Goal: Task Accomplishment & Management: Manage account settings

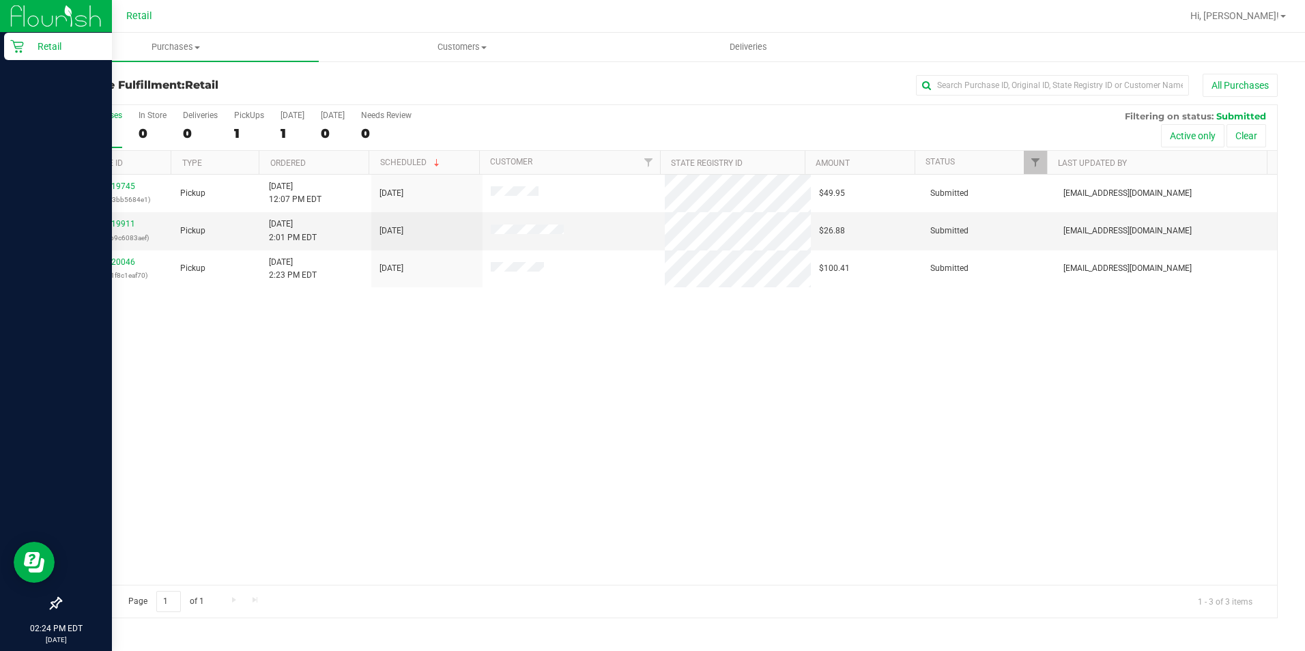
click at [13, 42] on icon at bounding box center [17, 47] width 14 height 14
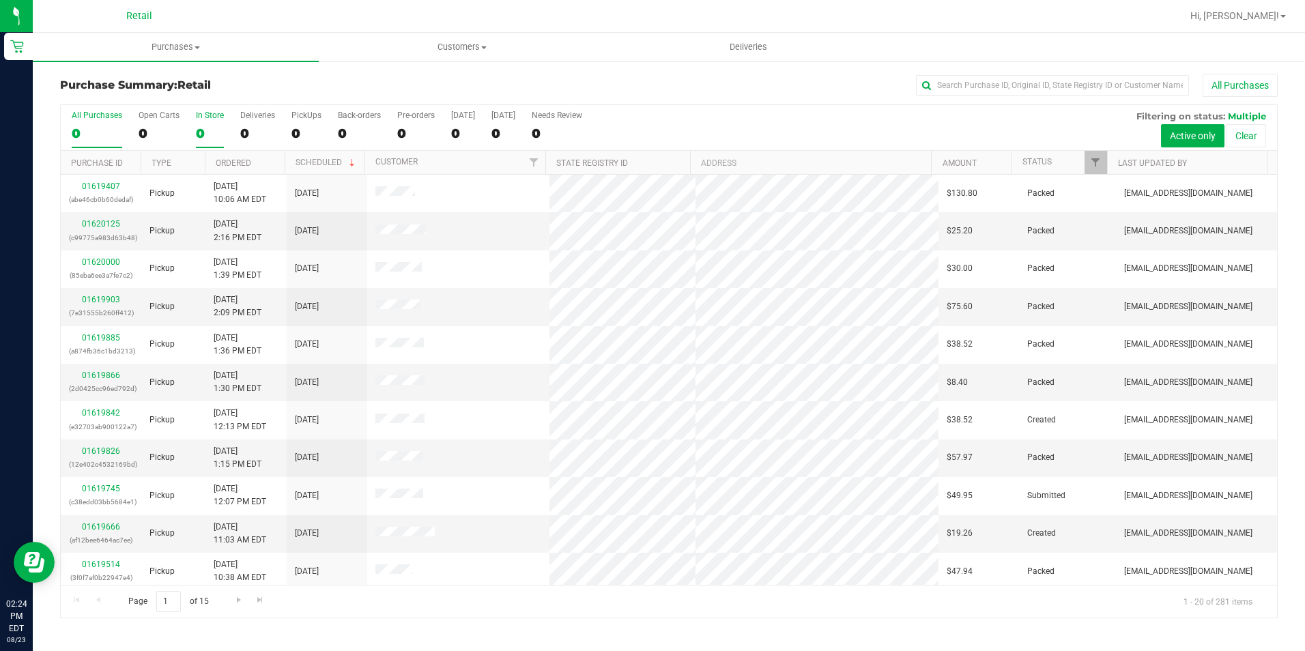
click at [204, 113] on div "In Store" at bounding box center [210, 116] width 28 height 10
click at [0, 0] on input "In Store 0" at bounding box center [0, 0] width 0 height 0
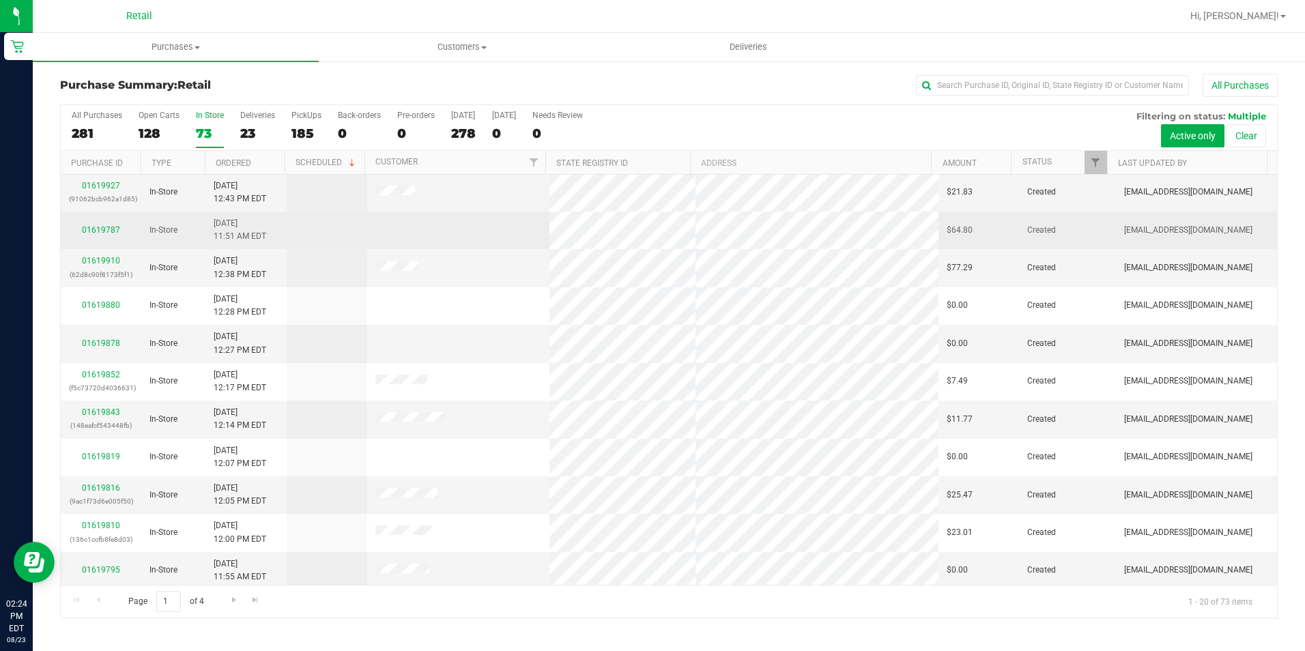
scroll to position [345, 0]
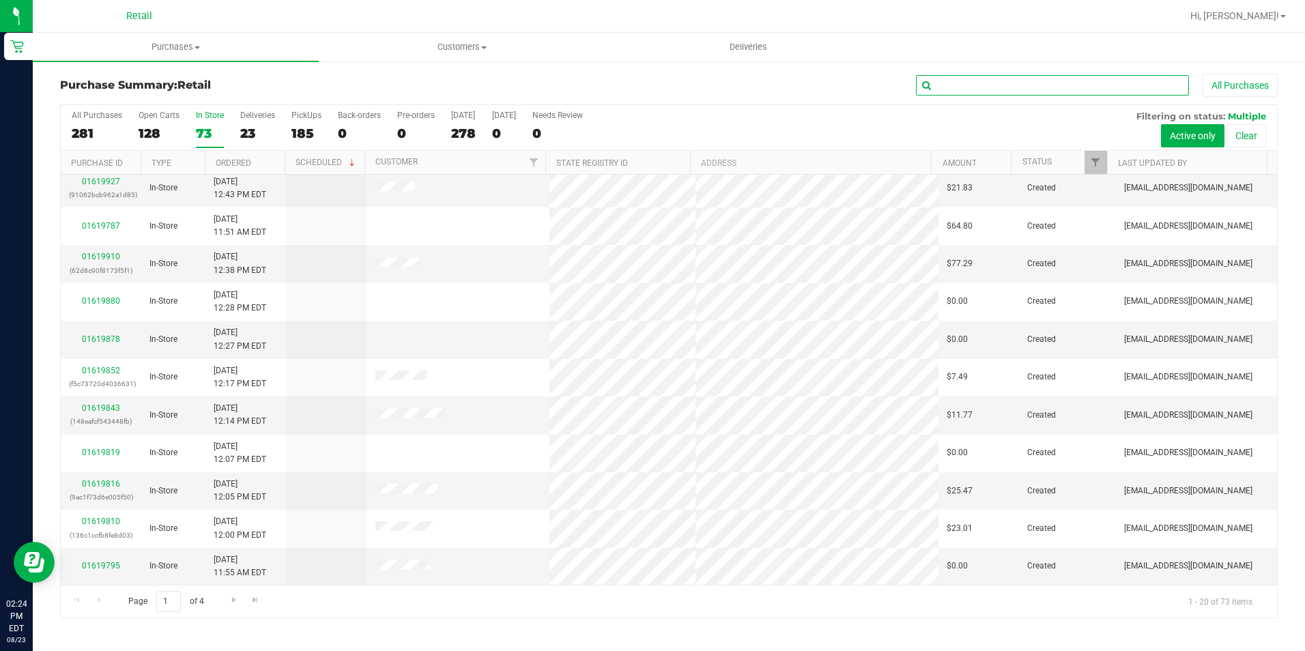
click at [973, 91] on input "text" at bounding box center [1052, 85] width 273 height 20
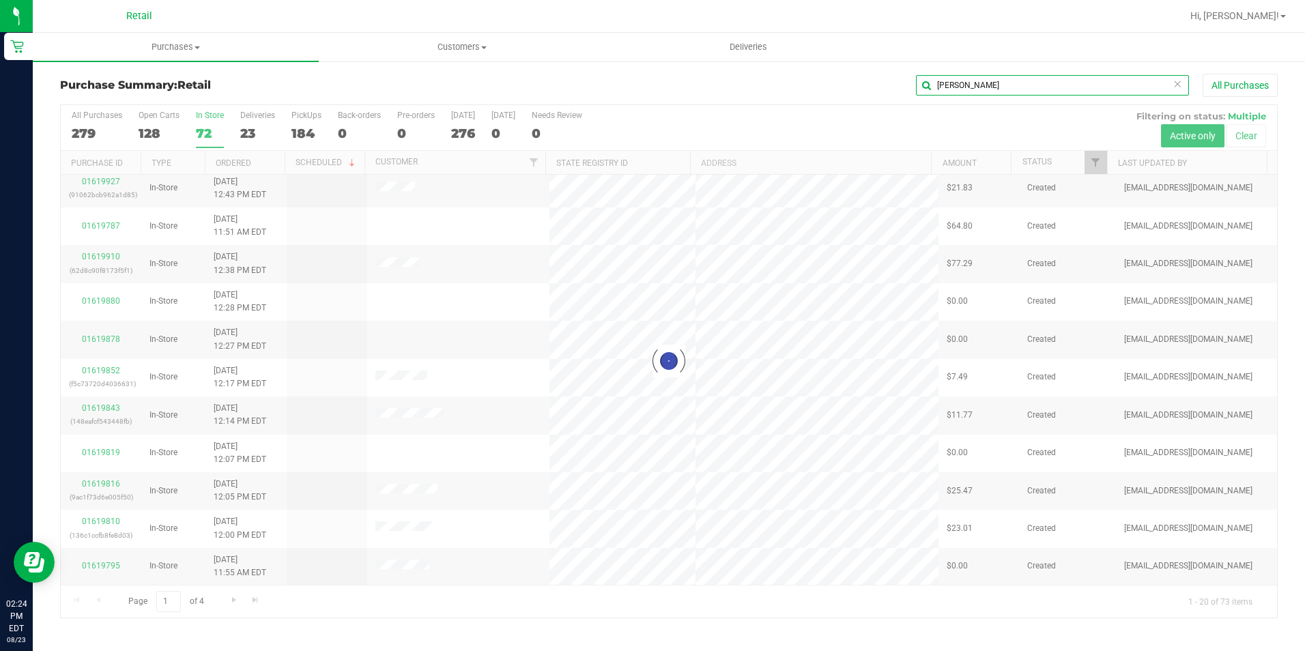
scroll to position [0, 0]
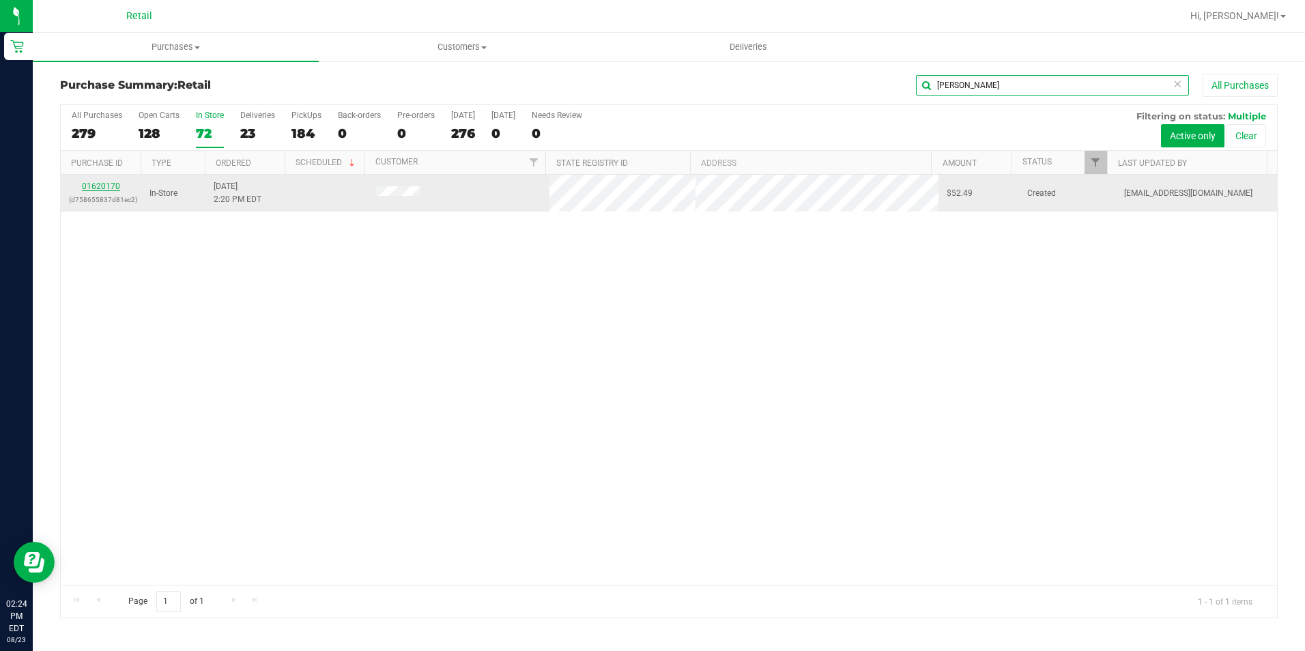
type input "[PERSON_NAME]"
click at [114, 190] on link "01620170" at bounding box center [101, 187] width 38 height 10
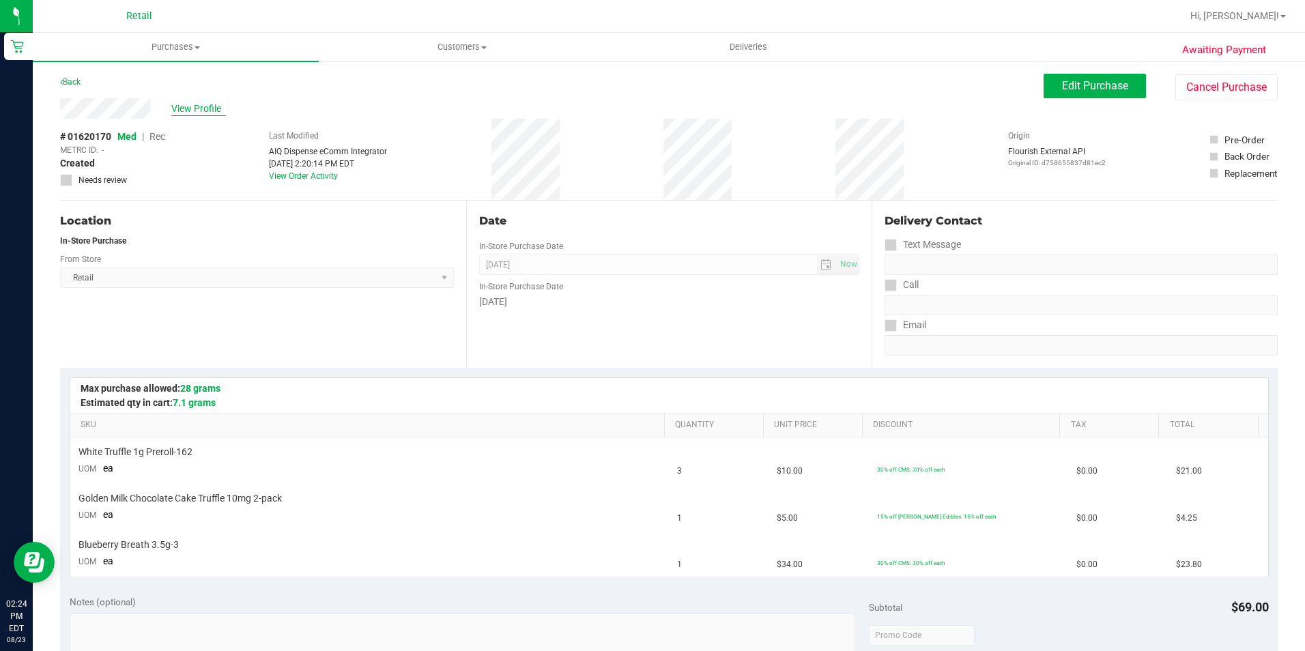
click at [197, 113] on span "View Profile" at bounding box center [198, 109] width 55 height 14
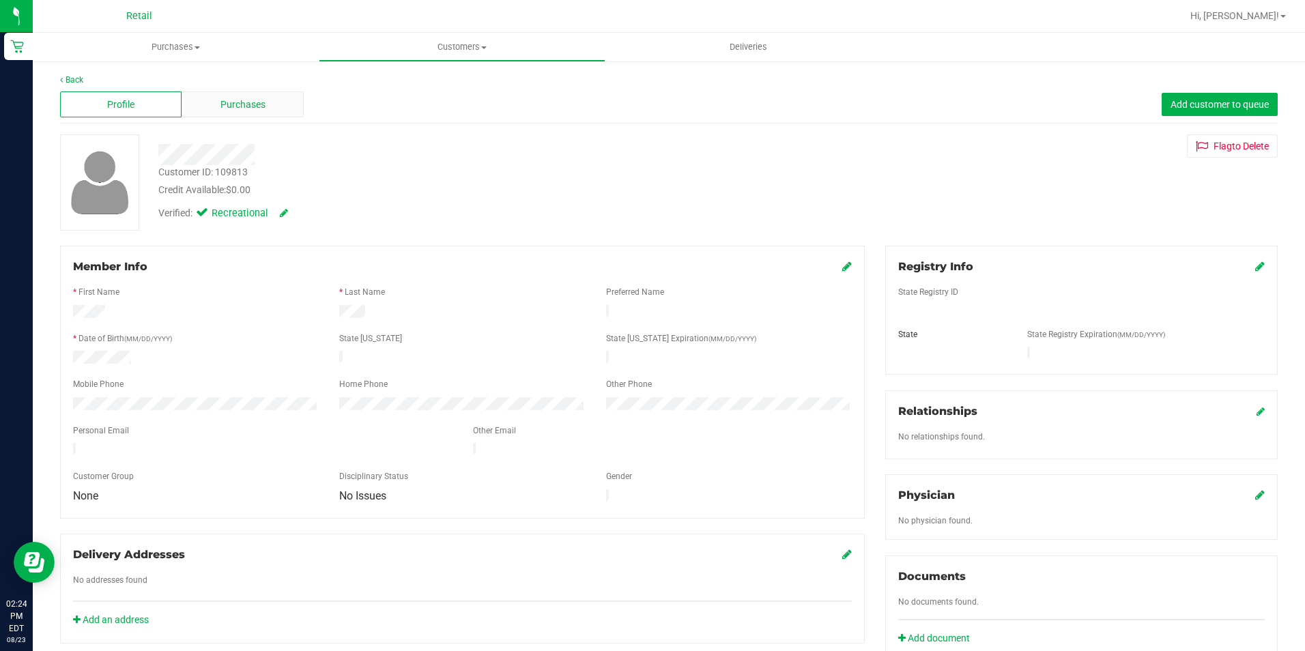
click at [216, 106] on div "Purchases" at bounding box center [242, 104] width 121 height 26
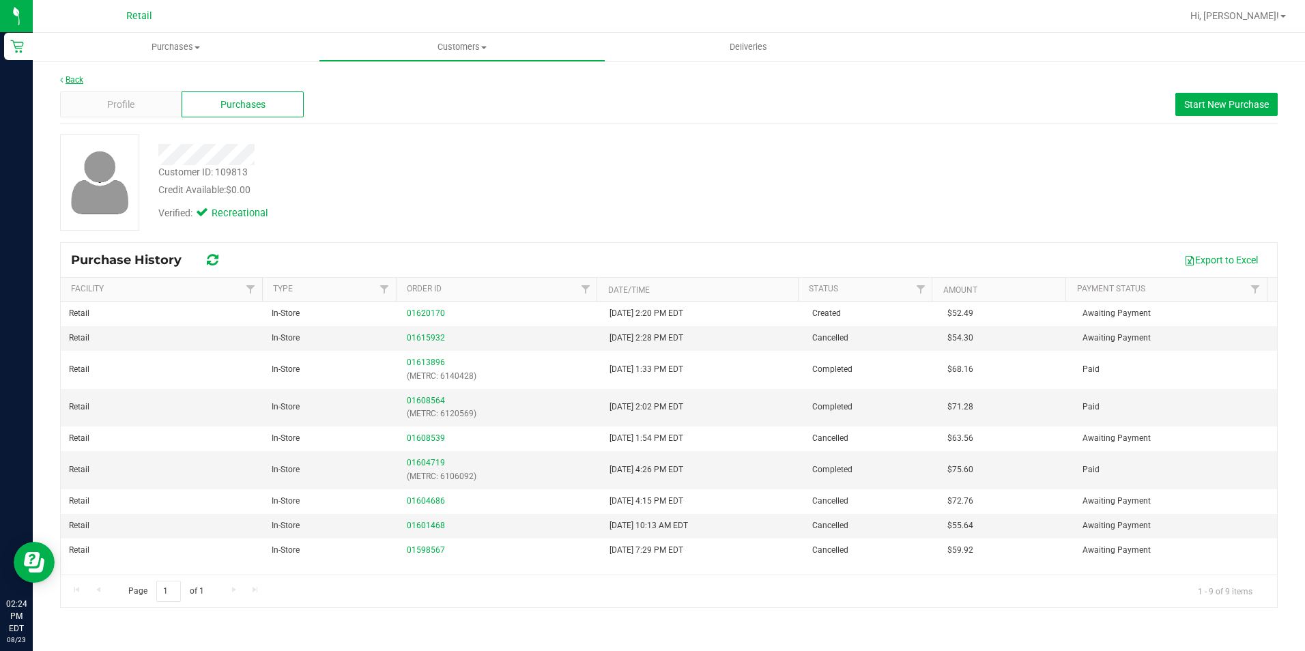
click at [75, 77] on link "Back" at bounding box center [71, 80] width 23 height 10
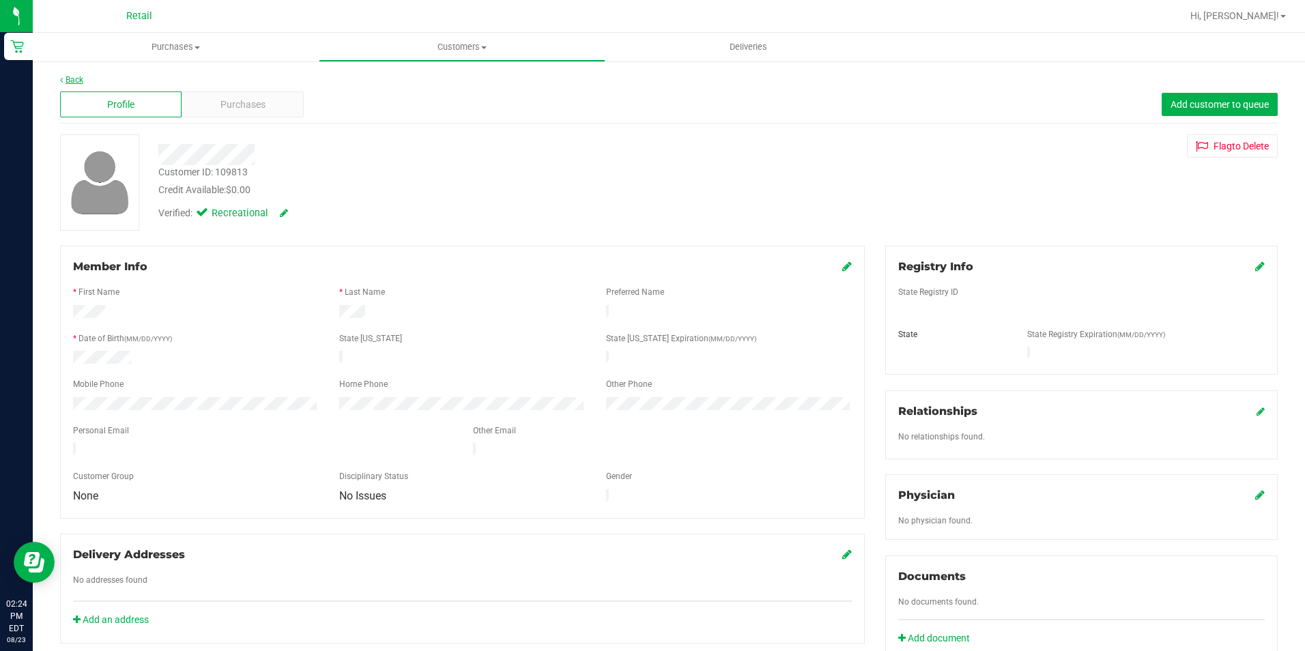
click at [66, 77] on link "Back" at bounding box center [71, 80] width 23 height 10
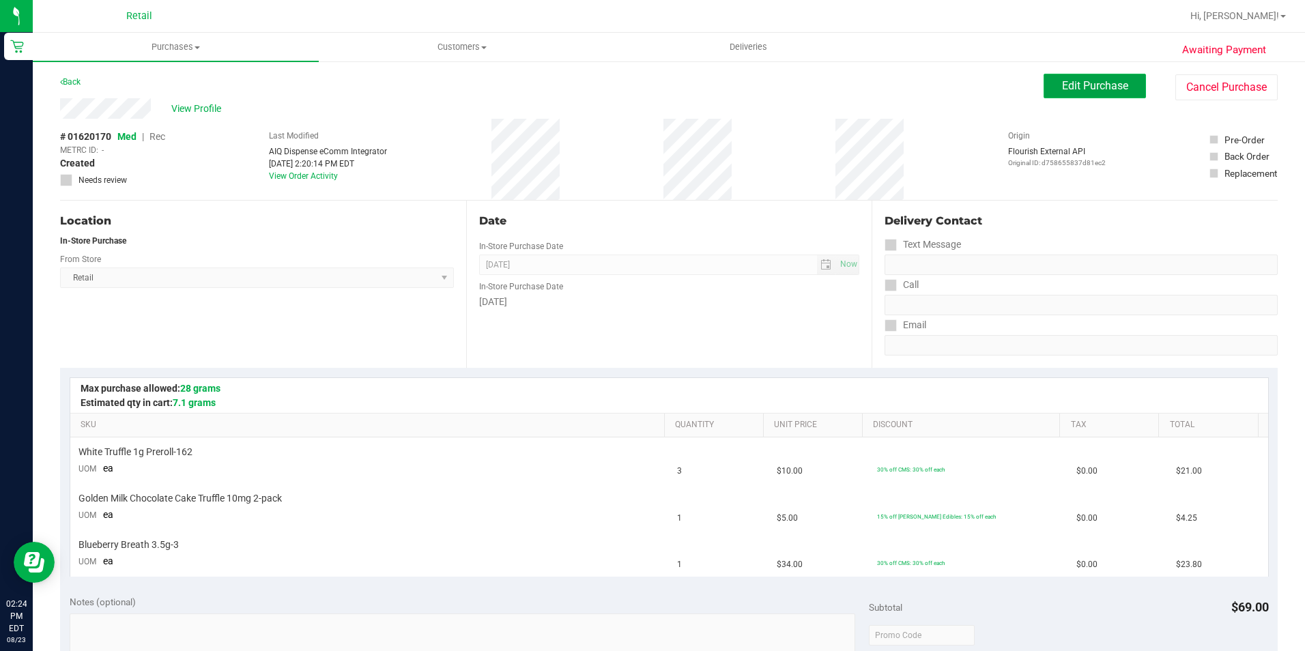
click at [1044, 91] on button "Edit Purchase" at bounding box center [1095, 86] width 102 height 25
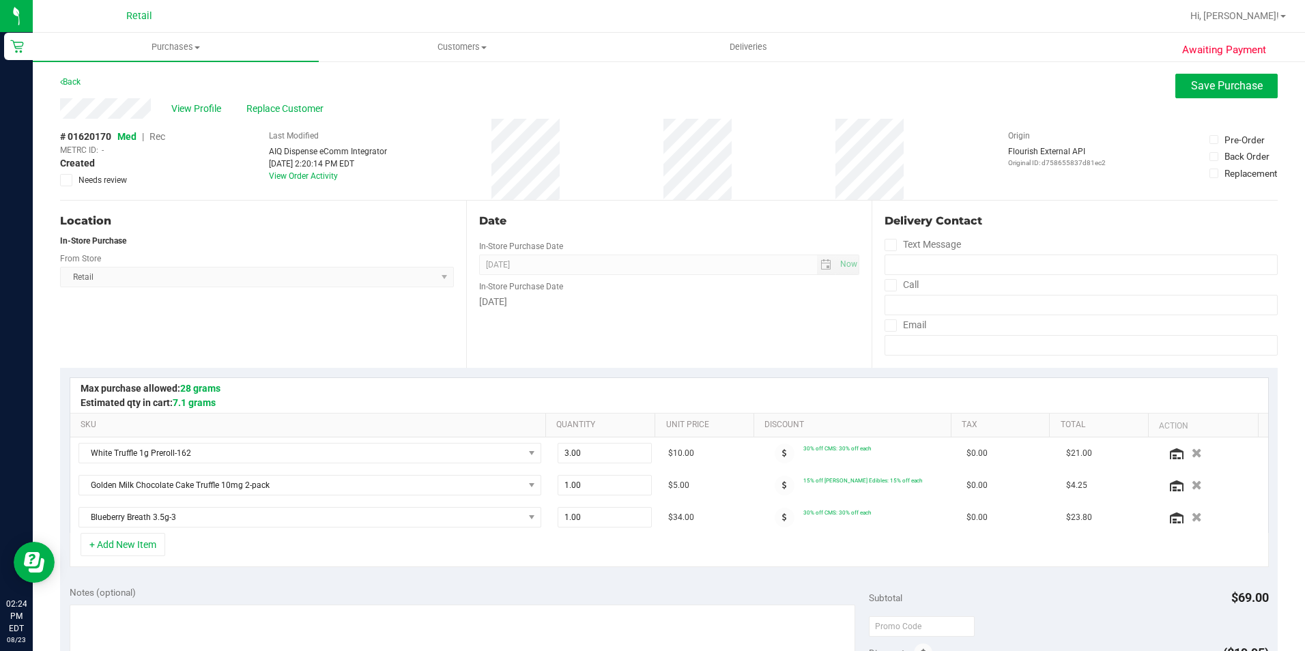
click at [154, 135] on span "Rec" at bounding box center [157, 136] width 16 height 11
click at [308, 105] on span "Replace Customer" at bounding box center [287, 109] width 82 height 14
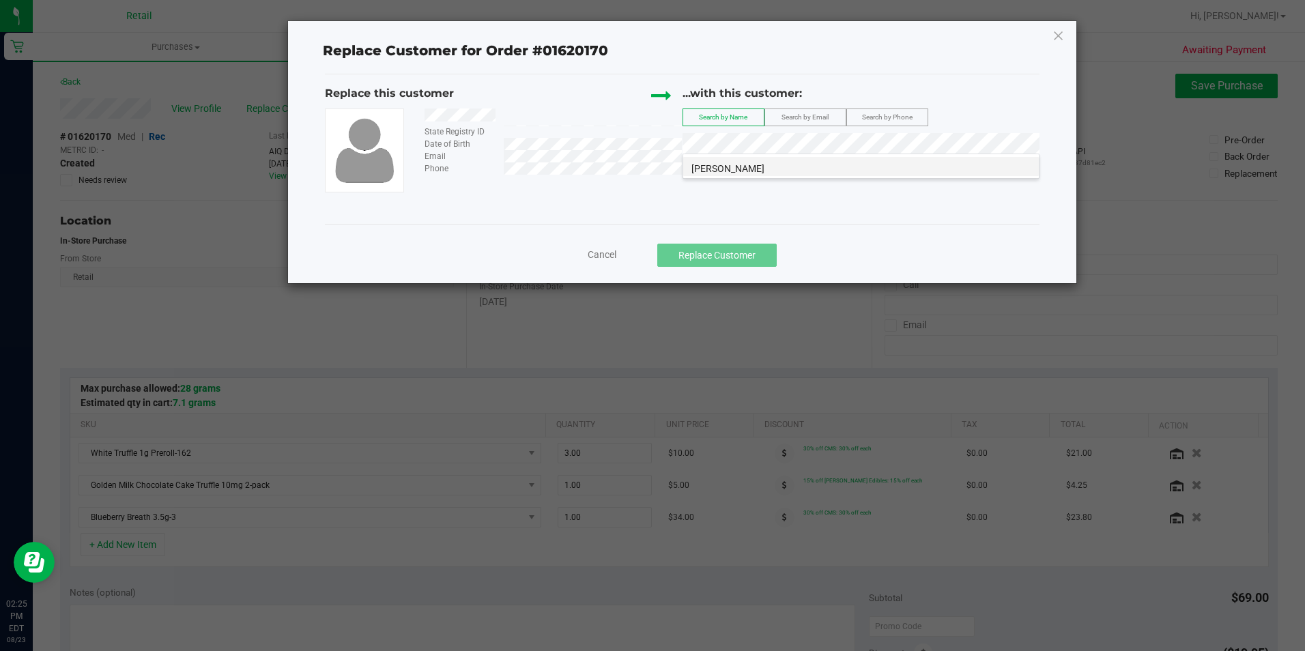
click at [796, 167] on li "[PERSON_NAME]" at bounding box center [861, 166] width 356 height 19
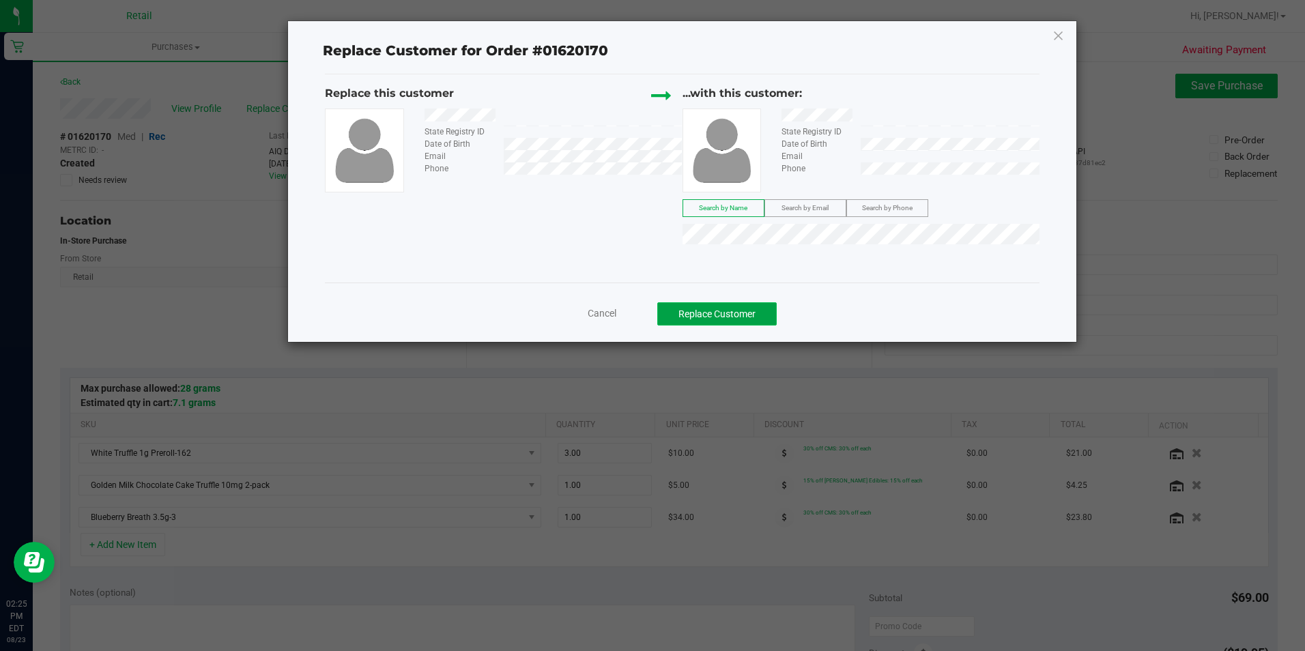
click at [738, 314] on button "Replace Customer" at bounding box center [716, 313] width 119 height 23
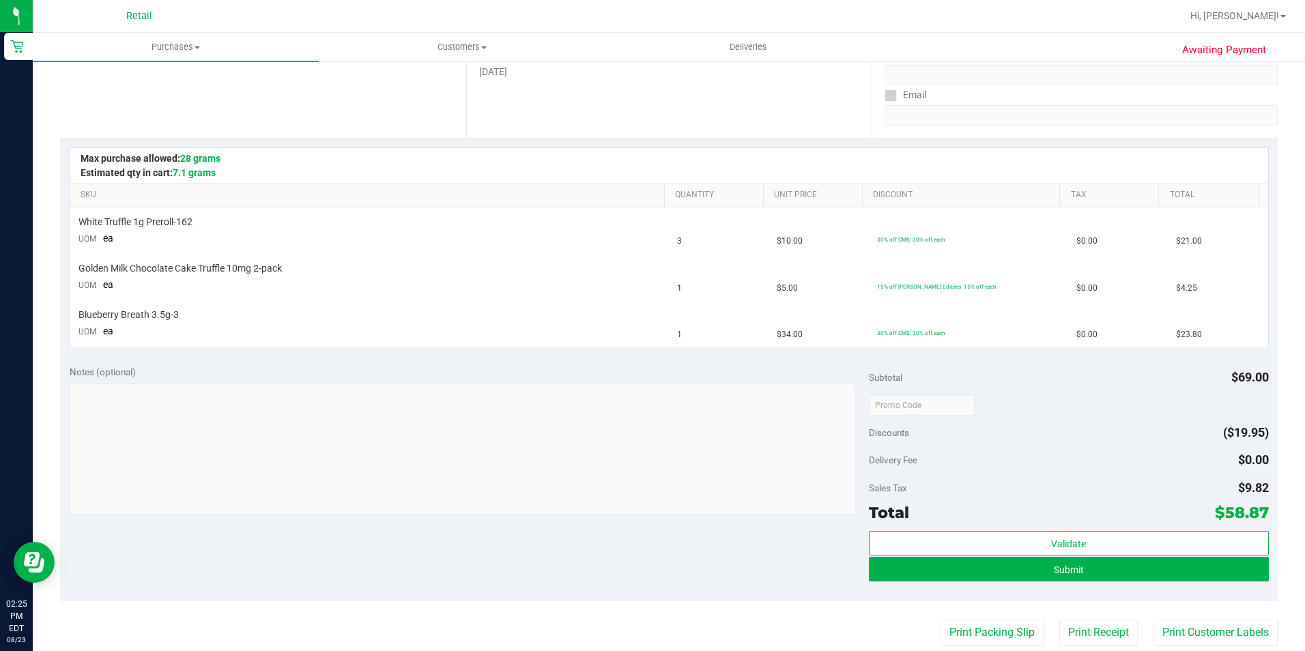
scroll to position [341, 0]
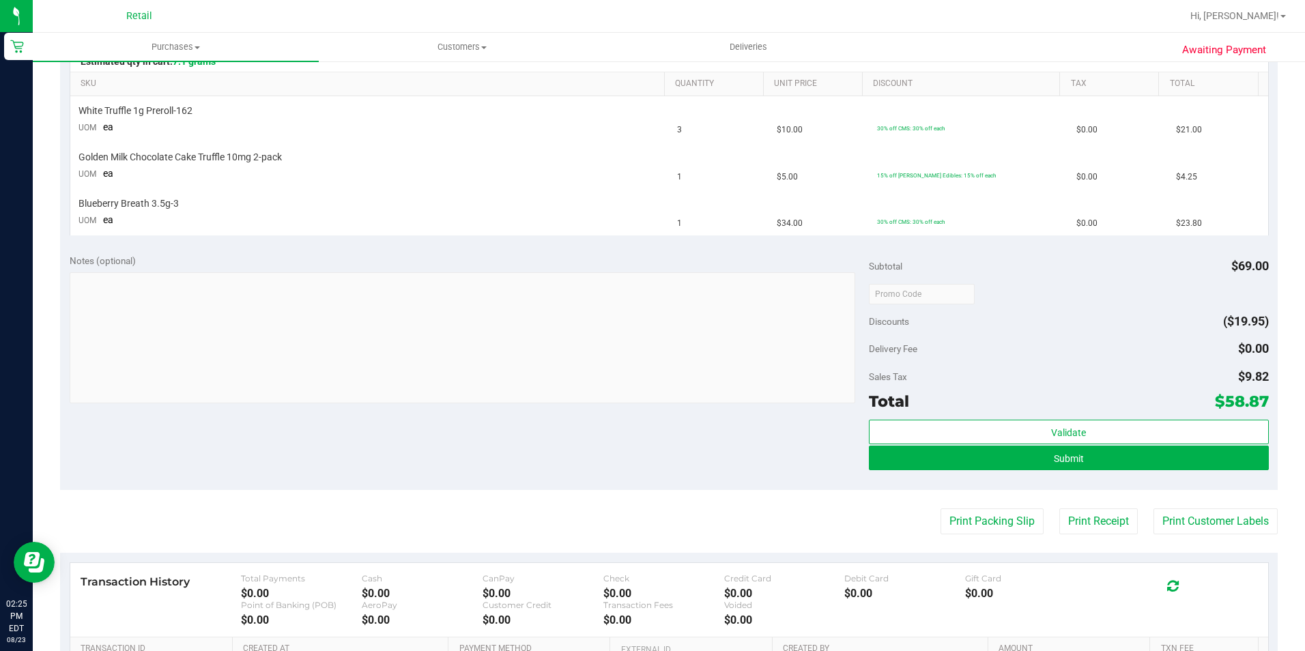
click at [998, 472] on div "Validate Submit" at bounding box center [1069, 450] width 400 height 61
click at [1005, 464] on button "Submit" at bounding box center [1069, 458] width 400 height 25
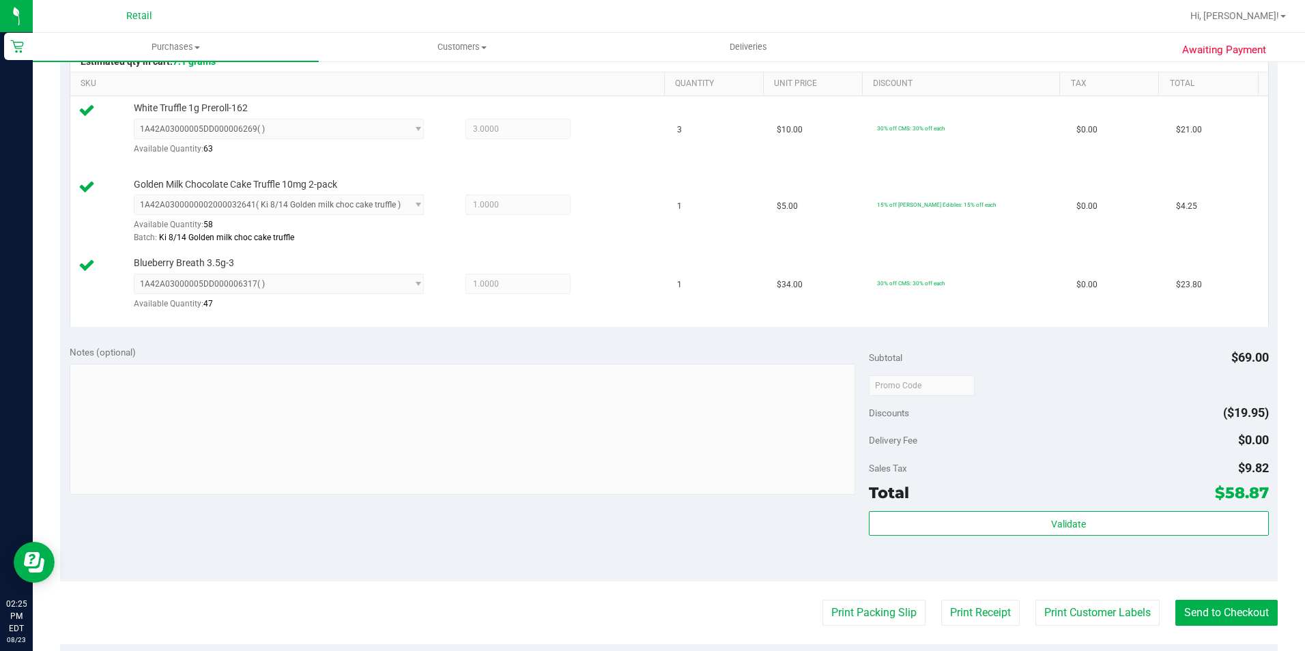
click at [1258, 627] on purchase-details "Back Edit Purchase Cancel Purchase View Profile # 01620170 Med | Rec METRC ID: …" at bounding box center [669, 315] width 1218 height 1167
click at [1214, 607] on button "Send to Checkout" at bounding box center [1226, 613] width 102 height 26
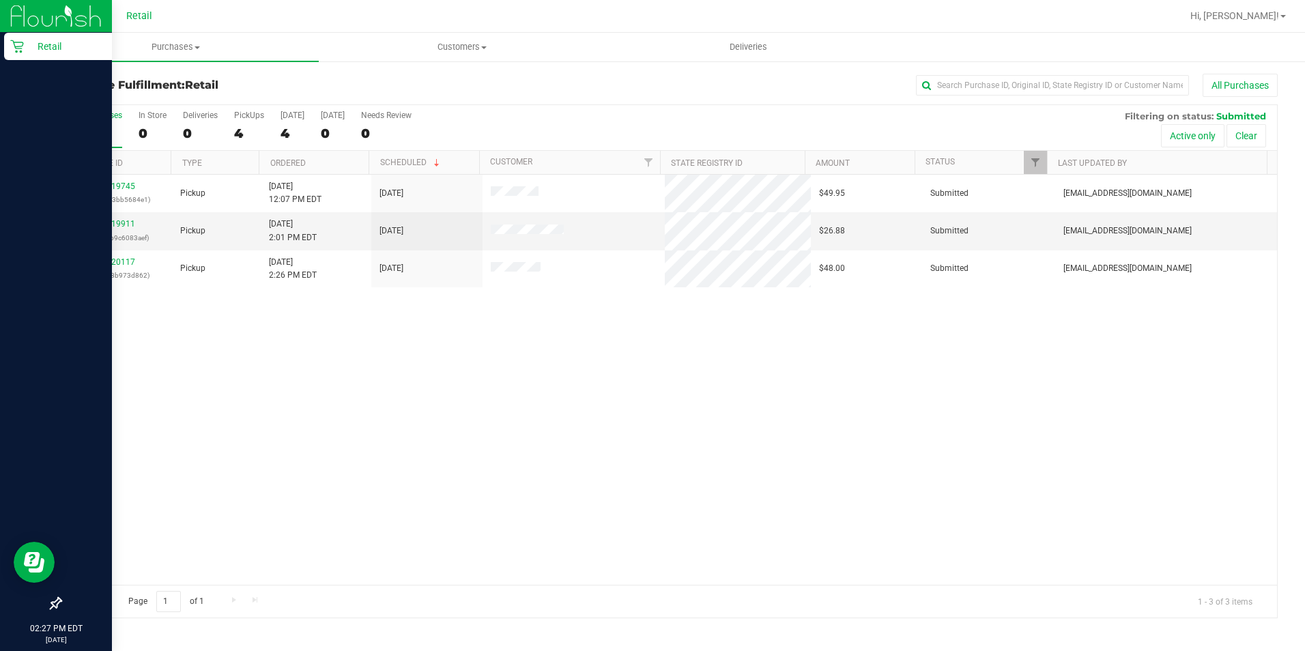
click at [63, 38] on p "Retail" at bounding box center [65, 46] width 82 height 16
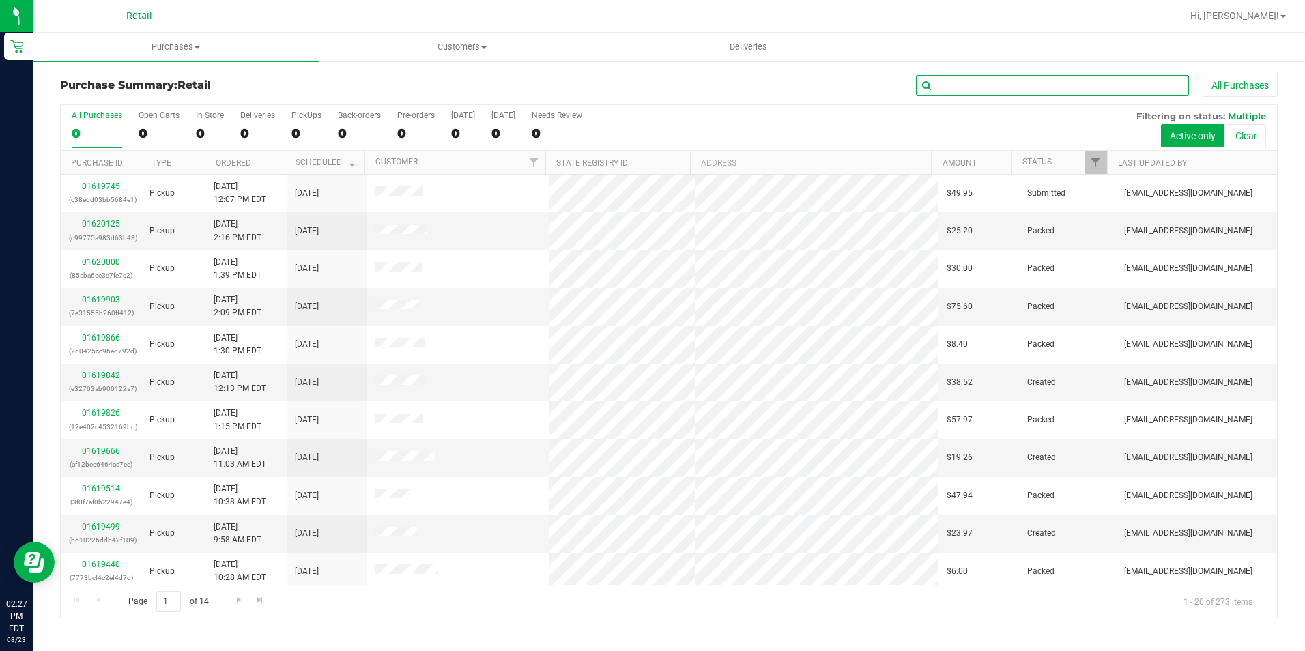
click at [977, 93] on input "text" at bounding box center [1052, 85] width 273 height 20
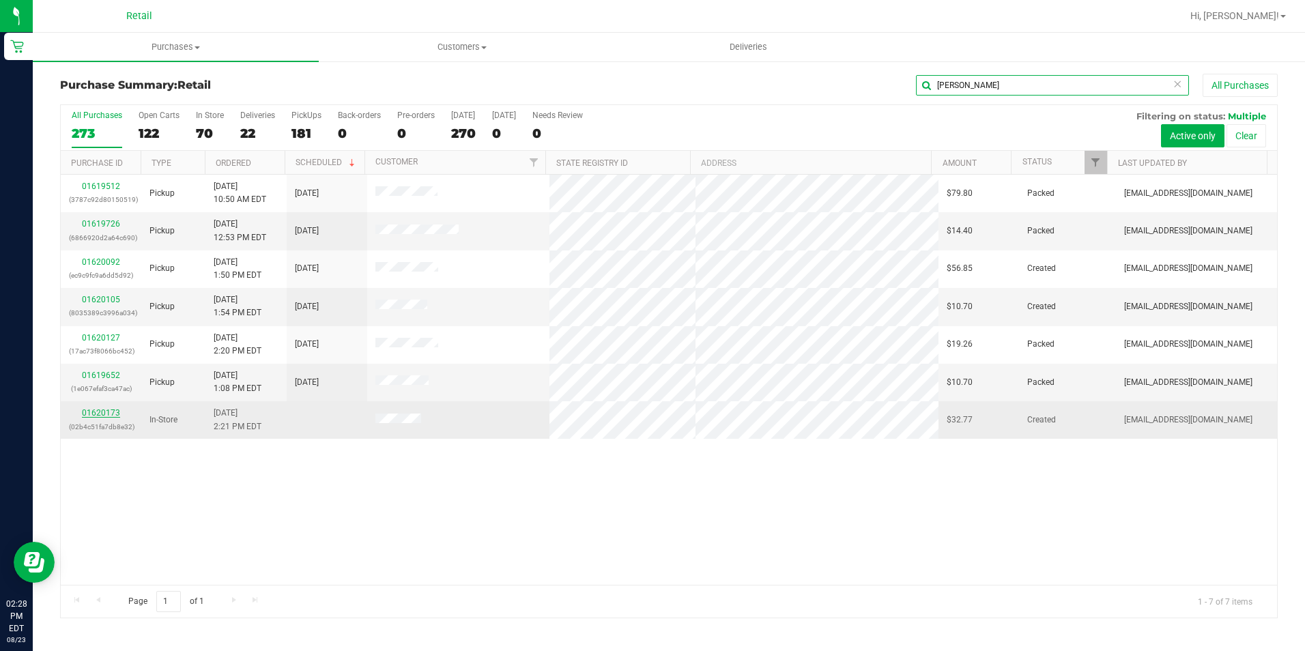
type input "[PERSON_NAME]"
click at [113, 414] on link "01620173" at bounding box center [101, 413] width 38 height 10
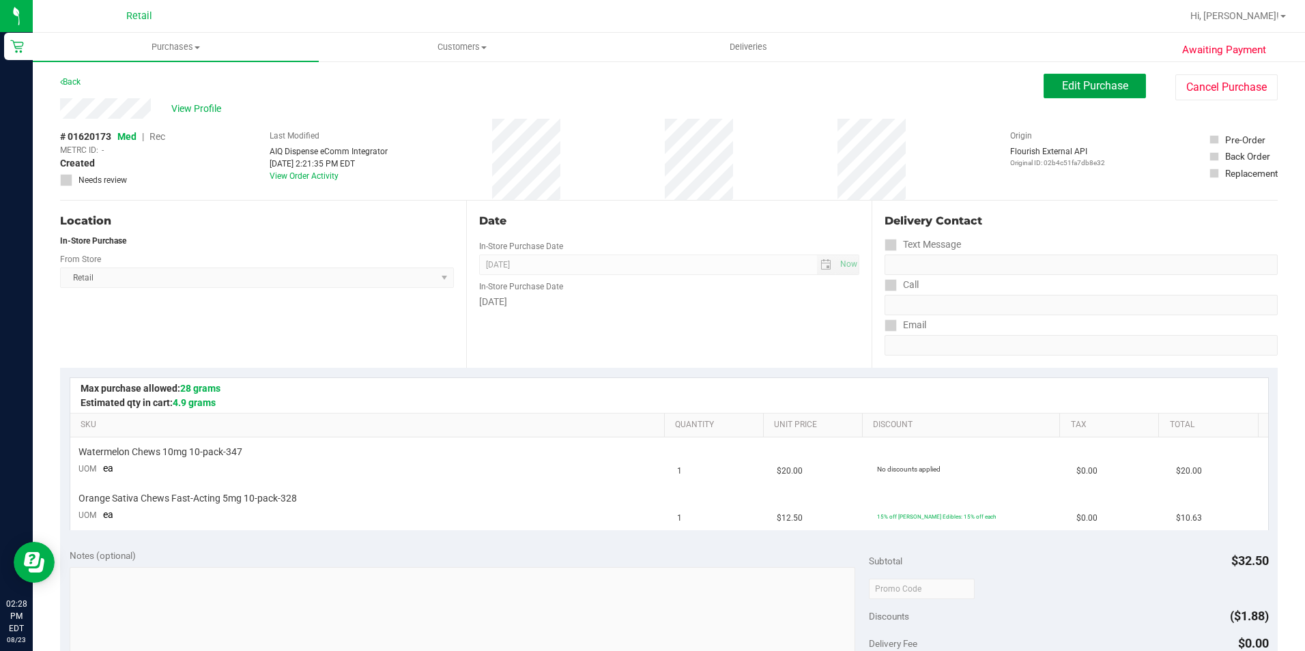
drag, startPoint x: 1111, startPoint y: 89, endPoint x: 1041, endPoint y: 102, distance: 71.4
click at [1111, 90] on span "Edit Purchase" at bounding box center [1095, 85] width 66 height 13
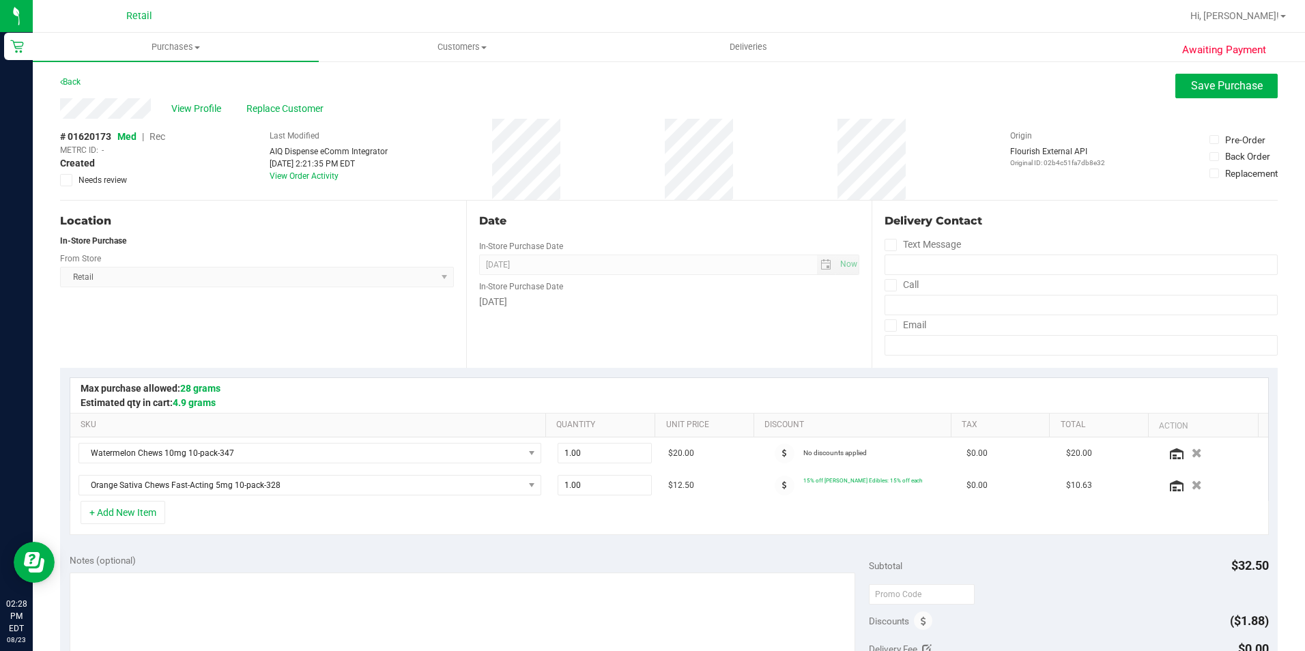
click at [158, 139] on span "Rec" at bounding box center [157, 136] width 16 height 11
click at [212, 109] on span "View Profile" at bounding box center [198, 109] width 55 height 14
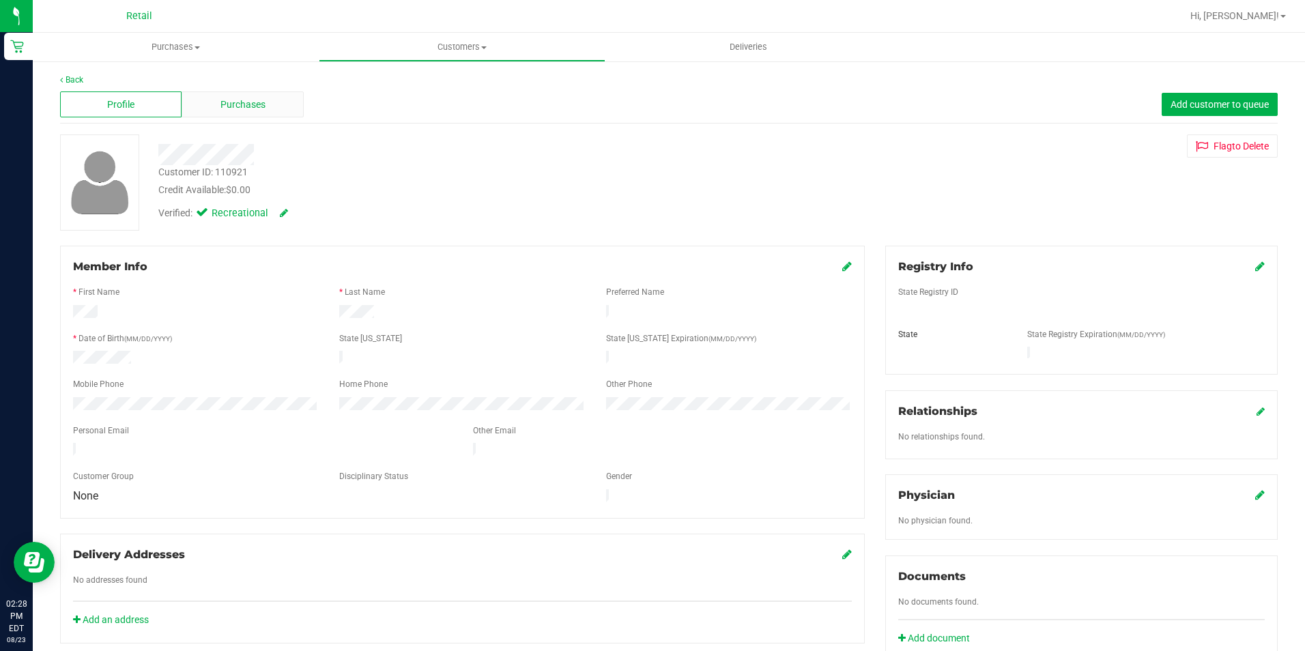
click at [268, 110] on div "Purchases" at bounding box center [242, 104] width 121 height 26
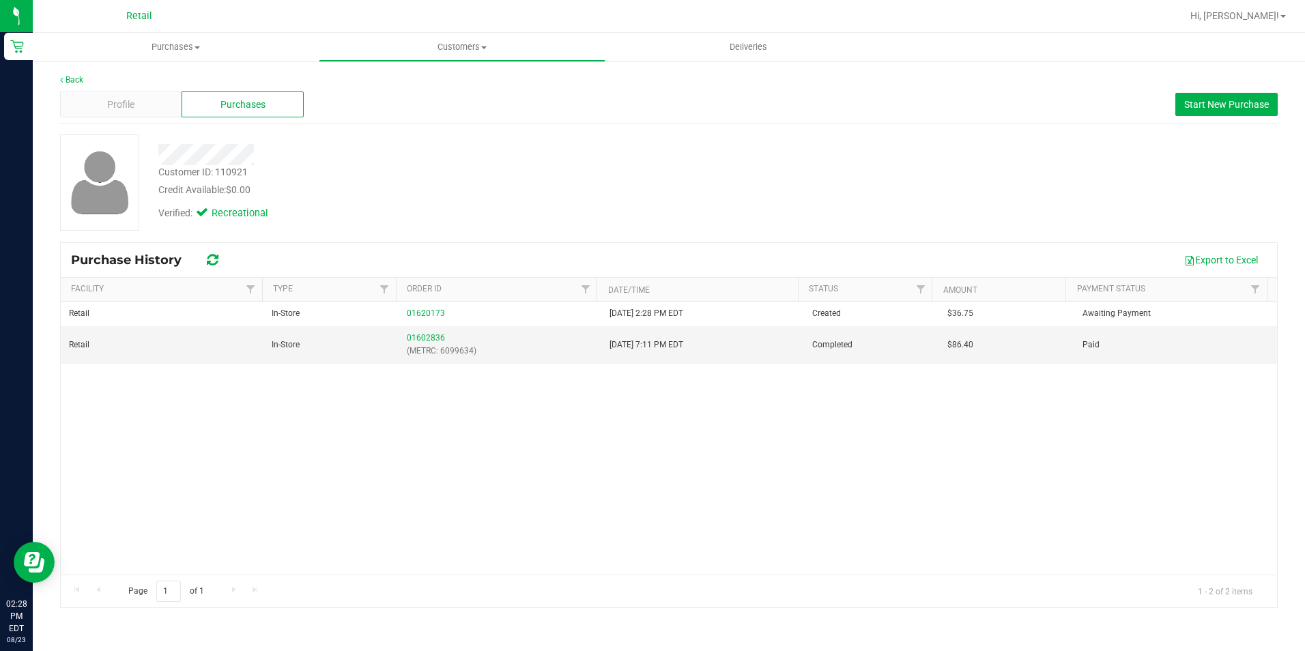
click at [74, 91] on div "Profile Purchases Start New Purchase" at bounding box center [669, 105] width 1218 height 38
click at [74, 85] on div "Back" at bounding box center [669, 80] width 1218 height 12
click at [74, 83] on link "Back" at bounding box center [71, 80] width 23 height 10
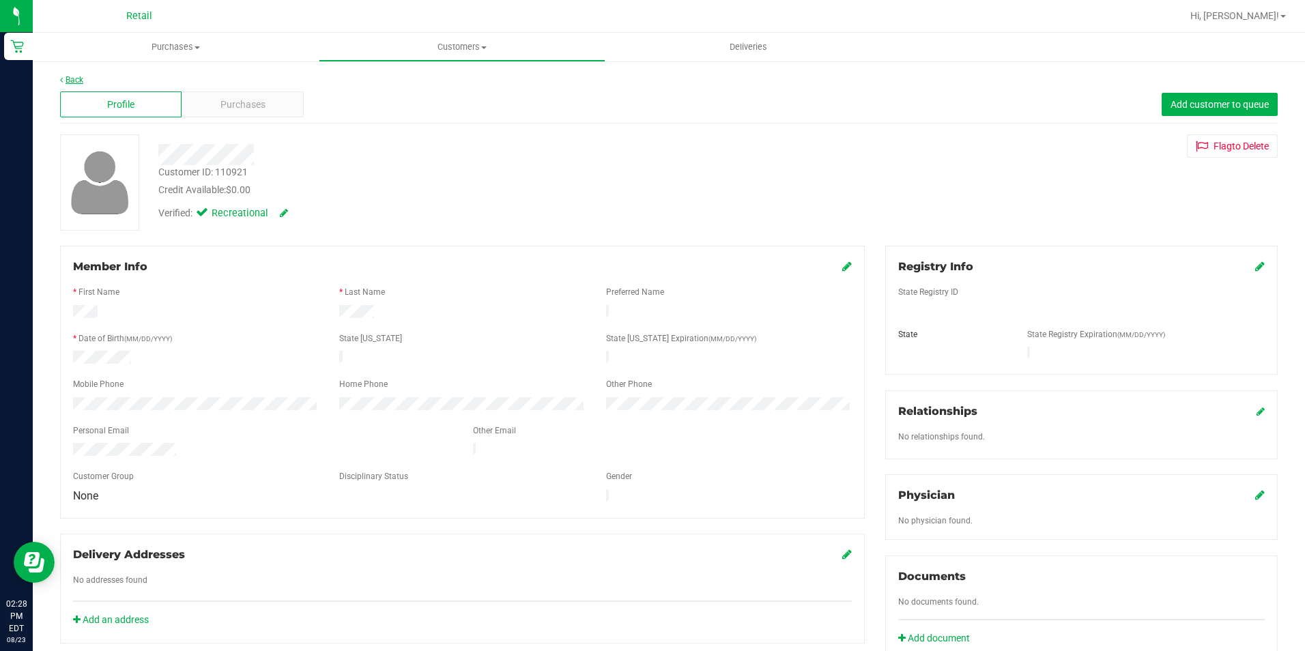
click at [78, 76] on link "Back" at bounding box center [71, 80] width 23 height 10
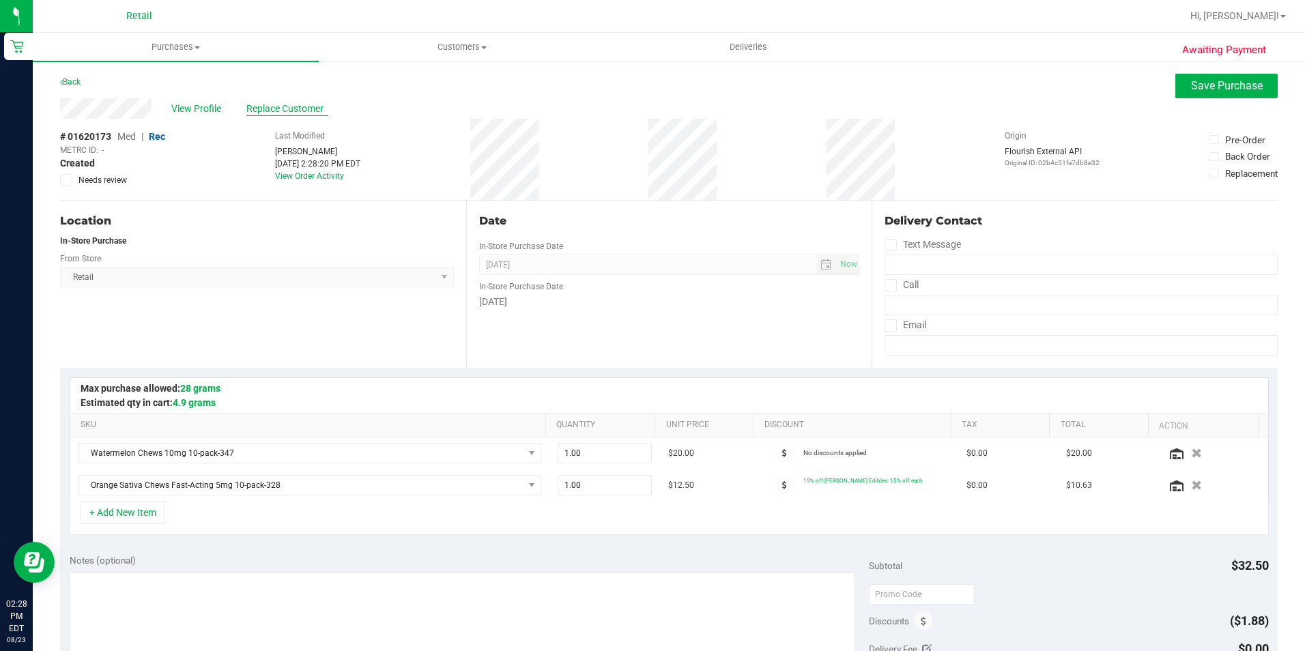
click at [285, 107] on span "Replace Customer" at bounding box center [287, 109] width 82 height 14
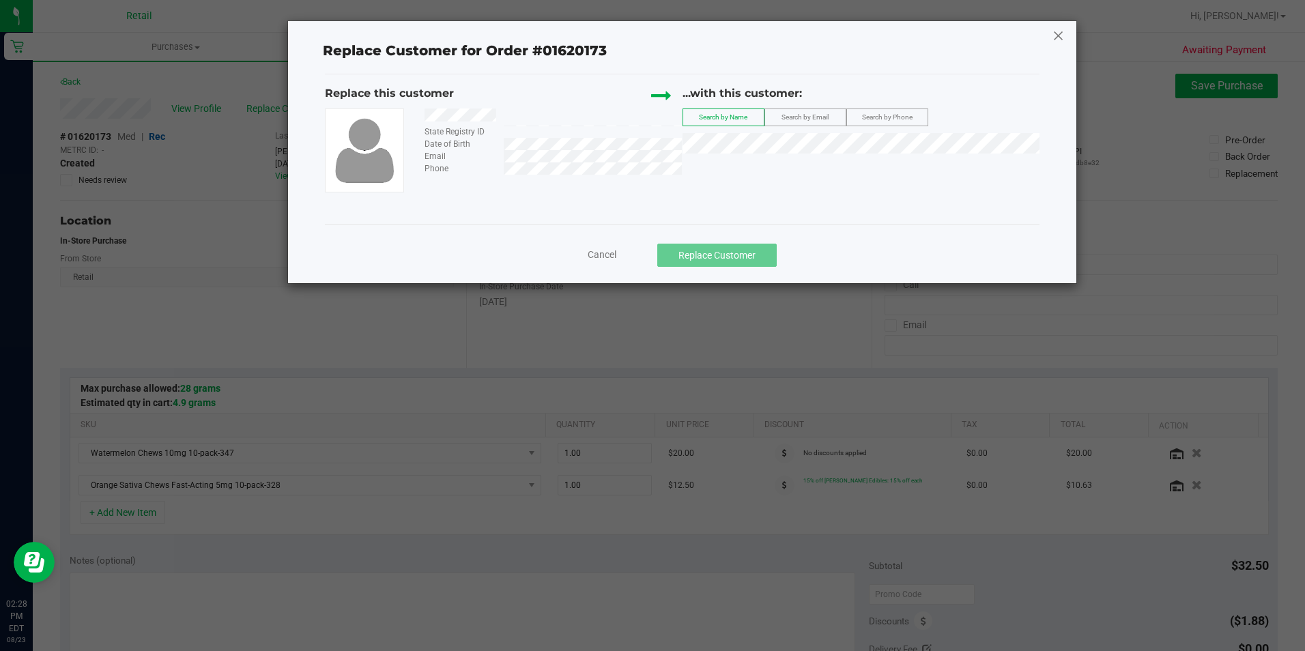
click at [1059, 37] on icon at bounding box center [1058, 36] width 12 height 22
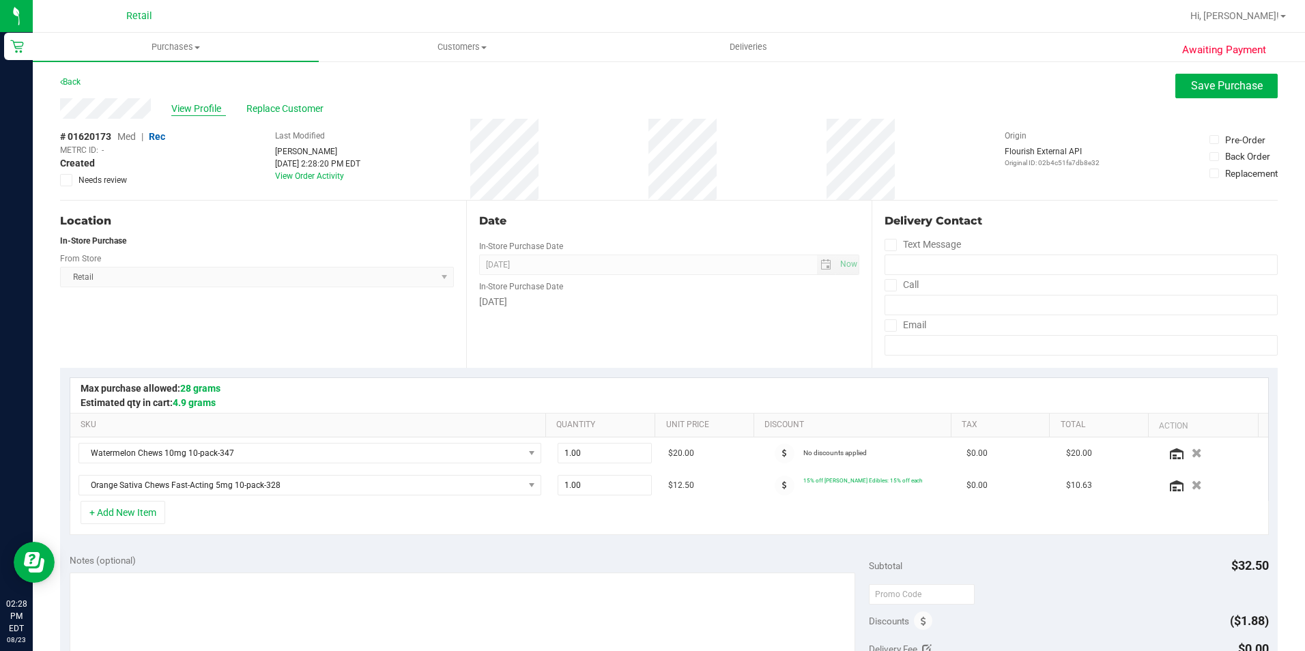
click at [204, 115] on span "View Profile" at bounding box center [198, 109] width 55 height 14
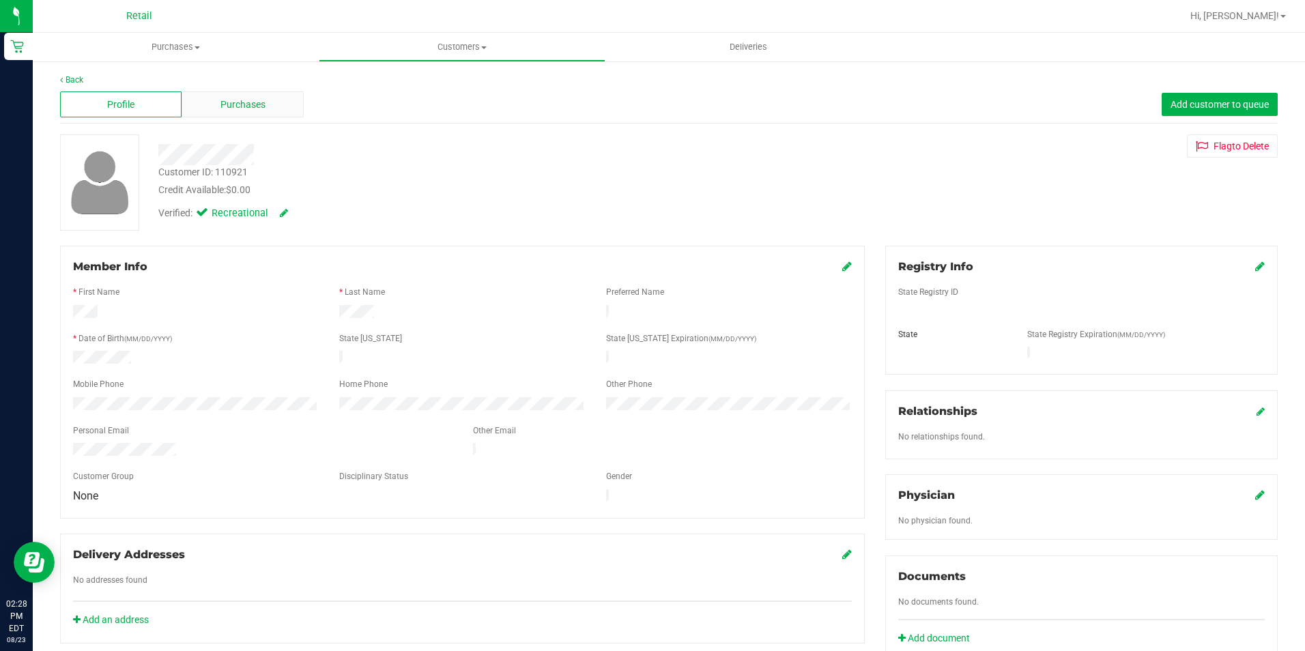
click at [261, 112] on div "Purchases" at bounding box center [242, 104] width 121 height 26
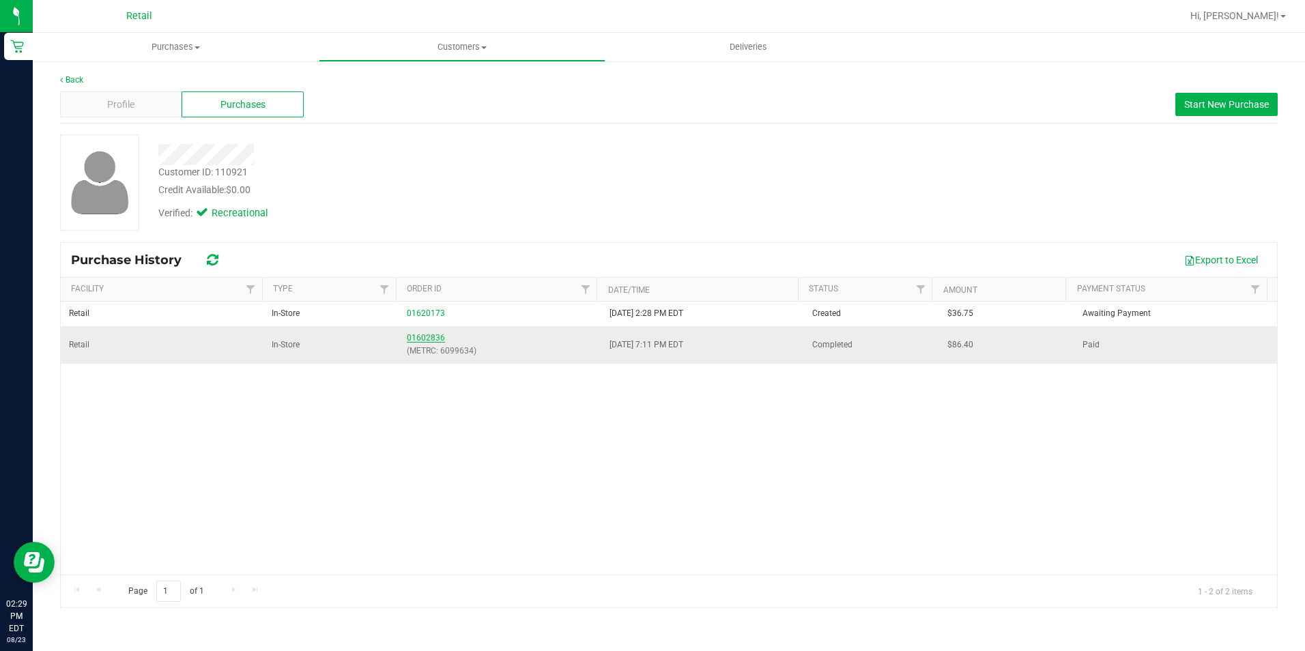
drag, startPoint x: 425, startPoint y: 329, endPoint x: 421, endPoint y: 336, distance: 8.6
click at [425, 332] on td "01602836 (METRC: 6099634)" at bounding box center [500, 344] width 203 height 37
click at [420, 339] on link "01602836" at bounding box center [426, 338] width 38 height 10
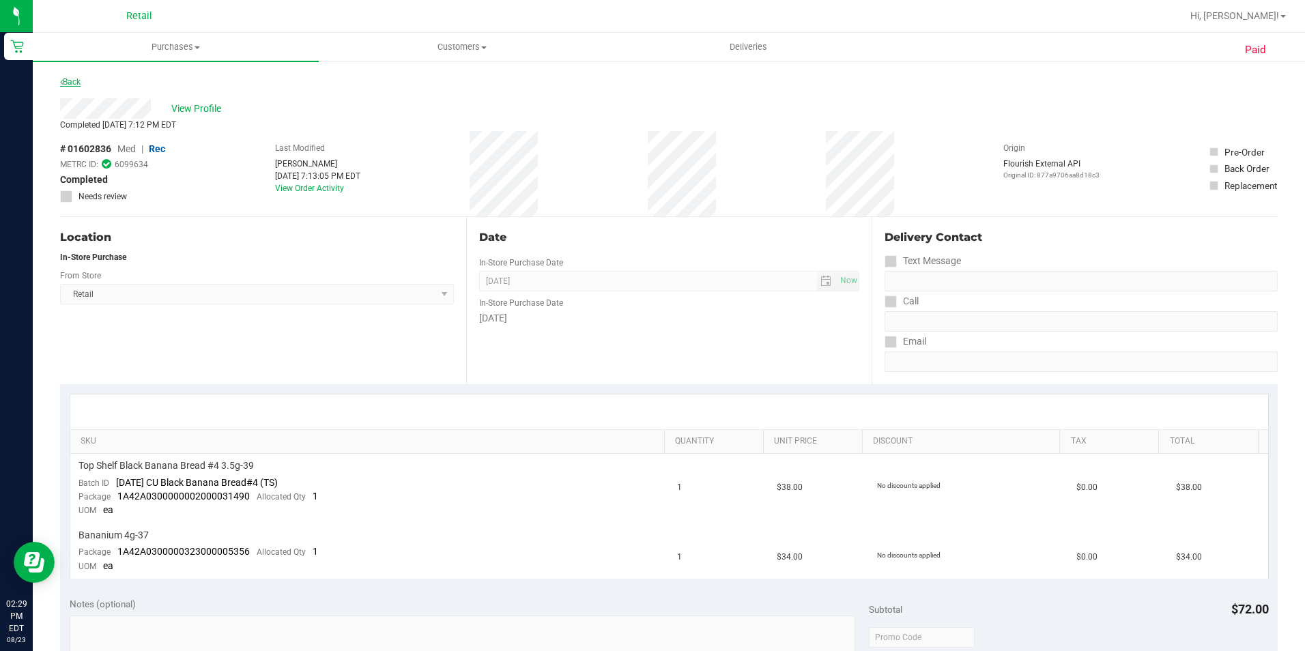
click at [62, 82] on icon at bounding box center [61, 82] width 3 height 8
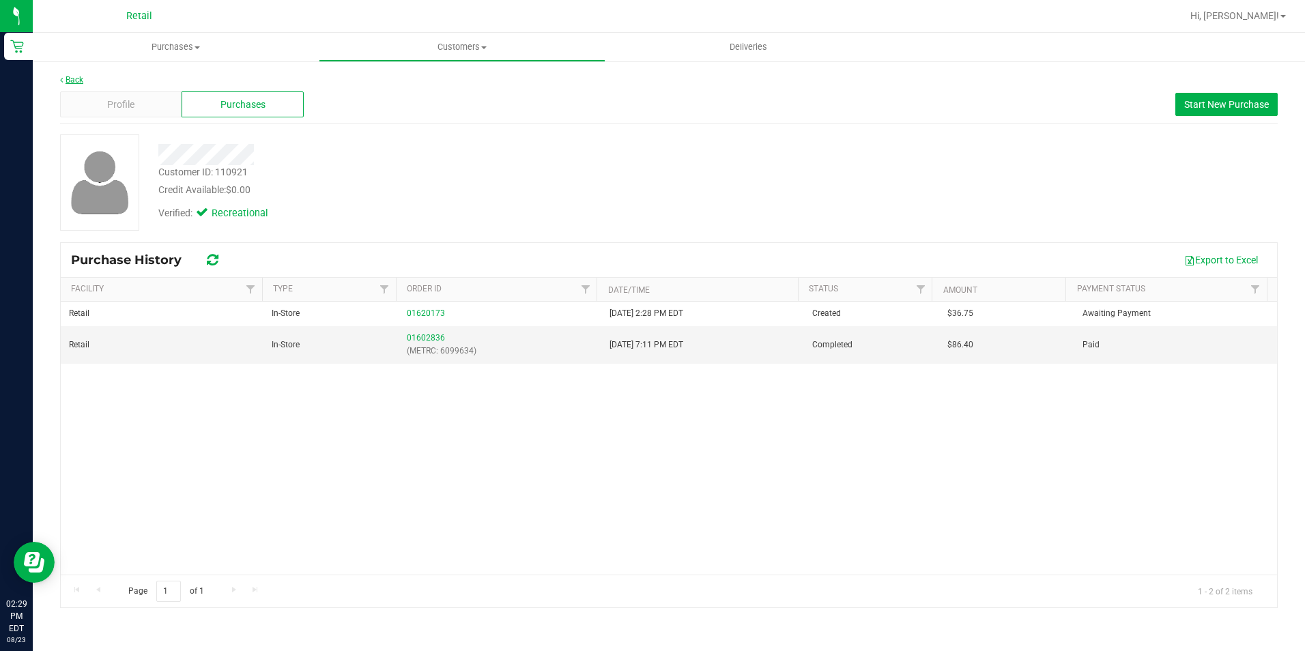
click at [72, 81] on link "Back" at bounding box center [71, 80] width 23 height 10
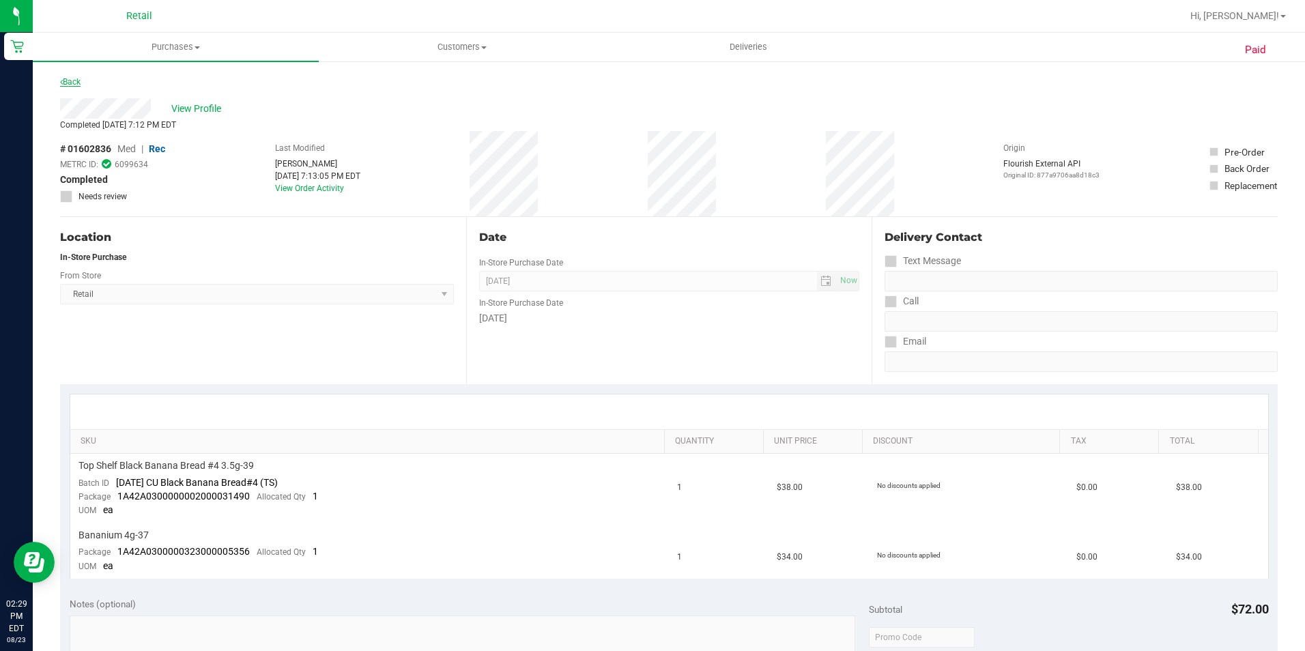
click at [72, 79] on link "Back" at bounding box center [70, 82] width 20 height 10
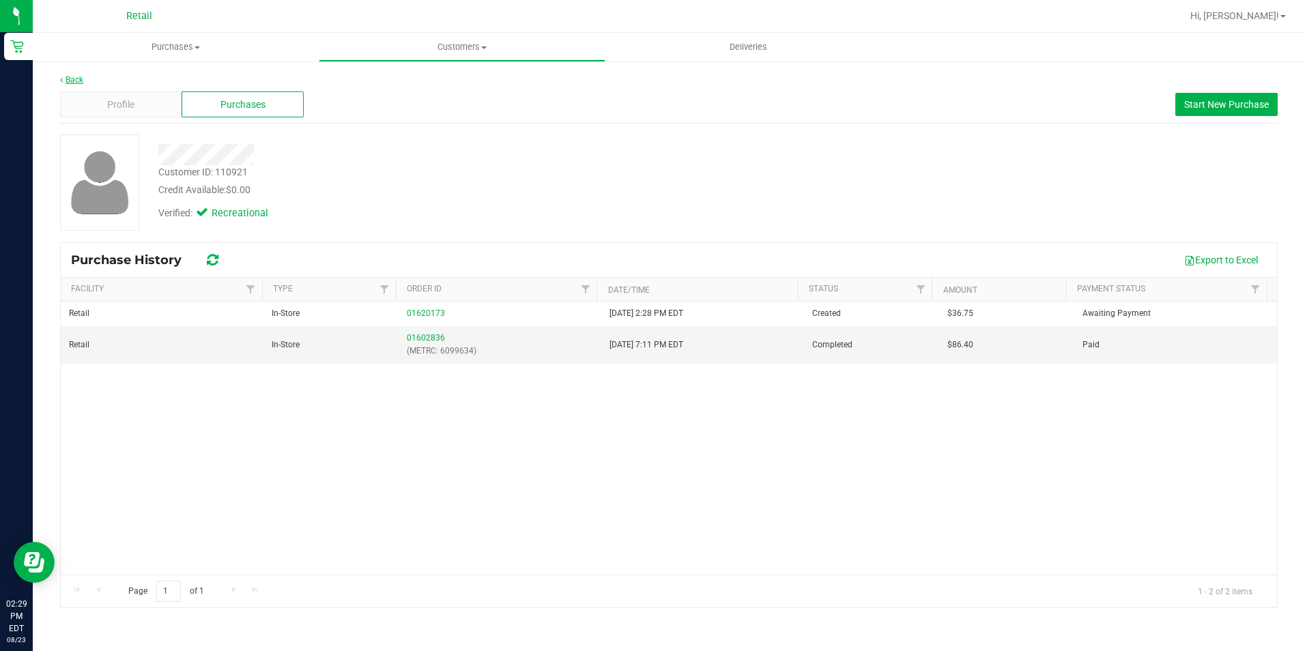
click at [70, 80] on link "Back" at bounding box center [71, 80] width 23 height 10
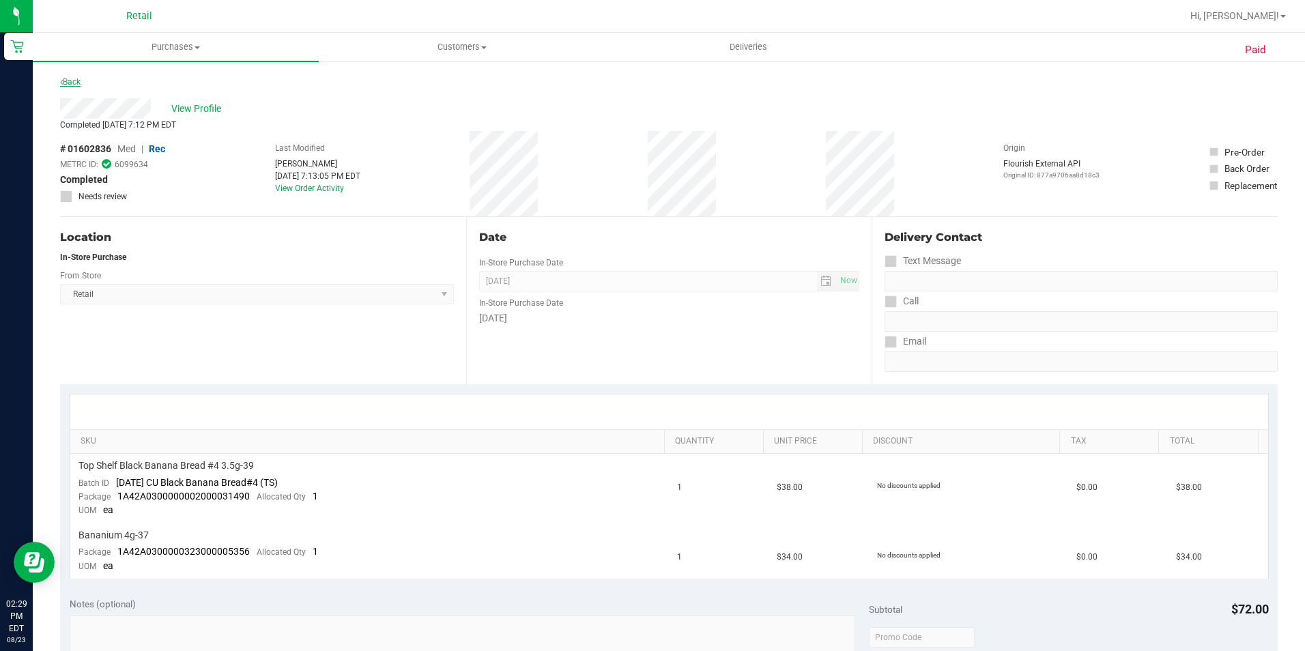
click at [70, 81] on link "Back" at bounding box center [70, 82] width 20 height 10
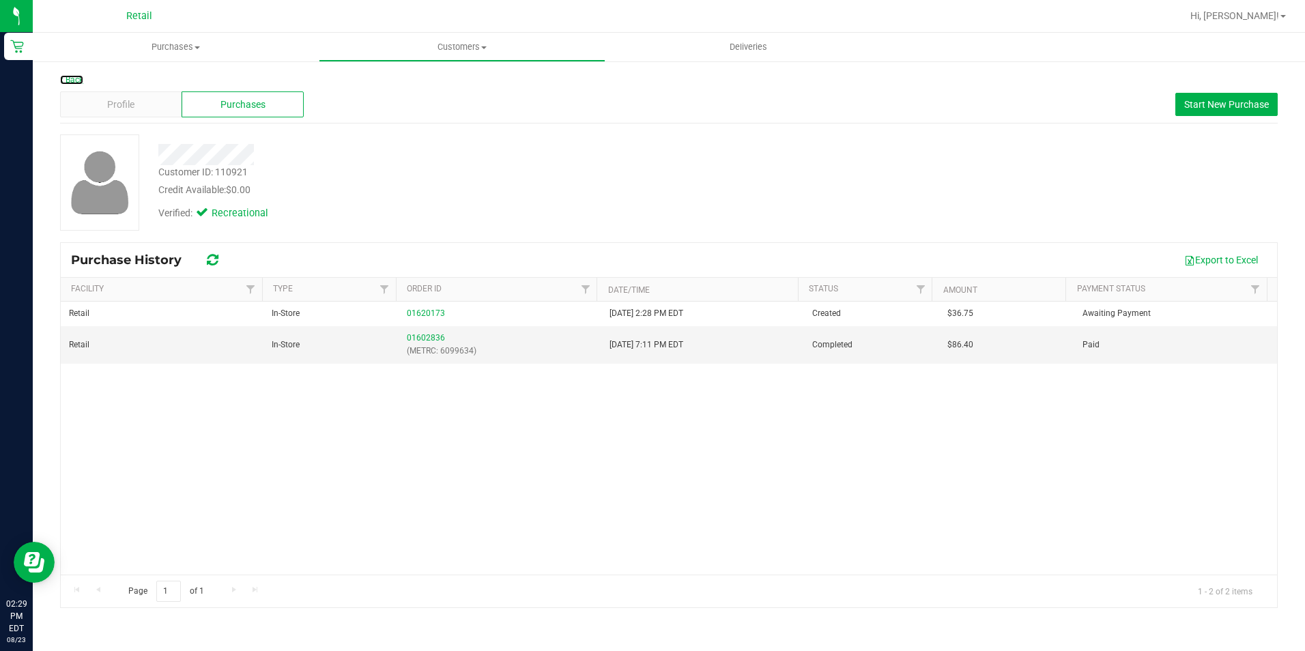
click at [70, 81] on link "Back" at bounding box center [71, 80] width 23 height 10
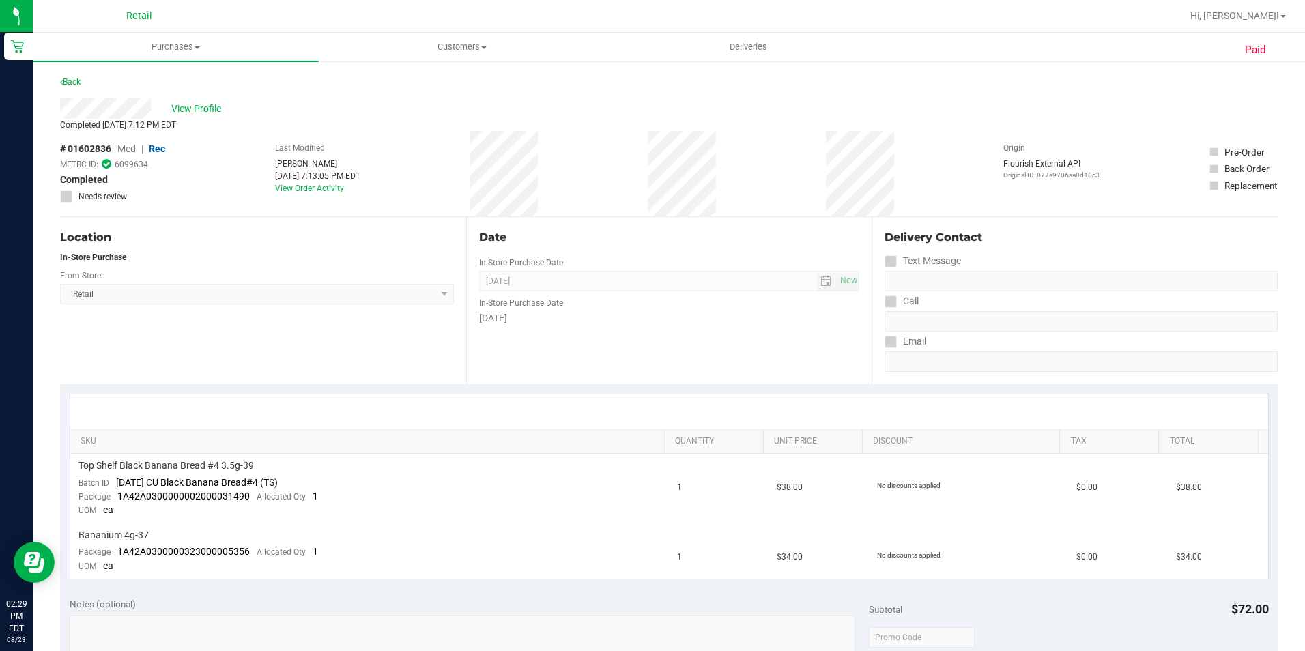
click at [70, 81] on link "Back" at bounding box center [70, 82] width 20 height 10
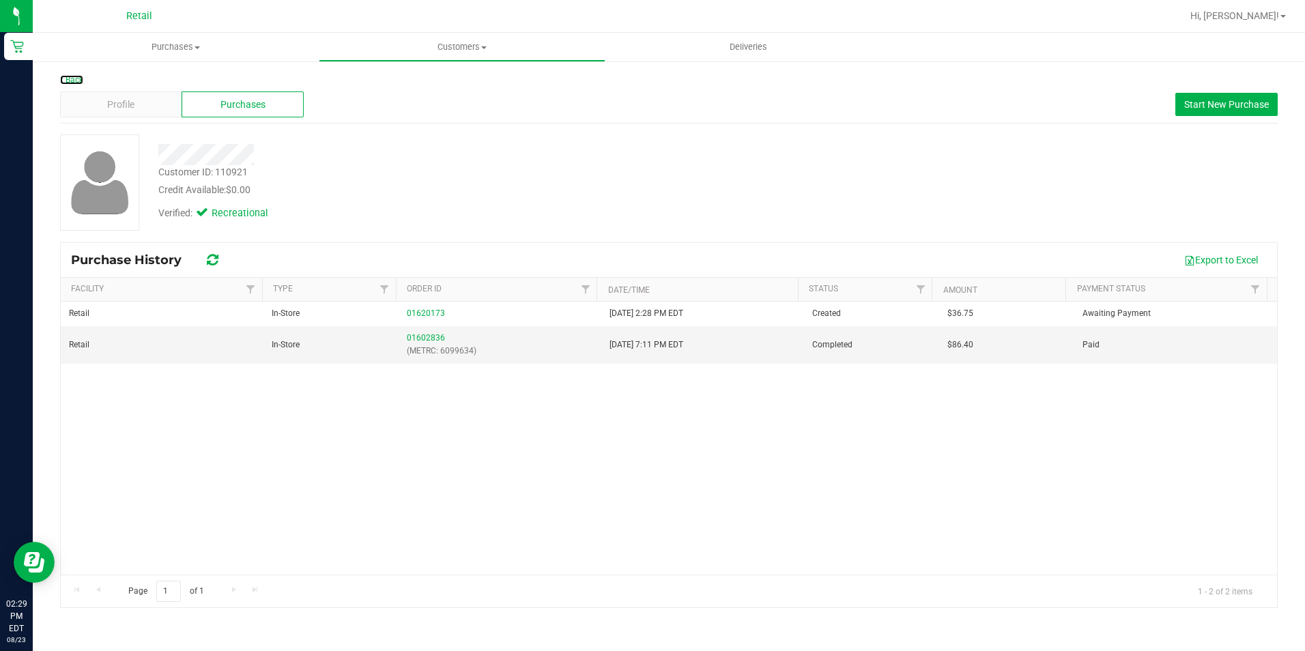
click at [70, 81] on link "Back" at bounding box center [71, 80] width 23 height 10
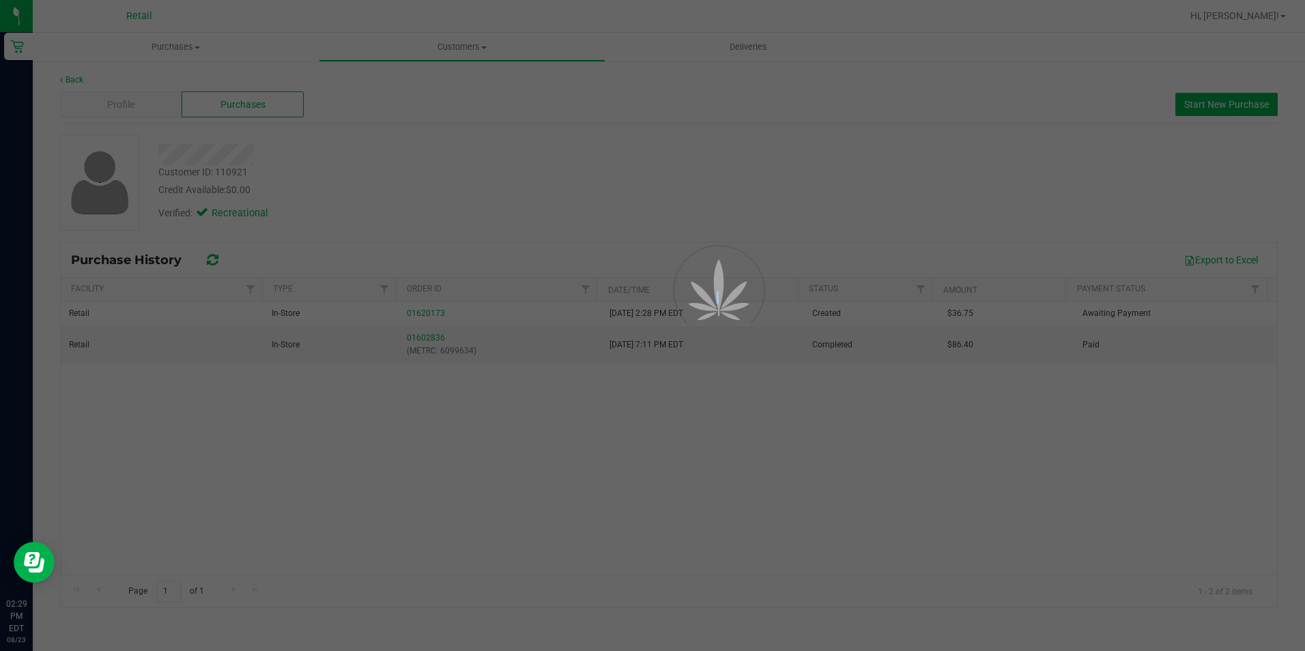
click at [70, 81] on div at bounding box center [652, 325] width 1305 height 651
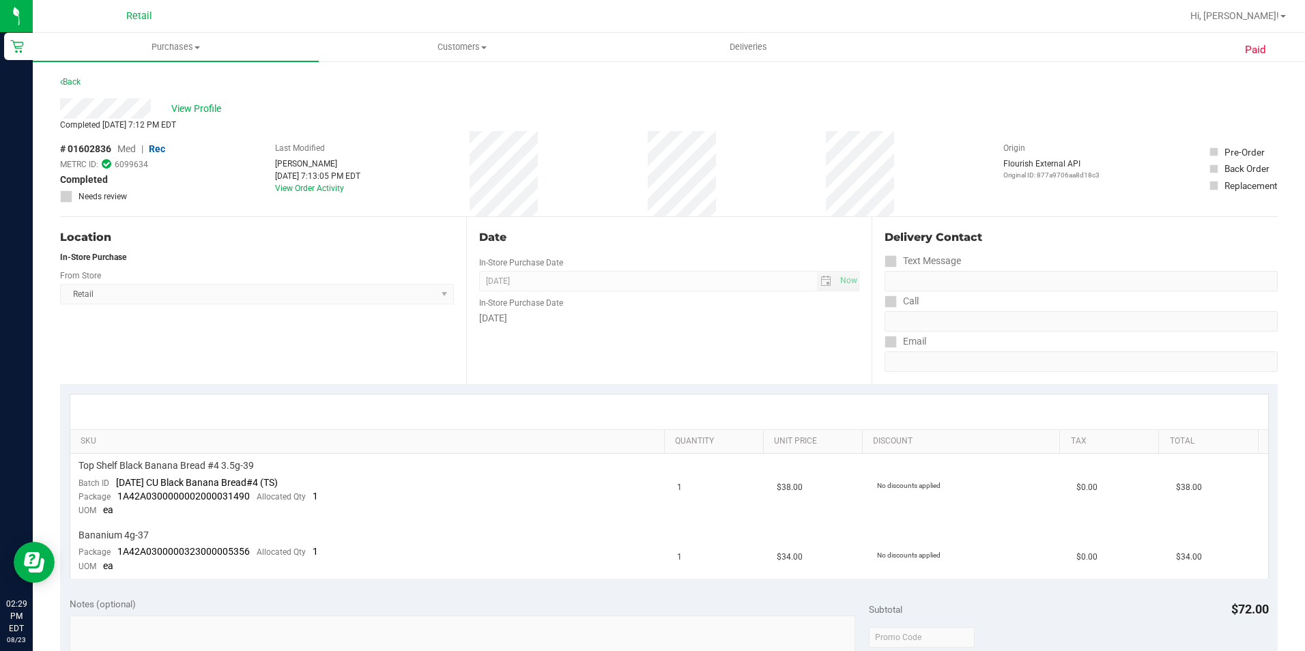
click at [70, 81] on link "Back" at bounding box center [70, 82] width 20 height 10
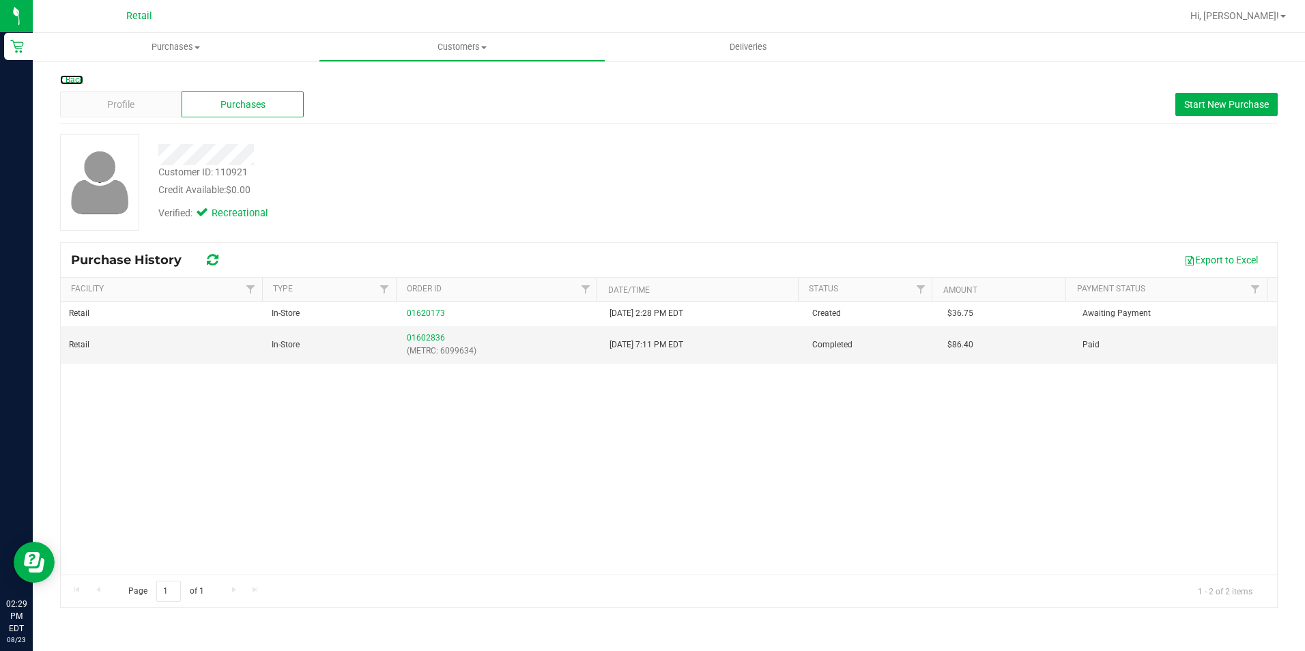
click at [70, 81] on link "Back" at bounding box center [71, 80] width 23 height 10
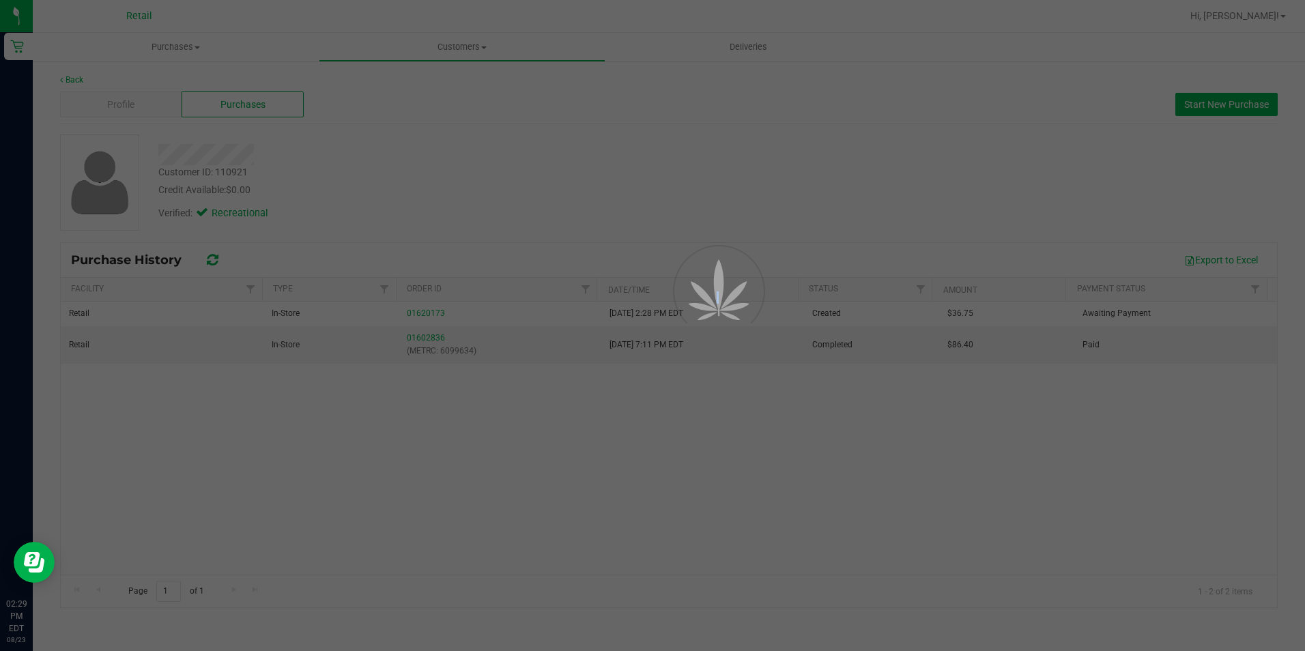
click at [70, 81] on div at bounding box center [652, 325] width 1305 height 651
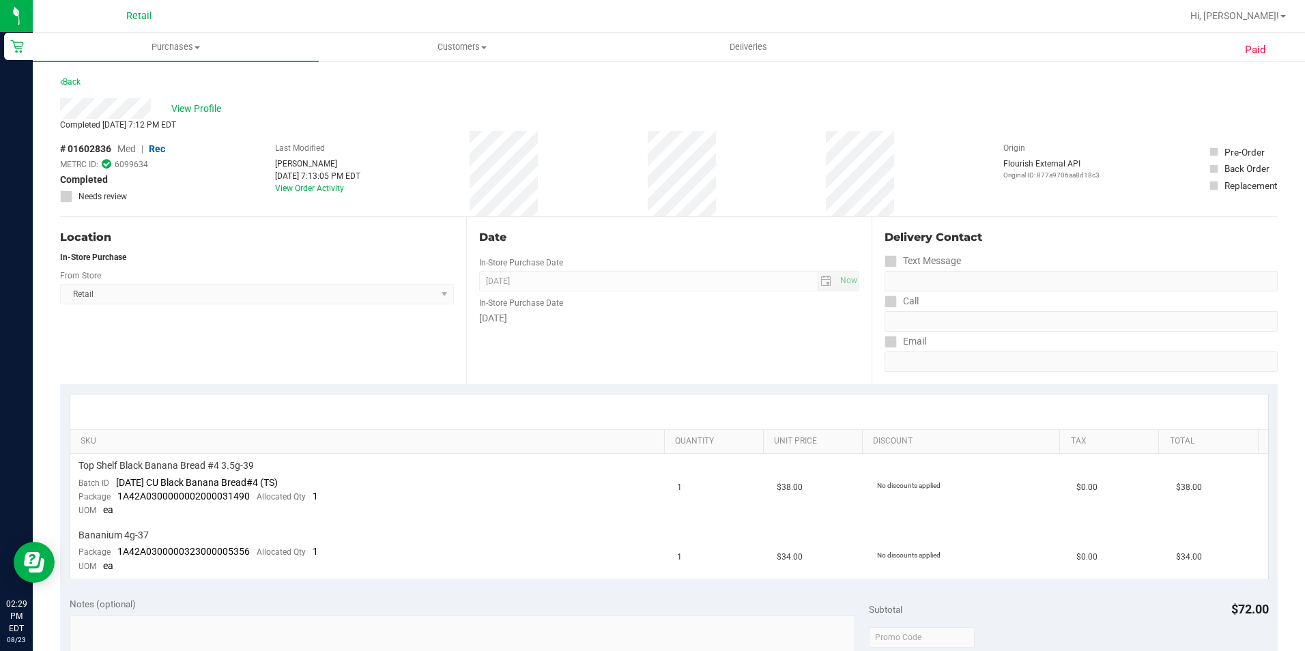
click at [70, 81] on link "Back" at bounding box center [70, 82] width 20 height 10
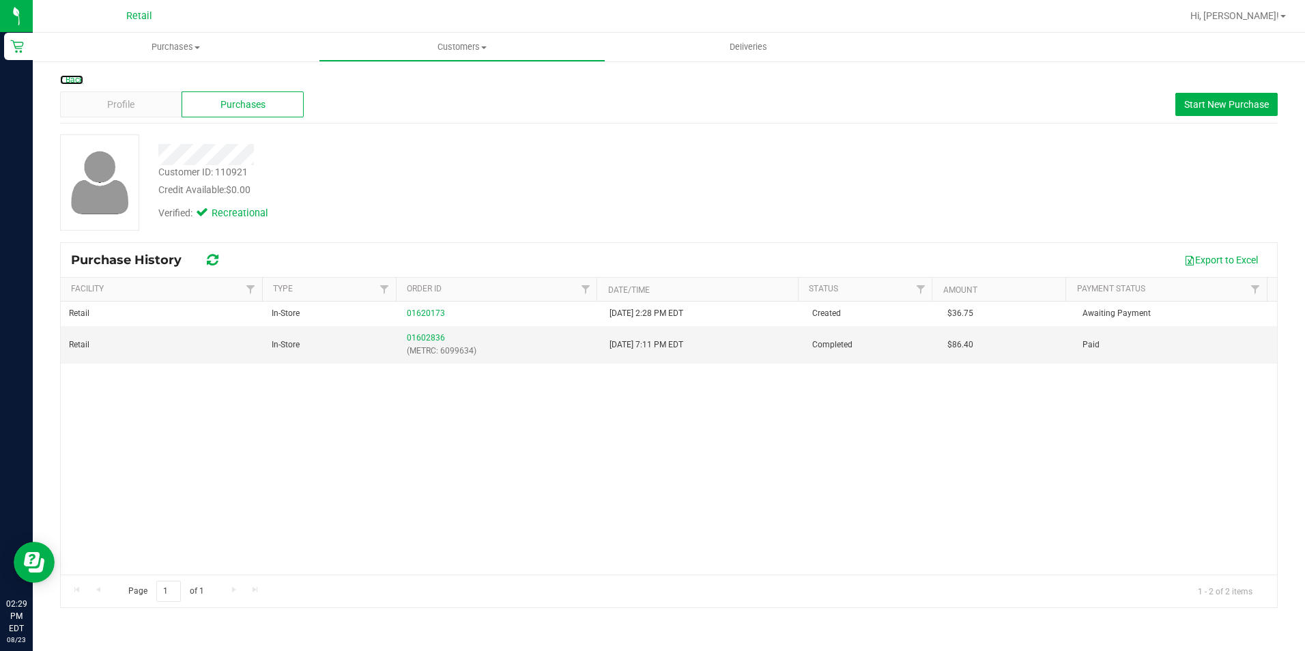
click at [70, 81] on link "Back" at bounding box center [71, 80] width 23 height 10
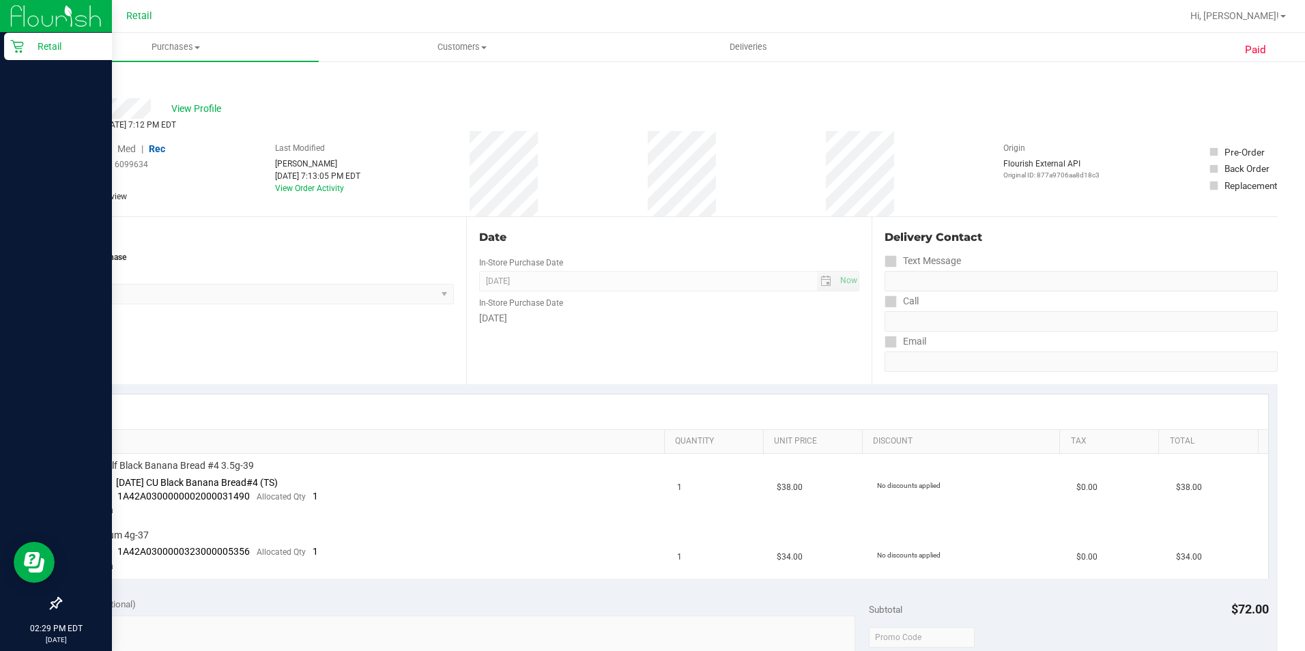
click at [48, 51] on p "Retail" at bounding box center [65, 46] width 82 height 16
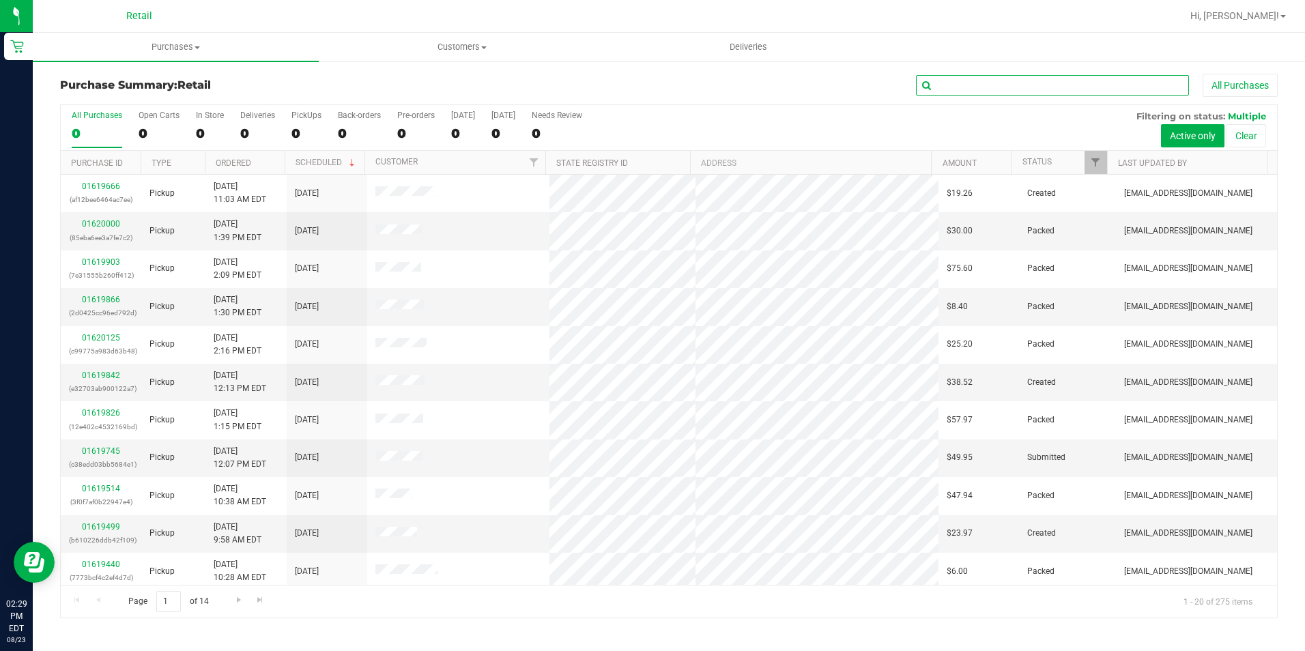
click at [955, 91] on input "text" at bounding box center [1052, 85] width 273 height 20
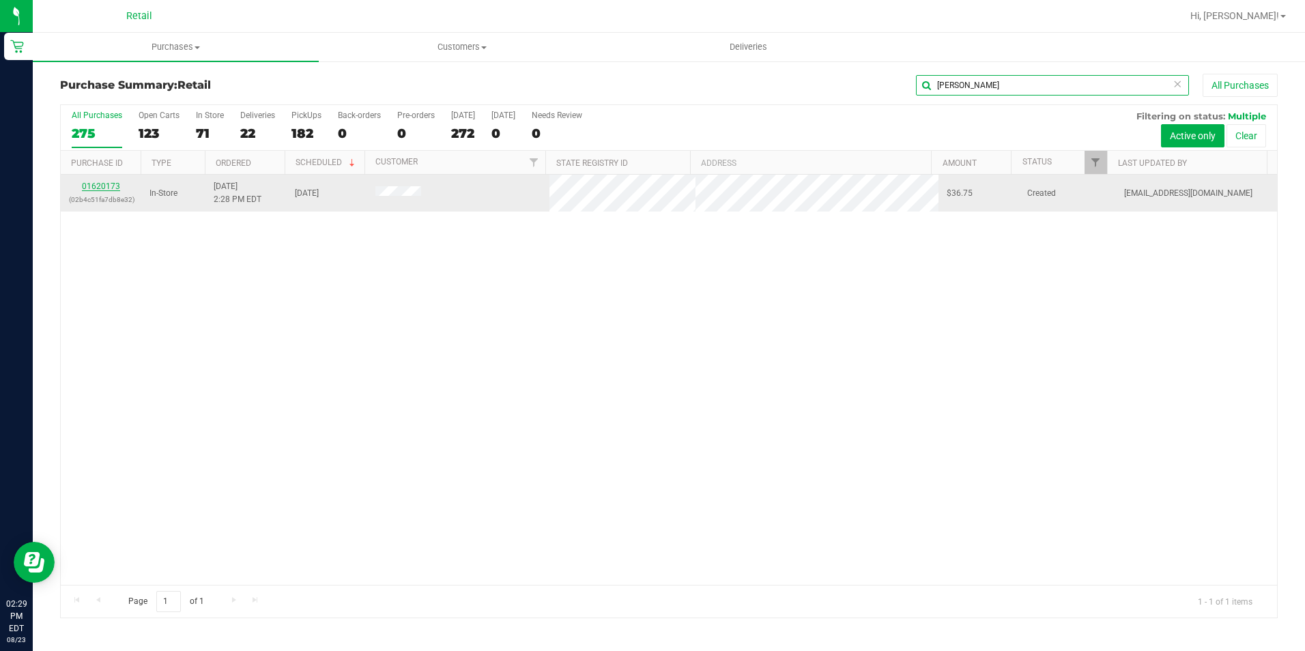
type input "[PERSON_NAME]"
click at [100, 185] on link "01620173" at bounding box center [101, 187] width 38 height 10
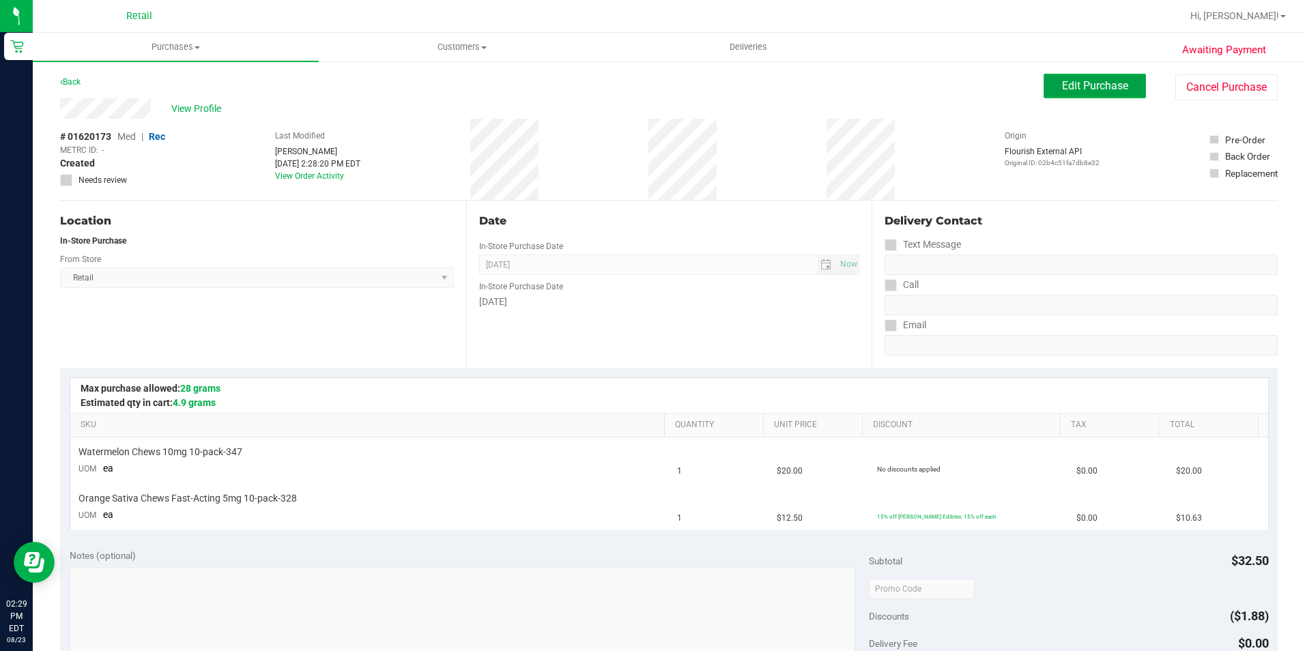
click at [1082, 82] on span "Edit Purchase" at bounding box center [1095, 85] width 66 height 13
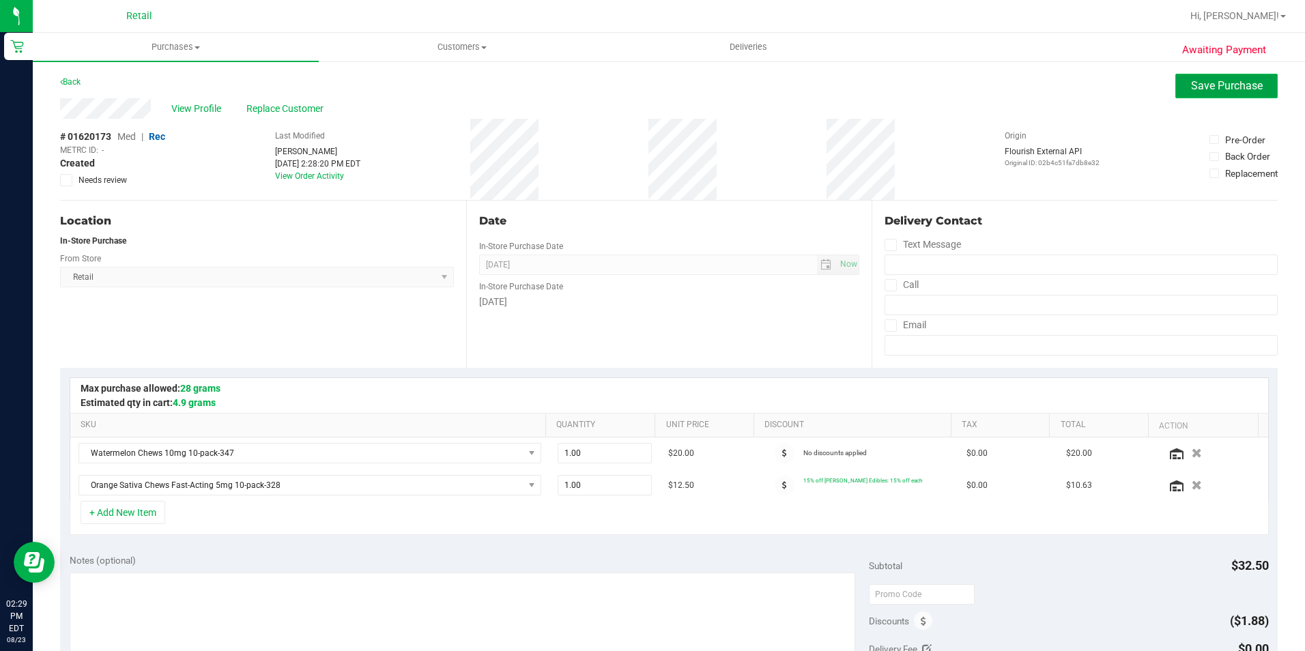
click at [1192, 89] on span "Save Purchase" at bounding box center [1227, 85] width 72 height 13
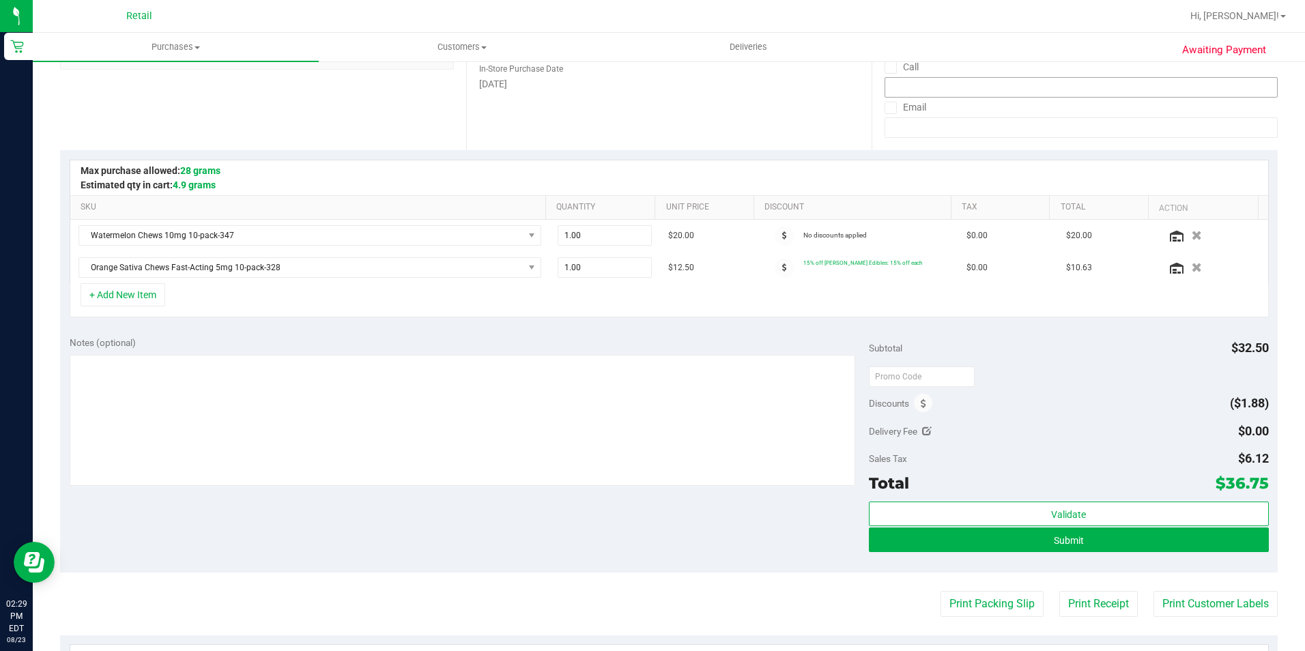
scroll to position [409, 0]
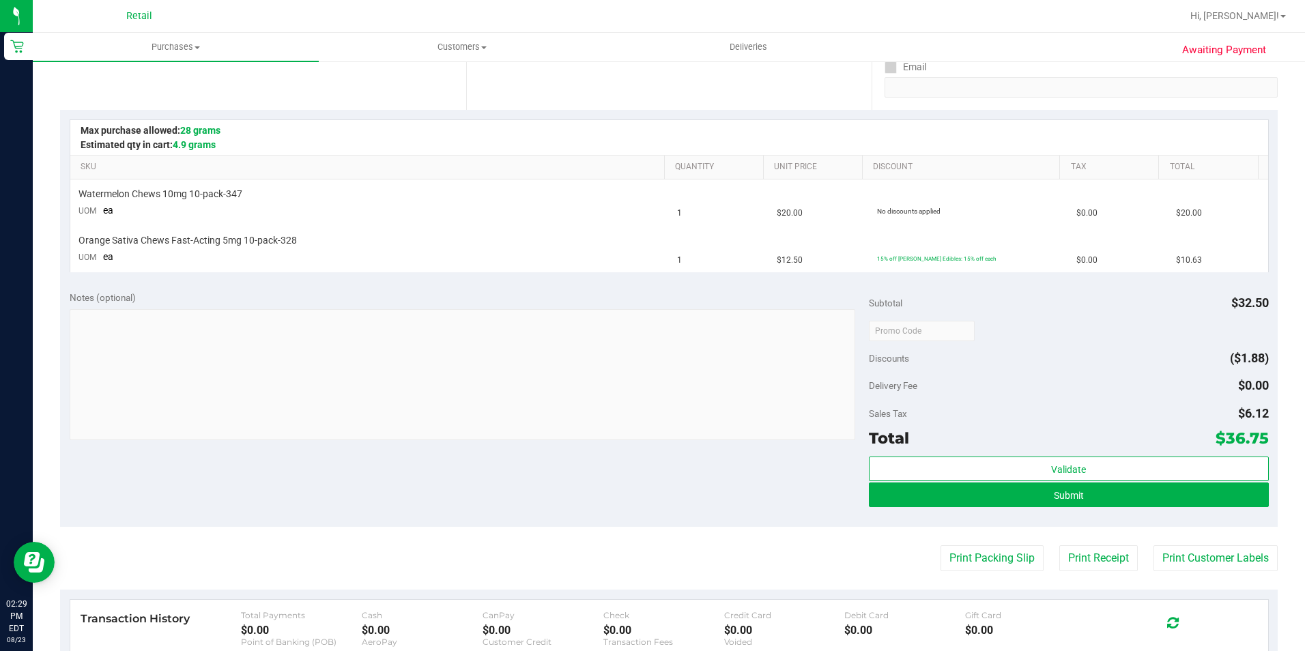
scroll to position [273, 0]
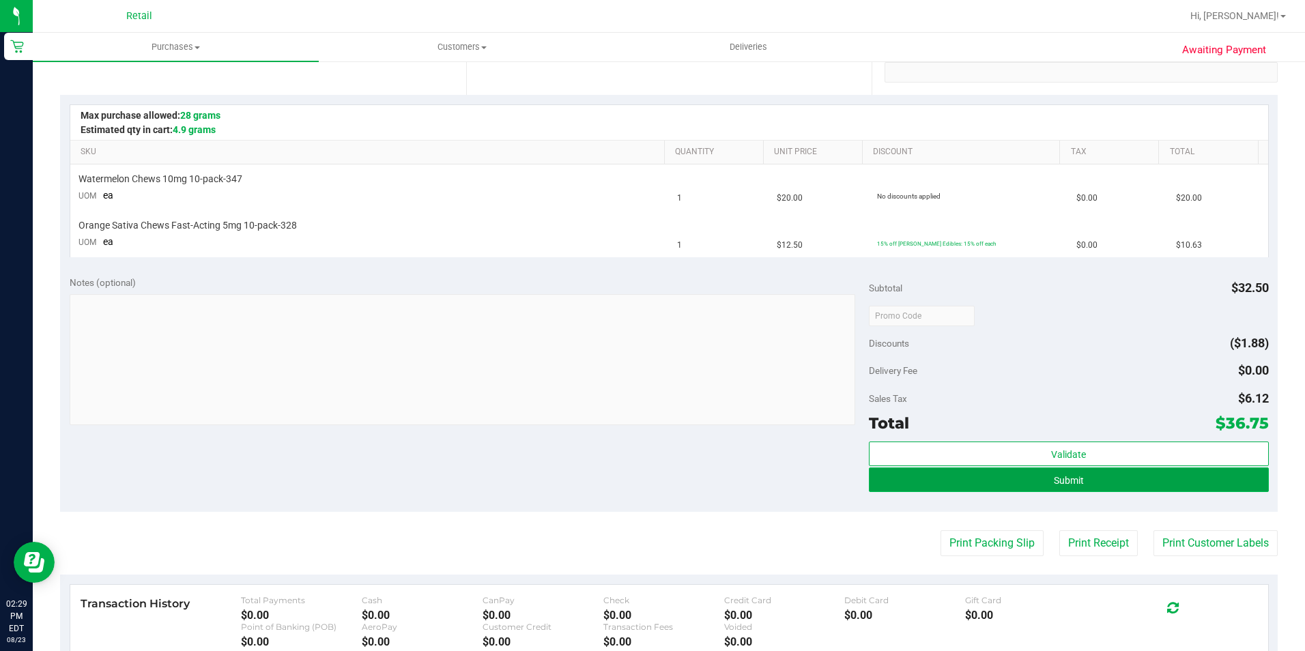
click at [983, 483] on button "Submit" at bounding box center [1069, 479] width 400 height 25
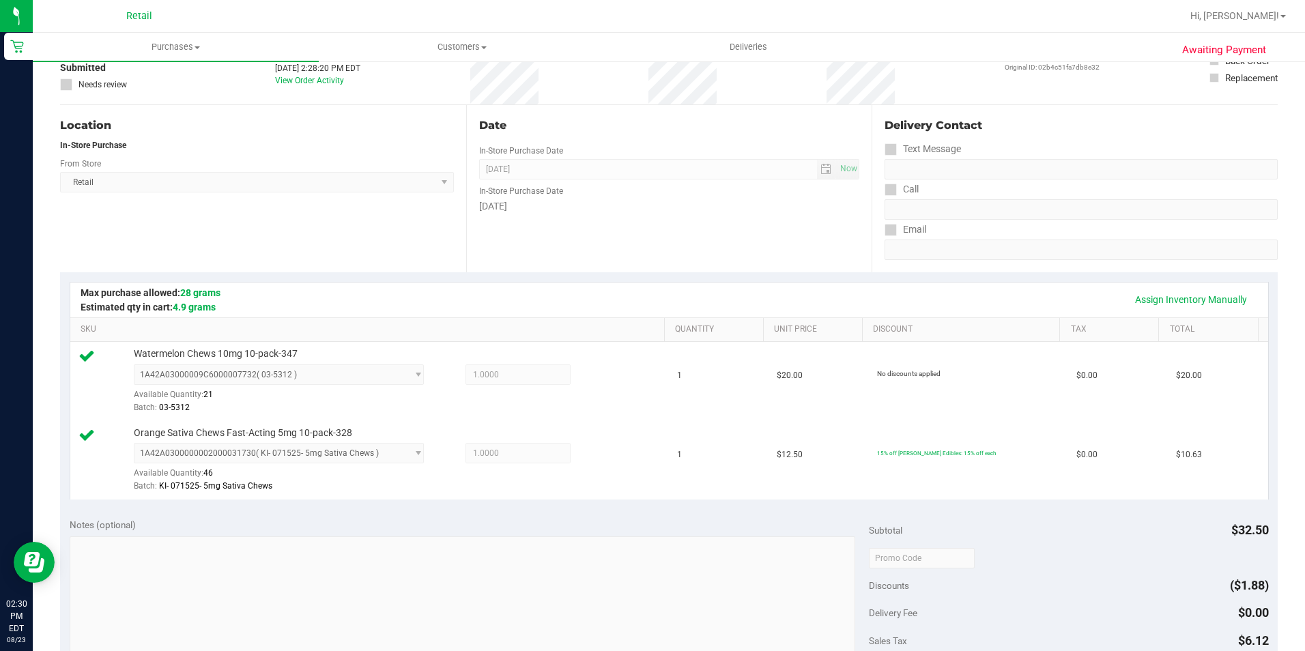
scroll to position [409, 0]
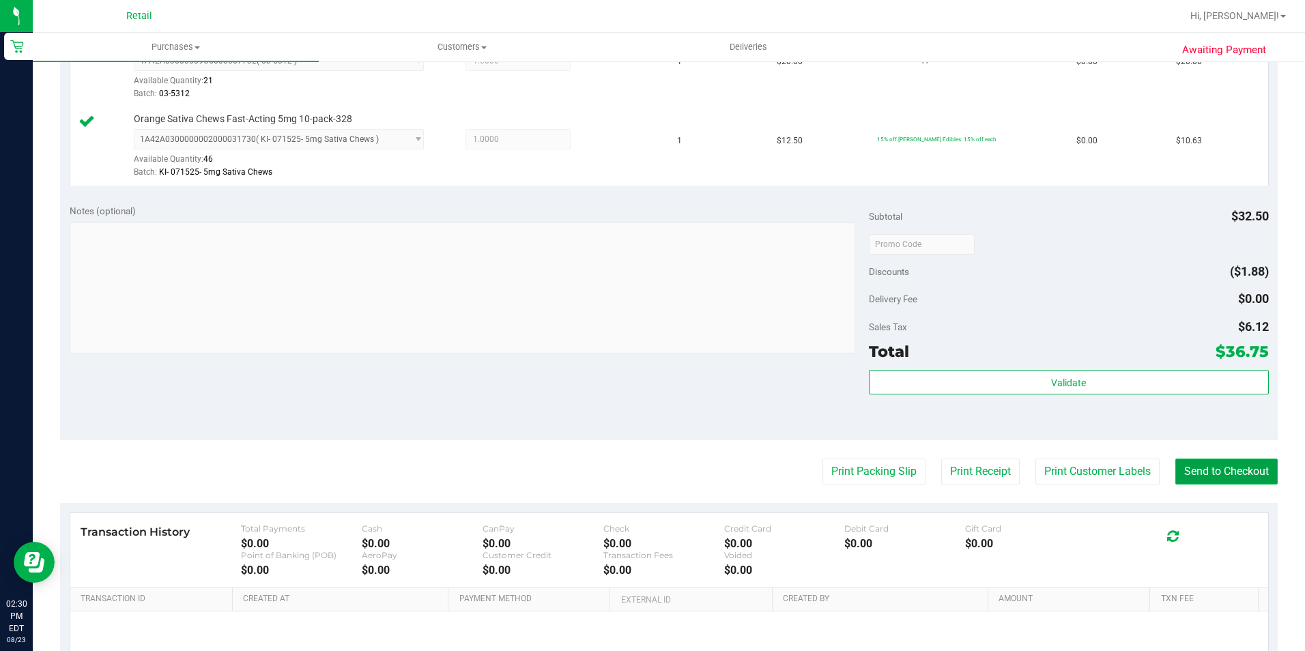
click at [1204, 463] on button "Send to Checkout" at bounding box center [1226, 472] width 102 height 26
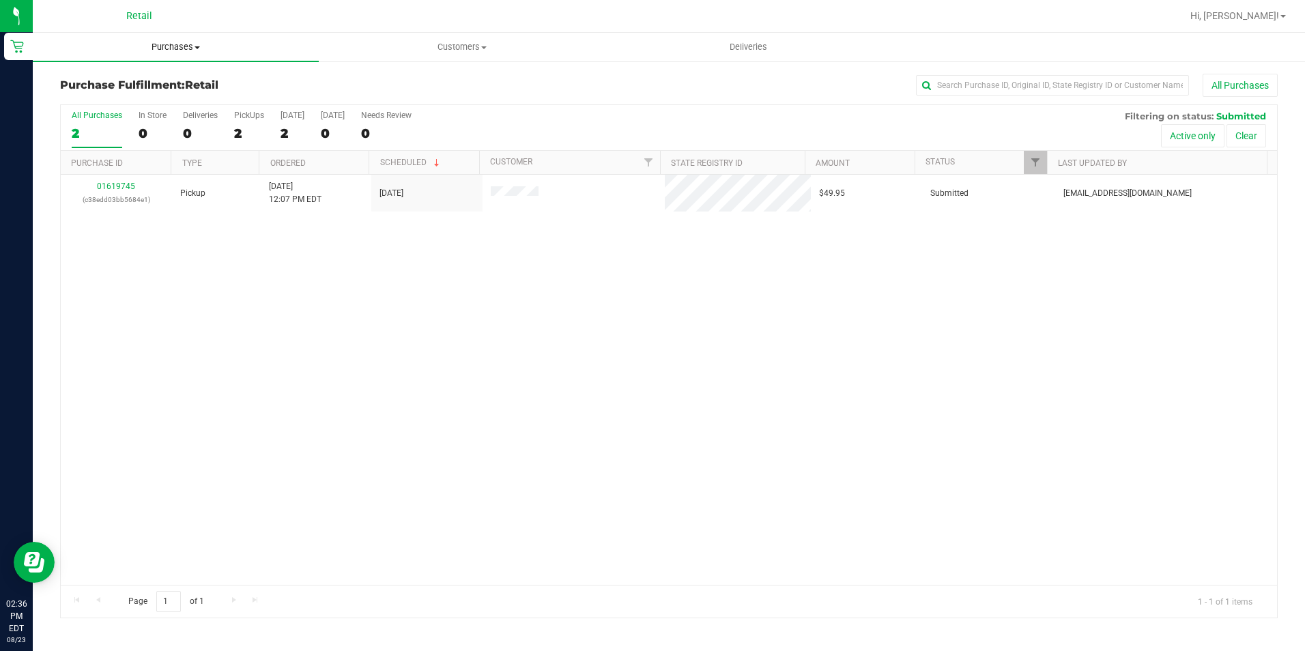
click at [179, 44] on span "Purchases" at bounding box center [176, 47] width 286 height 12
click at [136, 85] on span "Summary of purchases" at bounding box center [103, 82] width 140 height 12
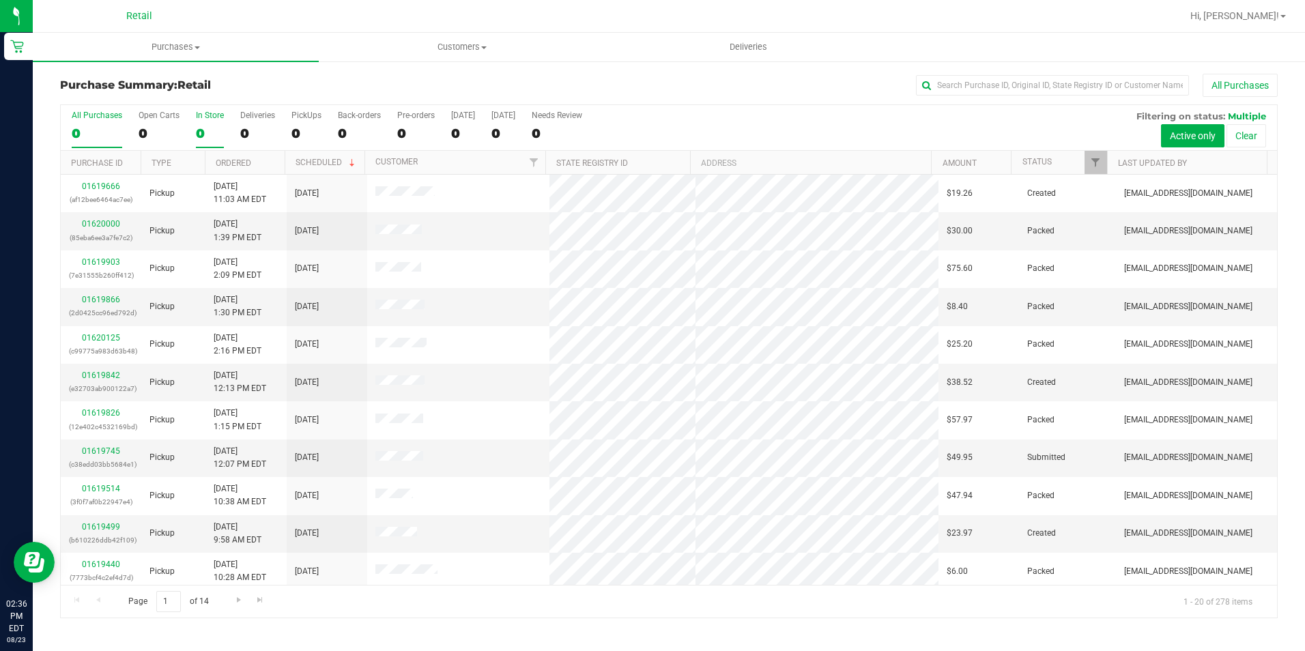
click at [214, 122] on label "In Store 0" at bounding box center [210, 130] width 28 height 38
click at [0, 0] on input "In Store 0" at bounding box center [0, 0] width 0 height 0
drag, startPoint x: 960, startPoint y: 83, endPoint x: 970, endPoint y: 88, distance: 11.6
click at [967, 86] on input "text" at bounding box center [1052, 85] width 273 height 20
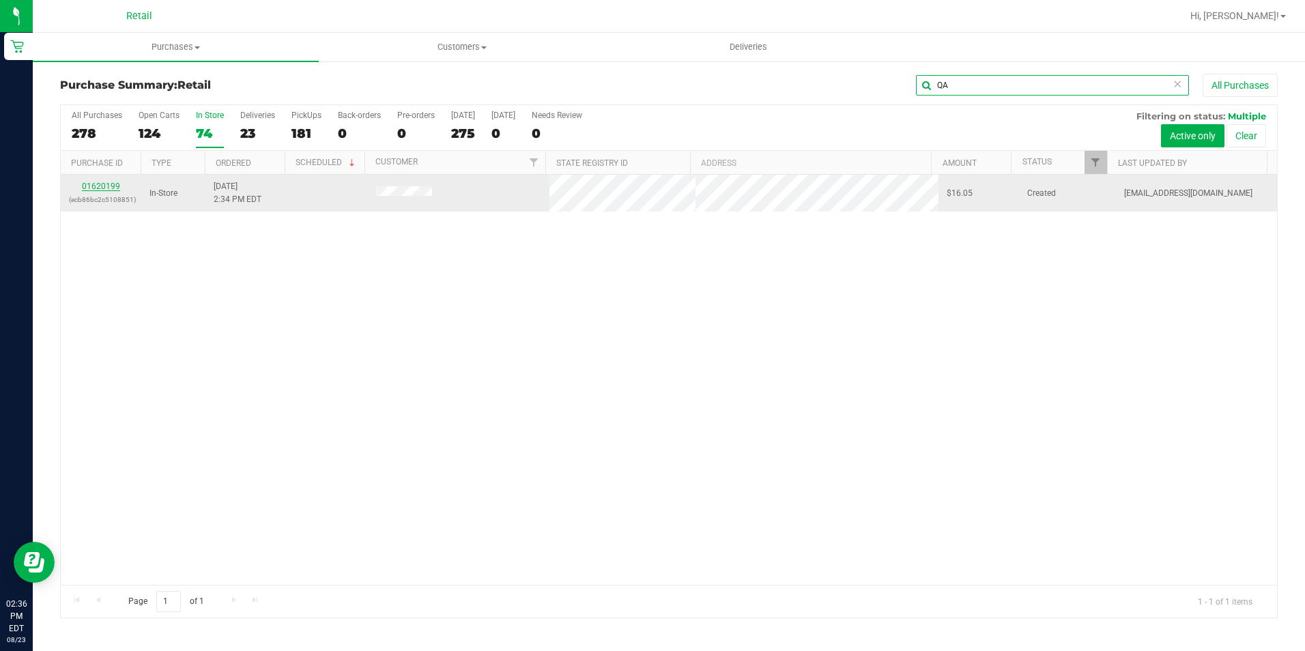
type input "QA"
click at [105, 182] on link "01620199" at bounding box center [101, 187] width 38 height 10
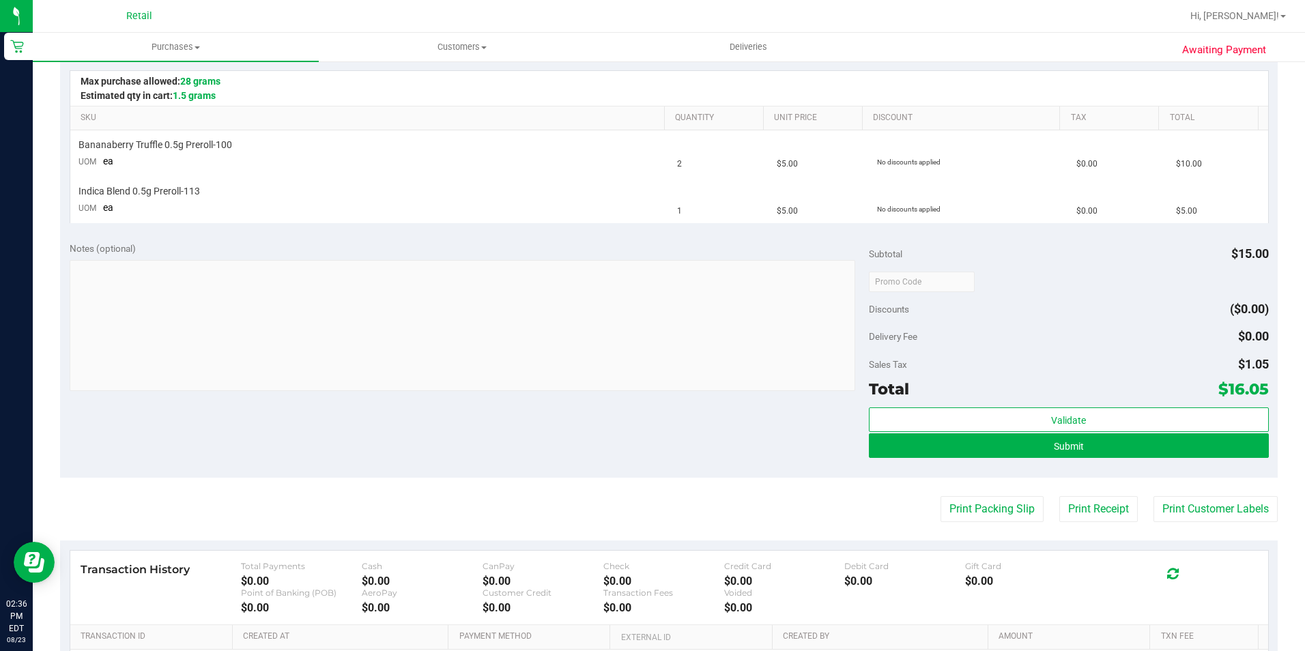
scroll to position [409, 0]
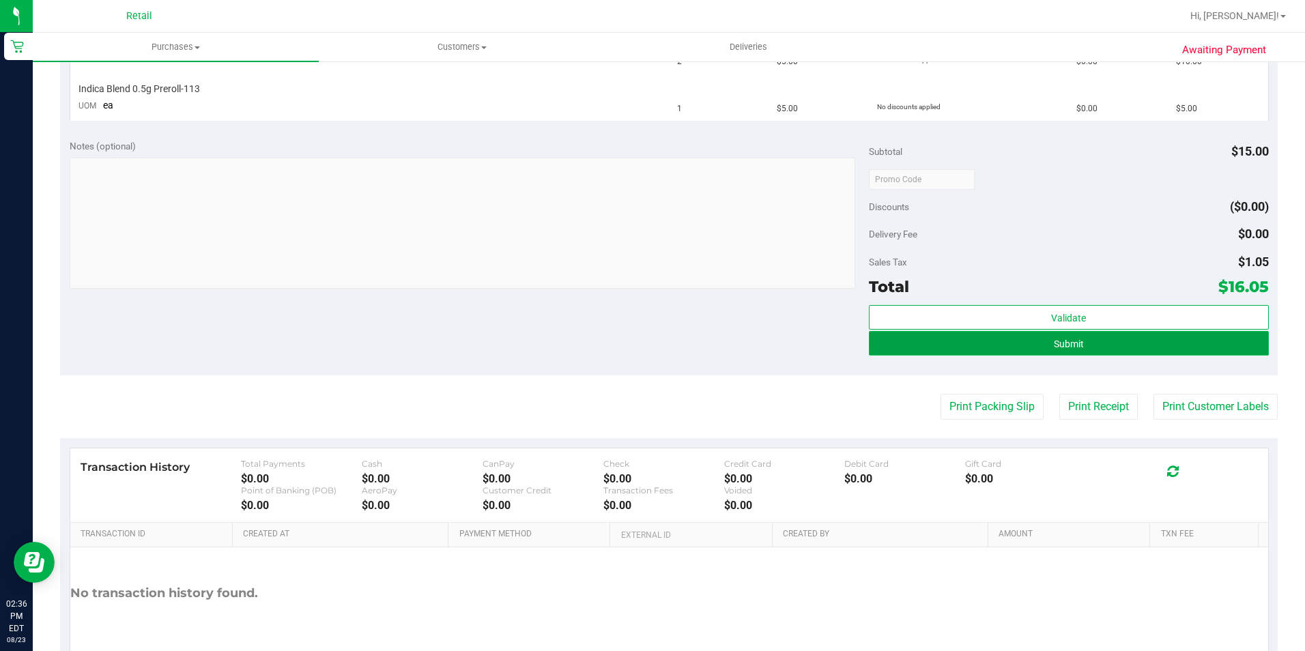
click at [1054, 340] on span "Submit" at bounding box center [1069, 344] width 30 height 11
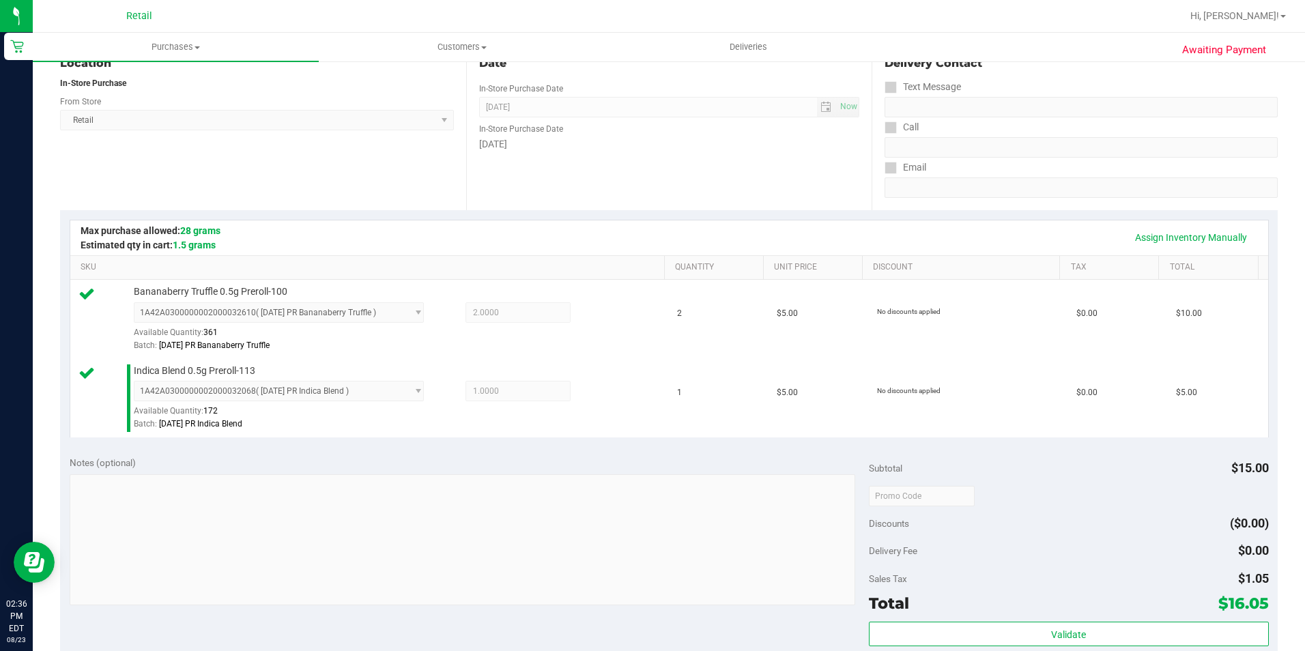
scroll to position [273, 0]
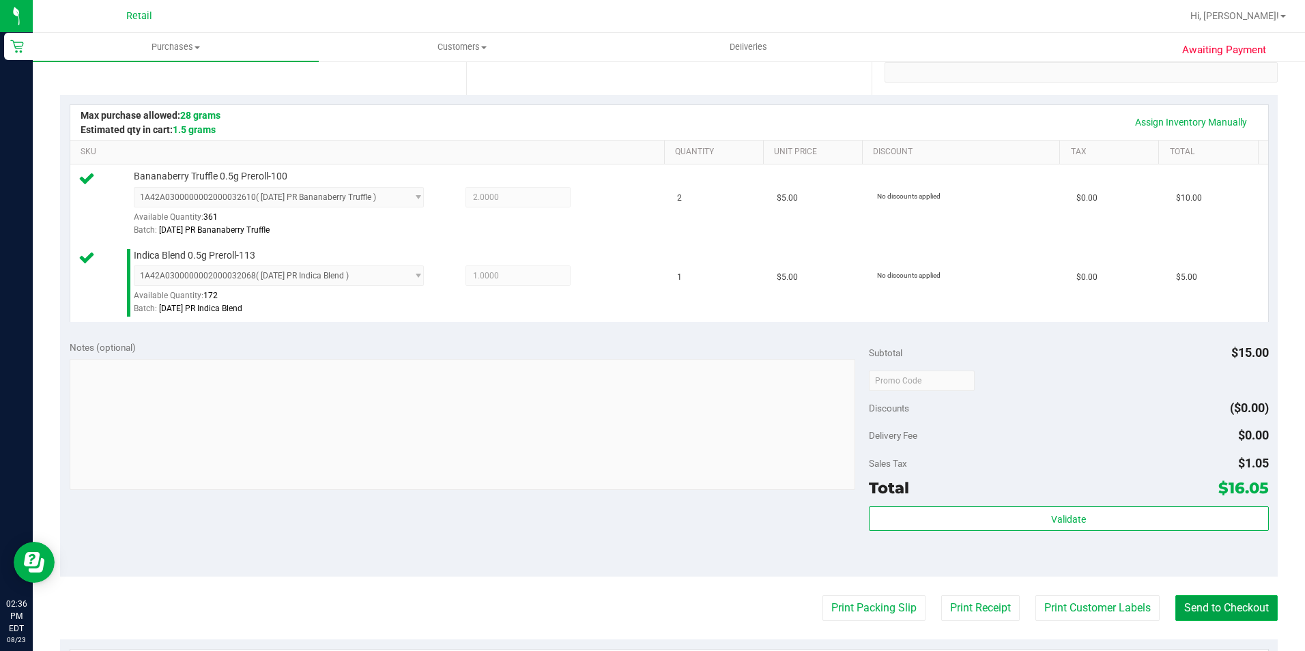
click at [1204, 611] on button "Send to Checkout" at bounding box center [1226, 608] width 102 height 26
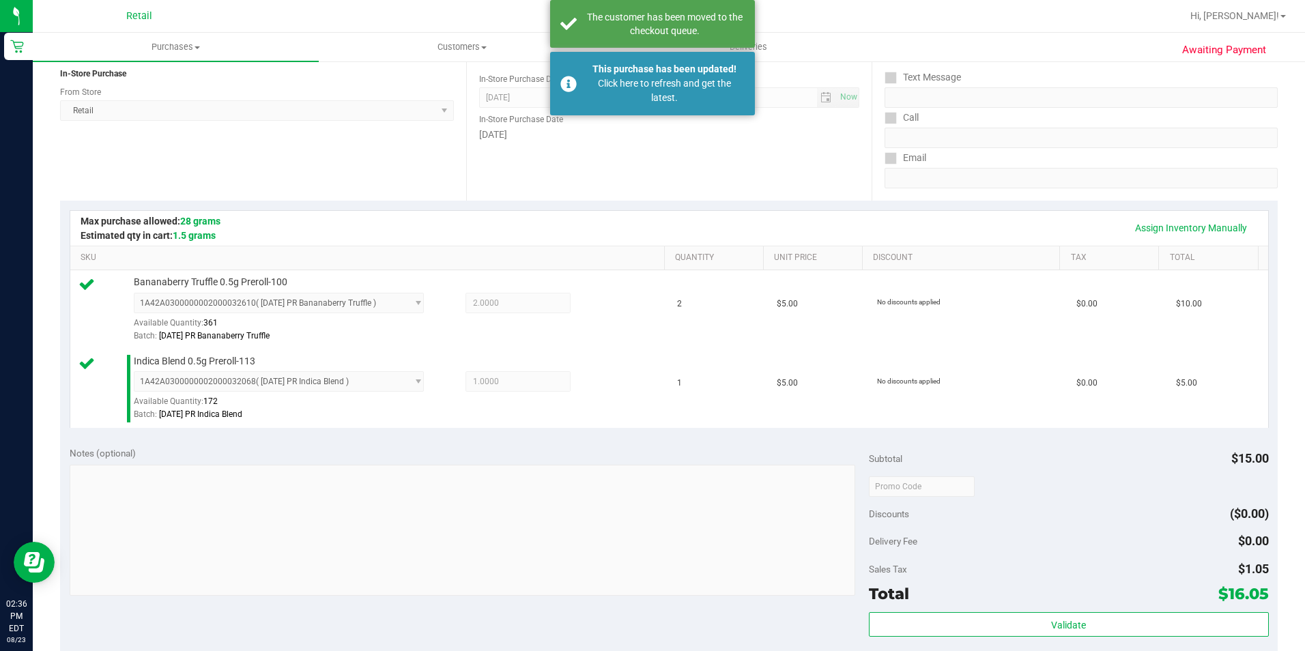
scroll to position [0, 0]
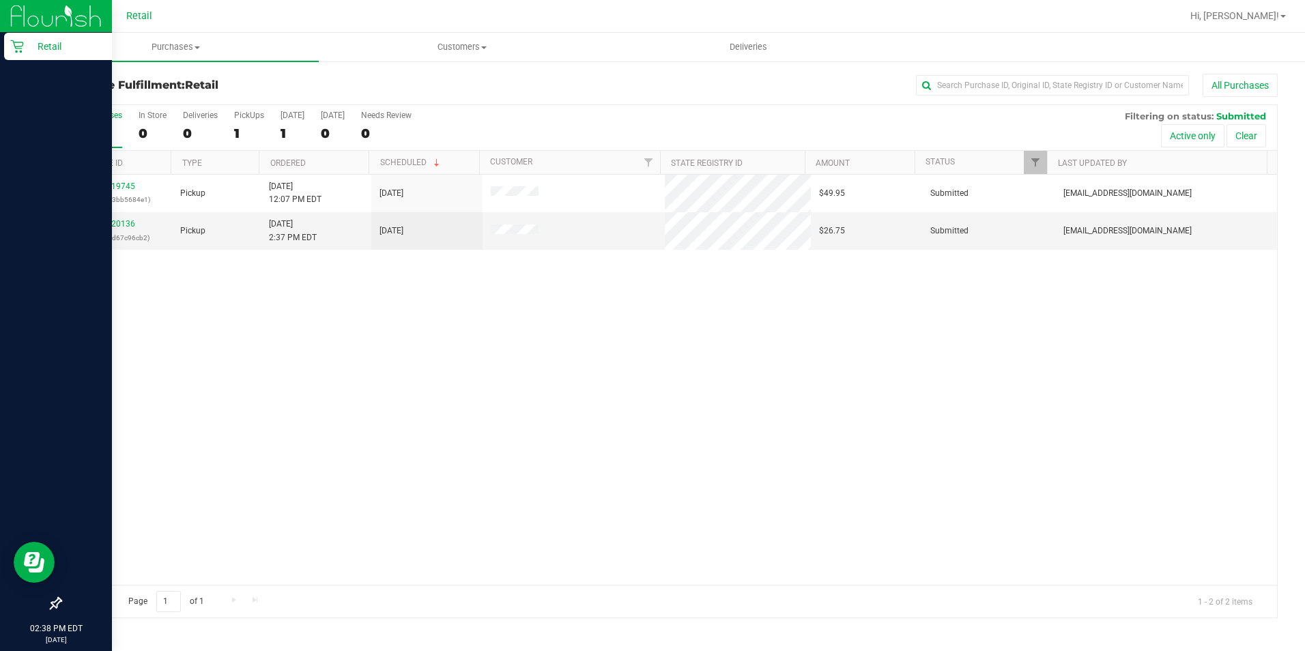
click at [2, 51] on link "Retail" at bounding box center [56, 47] width 112 height 29
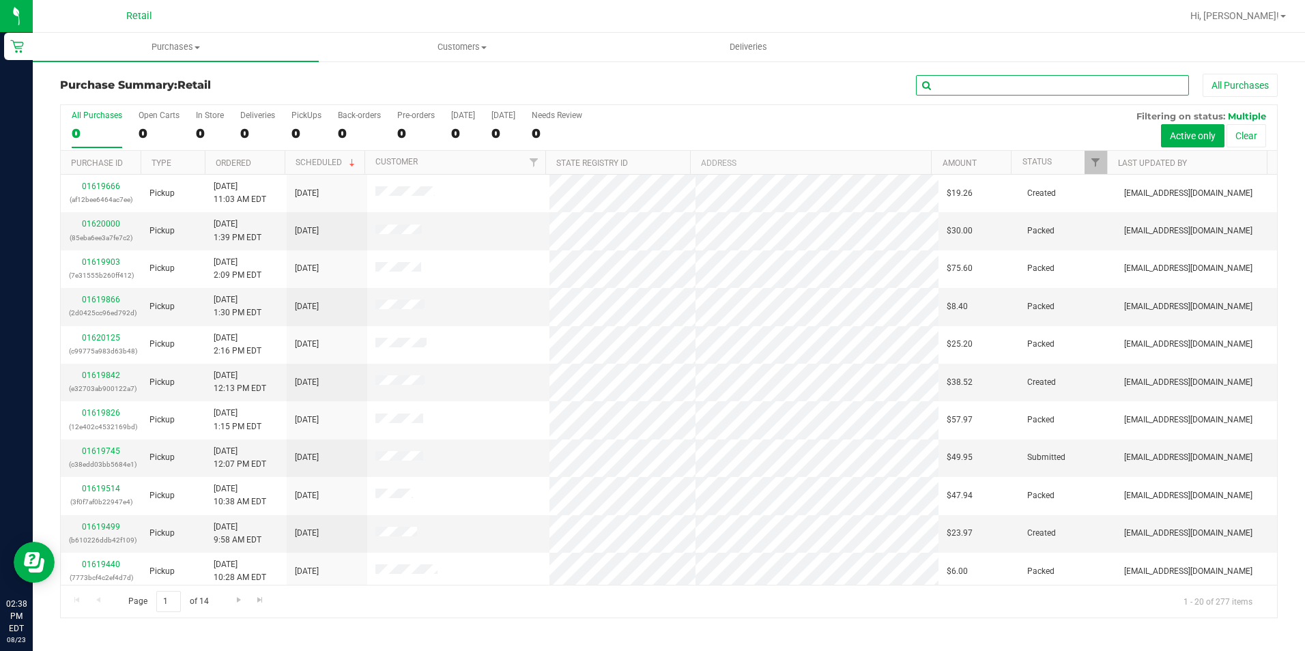
click at [994, 81] on input "text" at bounding box center [1052, 85] width 273 height 20
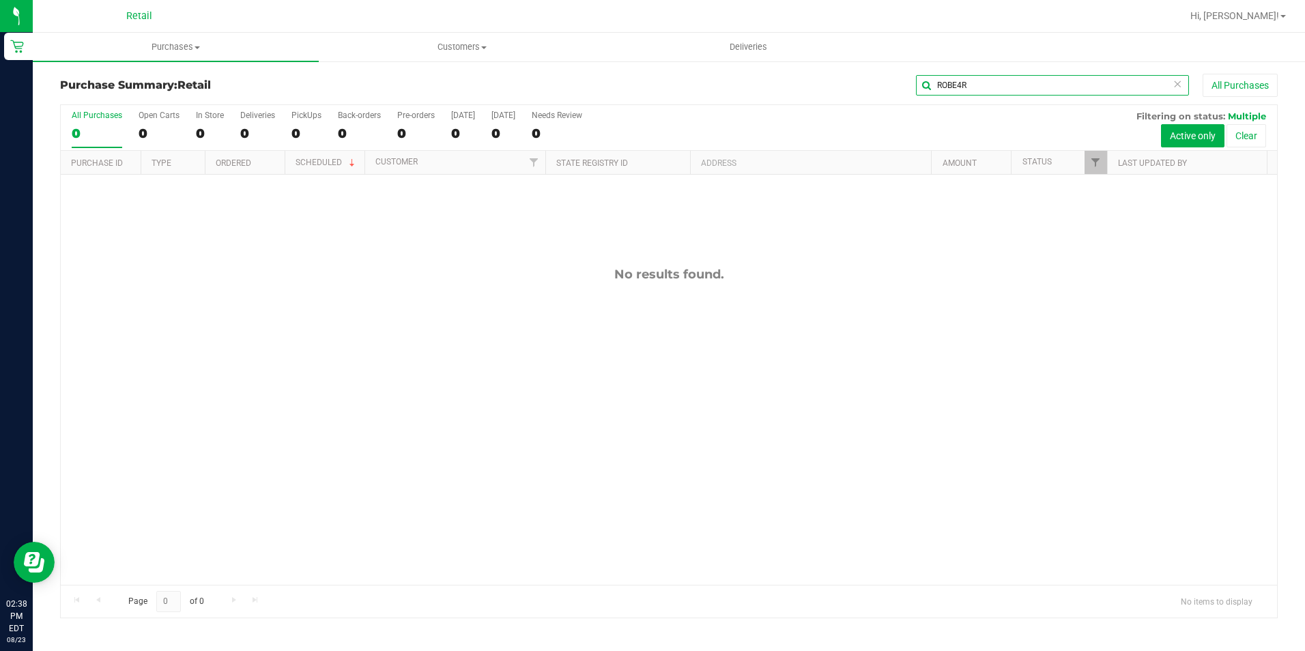
type input "ROBE4R"
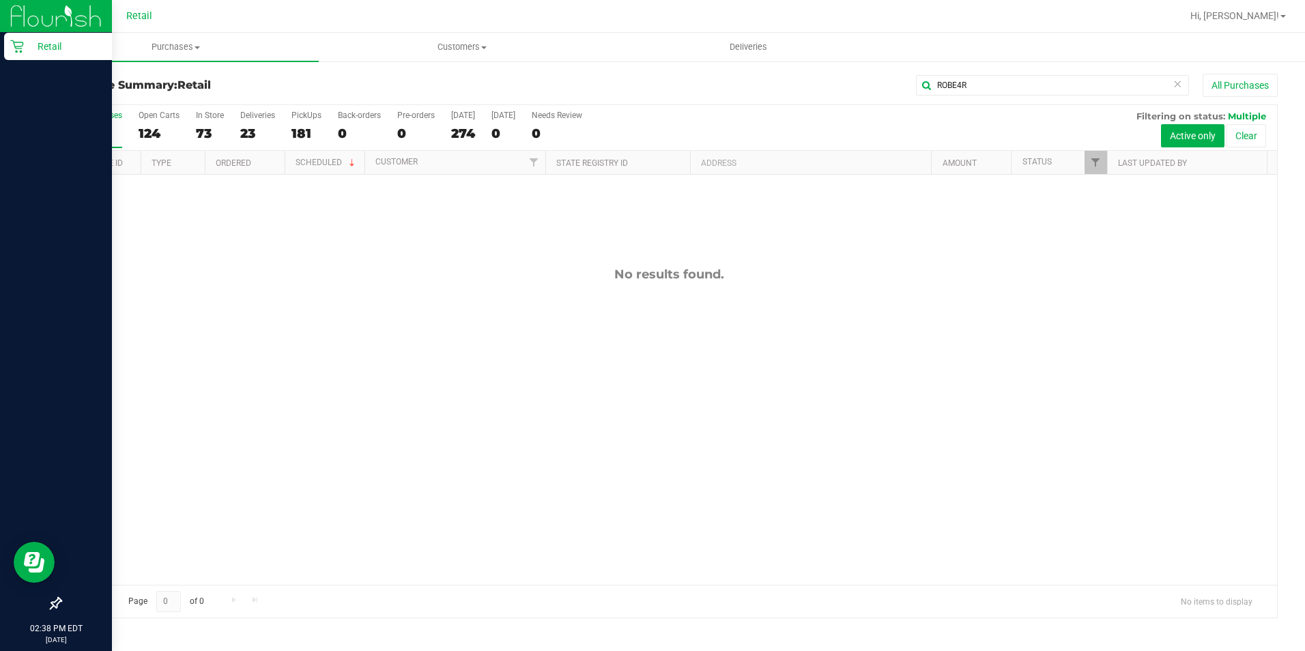
click at [19, 52] on icon at bounding box center [17, 47] width 14 height 14
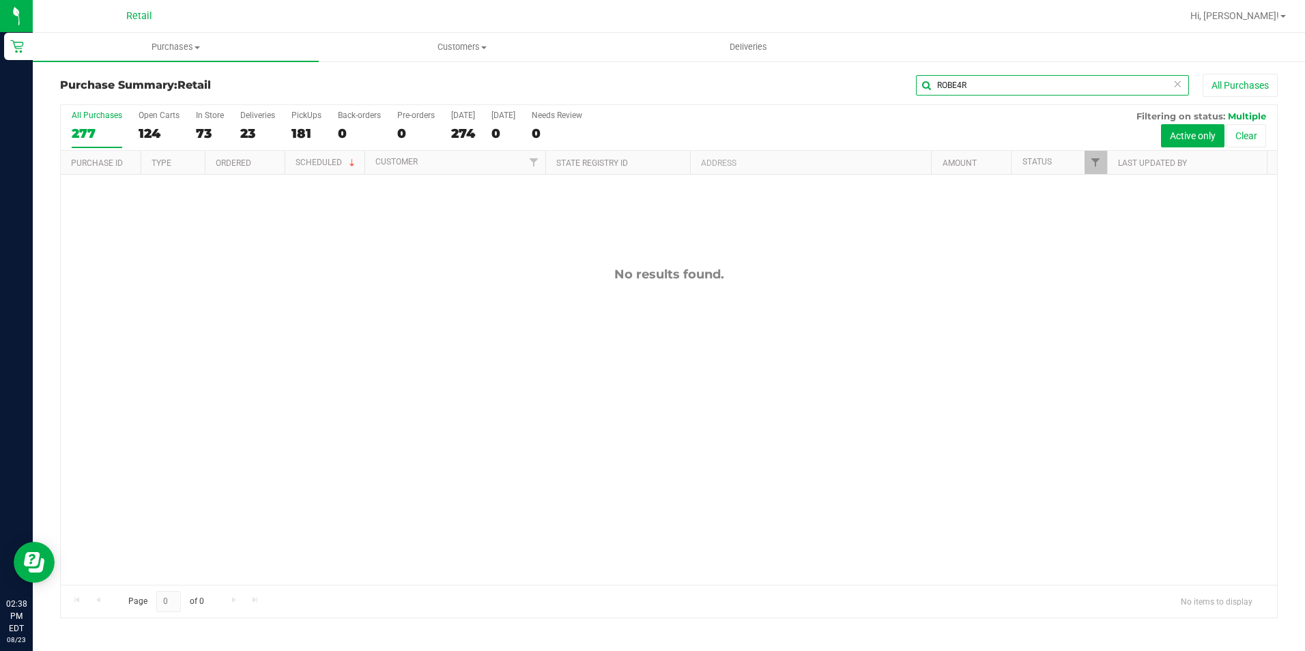
click at [968, 86] on input "ROBE4R" at bounding box center [1052, 85] width 273 height 20
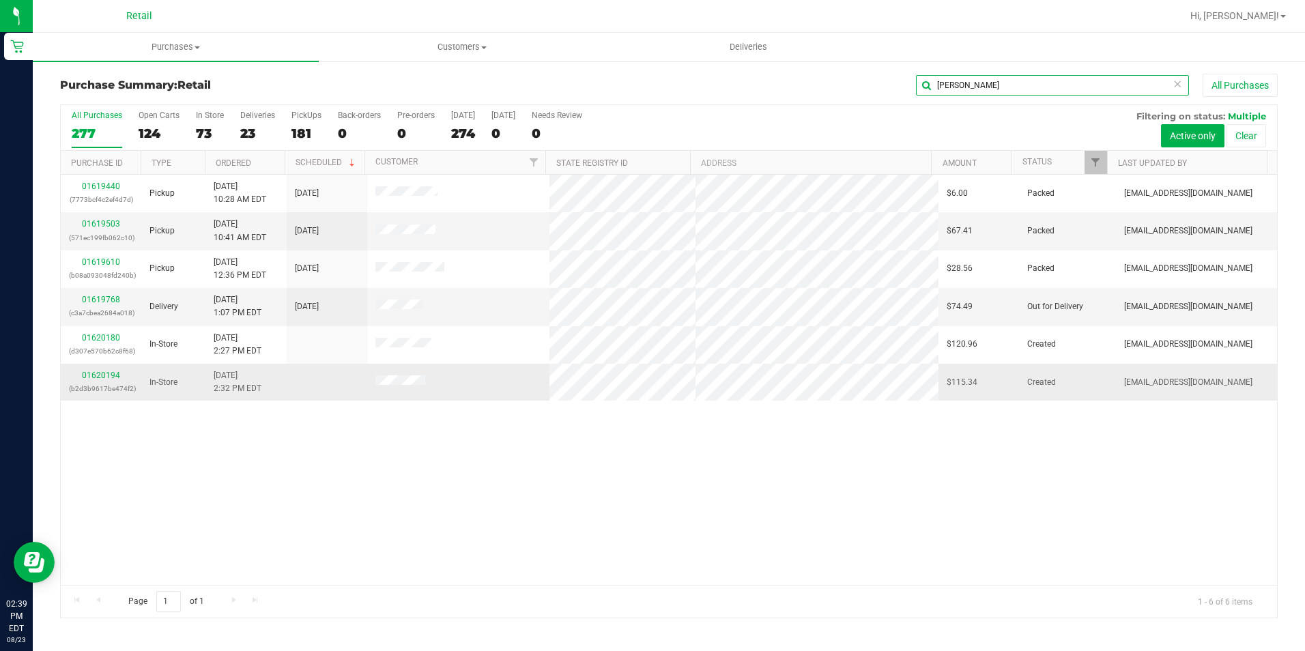
type input "[PERSON_NAME]"
click at [123, 375] on div "01620194 (b2d3b9617be474f2)" at bounding box center [101, 382] width 64 height 26
click at [118, 375] on link "01620194" at bounding box center [101, 376] width 38 height 10
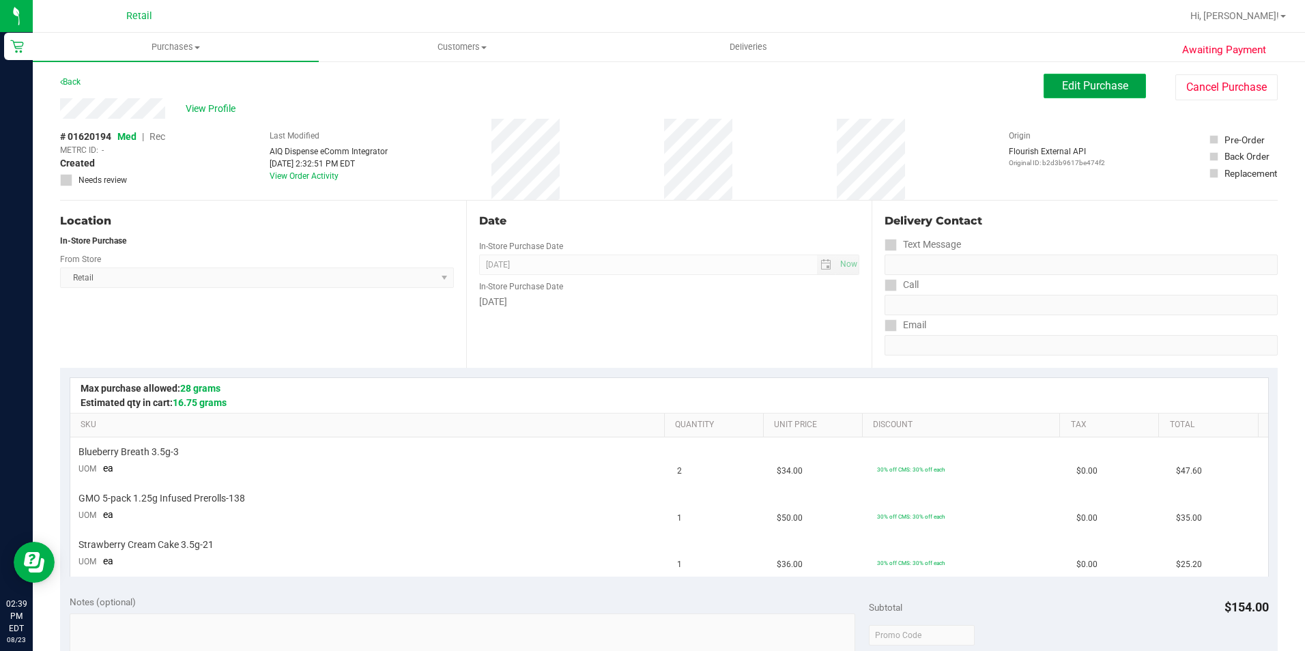
click at [1114, 96] on button "Edit Purchase" at bounding box center [1095, 86] width 102 height 25
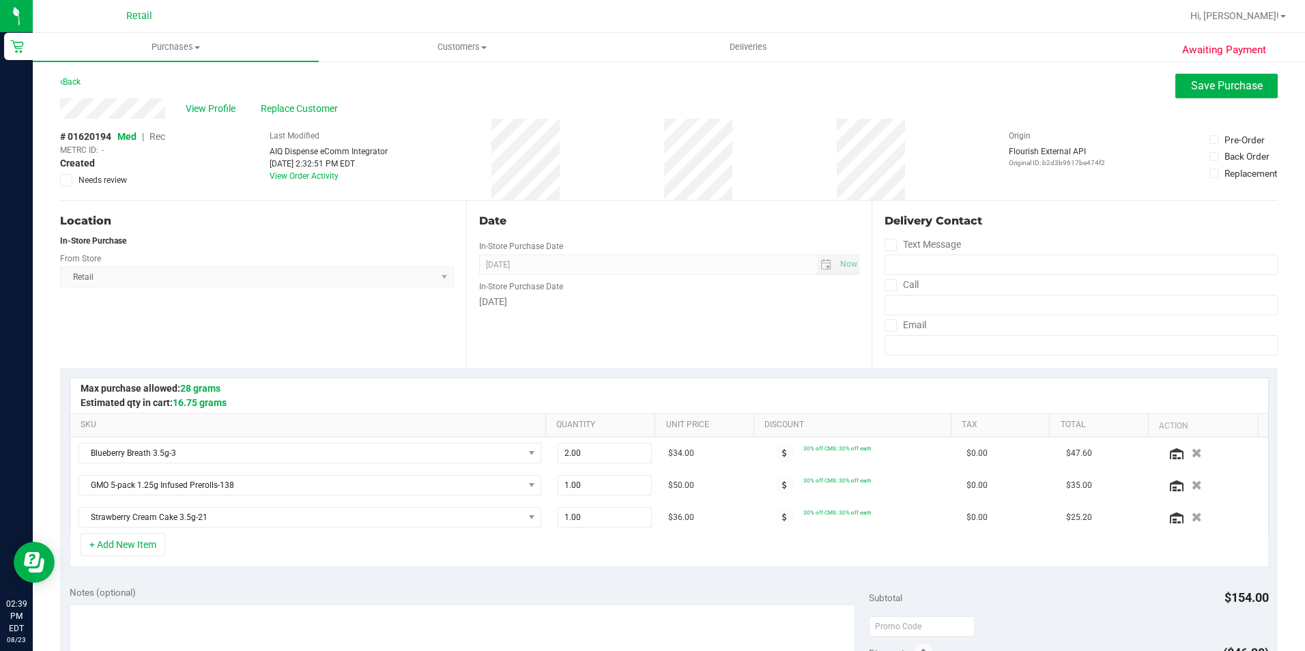
click at [158, 136] on span "Rec" at bounding box center [157, 136] width 16 height 11
click at [1205, 83] on span "Save Purchase" at bounding box center [1227, 85] width 72 height 13
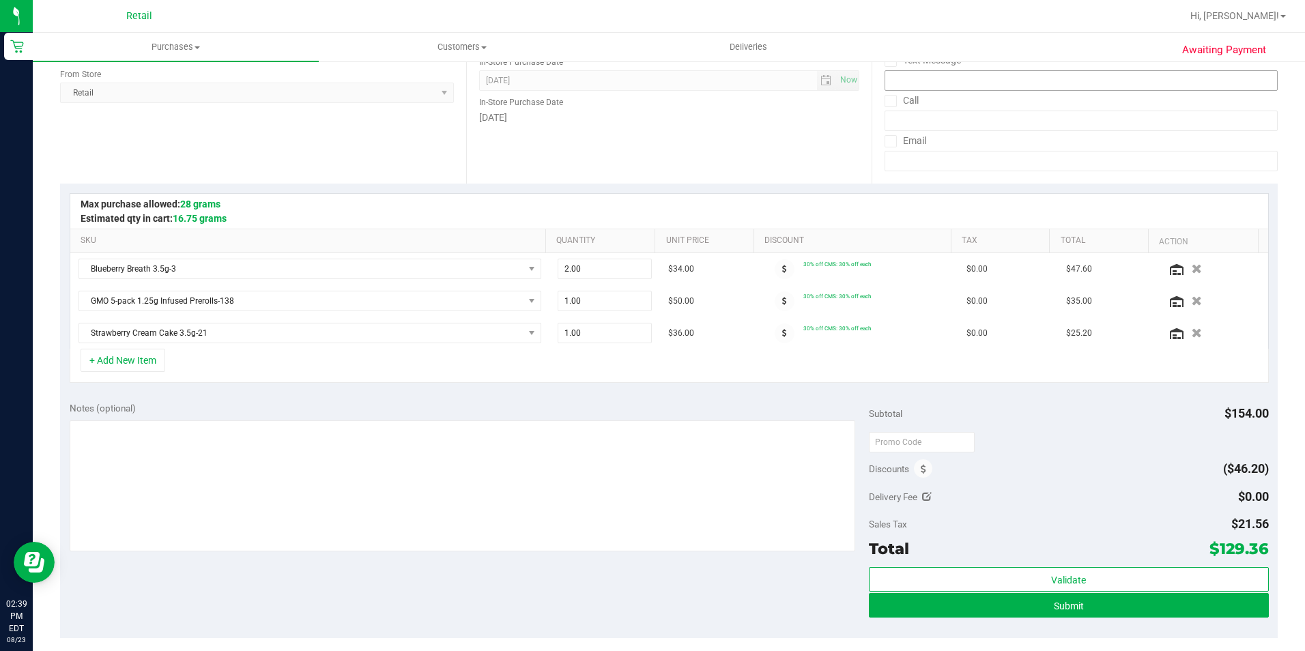
scroll to position [409, 0]
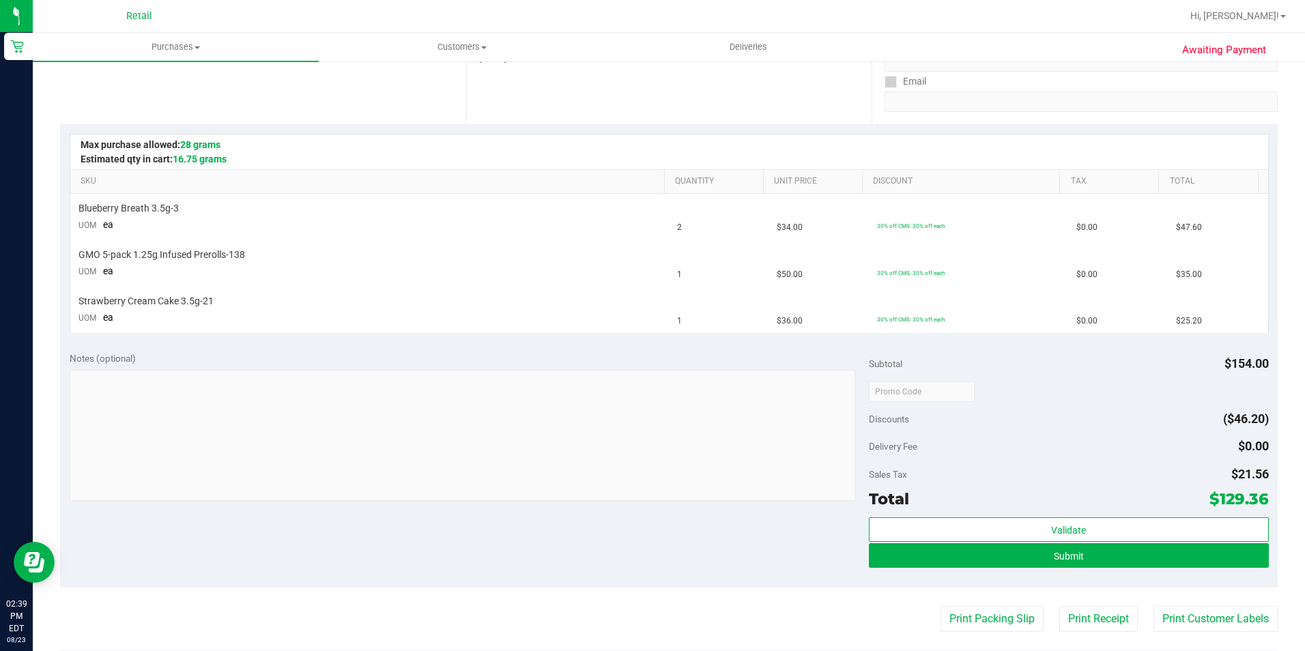
scroll to position [273, 0]
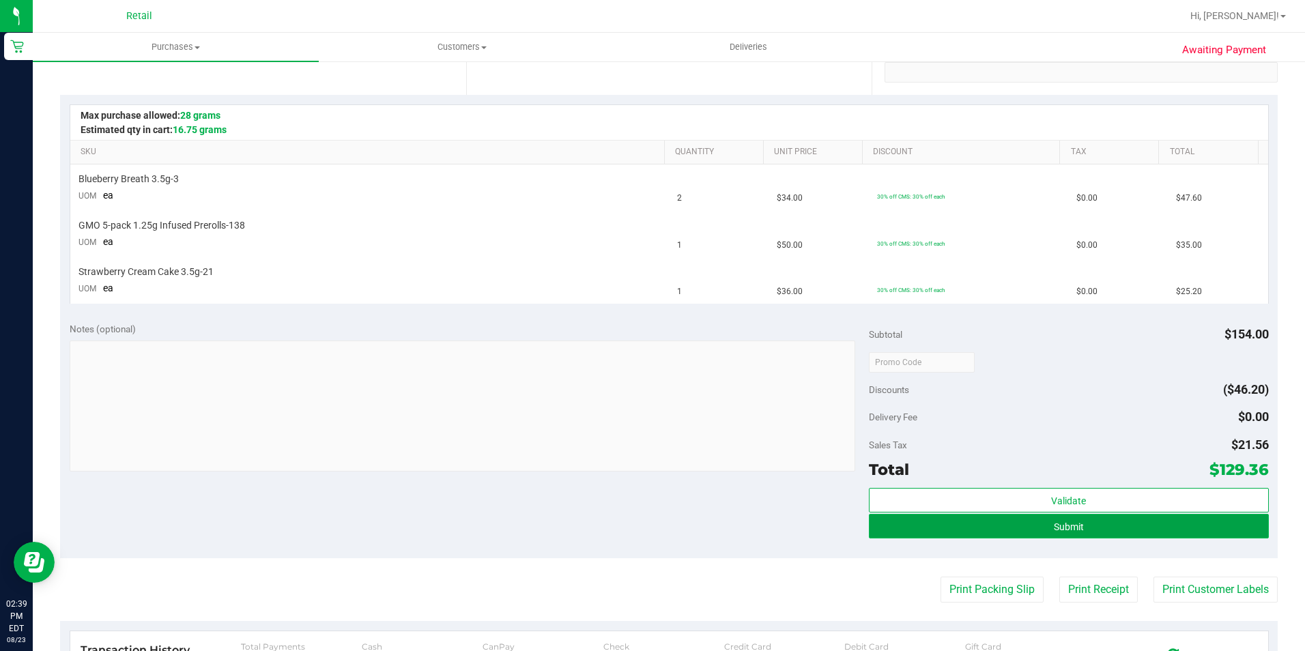
click at [1065, 530] on span "Submit" at bounding box center [1069, 526] width 30 height 11
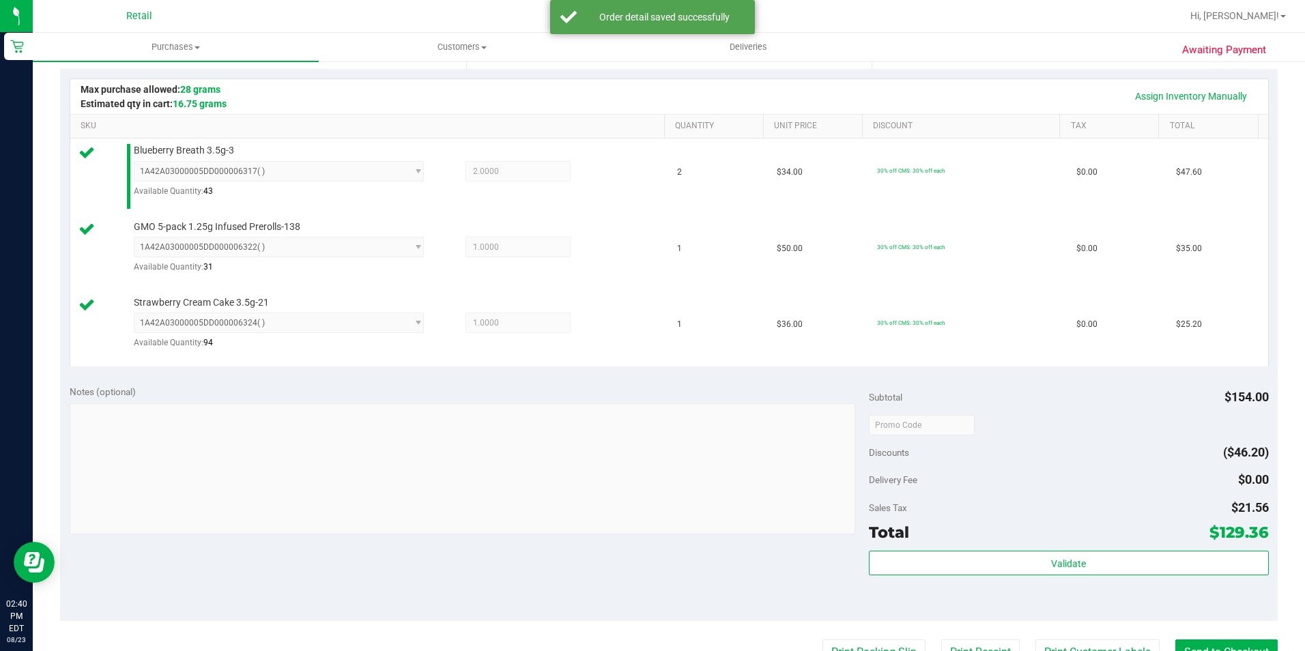
scroll to position [409, 0]
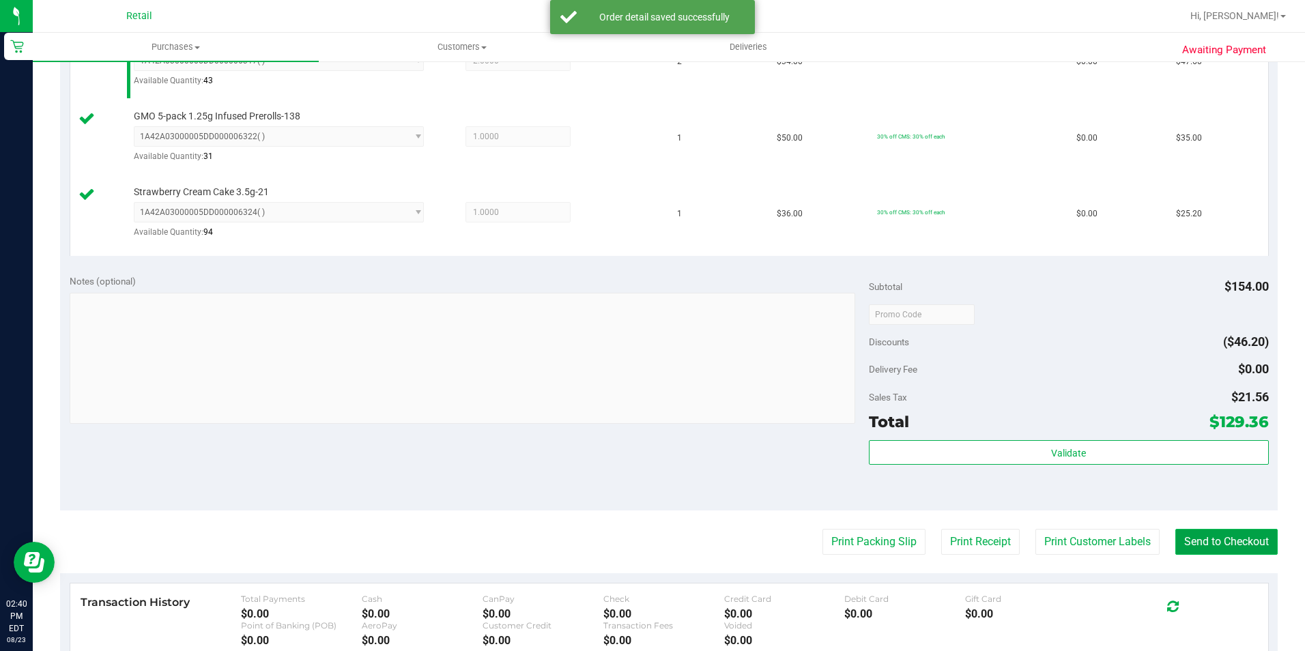
click at [1213, 534] on button "Send to Checkout" at bounding box center [1226, 542] width 102 height 26
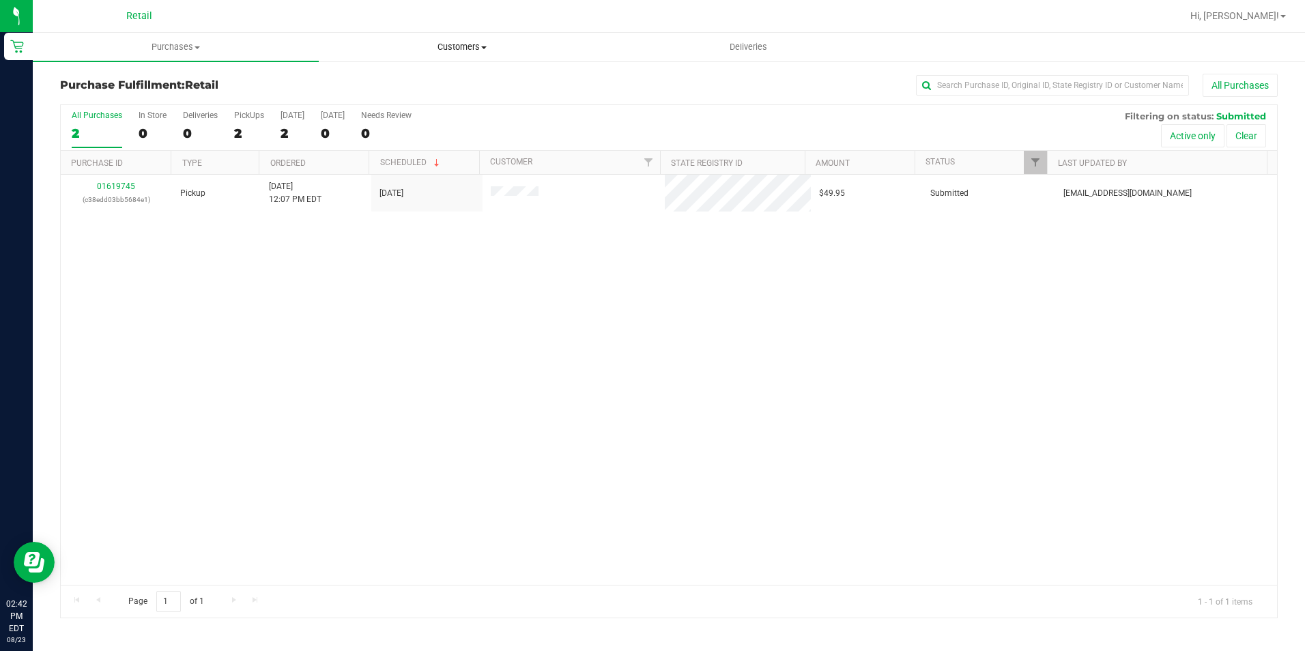
click at [500, 48] on span "Customers" at bounding box center [461, 47] width 285 height 12
click at [405, 80] on span "All customers" at bounding box center [368, 82] width 98 height 12
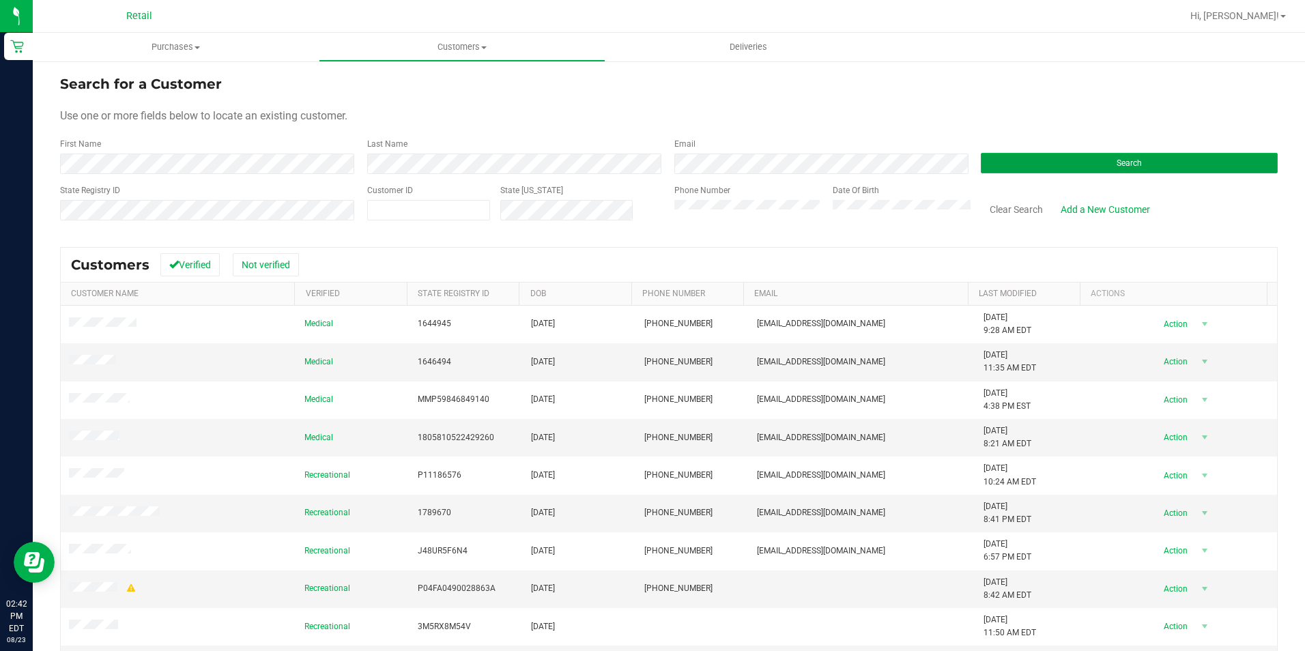
click at [1117, 164] on span "Search" at bounding box center [1129, 163] width 25 height 10
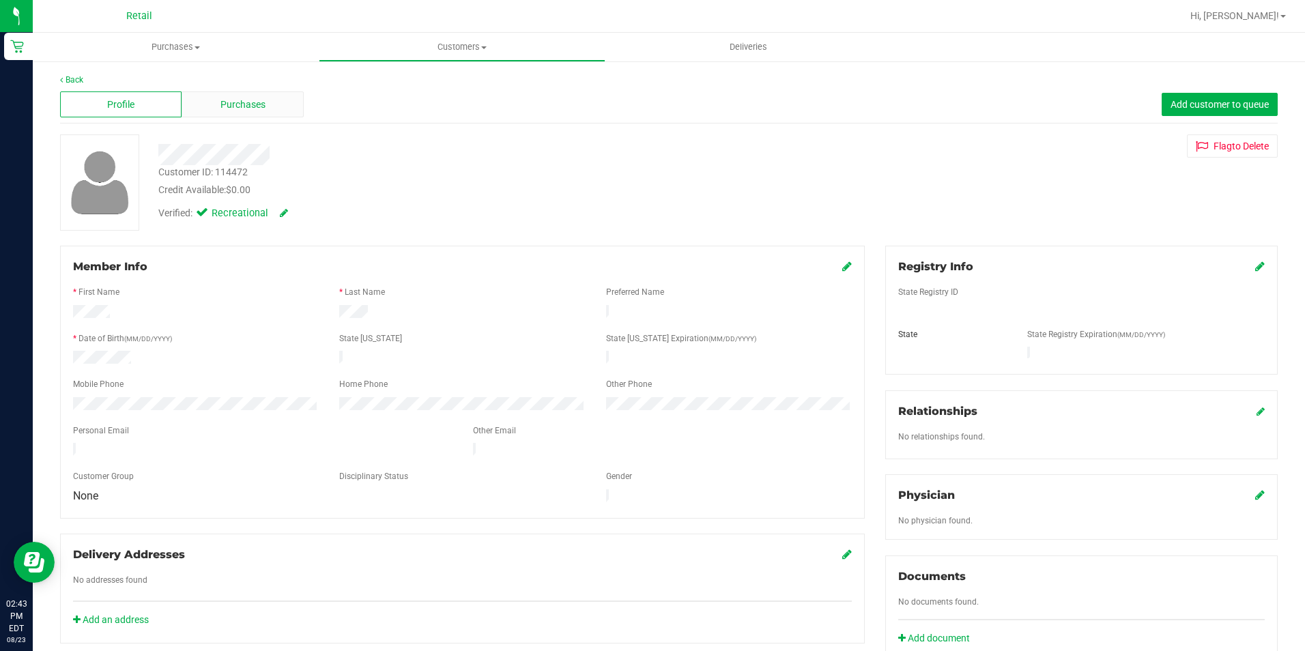
click at [204, 103] on div "Purchases" at bounding box center [242, 104] width 121 height 26
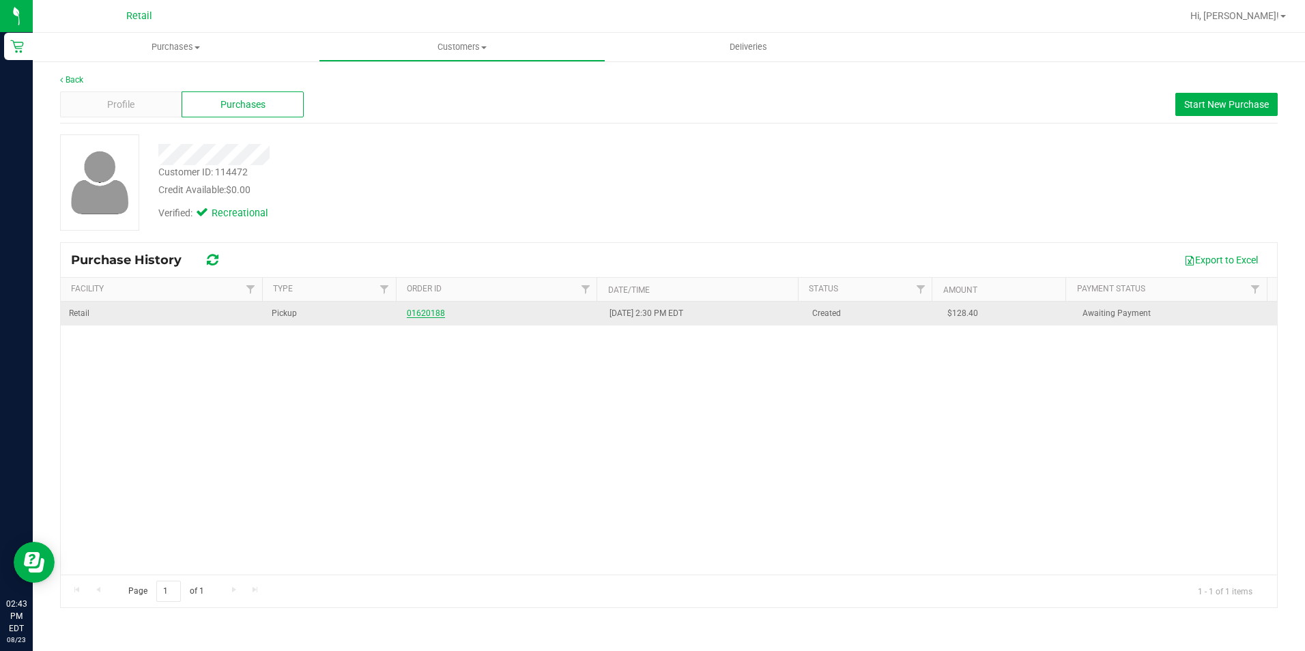
click at [420, 313] on link "01620188" at bounding box center [426, 313] width 38 height 10
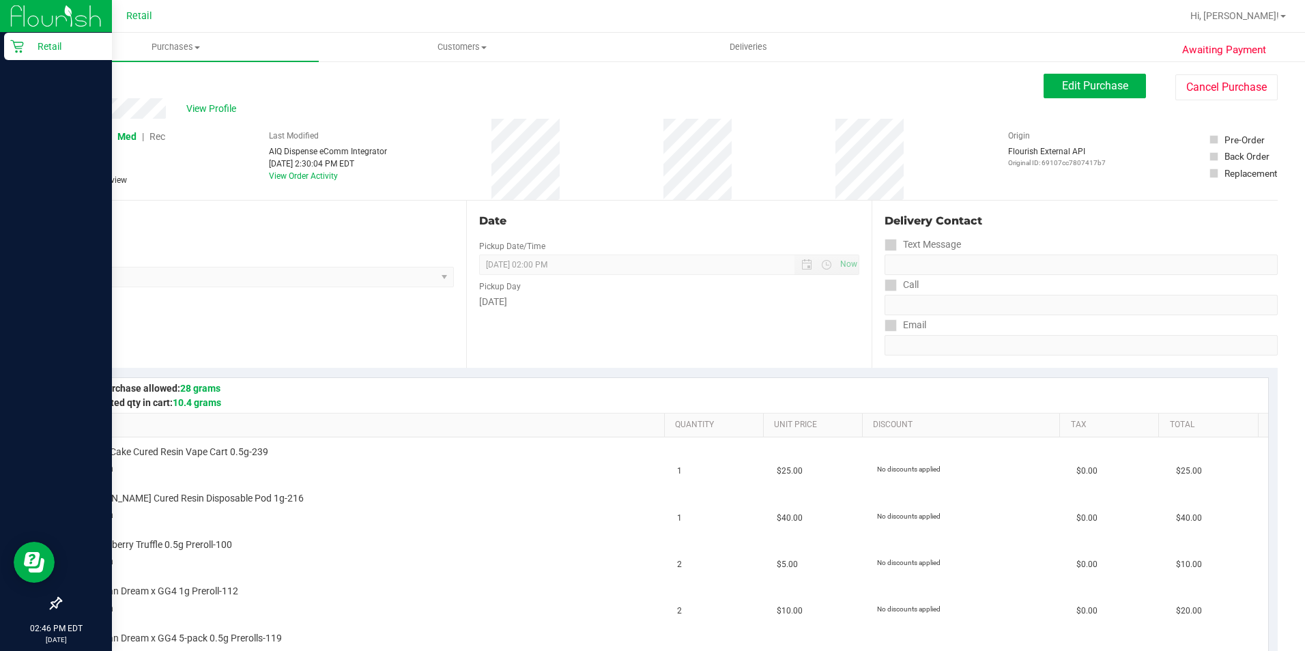
click at [65, 44] on p "Retail" at bounding box center [65, 46] width 82 height 16
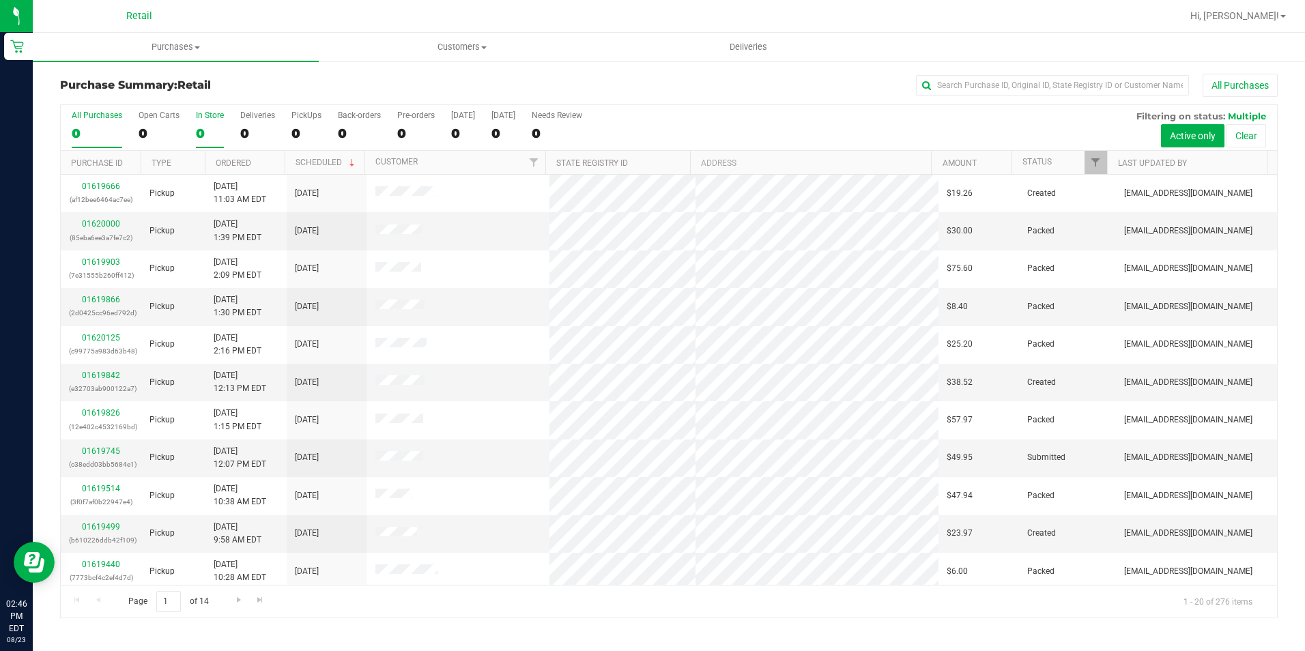
click at [216, 126] on div "0" at bounding box center [210, 134] width 28 height 16
click at [0, 0] on input "In Store 0" at bounding box center [0, 0] width 0 height 0
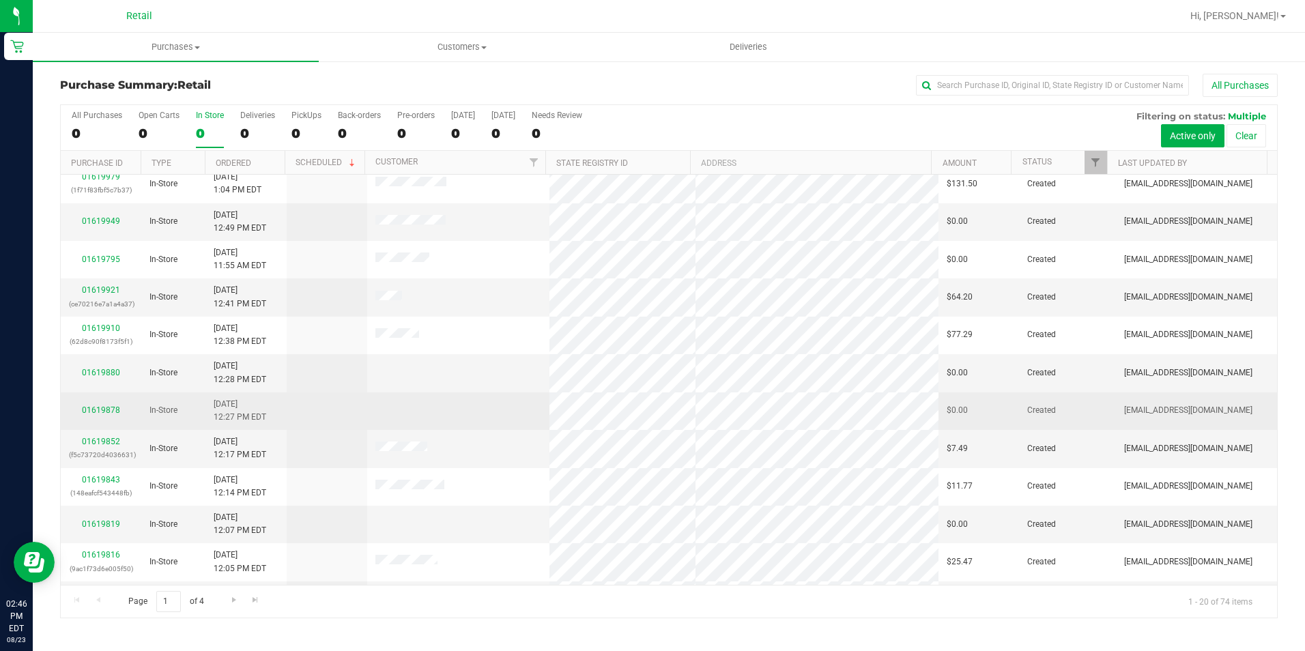
scroll to position [345, 0]
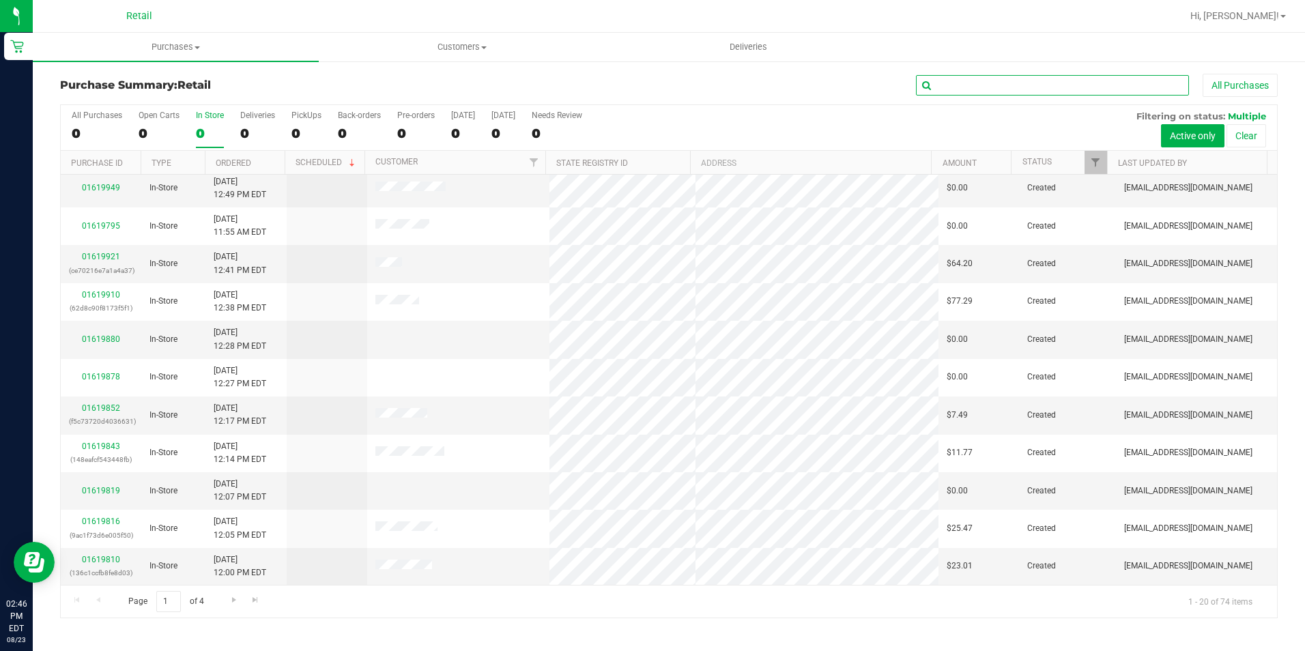
click at [965, 80] on input "text" at bounding box center [1052, 85] width 273 height 20
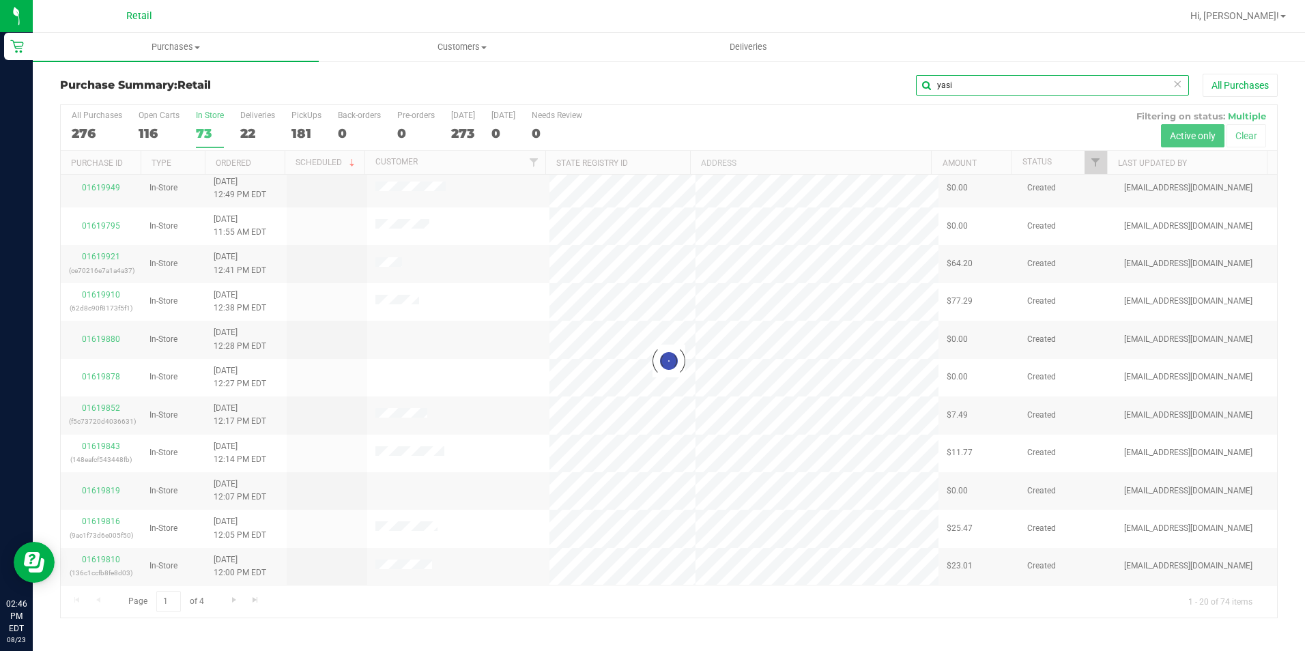
scroll to position [0, 0]
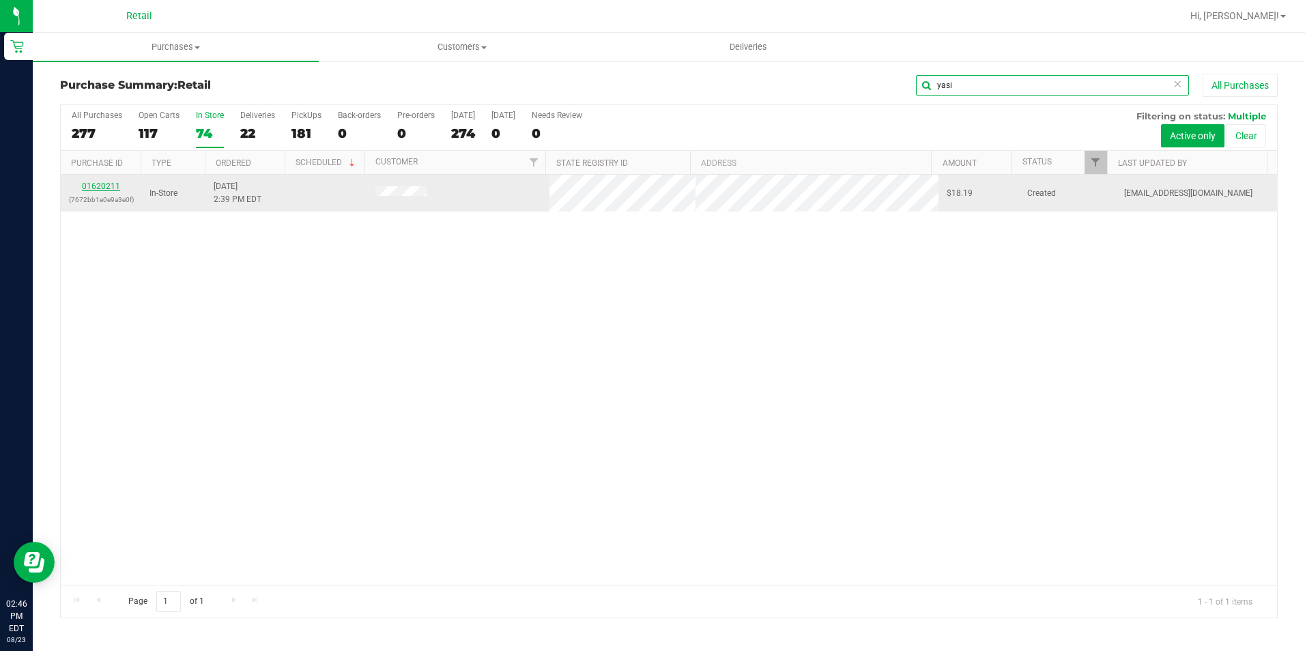
type input "yasi"
click at [98, 182] on link "01620211" at bounding box center [101, 187] width 38 height 10
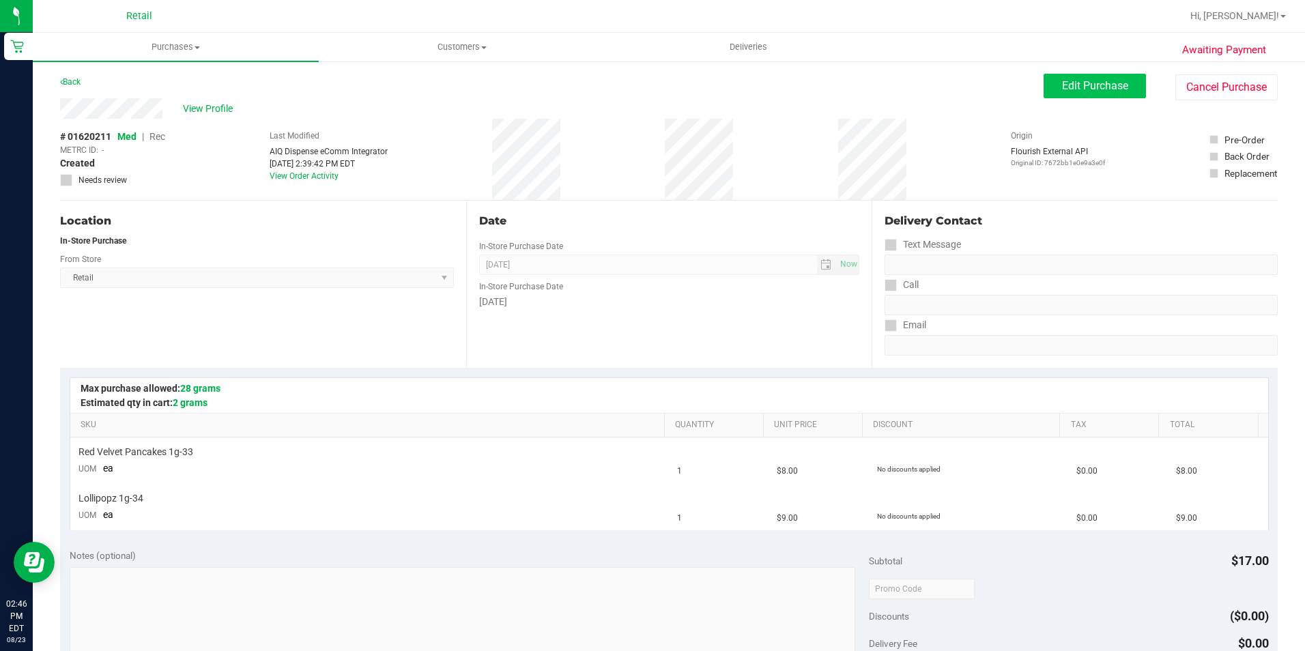
click at [1058, 96] on div "Edit Purchase Cancel Purchase" at bounding box center [1161, 87] width 234 height 27
click at [1062, 88] on span "Edit Purchase" at bounding box center [1095, 85] width 66 height 13
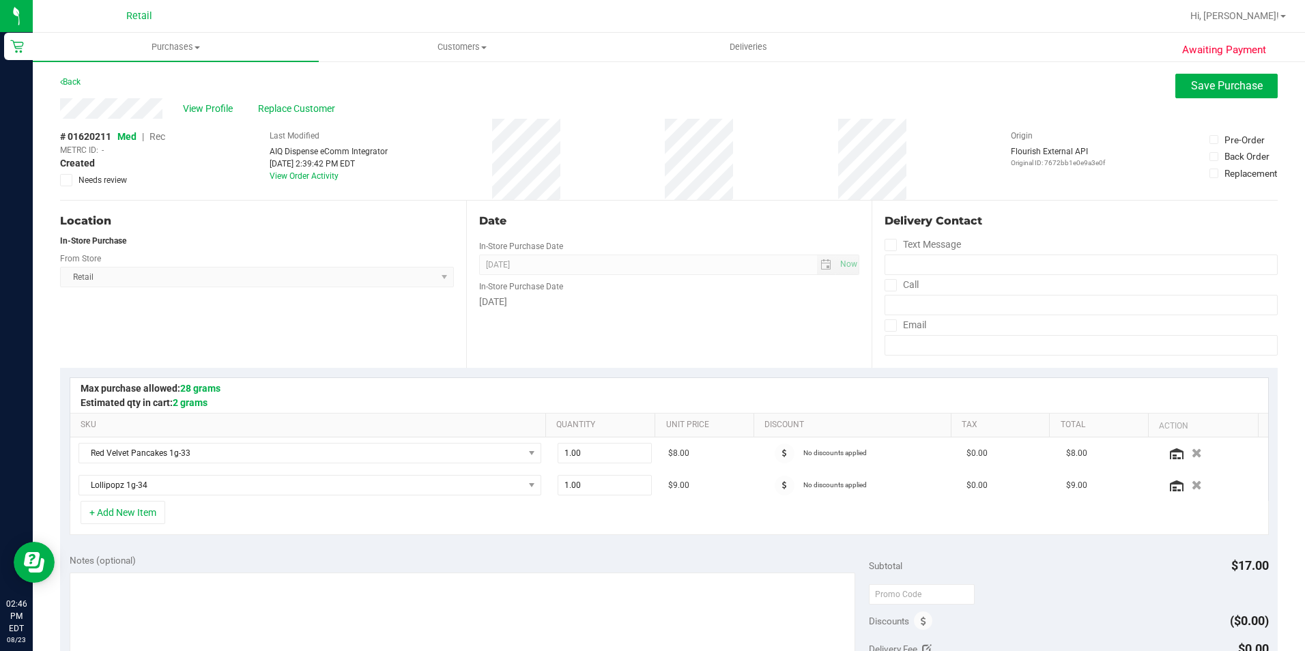
click at [156, 139] on span "Rec" at bounding box center [157, 136] width 16 height 11
click at [1203, 76] on button "Save Purchase" at bounding box center [1226, 86] width 102 height 25
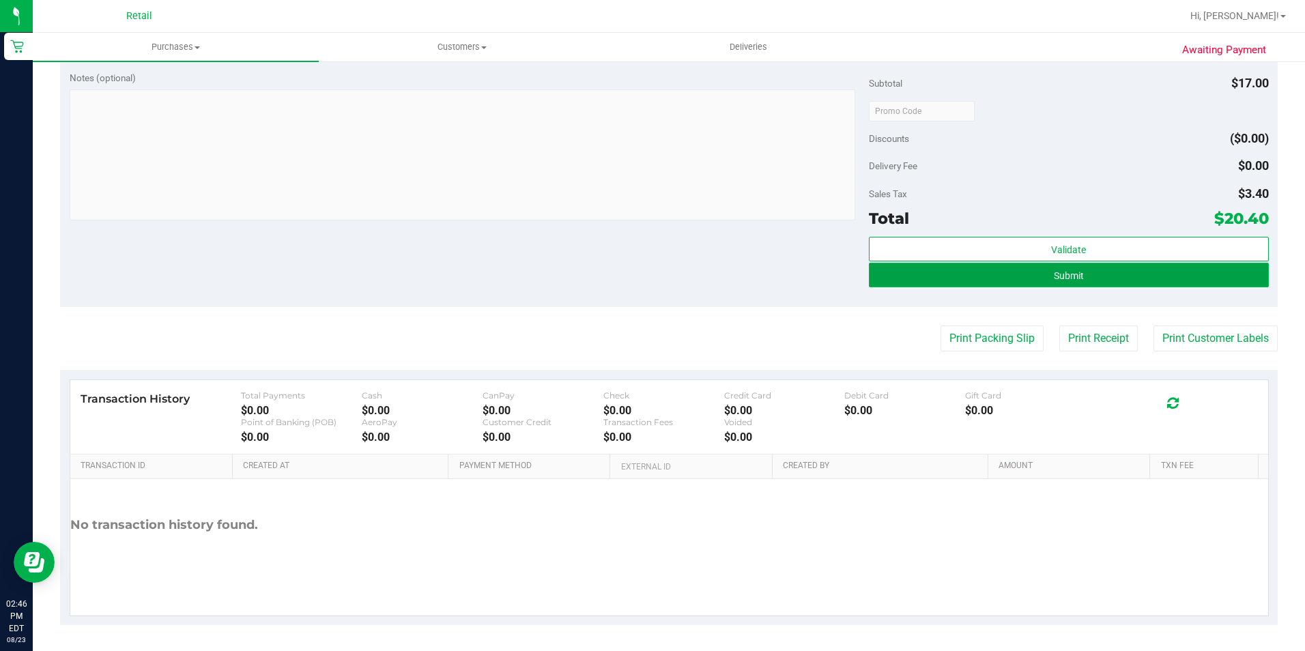
click at [1018, 263] on button "Submit" at bounding box center [1069, 275] width 400 height 25
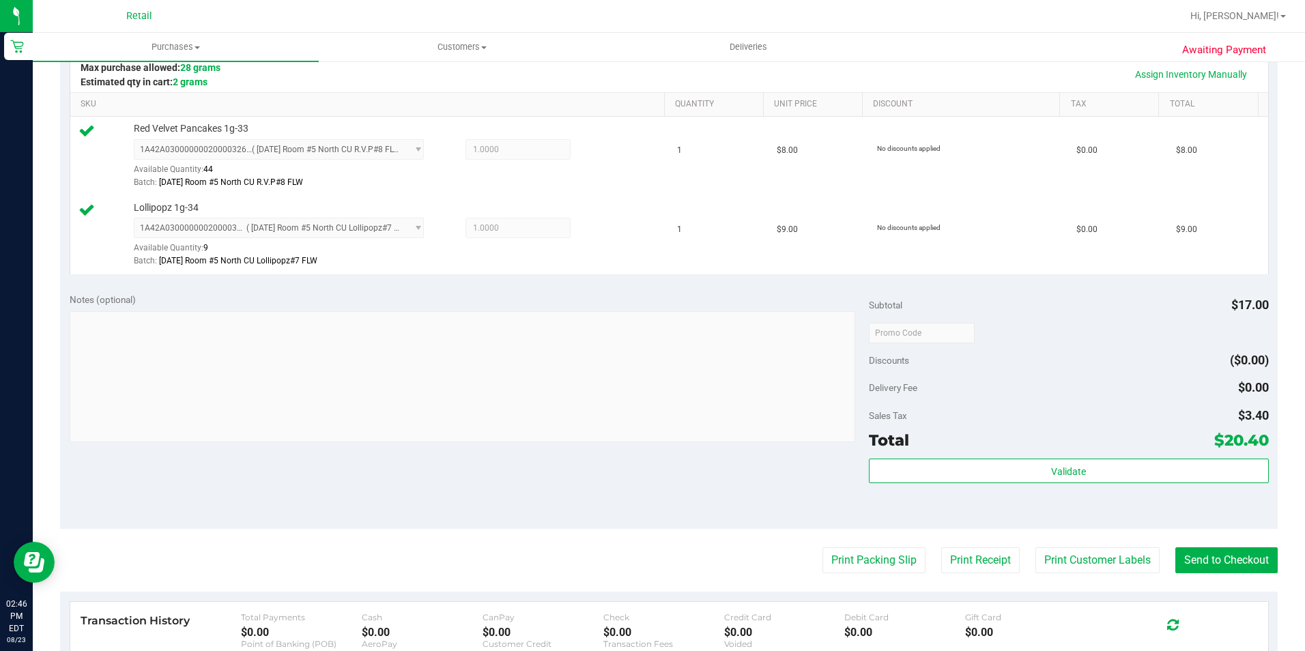
scroll to position [409, 0]
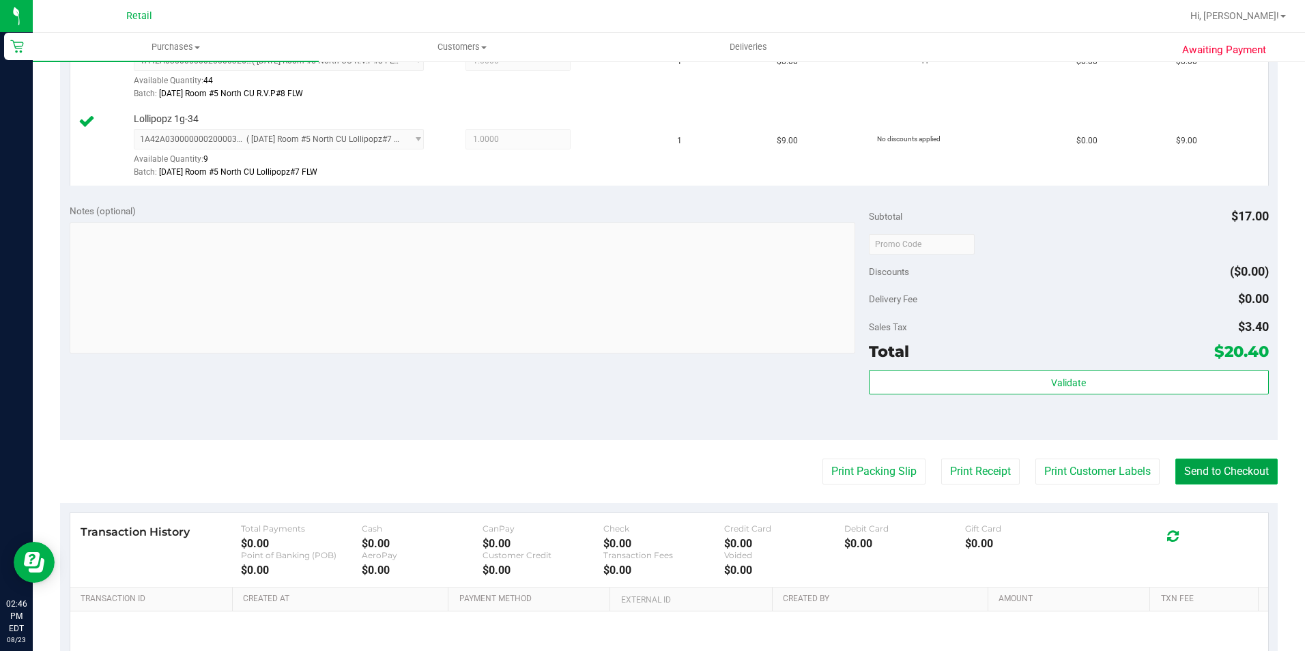
click at [1209, 467] on button "Send to Checkout" at bounding box center [1226, 472] width 102 height 26
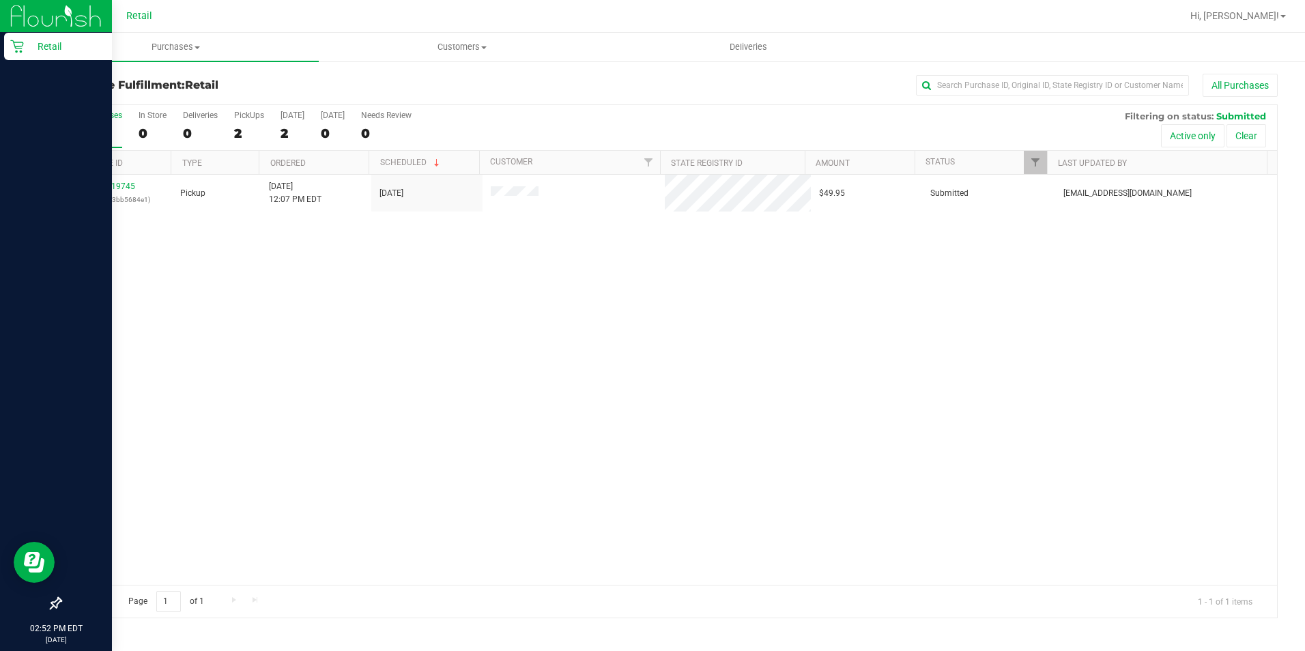
click at [11, 39] on div "Retail" at bounding box center [58, 46] width 108 height 27
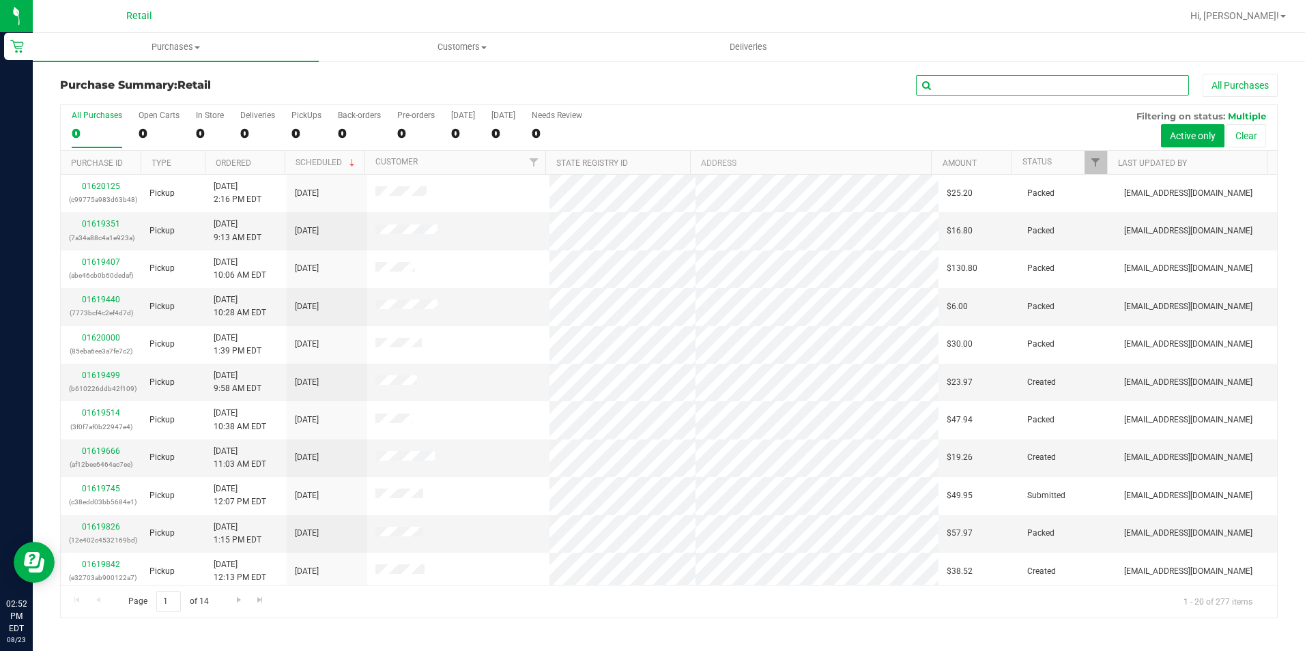
click at [995, 91] on input "text" at bounding box center [1052, 85] width 273 height 20
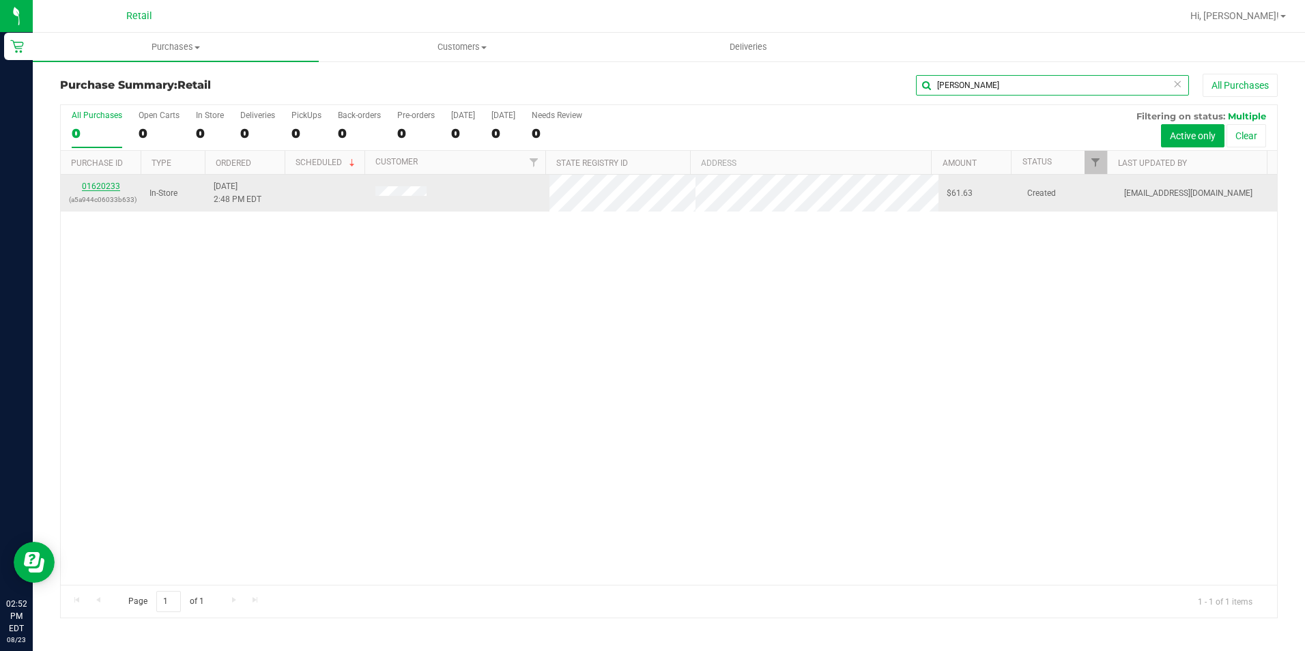
type input "[PERSON_NAME]"
click at [116, 184] on link "01620233" at bounding box center [101, 187] width 38 height 10
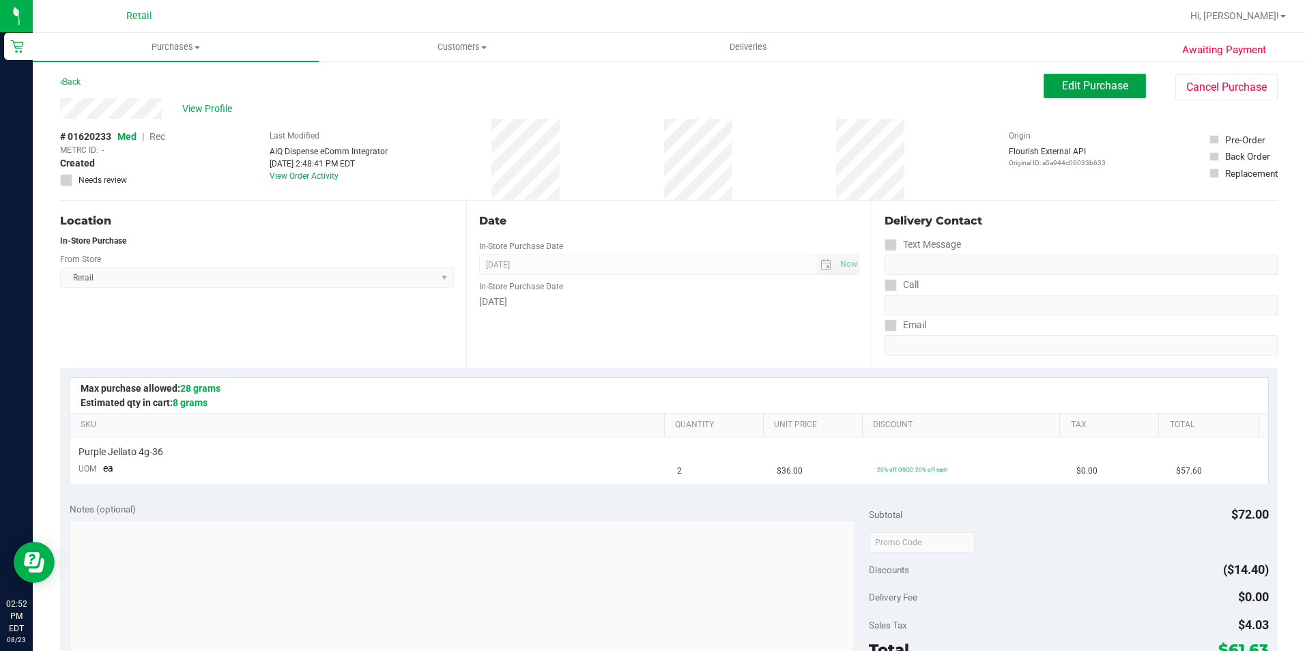
click at [1089, 91] on span "Edit Purchase" at bounding box center [1095, 85] width 66 height 13
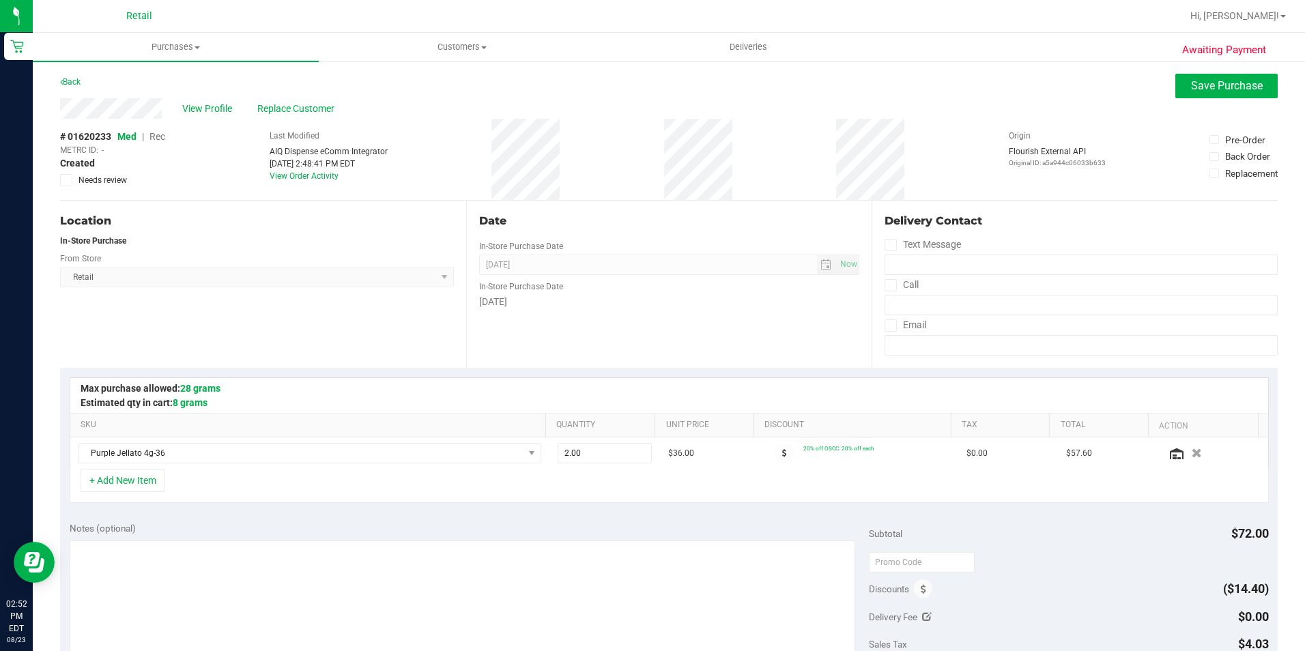
click at [156, 134] on span "Rec" at bounding box center [157, 136] width 16 height 11
click at [1203, 83] on span "Save Purchase" at bounding box center [1227, 85] width 72 height 13
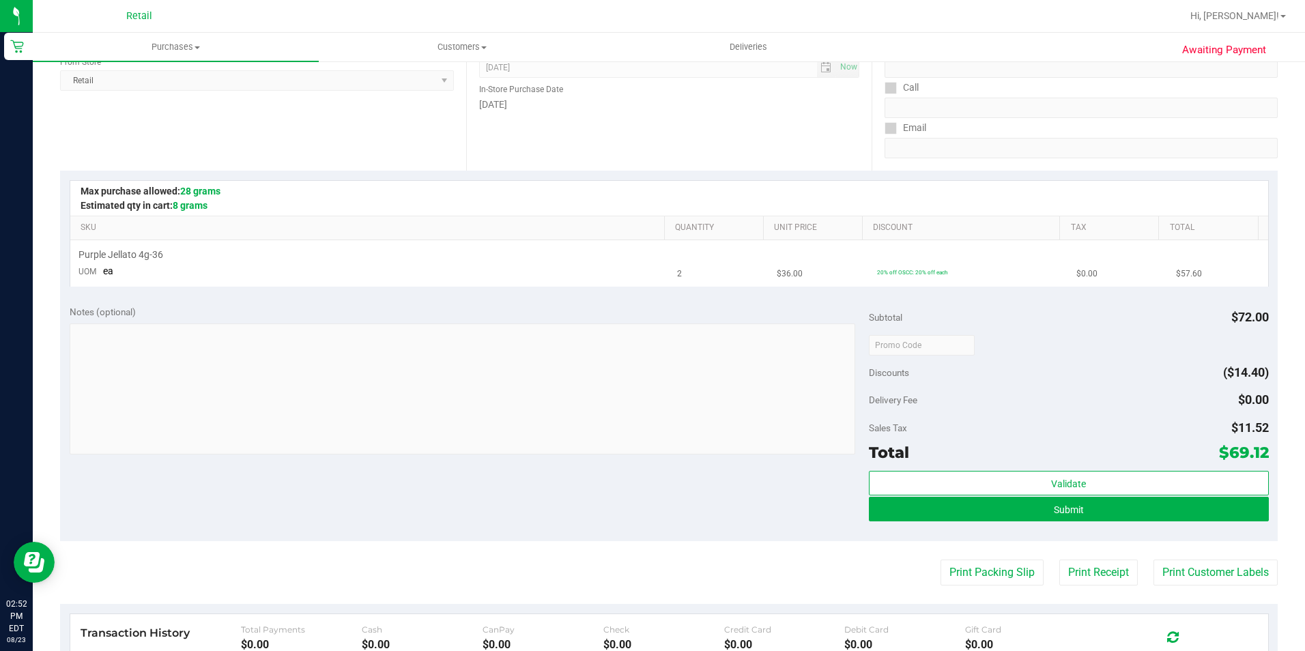
scroll to position [205, 0]
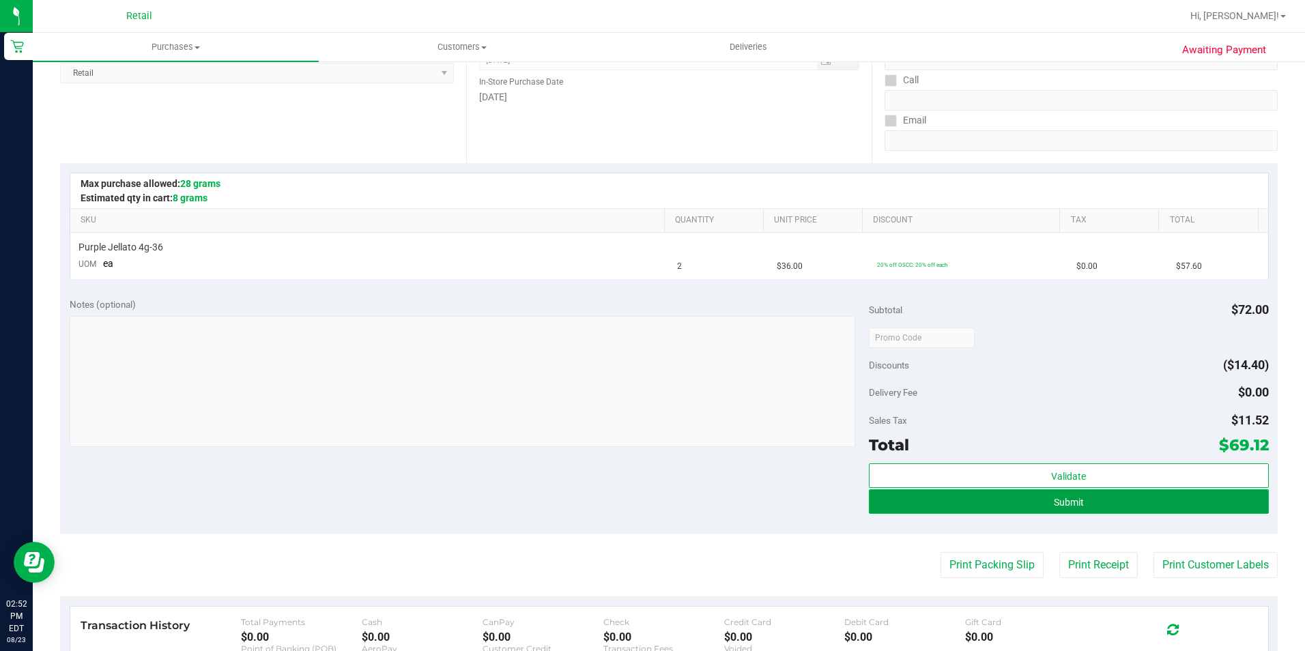
click at [1010, 504] on button "Submit" at bounding box center [1069, 501] width 400 height 25
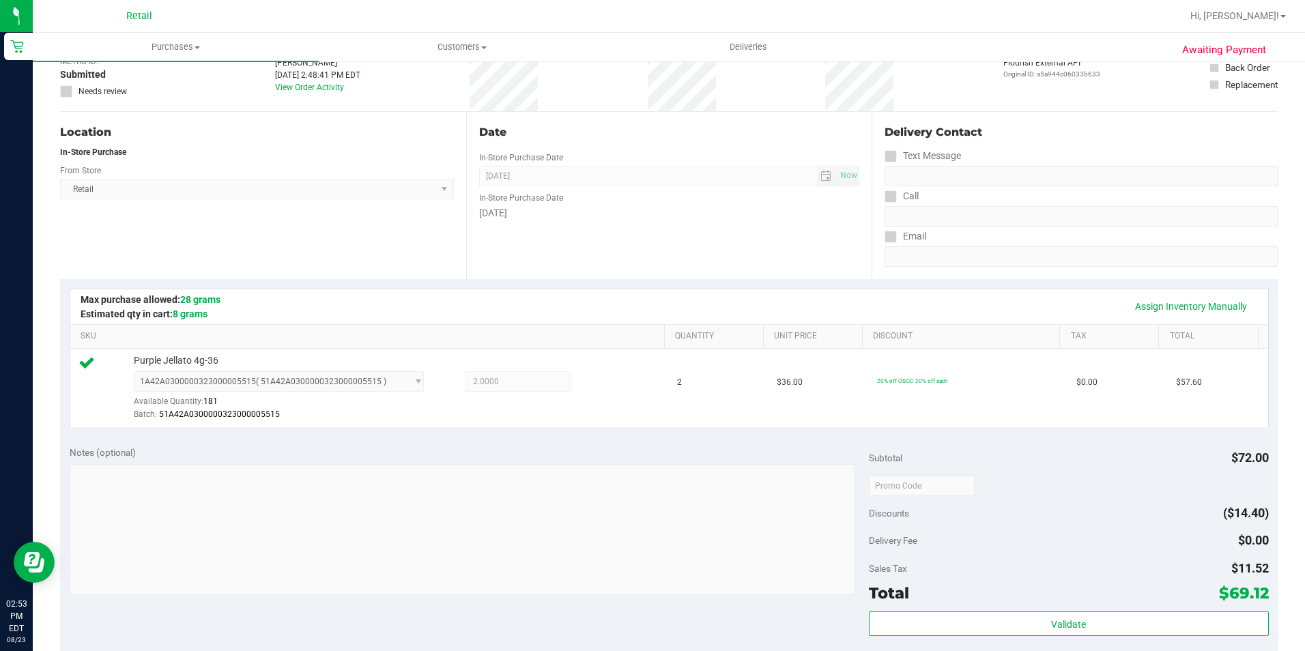
scroll to position [341, 0]
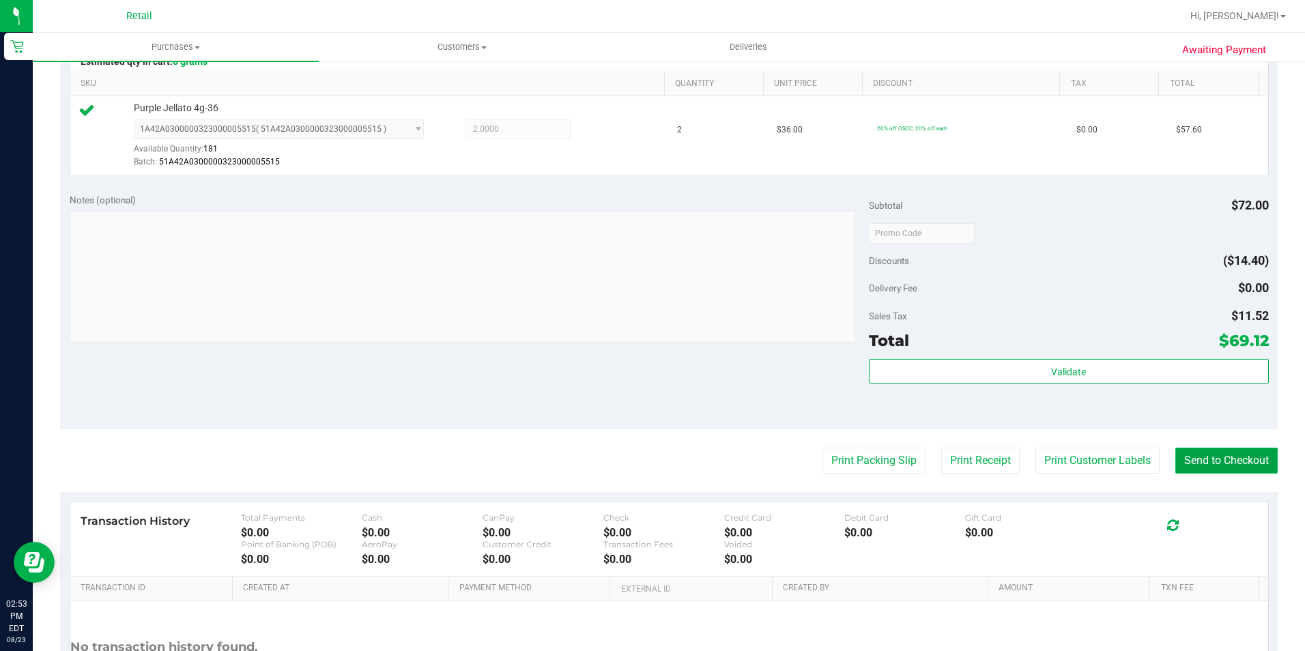
click at [1214, 465] on button "Send to Checkout" at bounding box center [1226, 461] width 102 height 26
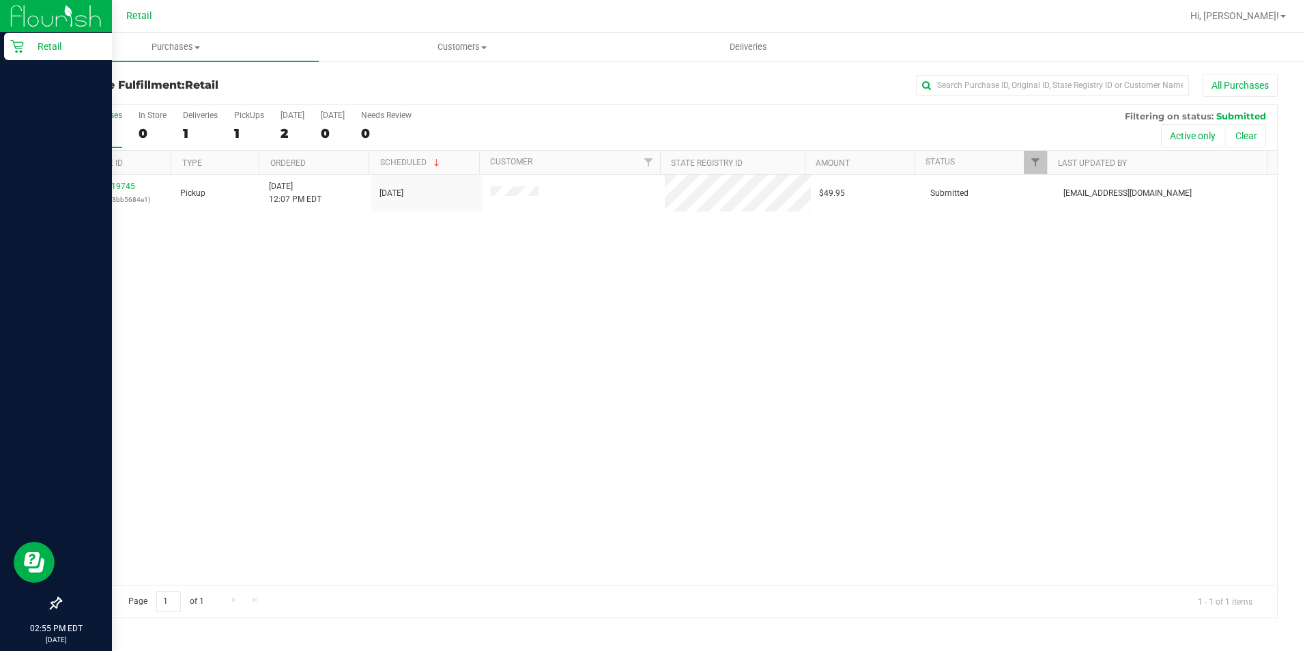
click at [14, 36] on div "Retail" at bounding box center [58, 46] width 108 height 27
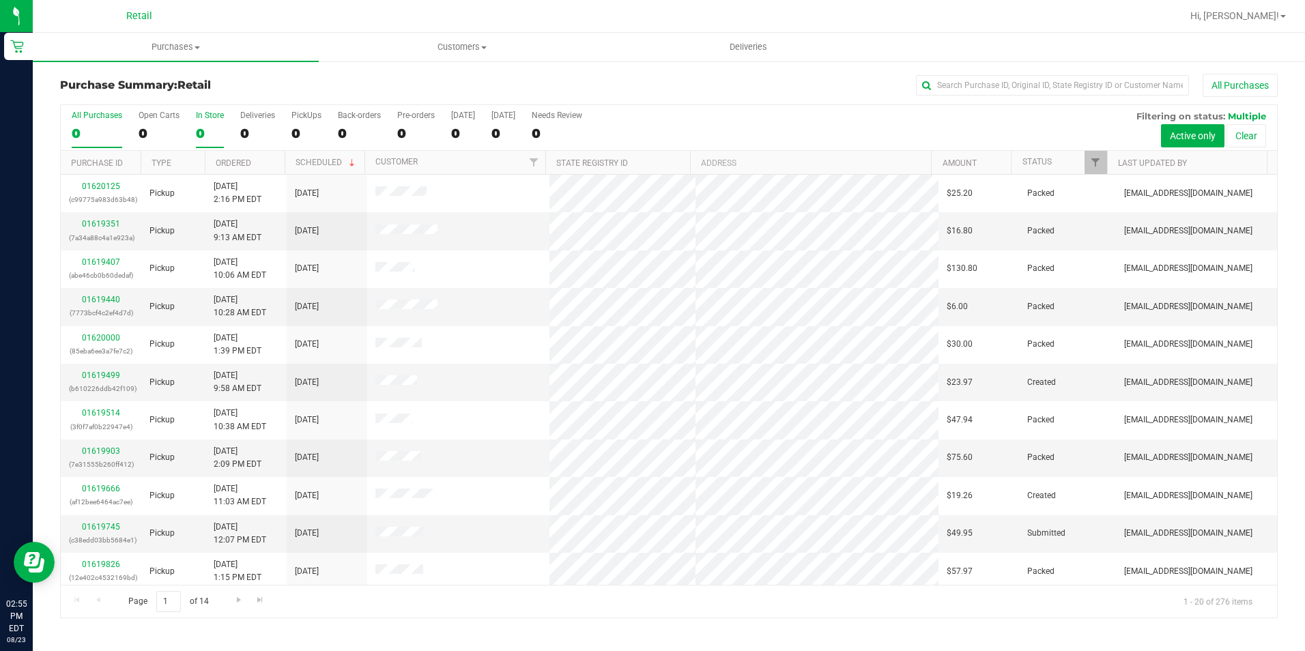
click at [214, 119] on div "In Store" at bounding box center [210, 116] width 28 height 10
click at [0, 0] on input "In Store 0" at bounding box center [0, 0] width 0 height 0
click at [972, 91] on input "text" at bounding box center [1052, 85] width 273 height 20
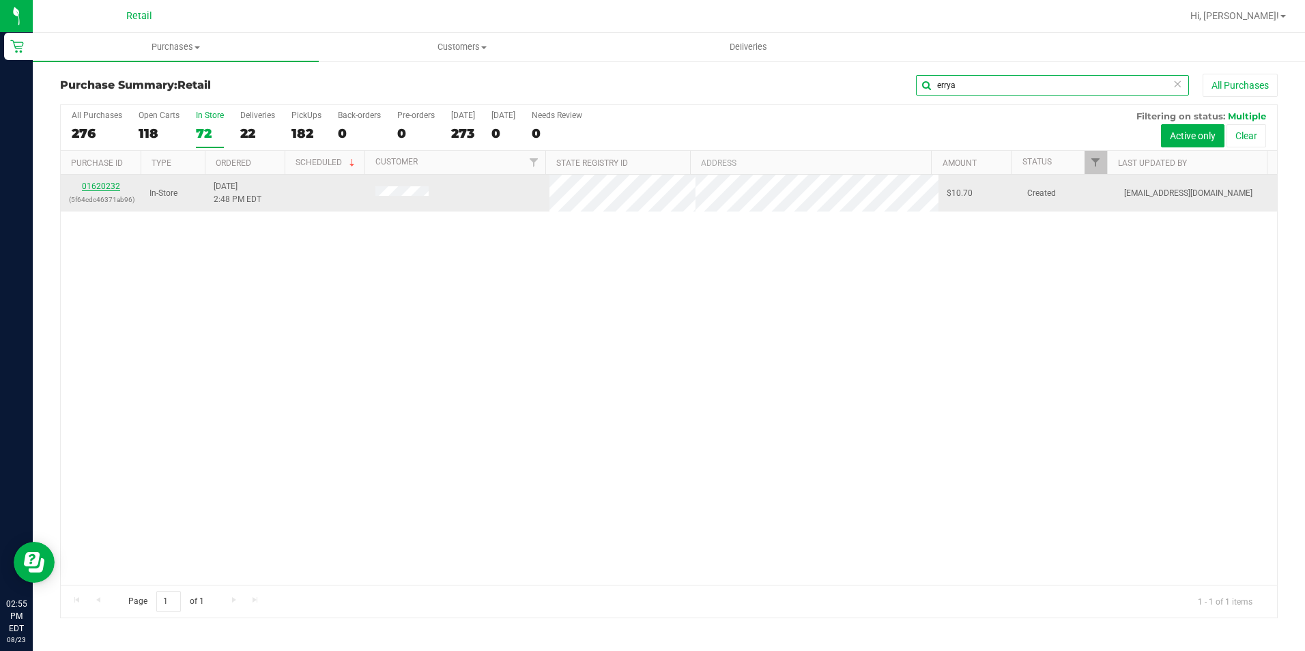
type input "errya"
click at [96, 182] on link "01620232" at bounding box center [101, 187] width 38 height 10
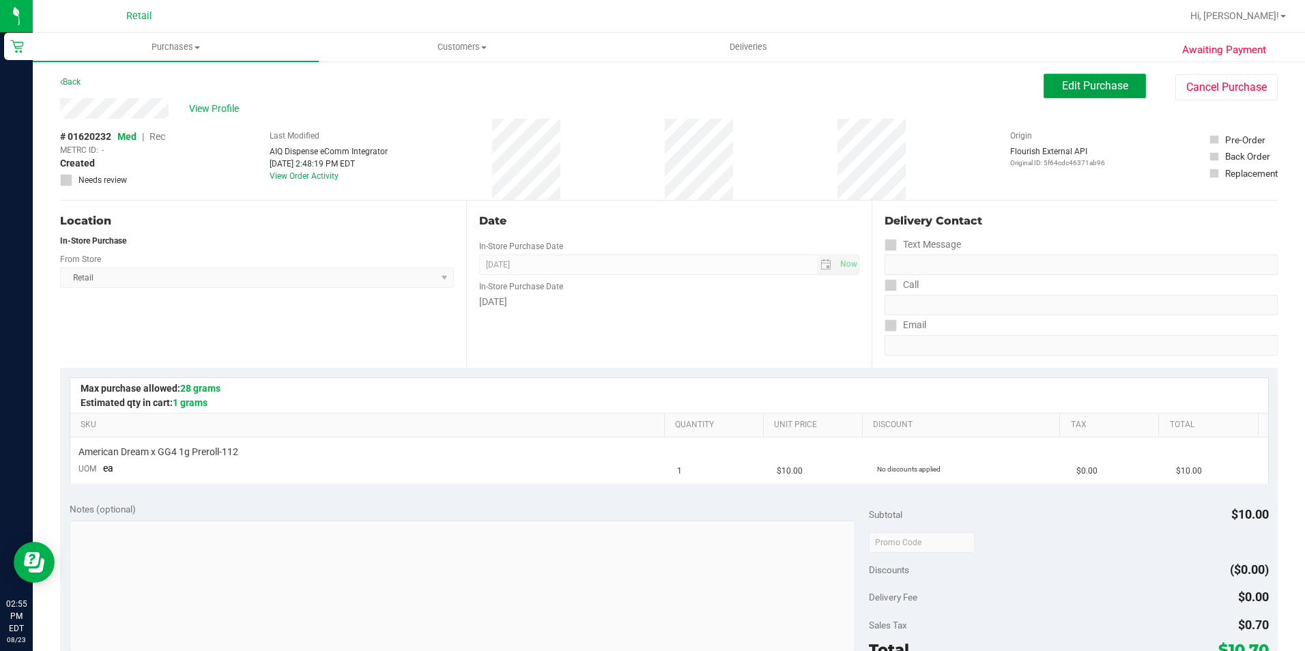
click at [1066, 85] on span "Edit Purchase" at bounding box center [1095, 85] width 66 height 13
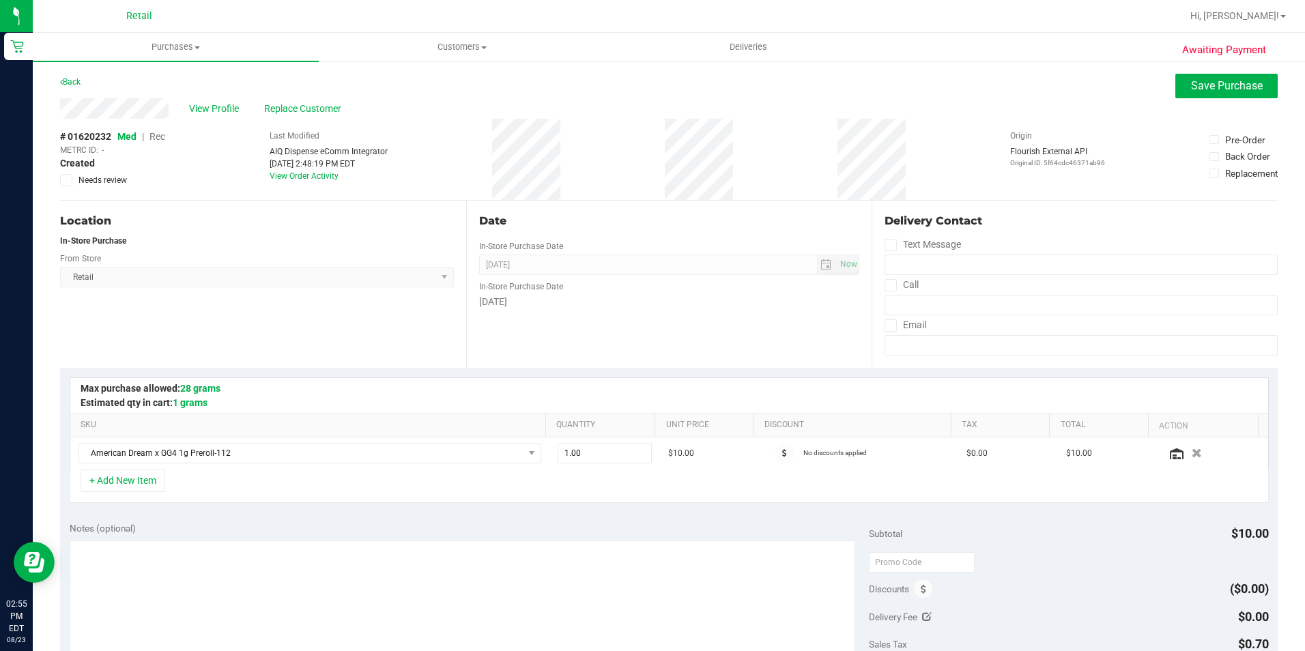
click at [161, 136] on span "Rec" at bounding box center [157, 136] width 16 height 11
click at [1222, 90] on span "Save Purchase" at bounding box center [1227, 85] width 72 height 13
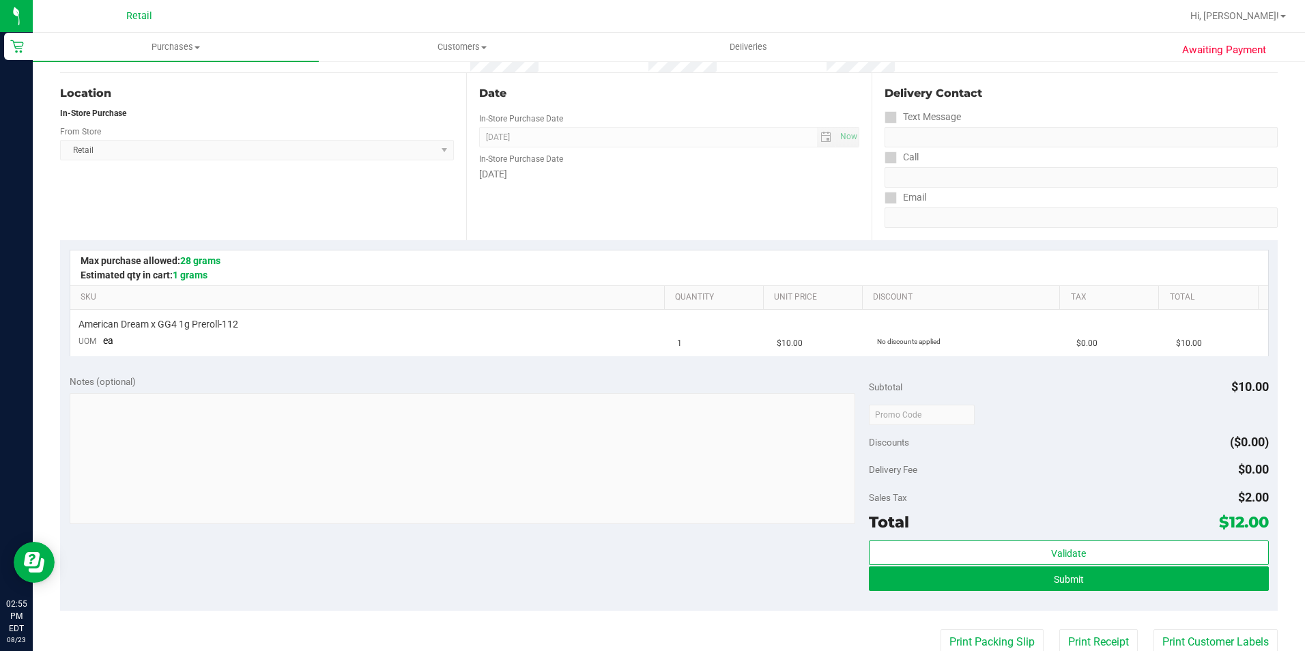
scroll to position [273, 0]
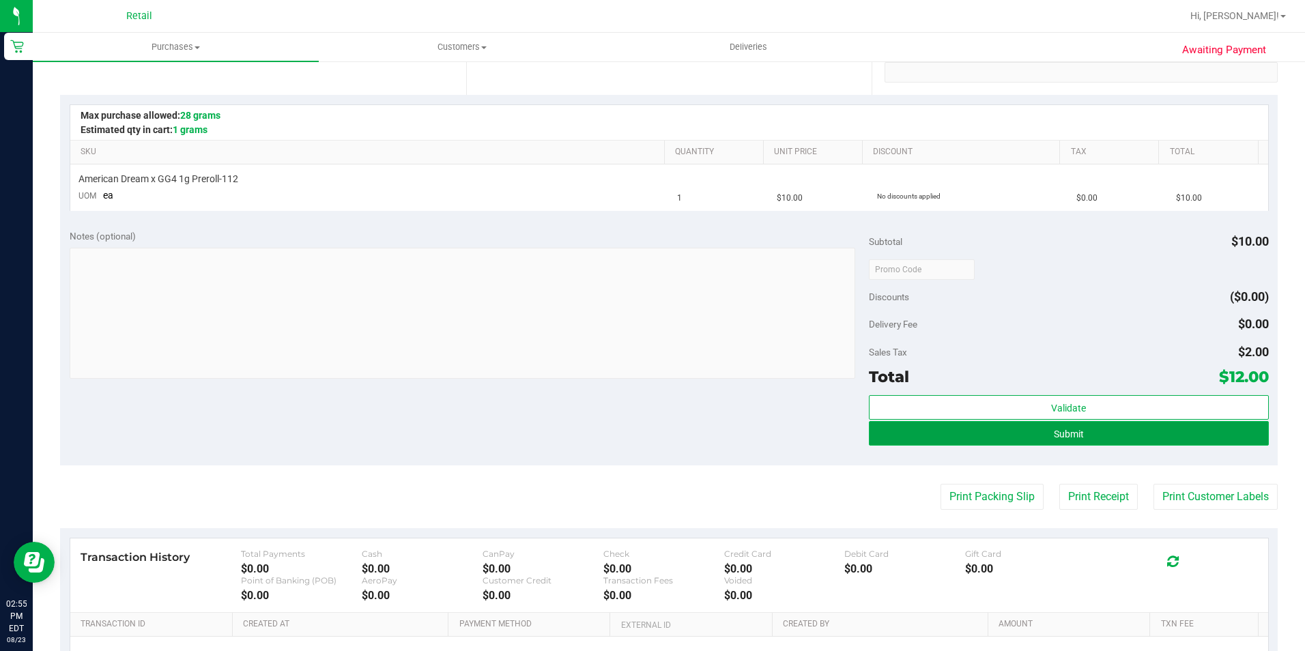
click at [1011, 442] on button "Submit" at bounding box center [1069, 433] width 400 height 25
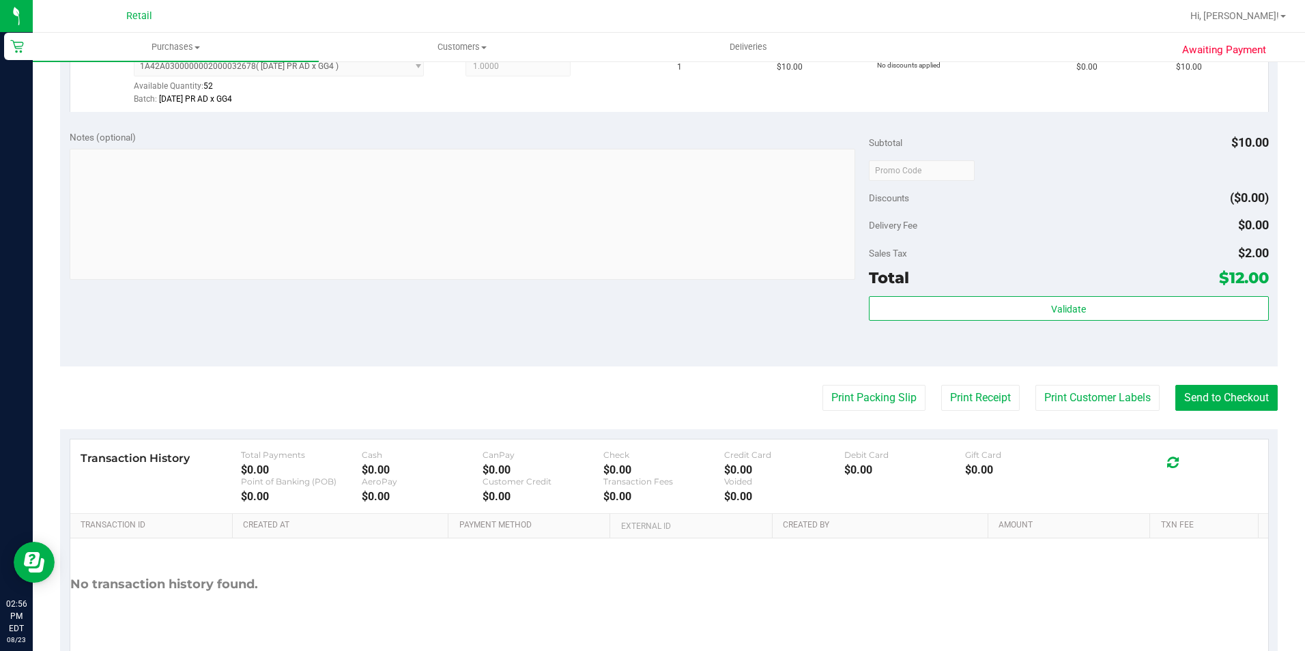
scroll to position [409, 0]
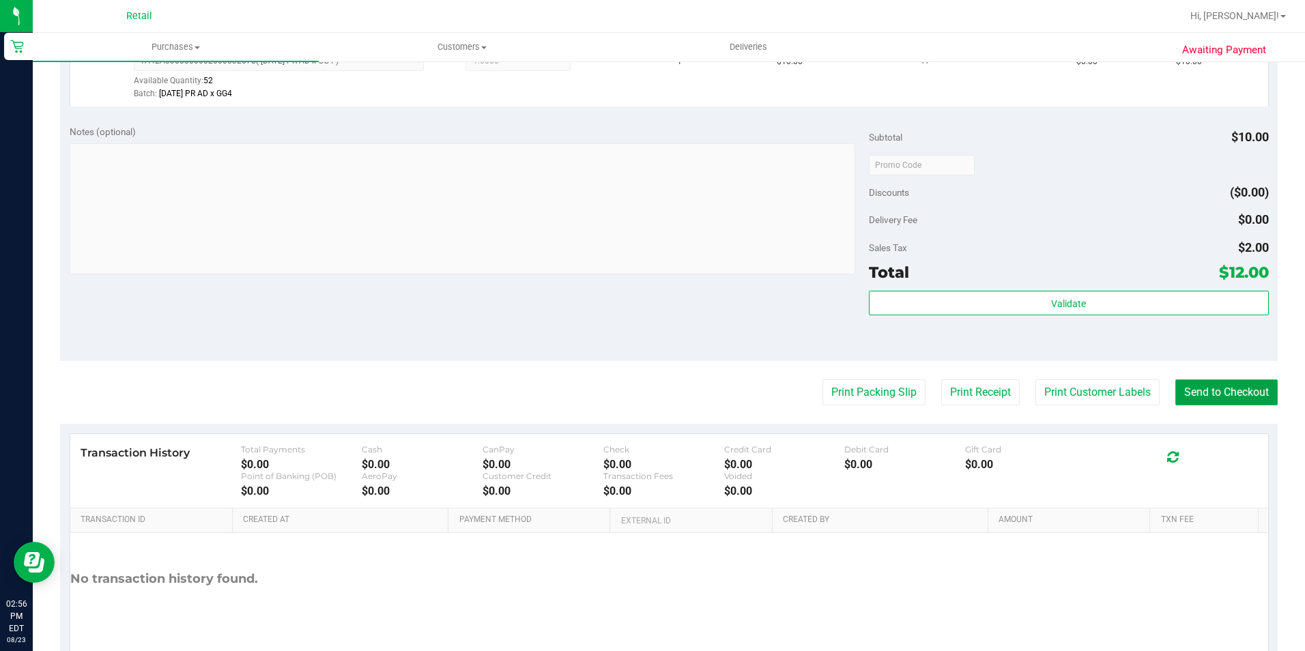
click at [1216, 390] on button "Send to Checkout" at bounding box center [1226, 392] width 102 height 26
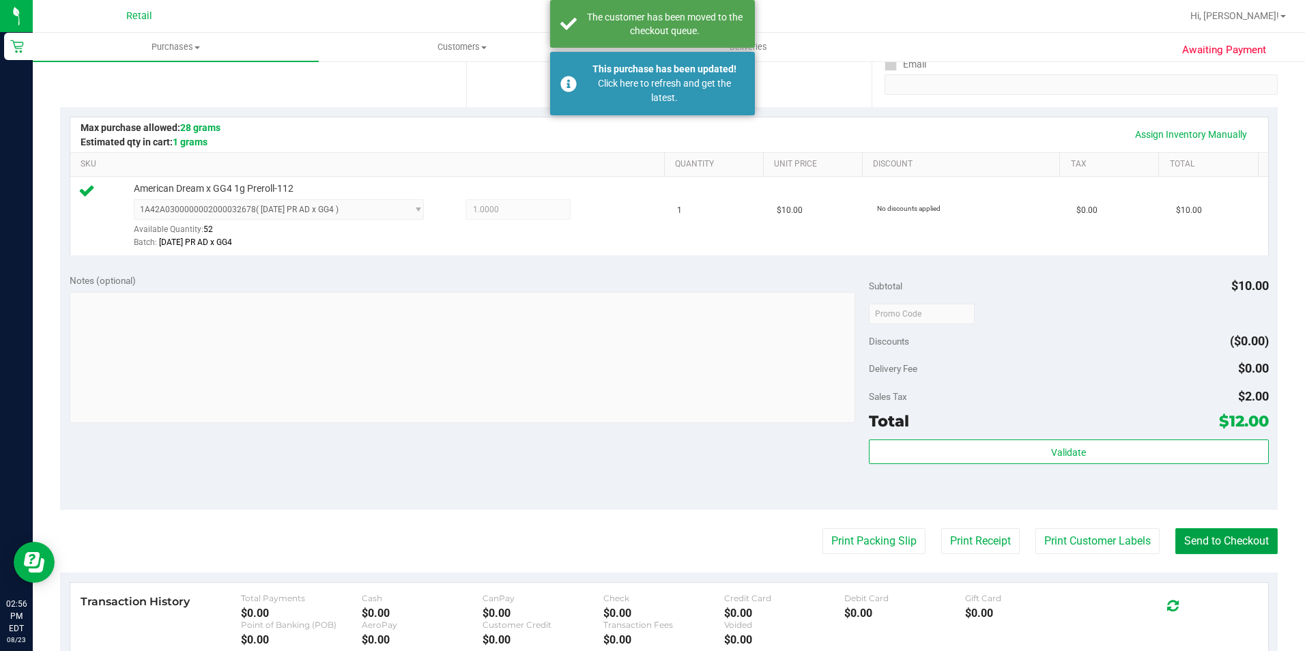
scroll to position [205, 0]
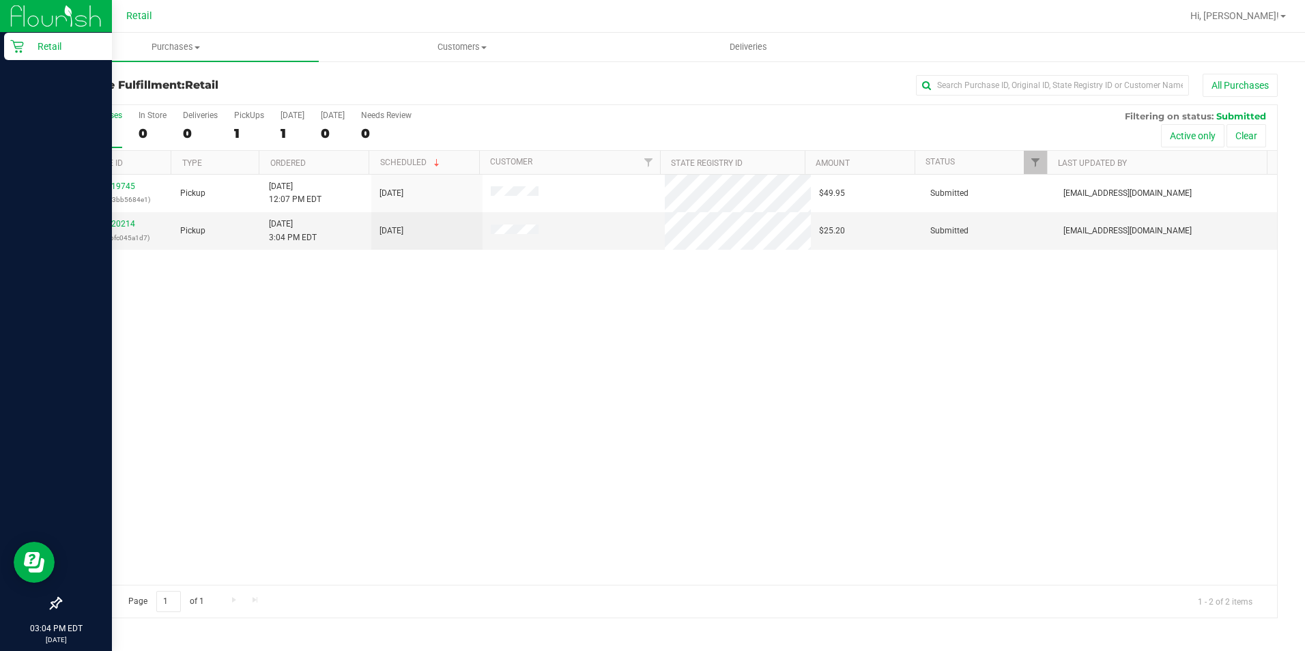
click at [17, 44] on icon at bounding box center [17, 47] width 14 height 14
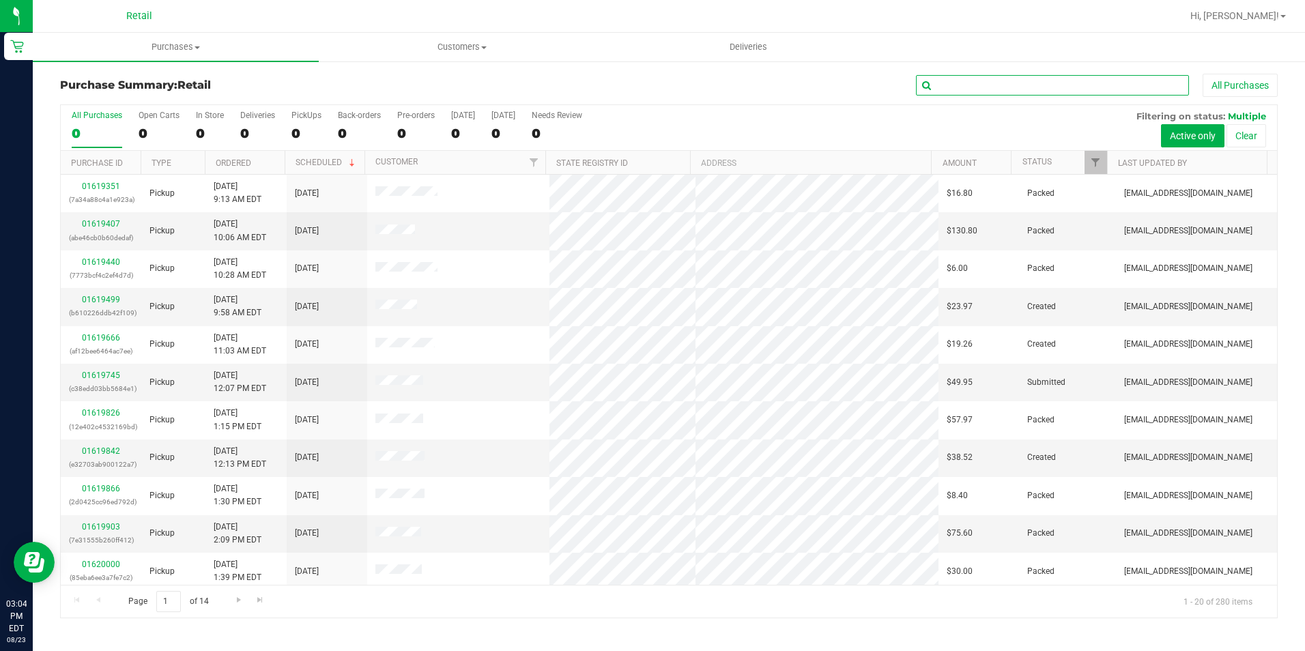
click at [973, 83] on input "text" at bounding box center [1052, 85] width 273 height 20
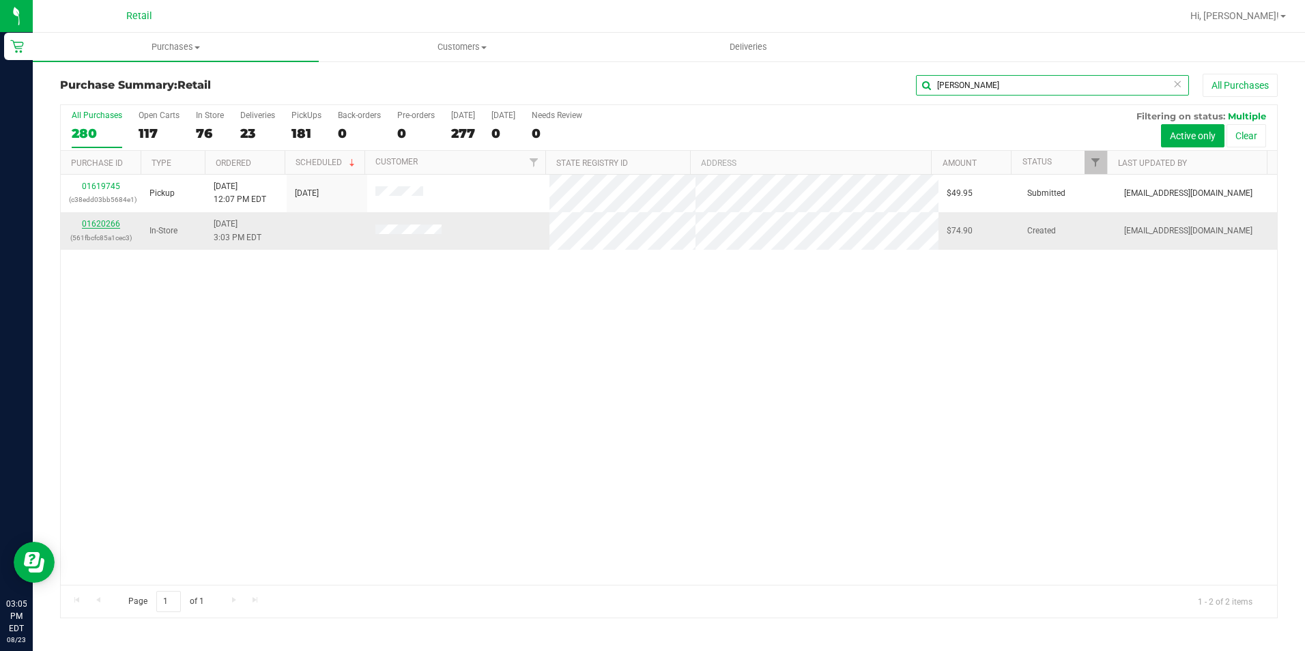
type input "[PERSON_NAME]"
click at [106, 220] on link "01620266" at bounding box center [101, 224] width 38 height 10
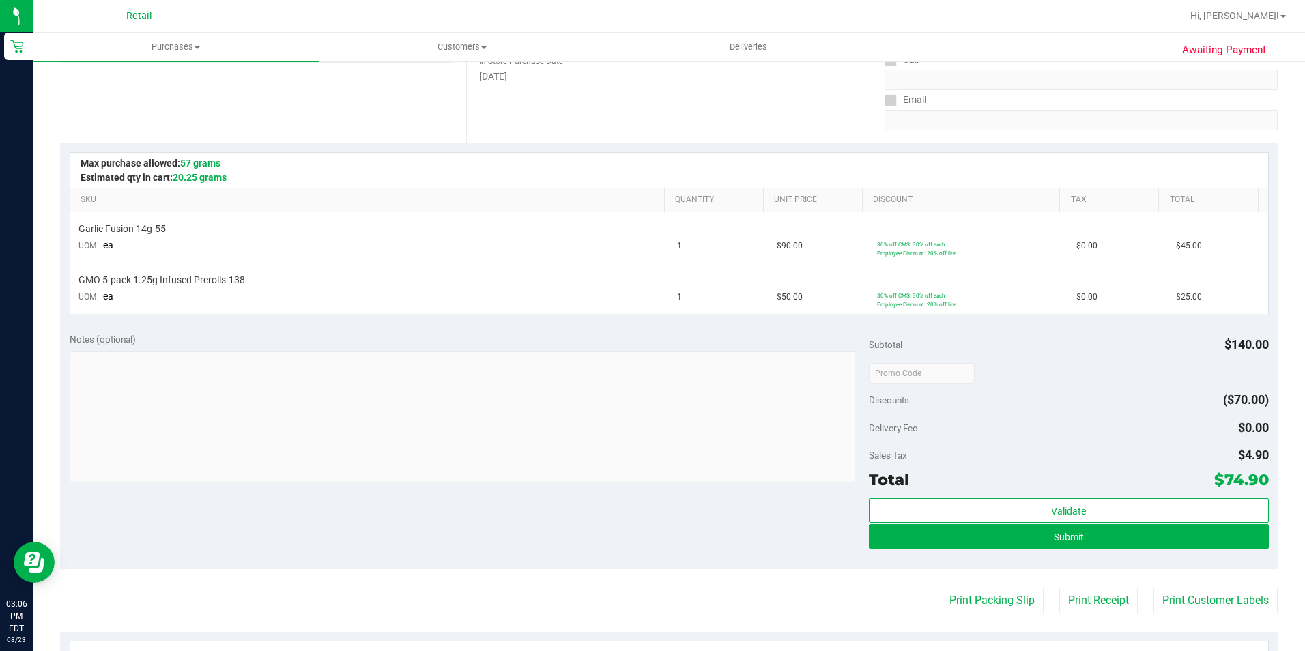
scroll to position [341, 0]
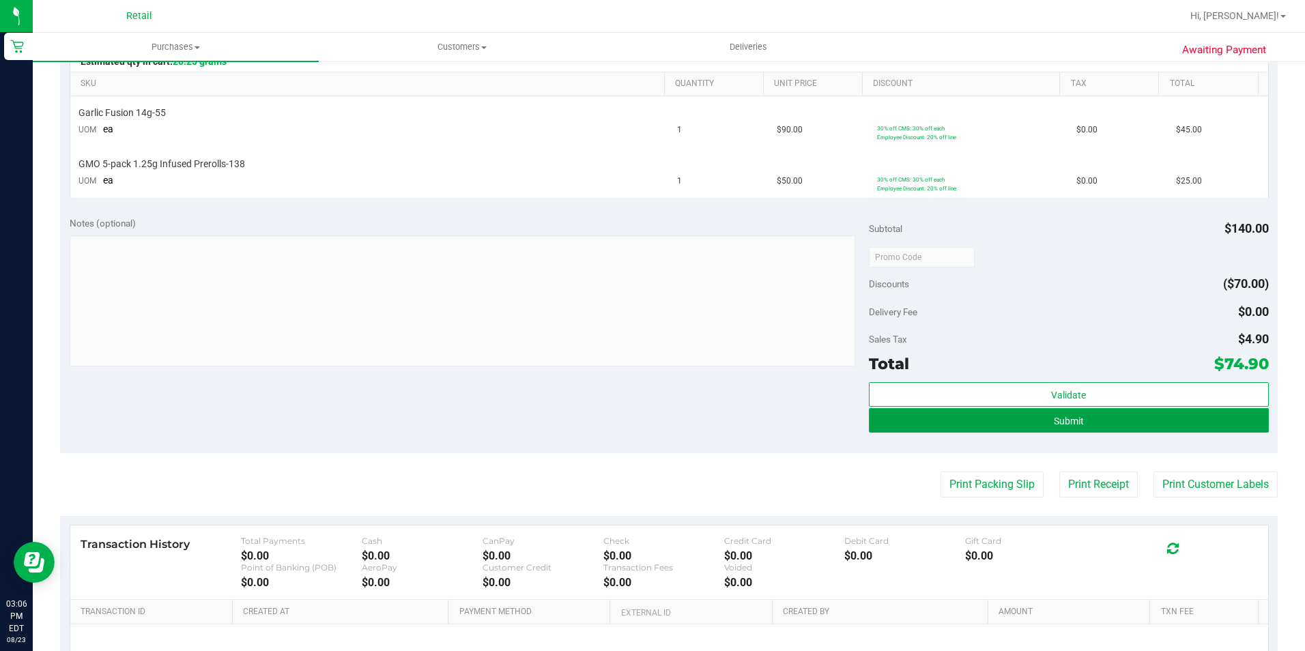
click at [1074, 420] on span "Submit" at bounding box center [1069, 421] width 30 height 11
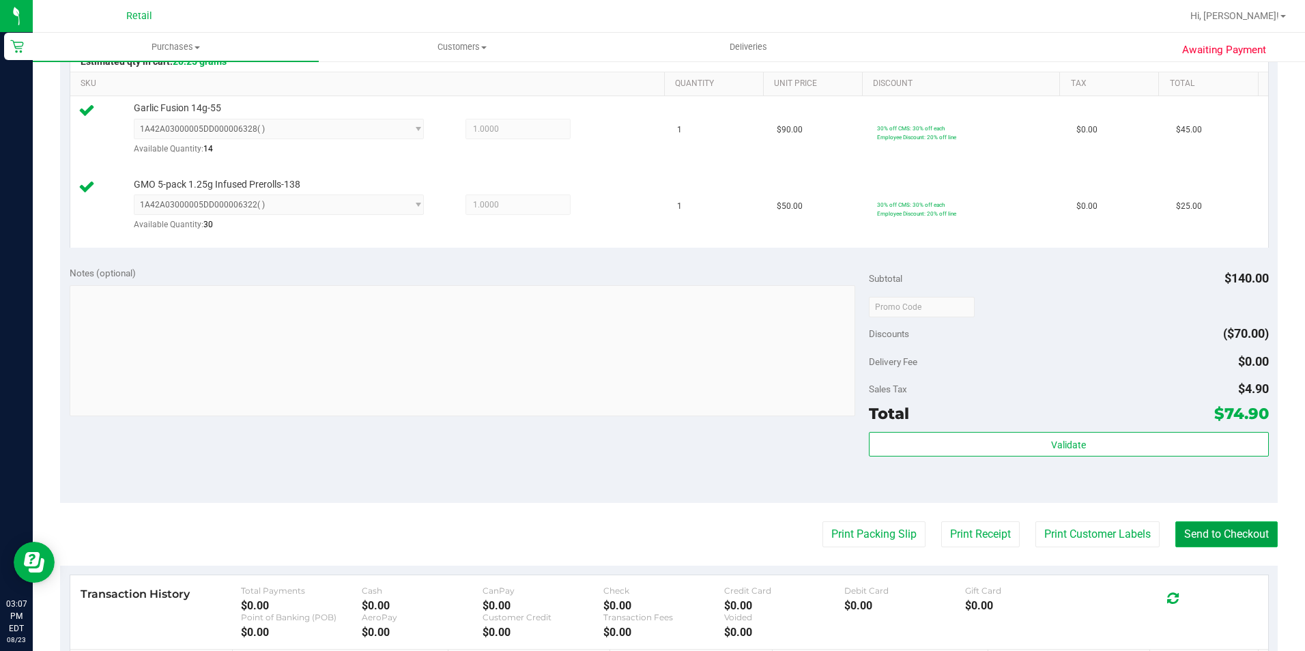
click at [1235, 535] on button "Send to Checkout" at bounding box center [1226, 534] width 102 height 26
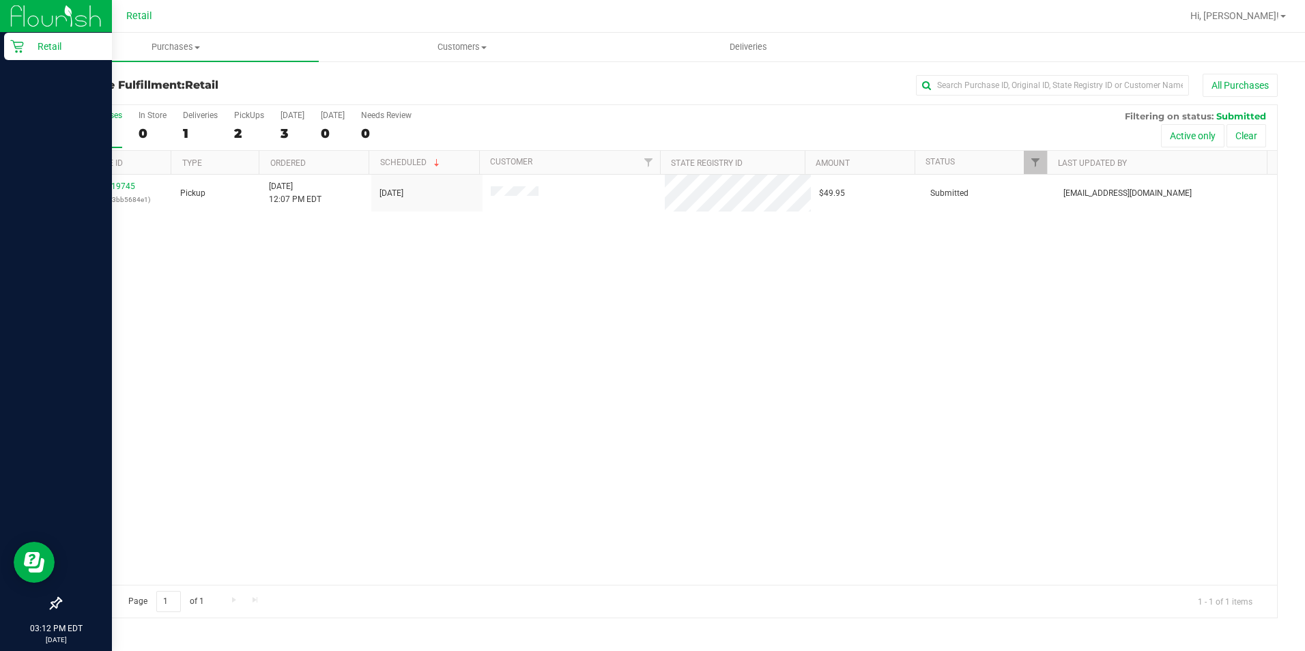
click at [20, 53] on icon at bounding box center [16, 46] width 13 height 13
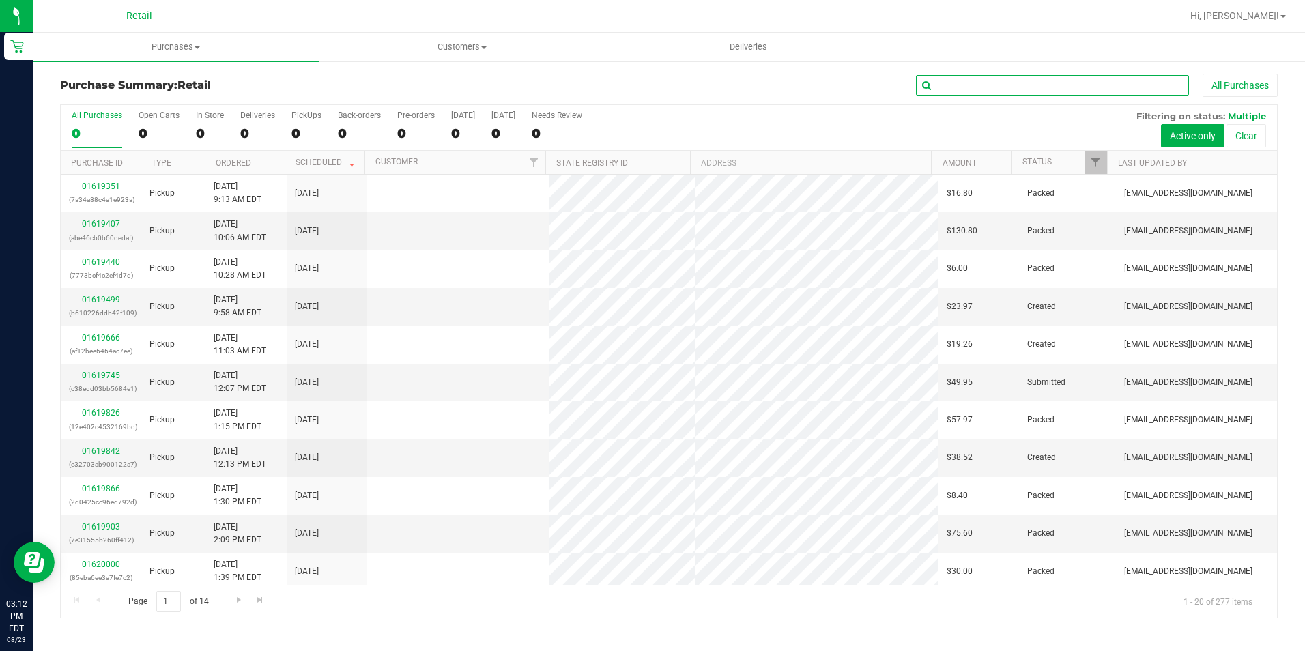
click at [1063, 87] on input "text" at bounding box center [1052, 85] width 273 height 20
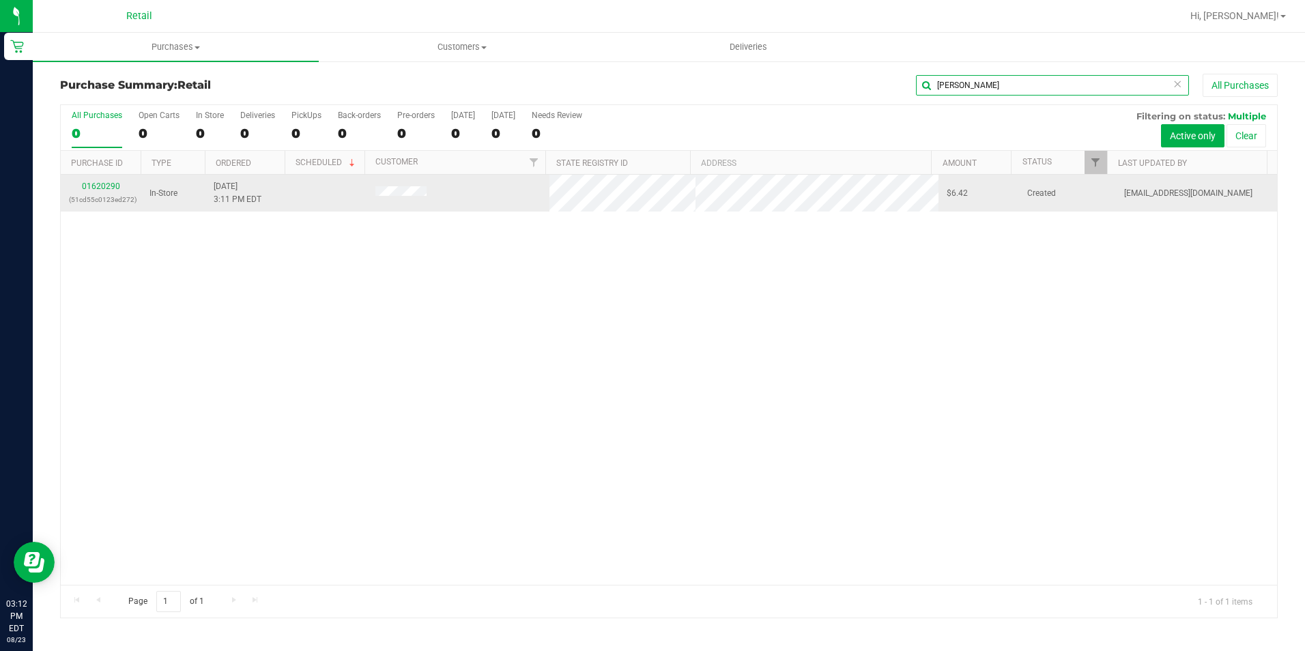
type input "[PERSON_NAME]"
click at [98, 181] on div "01620290 (51cd55c0123ed272)" at bounding box center [101, 193] width 64 height 26
click at [98, 186] on link "01620290" at bounding box center [101, 187] width 38 height 10
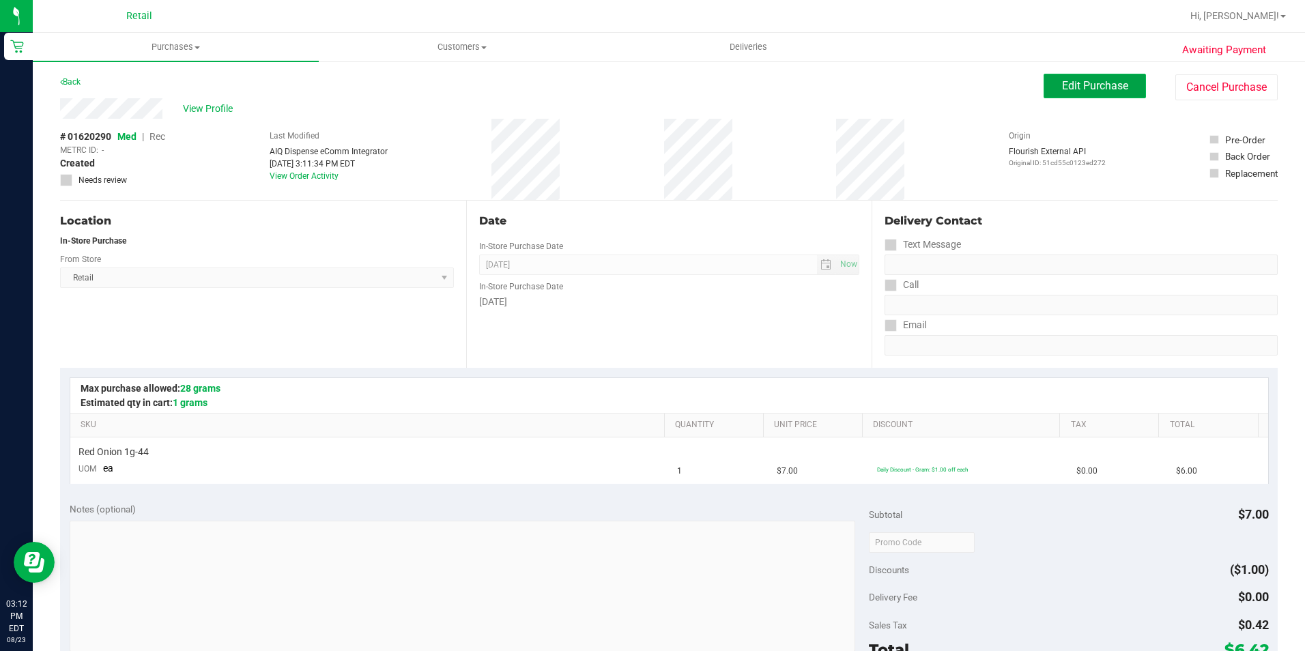
click at [1070, 90] on span "Edit Purchase" at bounding box center [1095, 85] width 66 height 13
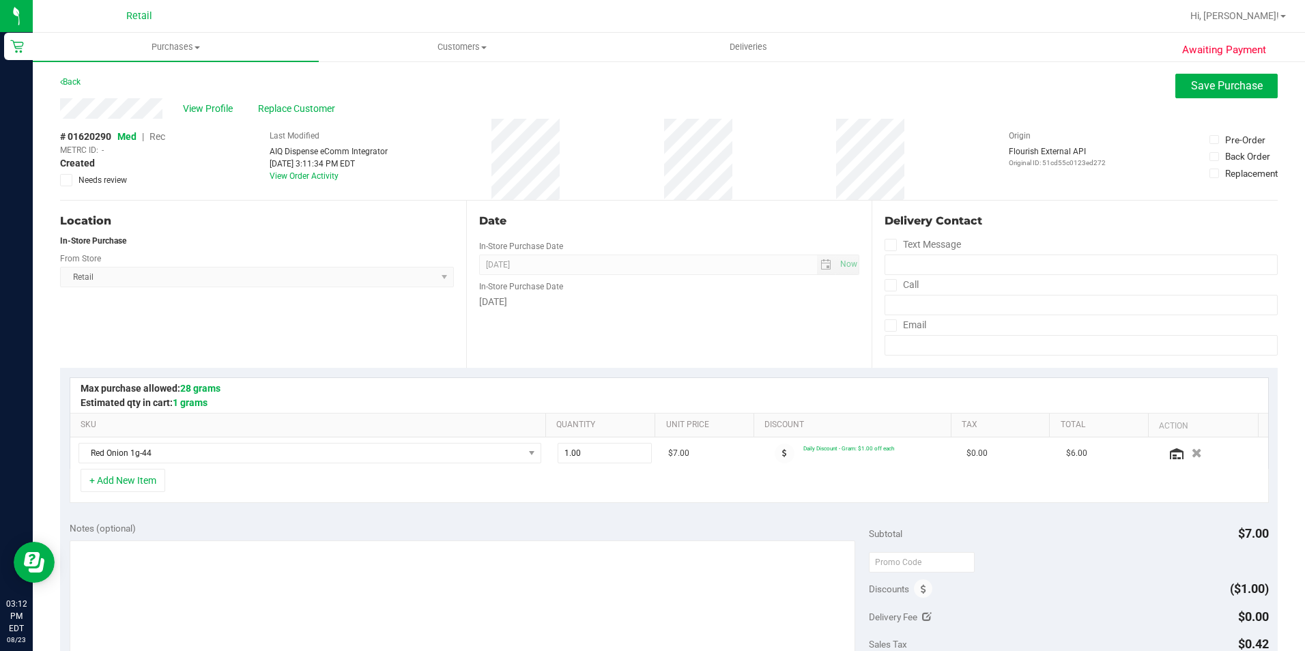
click at [160, 140] on span "Rec" at bounding box center [157, 136] width 16 height 11
click at [1198, 85] on span "Save Purchase" at bounding box center [1227, 85] width 72 height 13
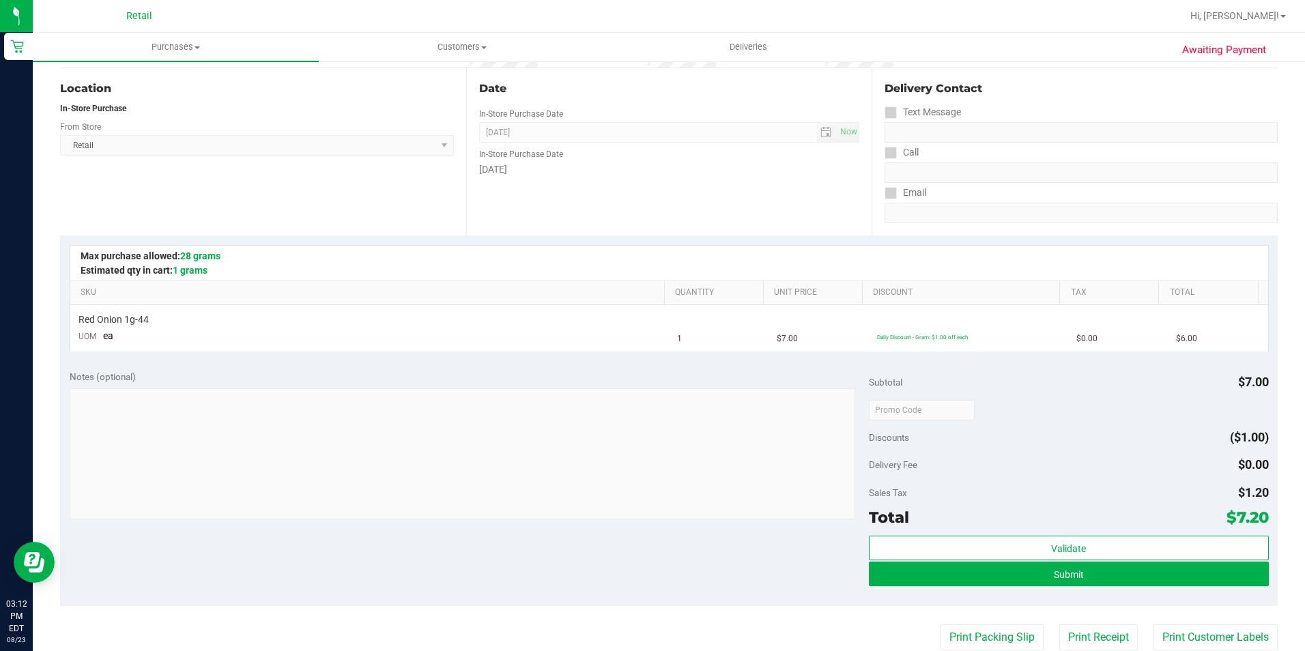
scroll to position [205, 0]
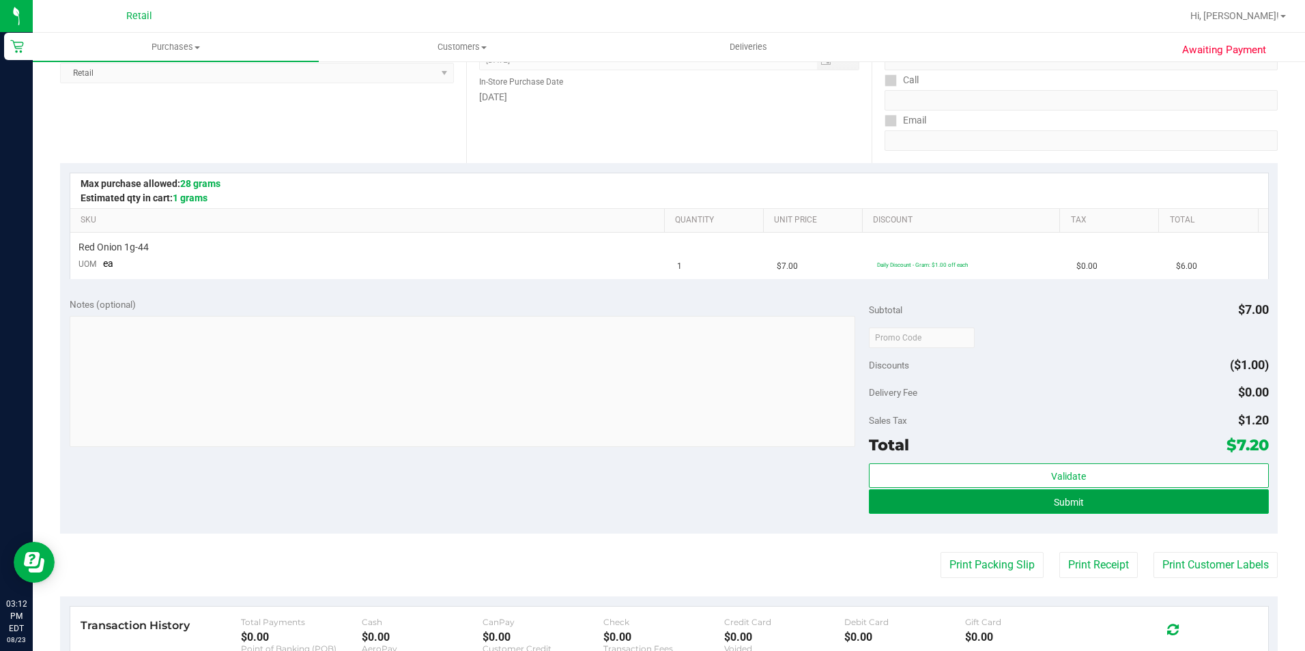
click at [993, 505] on button "Submit" at bounding box center [1069, 501] width 400 height 25
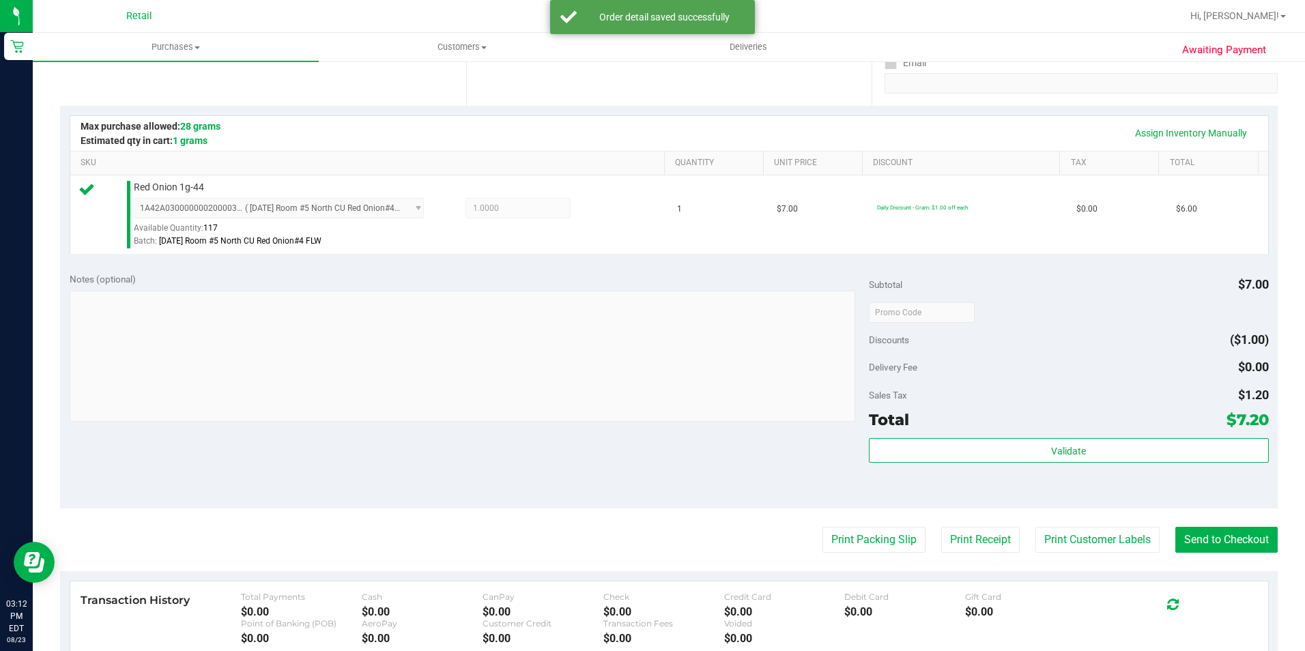
scroll to position [273, 0]
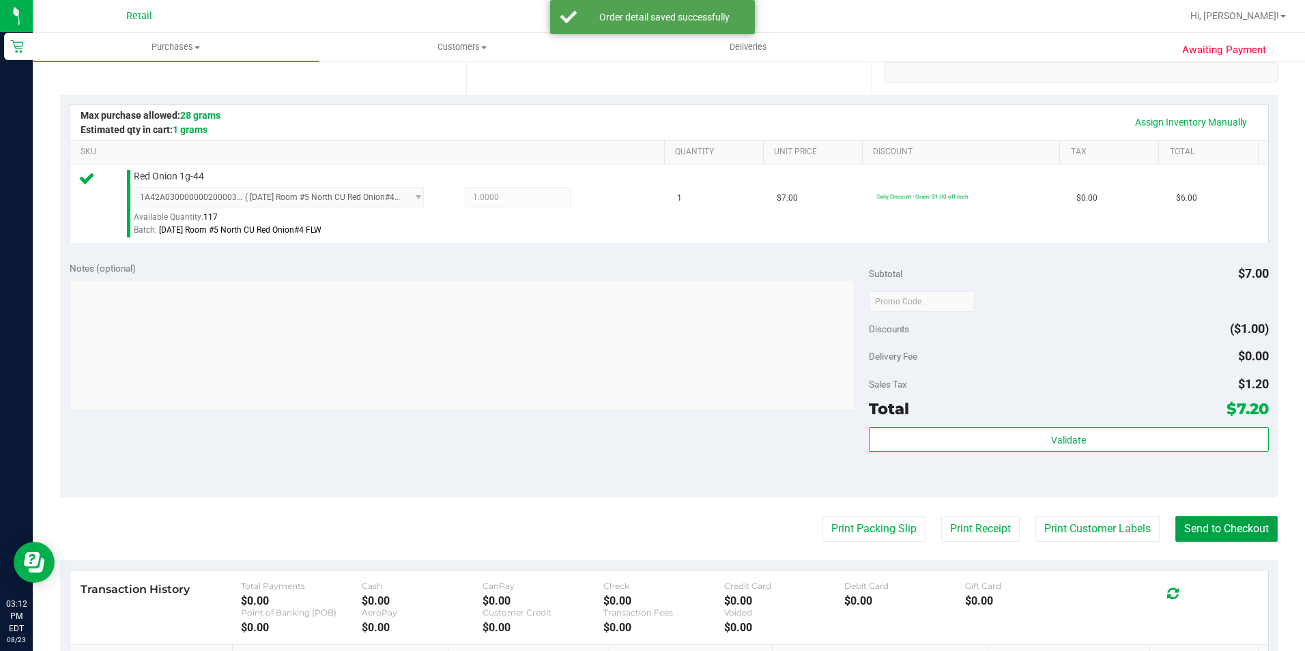
click at [1182, 525] on button "Send to Checkout" at bounding box center [1226, 529] width 102 height 26
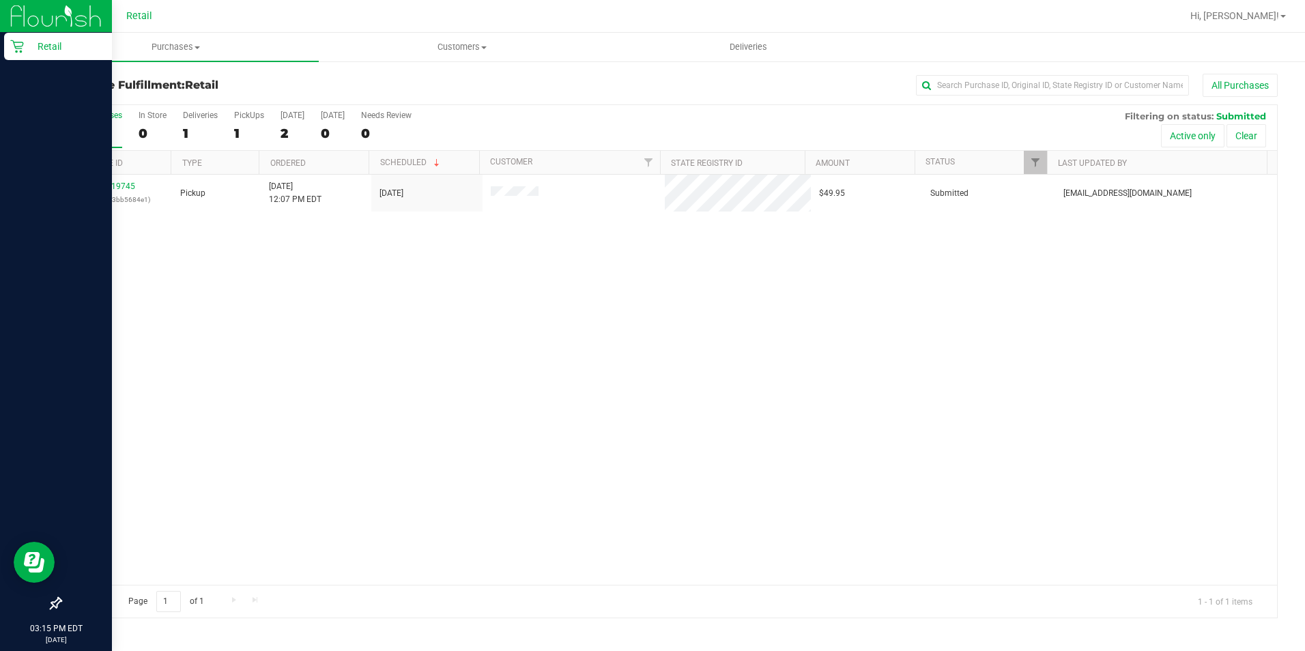
click at [50, 58] on div "Retail" at bounding box center [58, 46] width 108 height 27
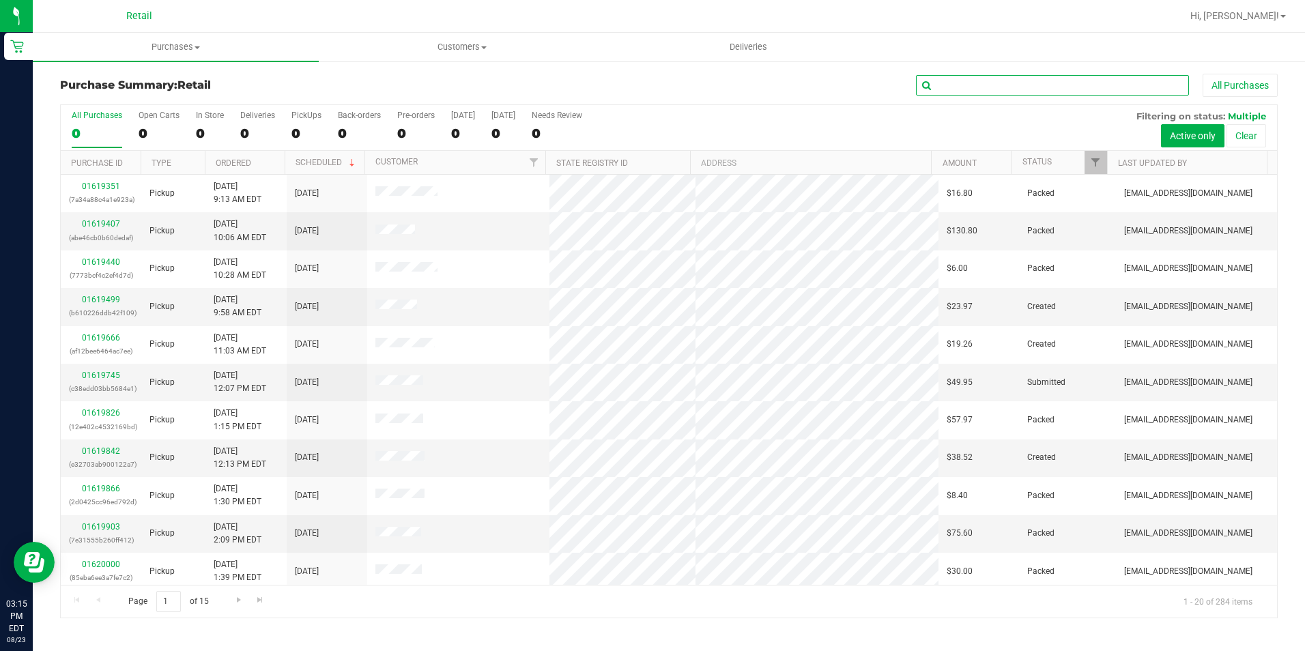
click at [1017, 79] on input "text" at bounding box center [1052, 85] width 273 height 20
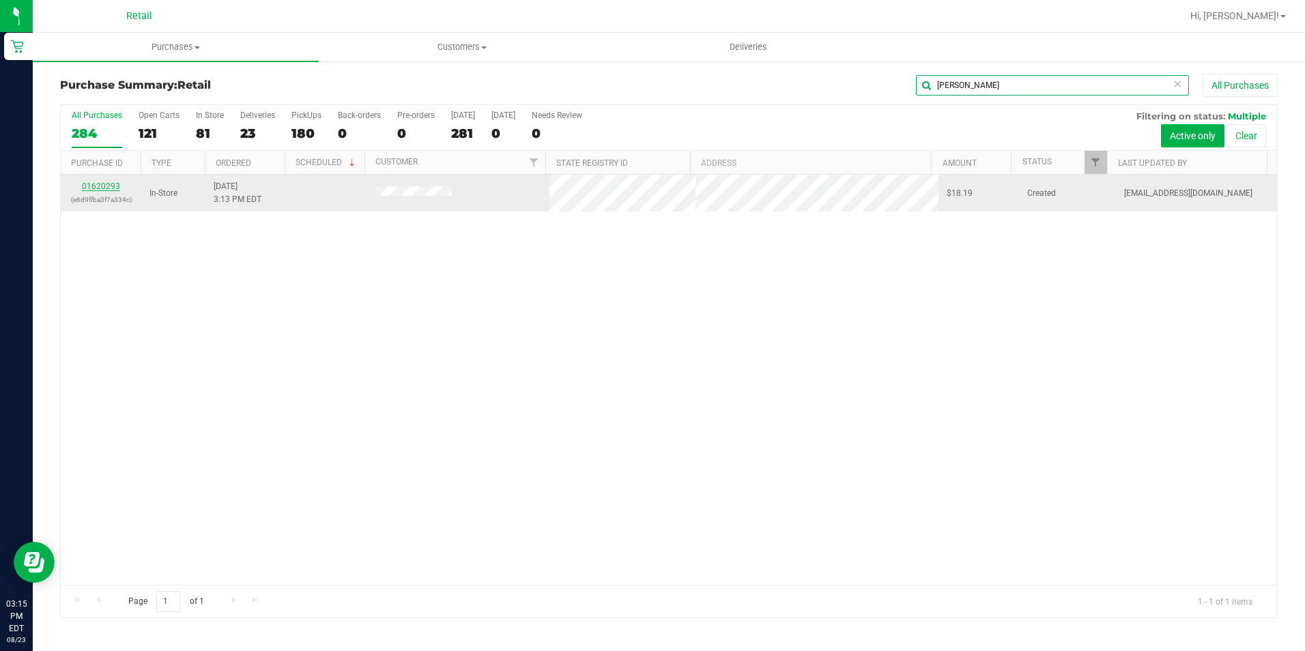
type input "[PERSON_NAME]"
click at [104, 187] on link "01620293" at bounding box center [101, 187] width 38 height 10
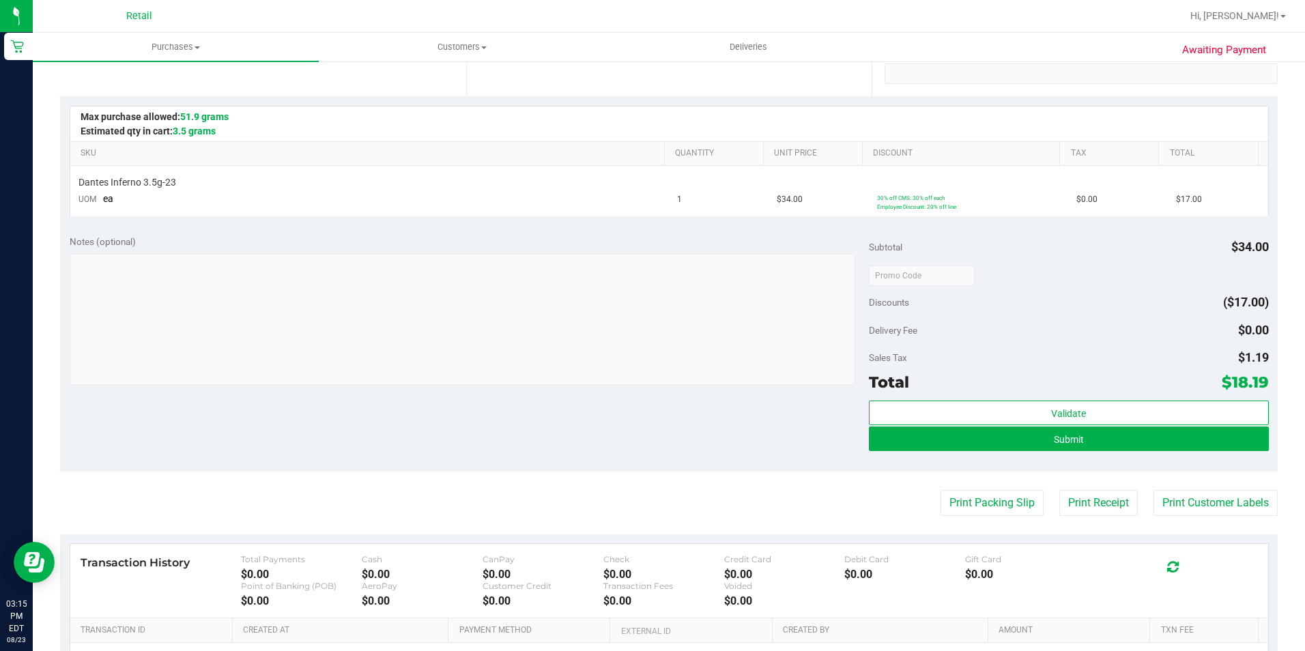
scroll to position [273, 0]
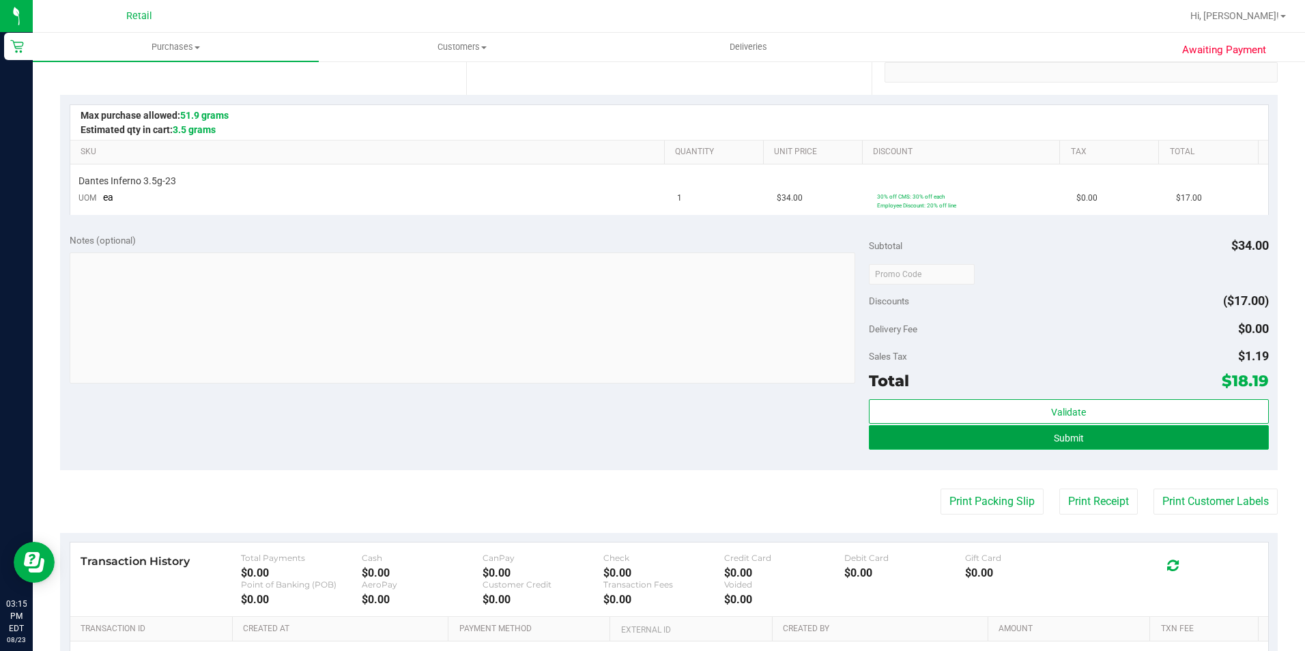
click at [1078, 438] on button "Submit" at bounding box center [1069, 437] width 400 height 25
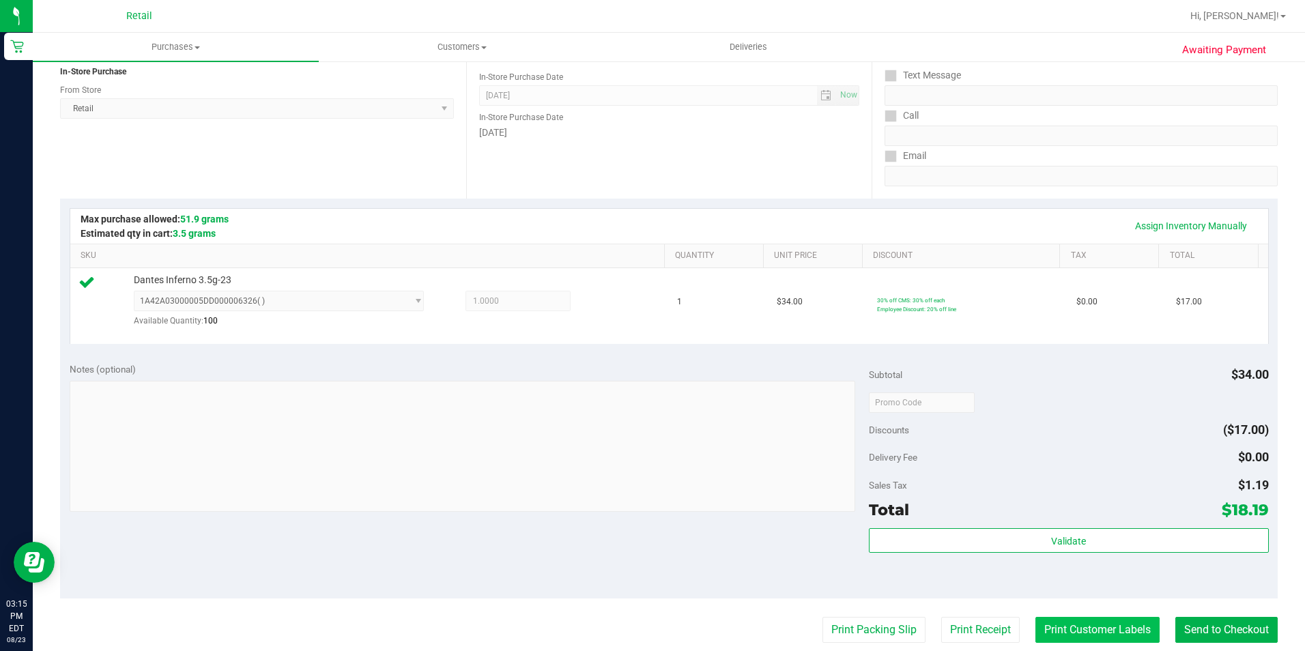
scroll to position [462, 0]
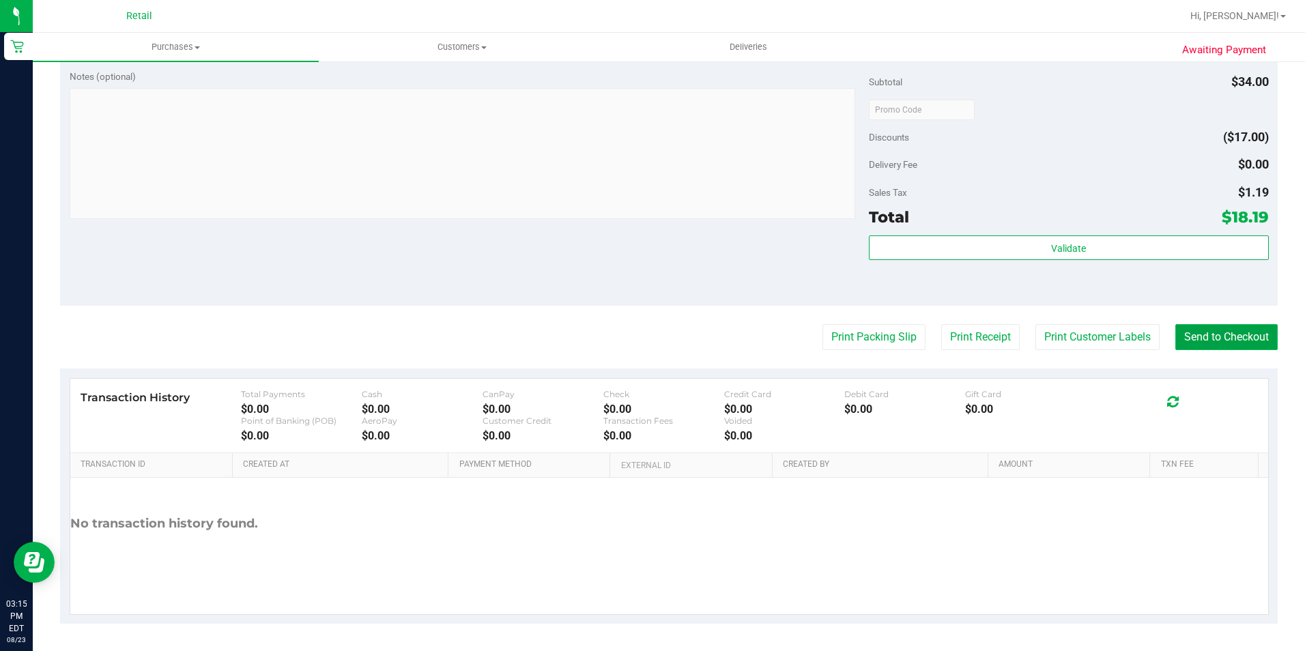
click at [1224, 339] on button "Send to Checkout" at bounding box center [1226, 337] width 102 height 26
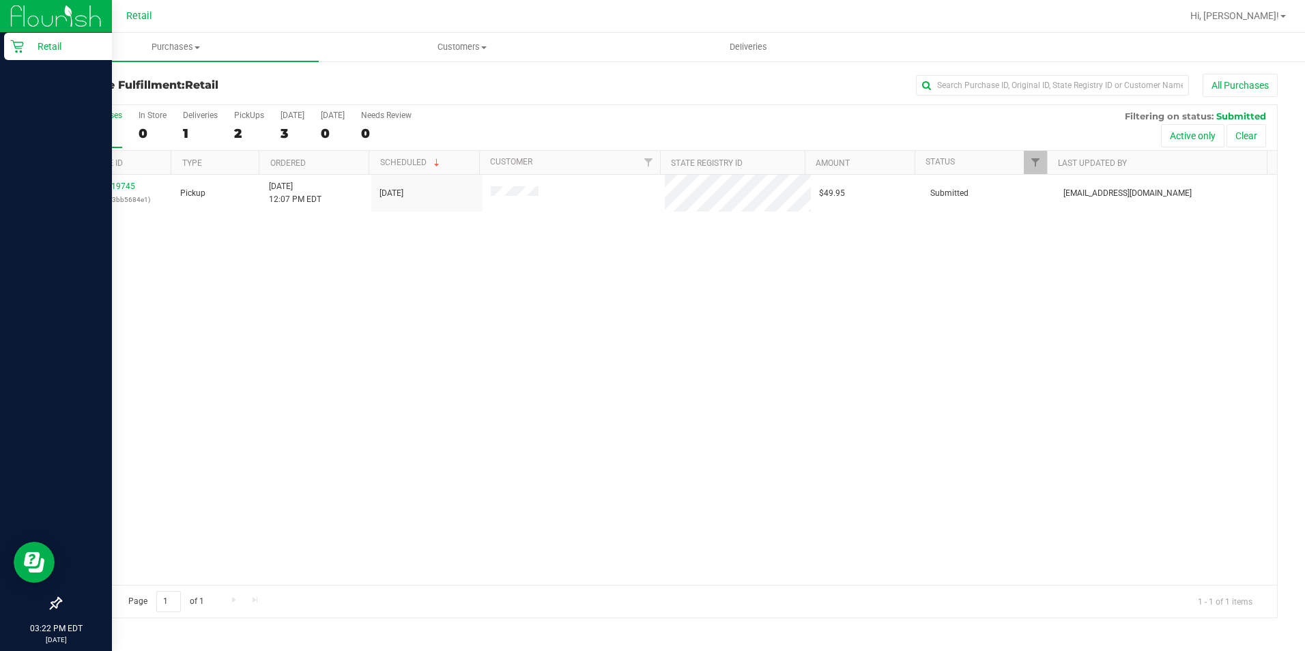
click at [27, 51] on p "Retail" at bounding box center [65, 46] width 82 height 16
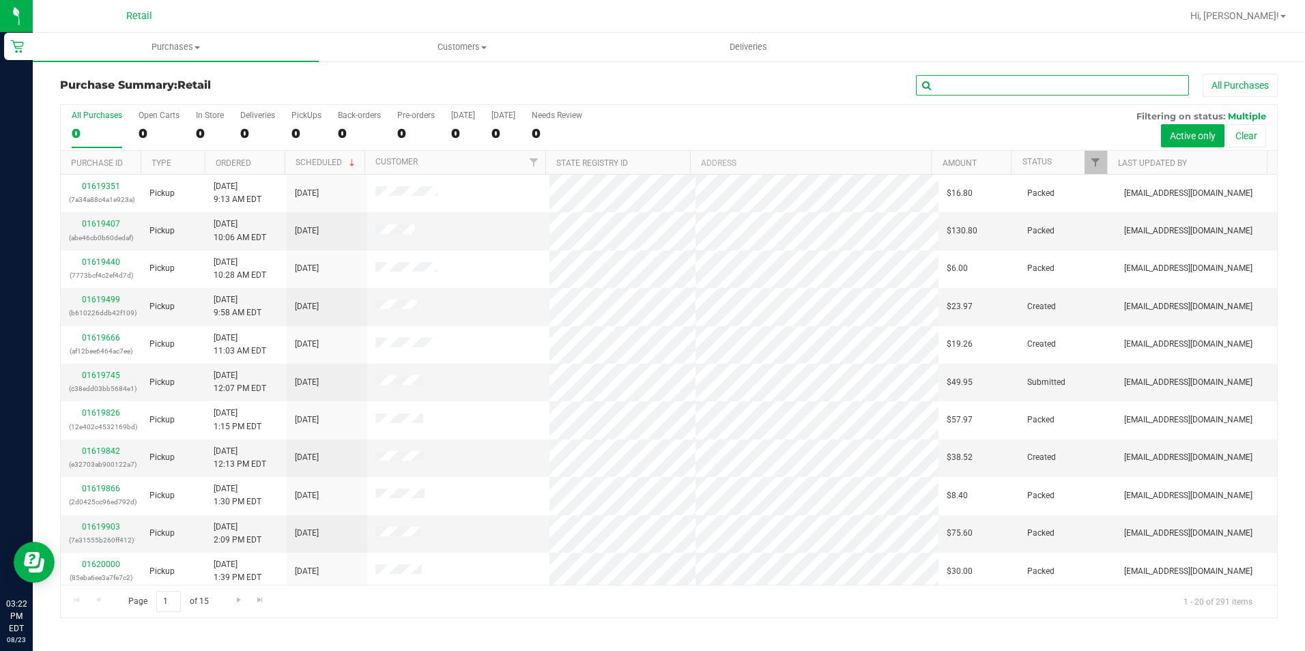
click at [1009, 85] on input "text" at bounding box center [1052, 85] width 273 height 20
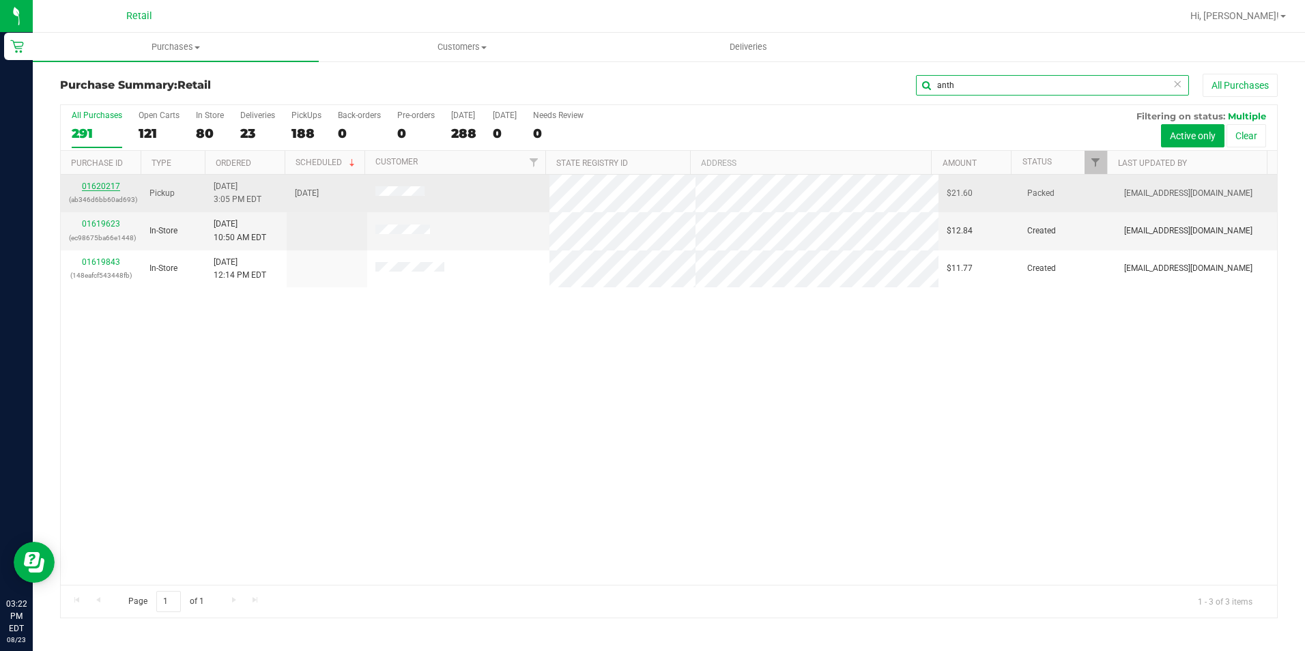
type input "anth"
click at [117, 184] on link "01620217" at bounding box center [101, 187] width 38 height 10
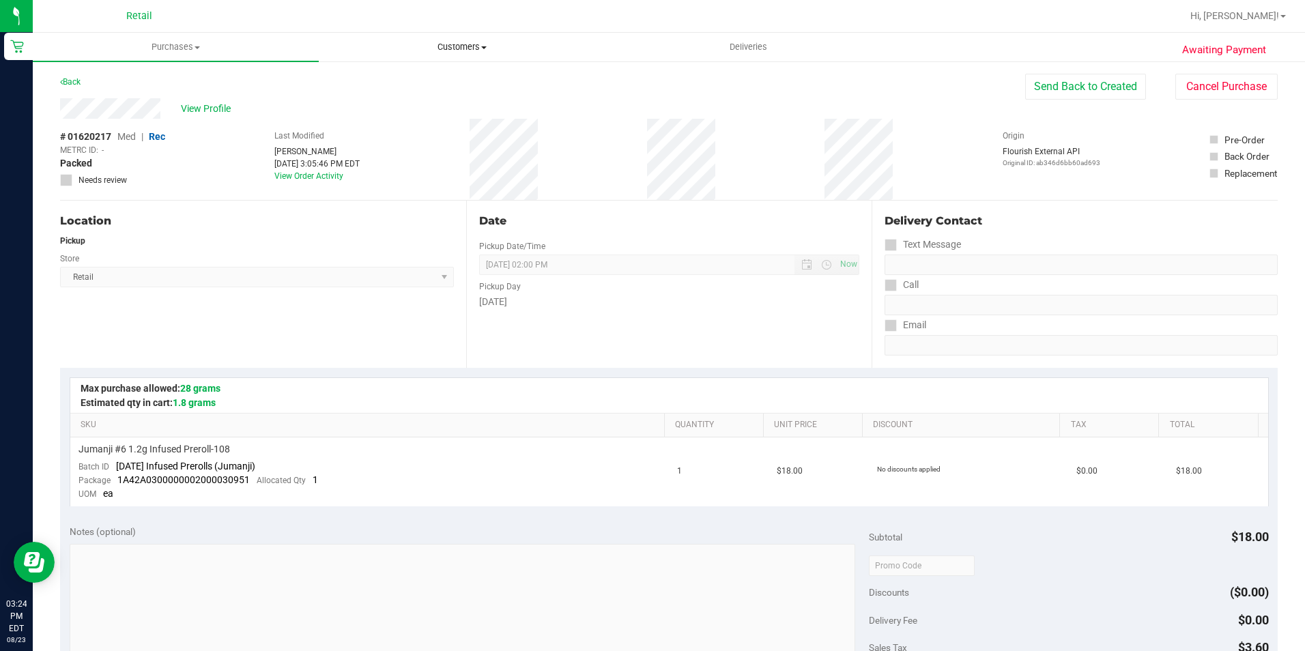
click at [461, 49] on span "Customers" at bounding box center [461, 47] width 285 height 12
click at [420, 85] on li "All customers" at bounding box center [462, 82] width 286 height 16
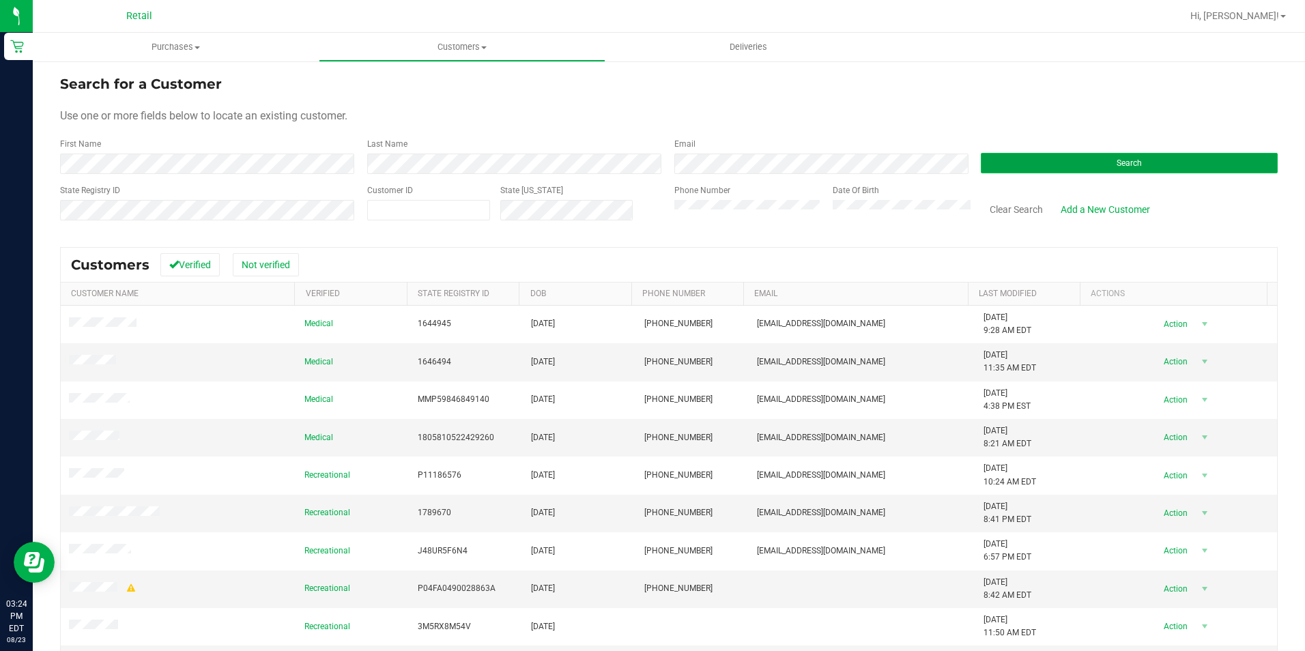
click at [992, 158] on button "Search" at bounding box center [1129, 163] width 297 height 20
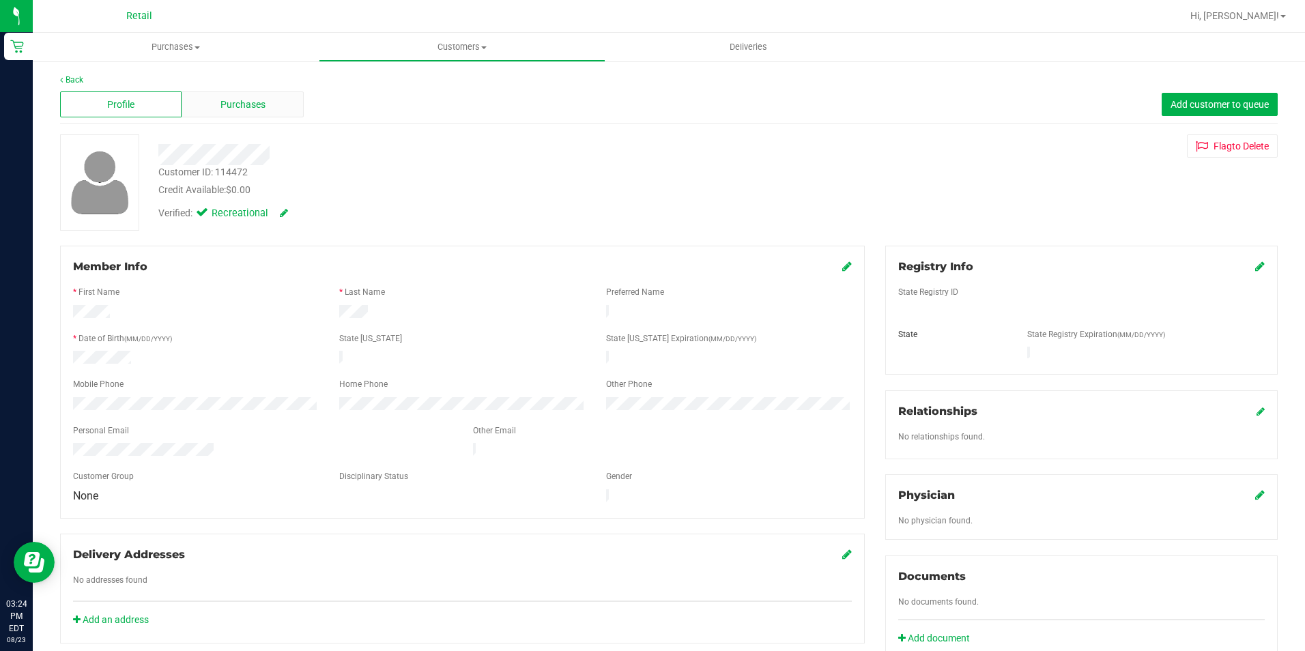
click at [278, 105] on div "Purchases" at bounding box center [242, 104] width 121 height 26
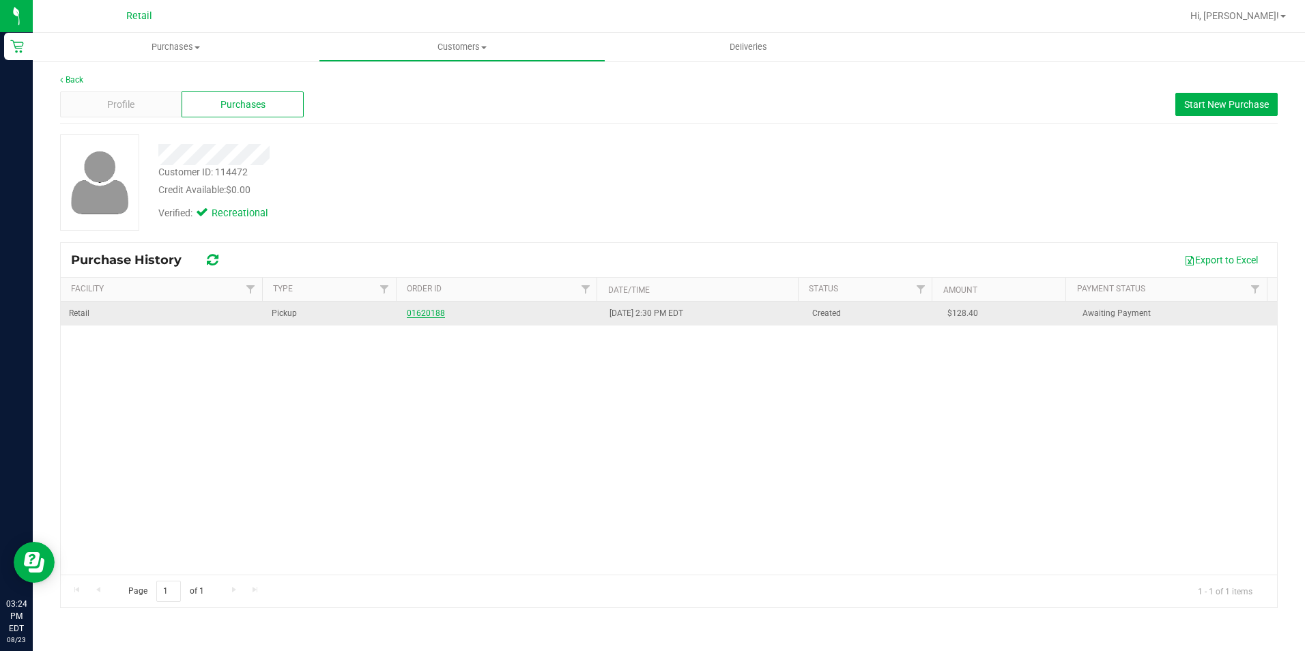
click at [413, 317] on link "01620188" at bounding box center [426, 313] width 38 height 10
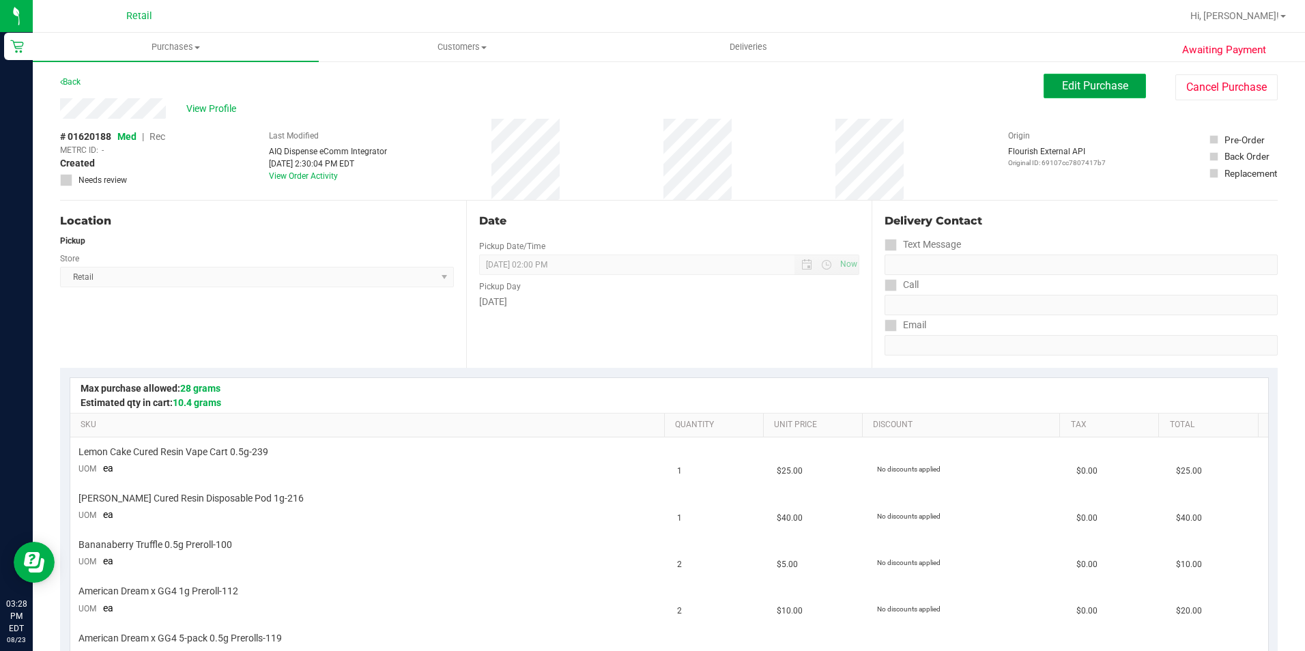
click at [1069, 76] on button "Edit Purchase" at bounding box center [1095, 86] width 102 height 25
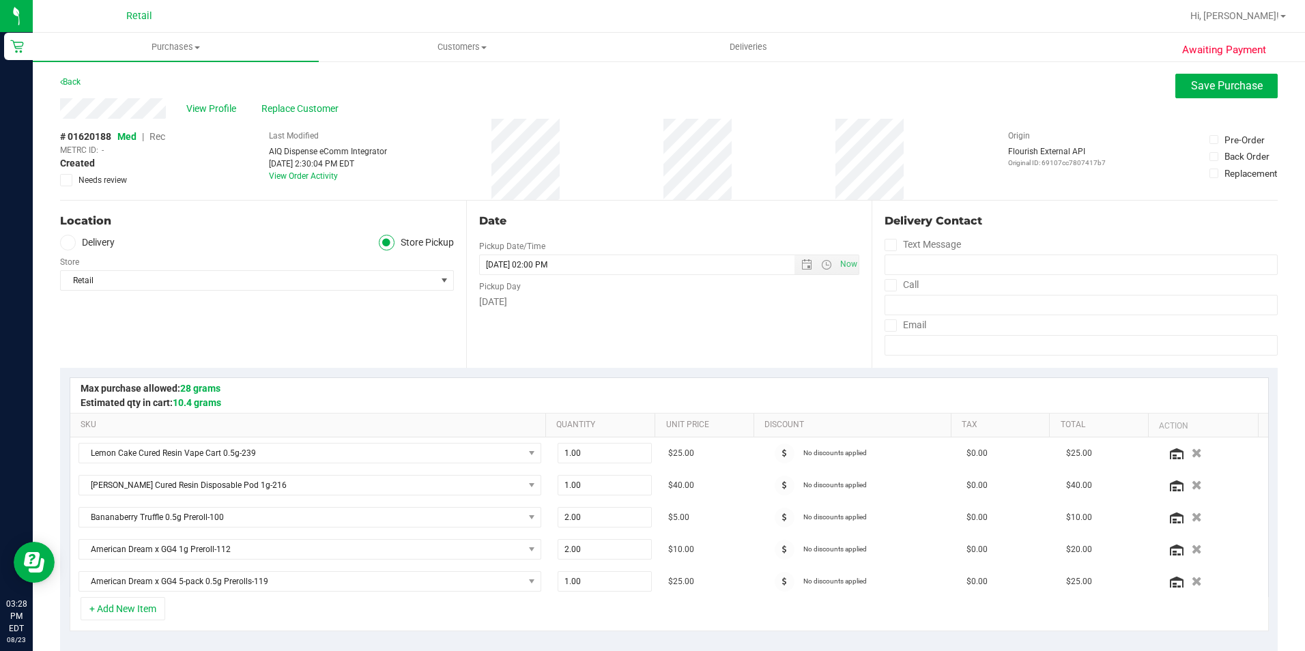
click at [156, 136] on span "Rec" at bounding box center [157, 136] width 16 height 11
drag, startPoint x: 1182, startPoint y: 93, endPoint x: 1168, endPoint y: 93, distance: 14.3
click at [1183, 93] on button "Save Purchase" at bounding box center [1226, 86] width 102 height 25
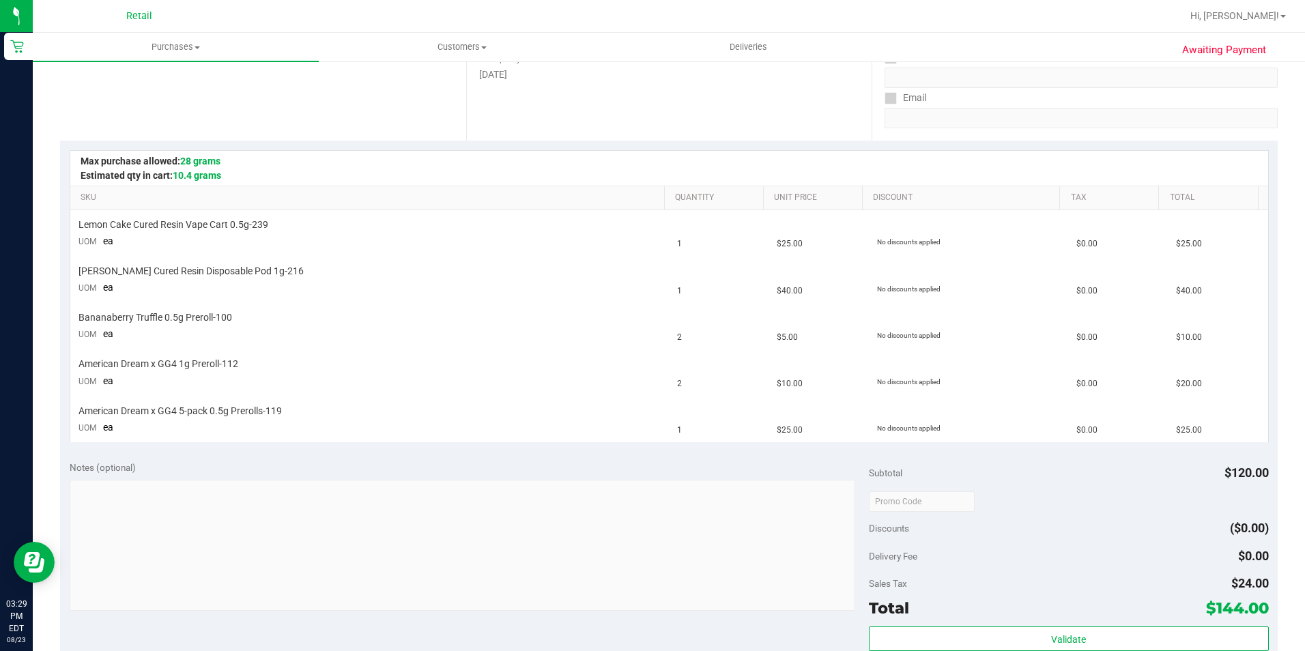
scroll to position [273, 0]
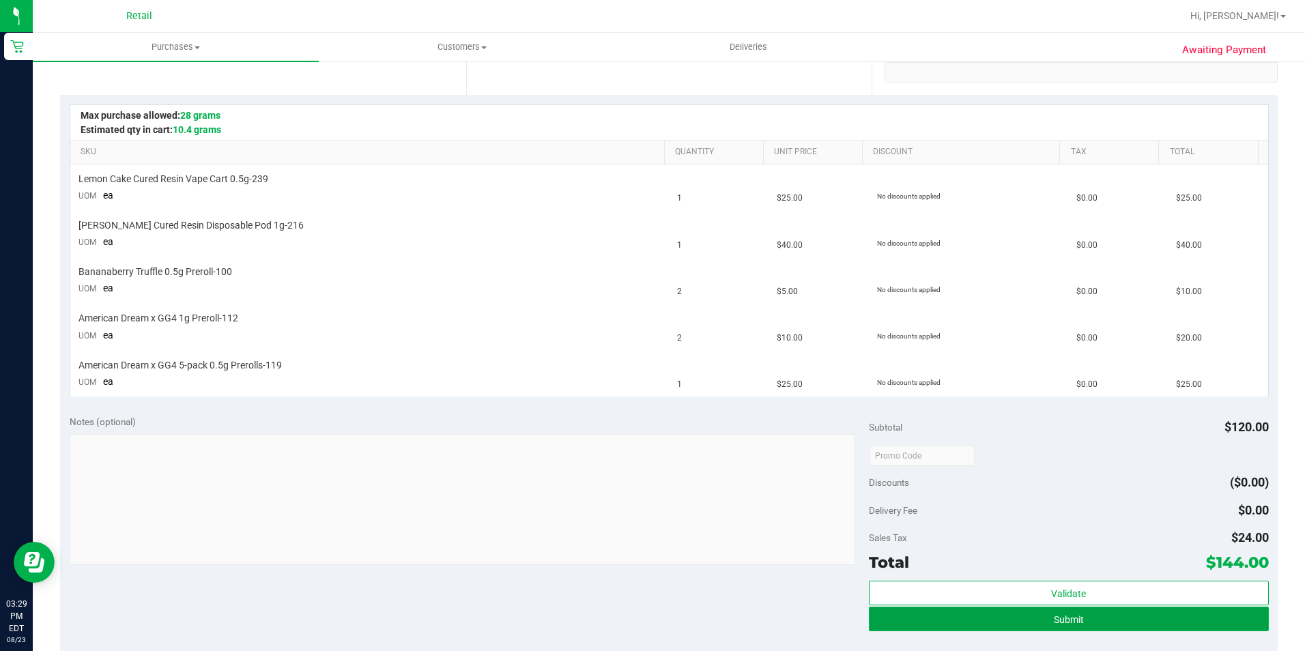
click at [1002, 624] on button "Submit" at bounding box center [1069, 619] width 400 height 25
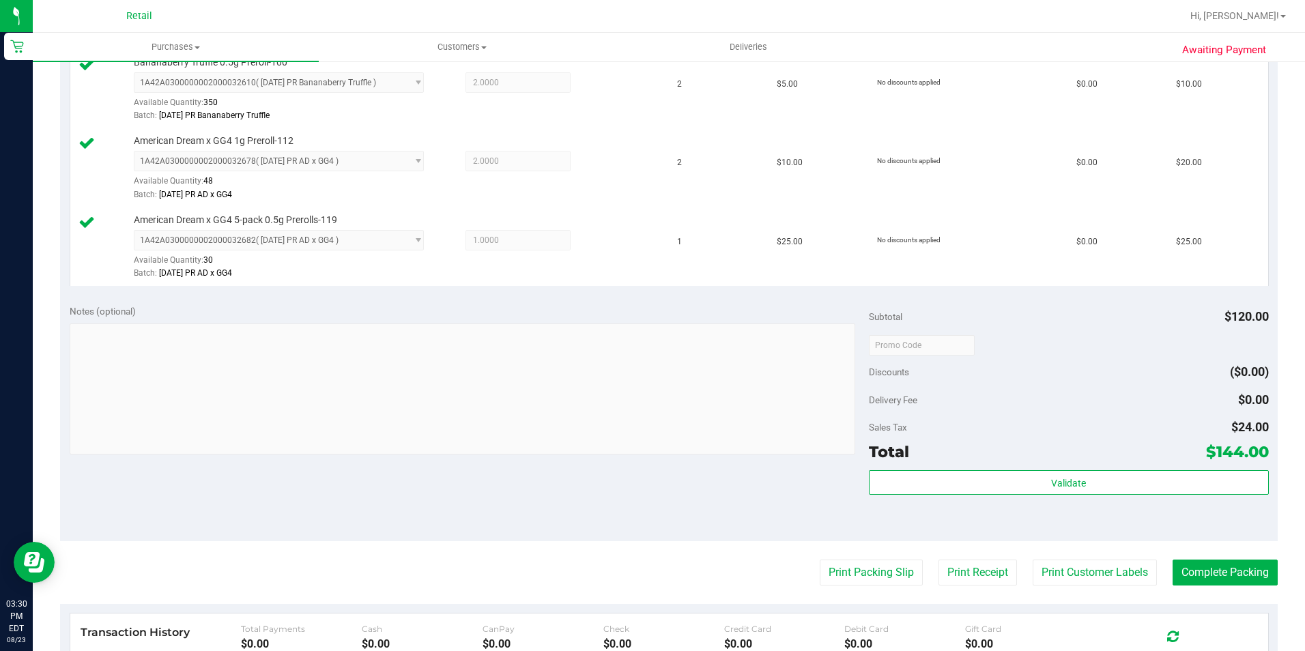
scroll to position [546, 0]
click at [1229, 566] on button "Complete Packing" at bounding box center [1224, 572] width 105 height 26
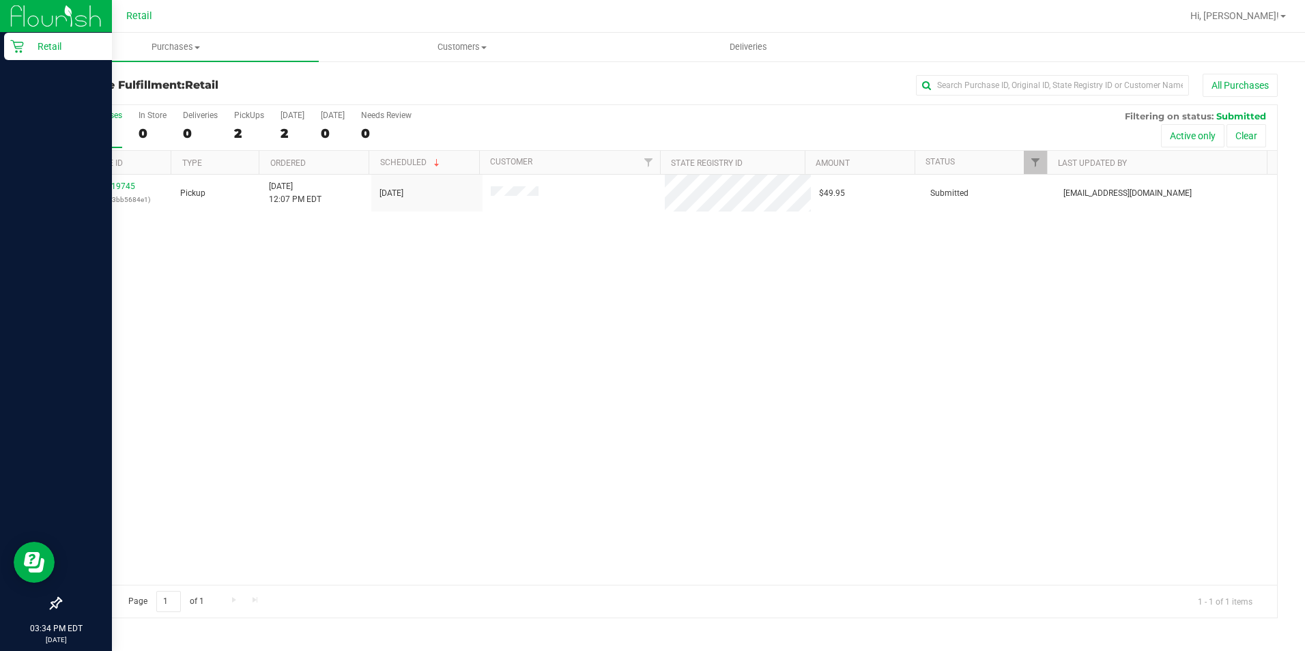
click at [25, 42] on p "Retail" at bounding box center [65, 46] width 82 height 16
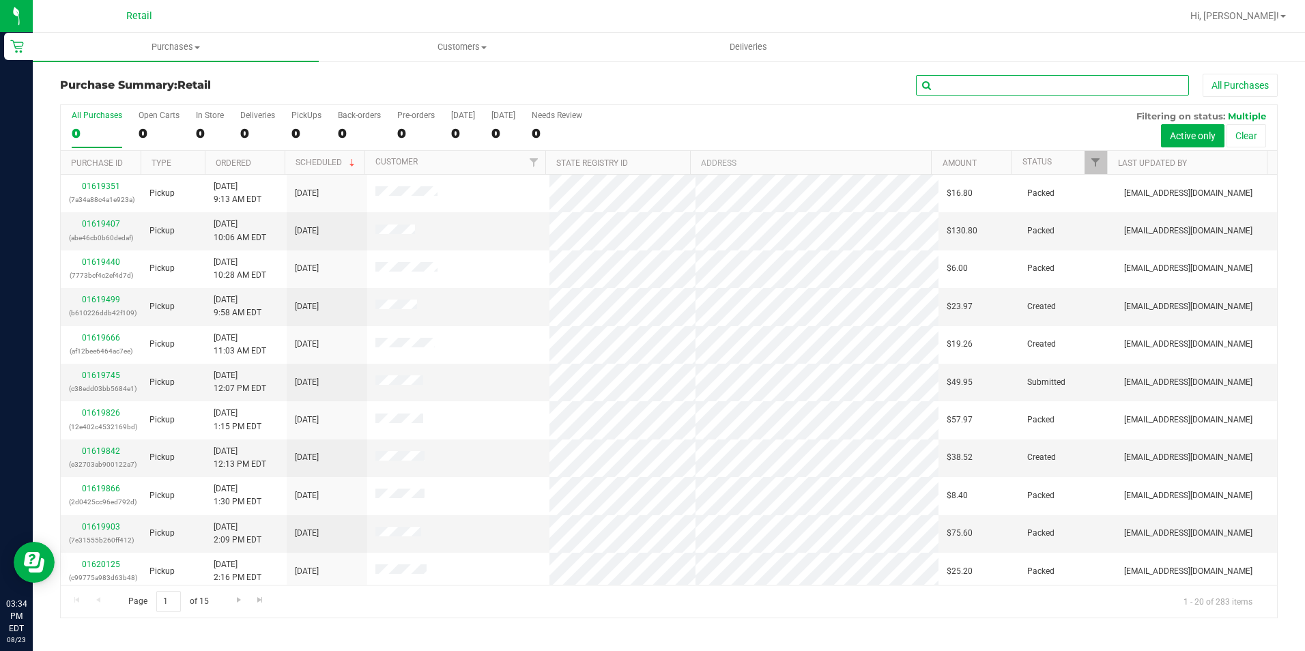
click at [1000, 78] on input "text" at bounding box center [1052, 85] width 273 height 20
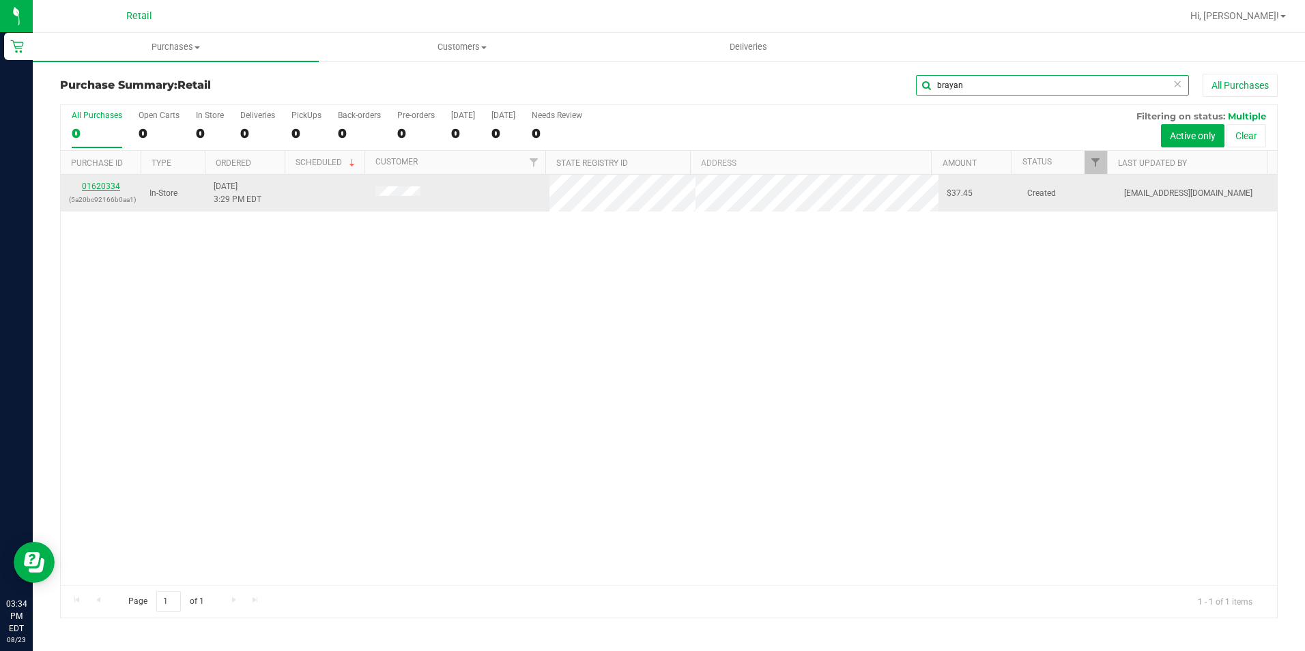
type input "brayan"
click at [96, 184] on link "01620334" at bounding box center [101, 187] width 38 height 10
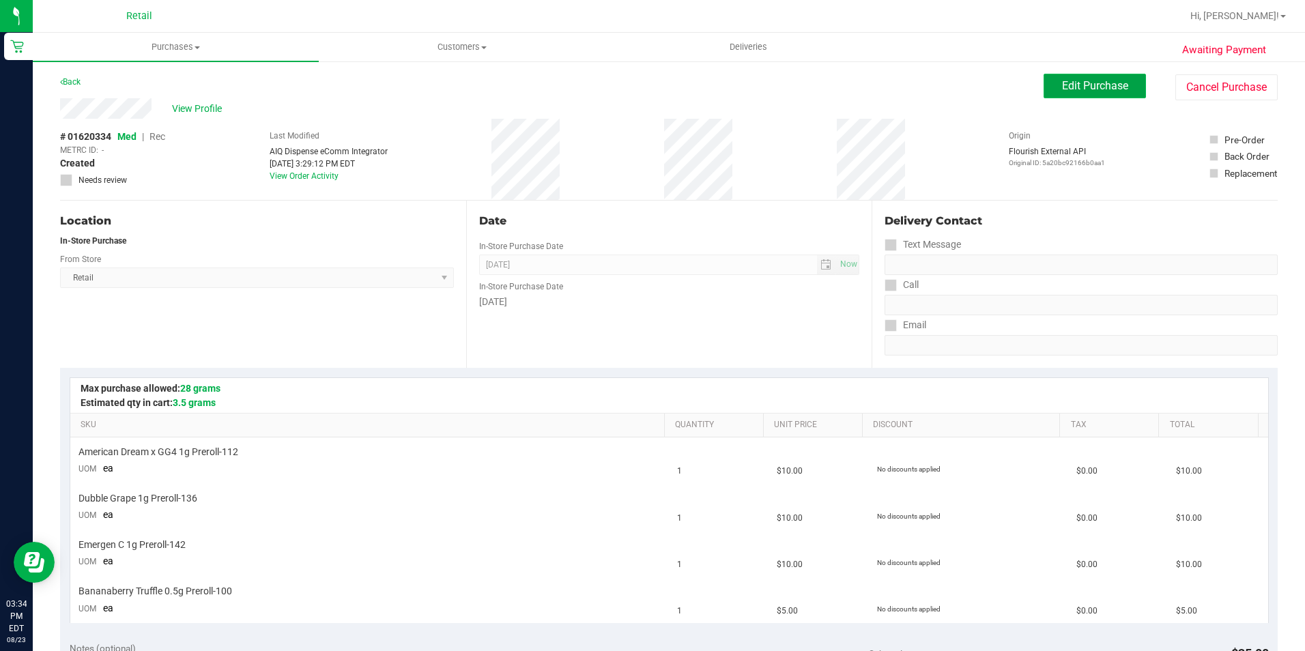
click at [1062, 87] on span "Edit Purchase" at bounding box center [1095, 85] width 66 height 13
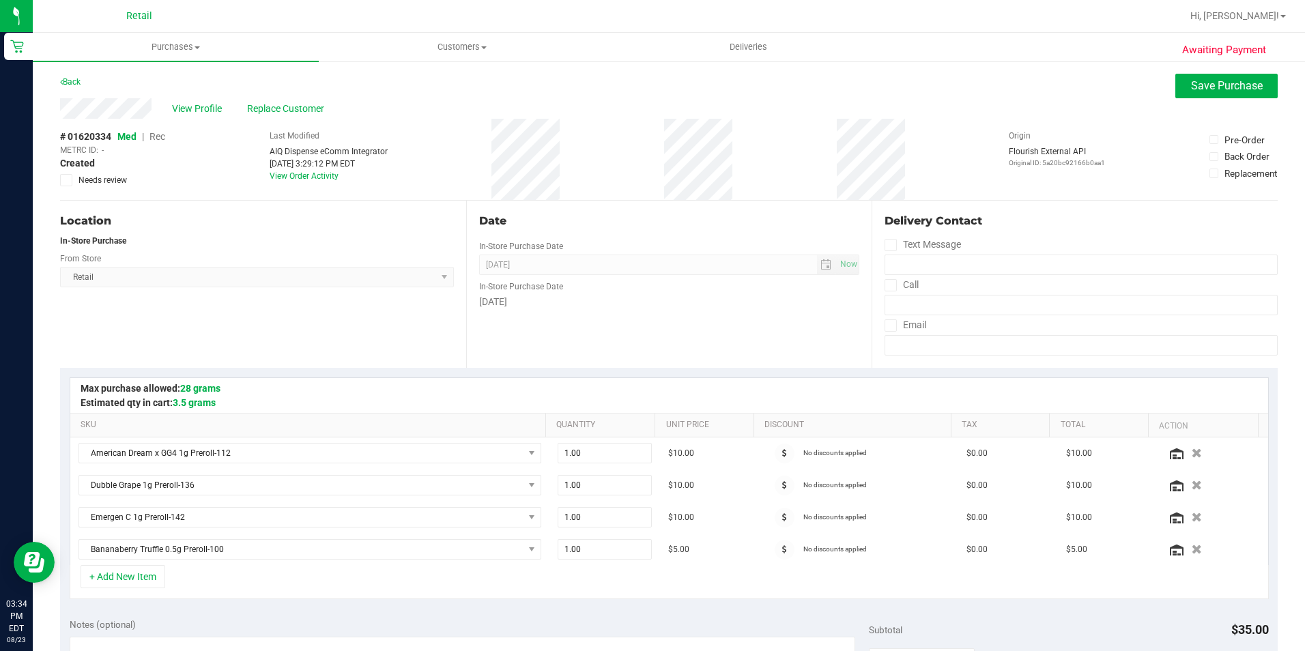
click at [160, 139] on span "Rec" at bounding box center [157, 136] width 16 height 11
click at [1191, 91] on span "Save Purchase" at bounding box center [1227, 85] width 72 height 13
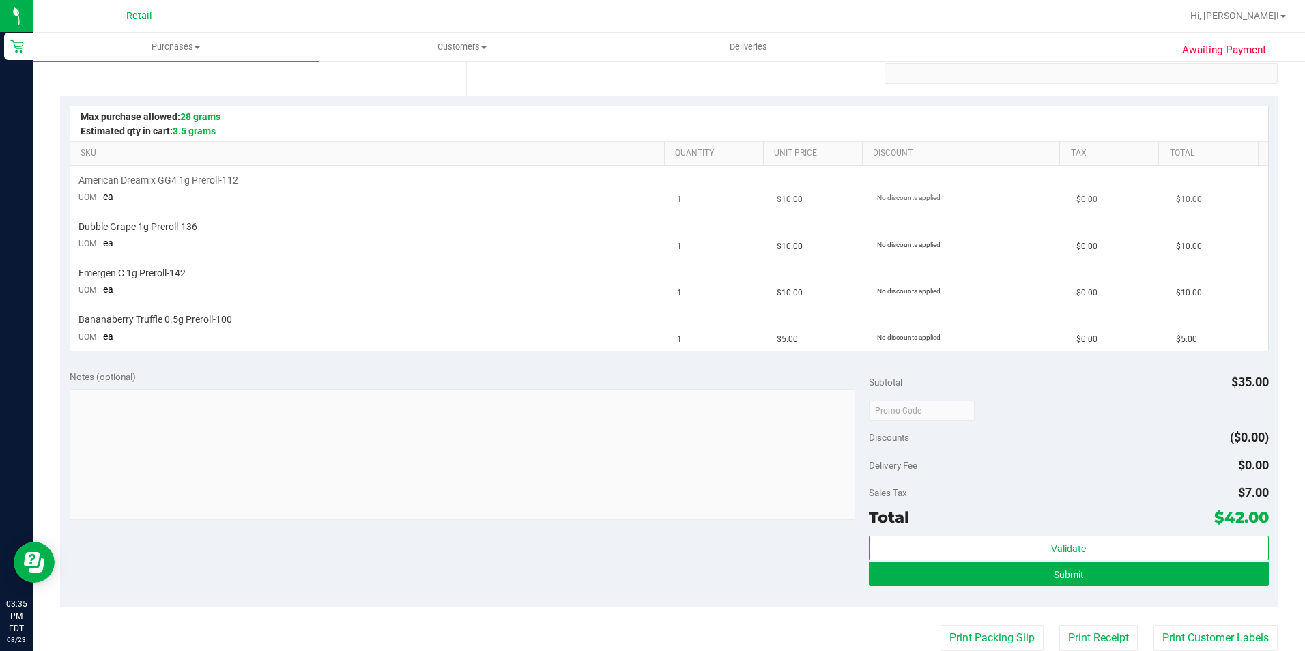
scroll to position [273, 0]
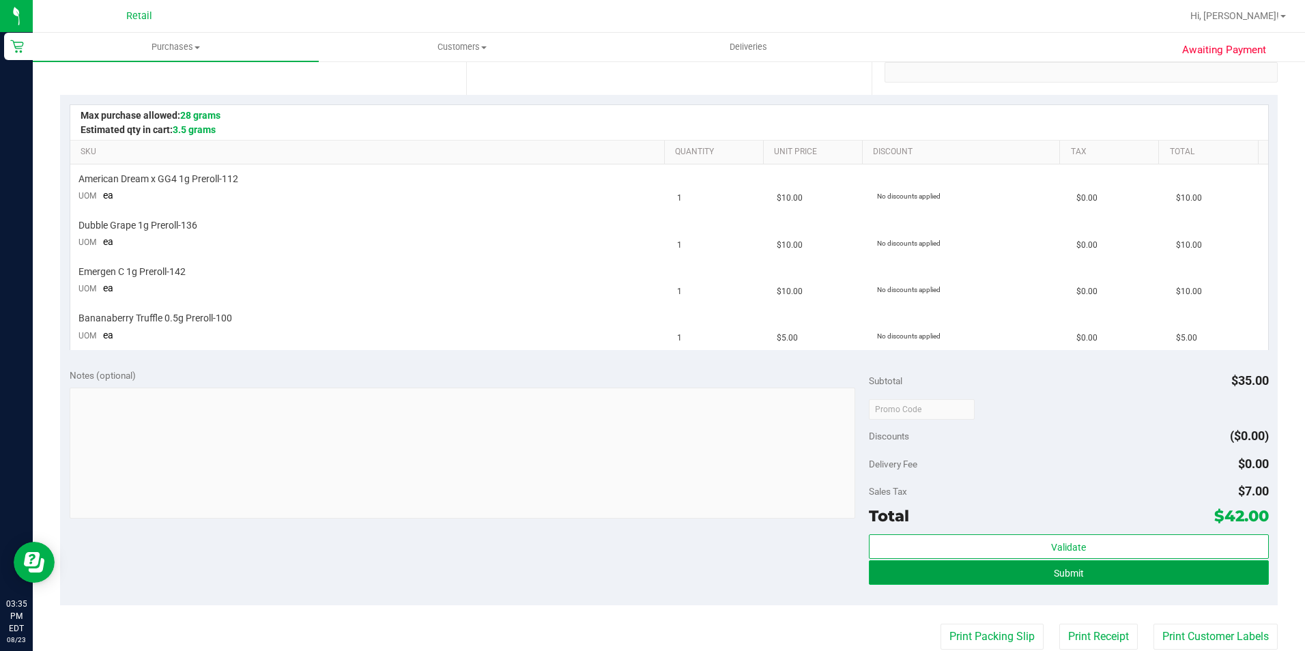
drag, startPoint x: 975, startPoint y: 579, endPoint x: 889, endPoint y: 579, distance: 86.0
click at [970, 579] on button "Submit" at bounding box center [1069, 572] width 400 height 25
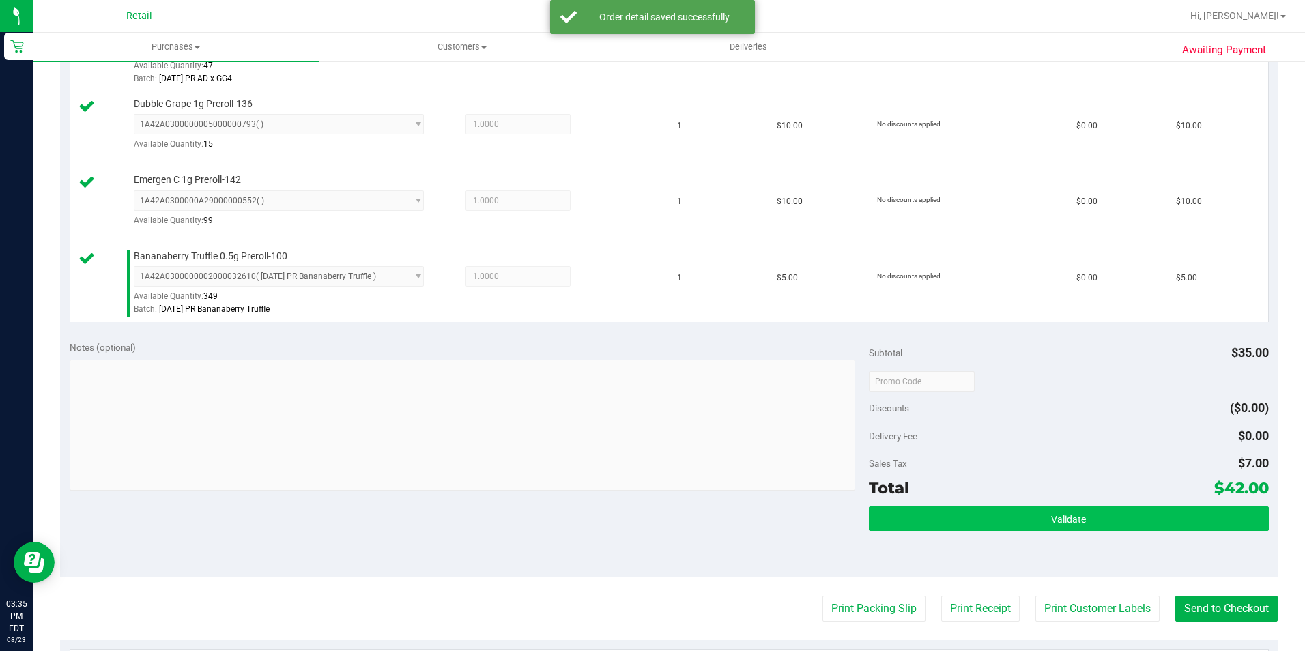
scroll to position [478, 0]
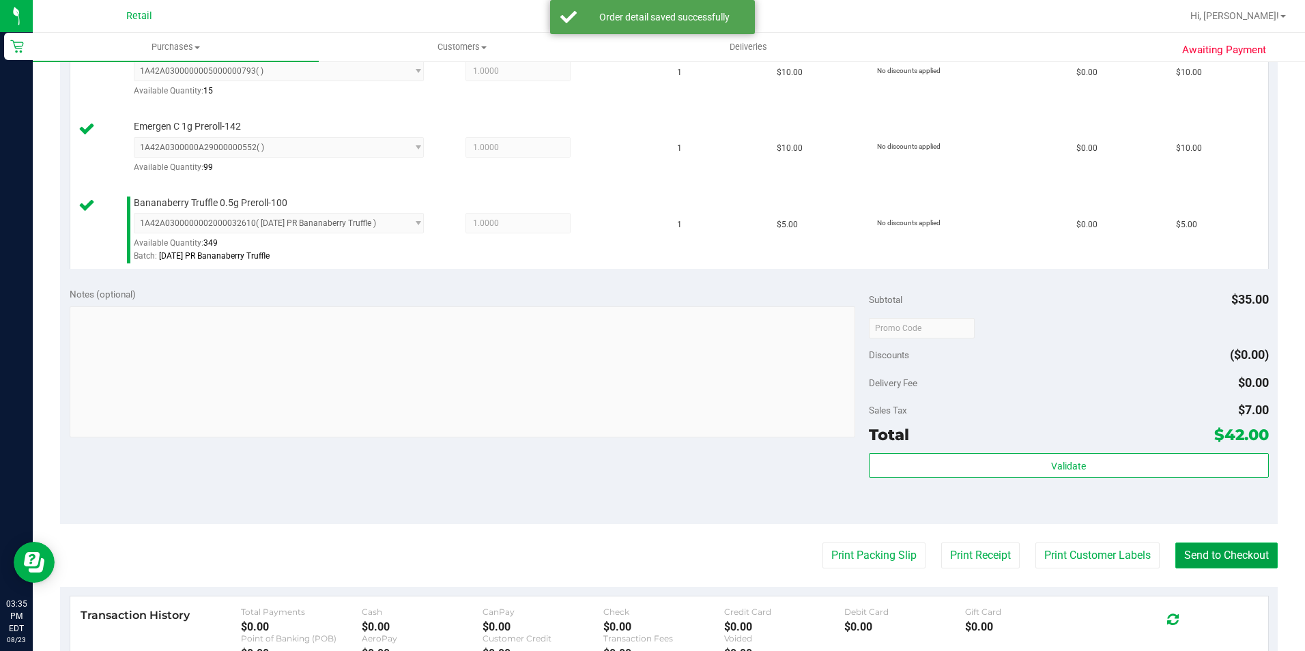
click at [1200, 553] on button "Send to Checkout" at bounding box center [1226, 556] width 102 height 26
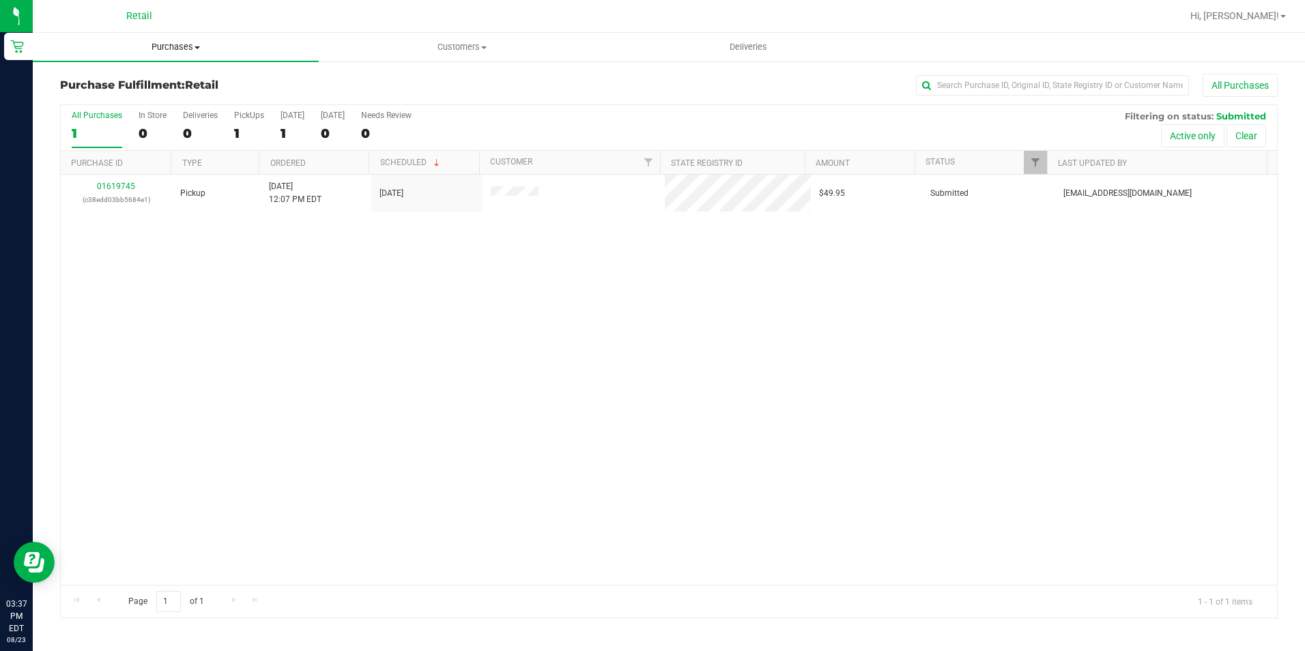
click at [214, 53] on uib-tab-heading "Purchases Summary of purchases Fulfillment All purchases" at bounding box center [176, 47] width 286 height 29
click at [92, 85] on span "Summary of purchases" at bounding box center [103, 82] width 140 height 12
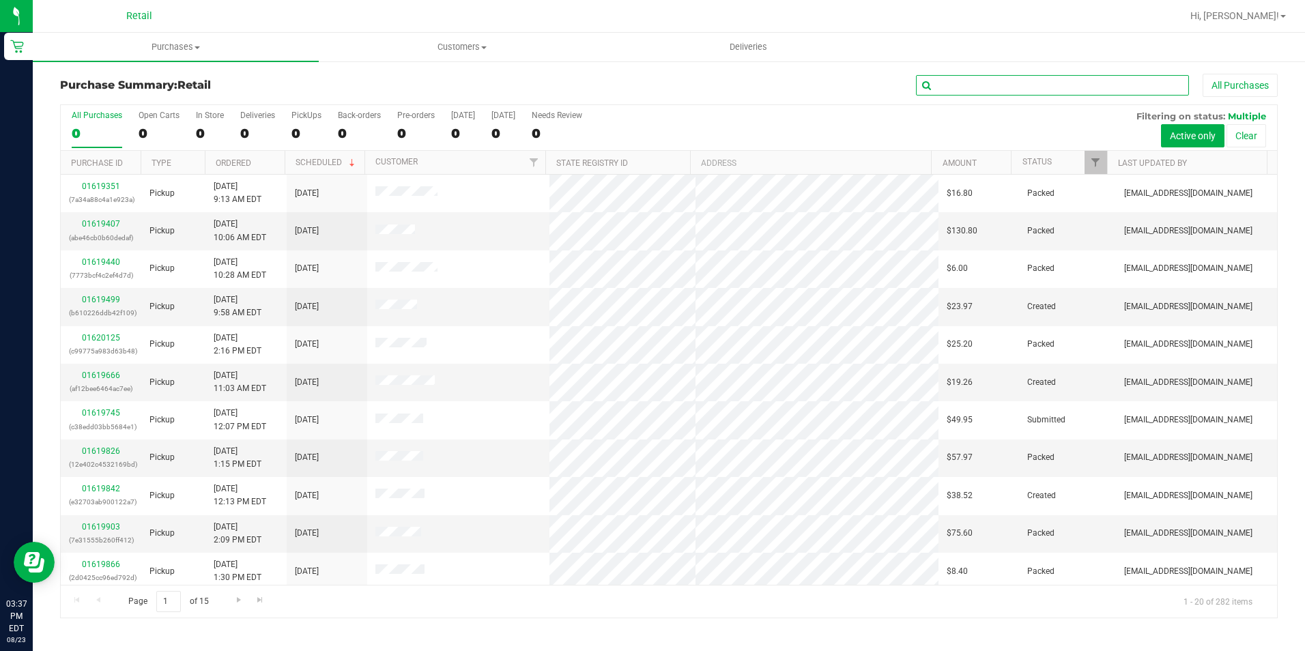
click at [999, 84] on input "text" at bounding box center [1052, 85] width 273 height 20
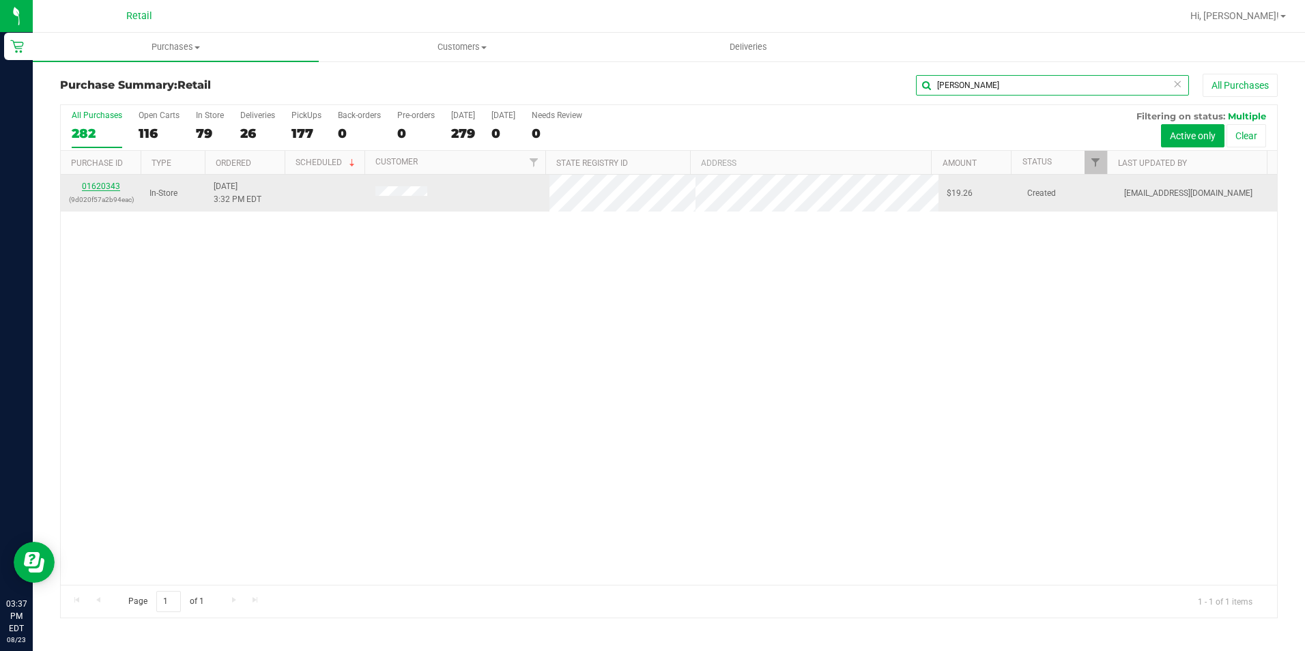
type input "[PERSON_NAME]"
click at [113, 186] on link "01620343" at bounding box center [101, 187] width 38 height 10
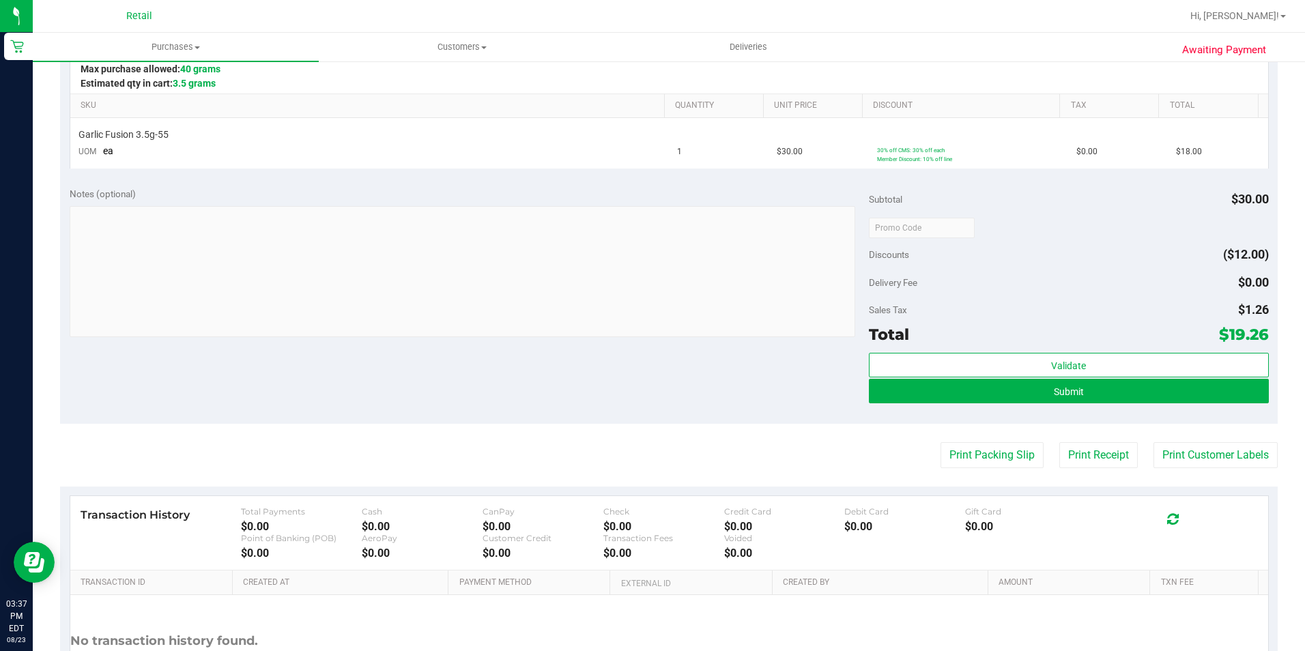
scroll to position [341, 0]
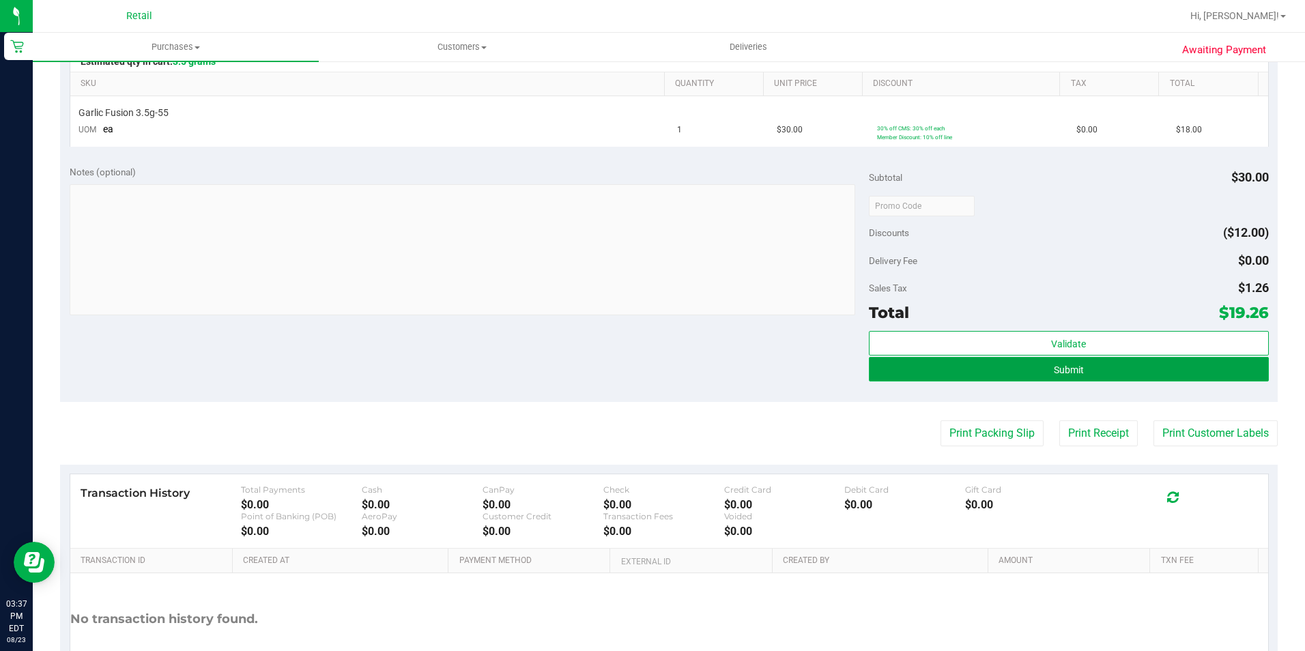
click at [946, 369] on button "Submit" at bounding box center [1069, 369] width 400 height 25
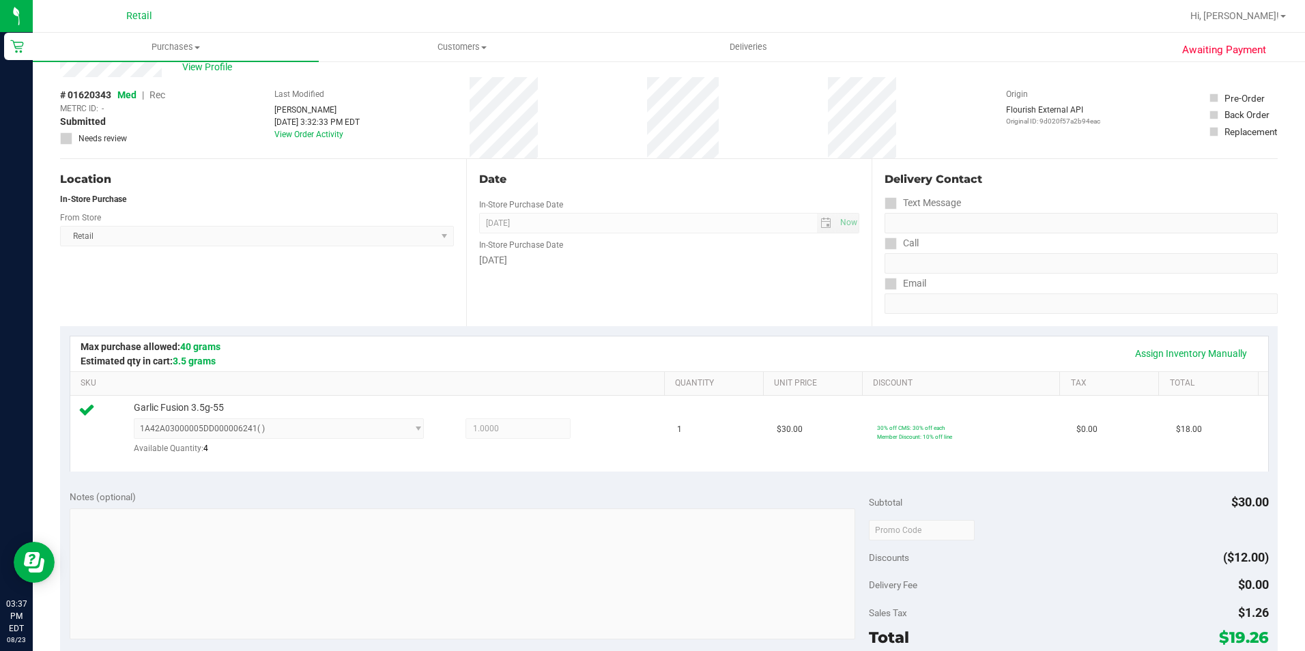
scroll to position [205, 0]
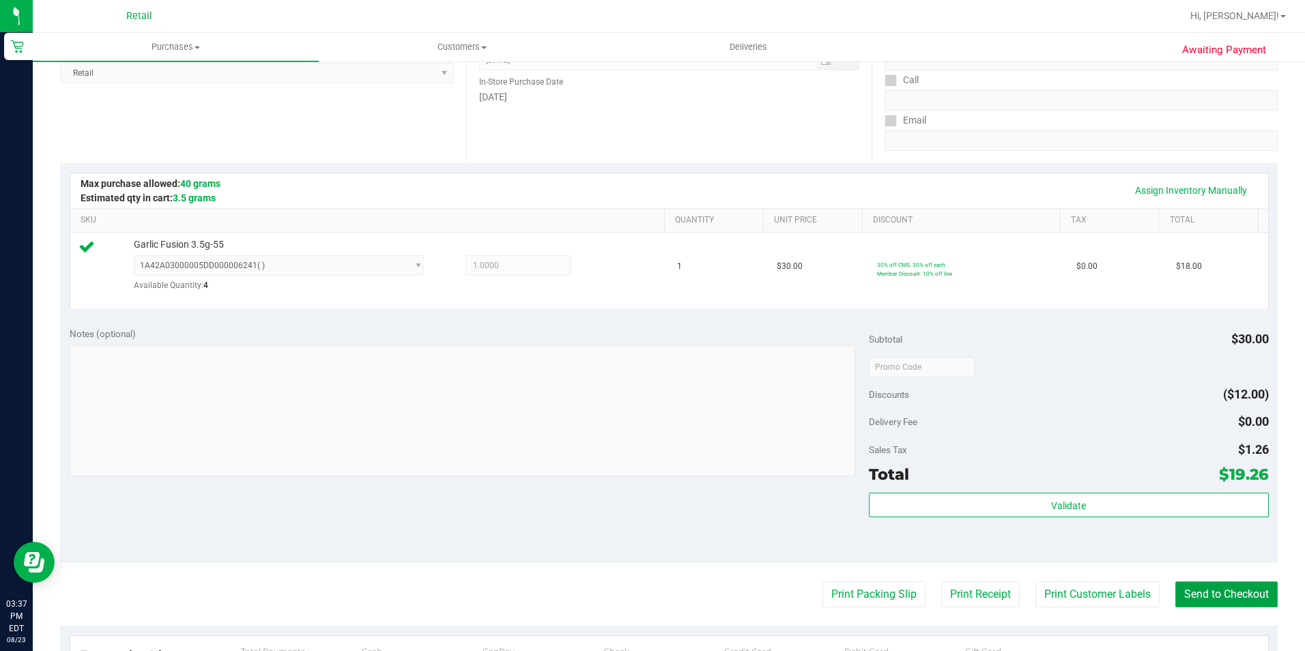
click at [1222, 590] on button "Send to Checkout" at bounding box center [1226, 594] width 102 height 26
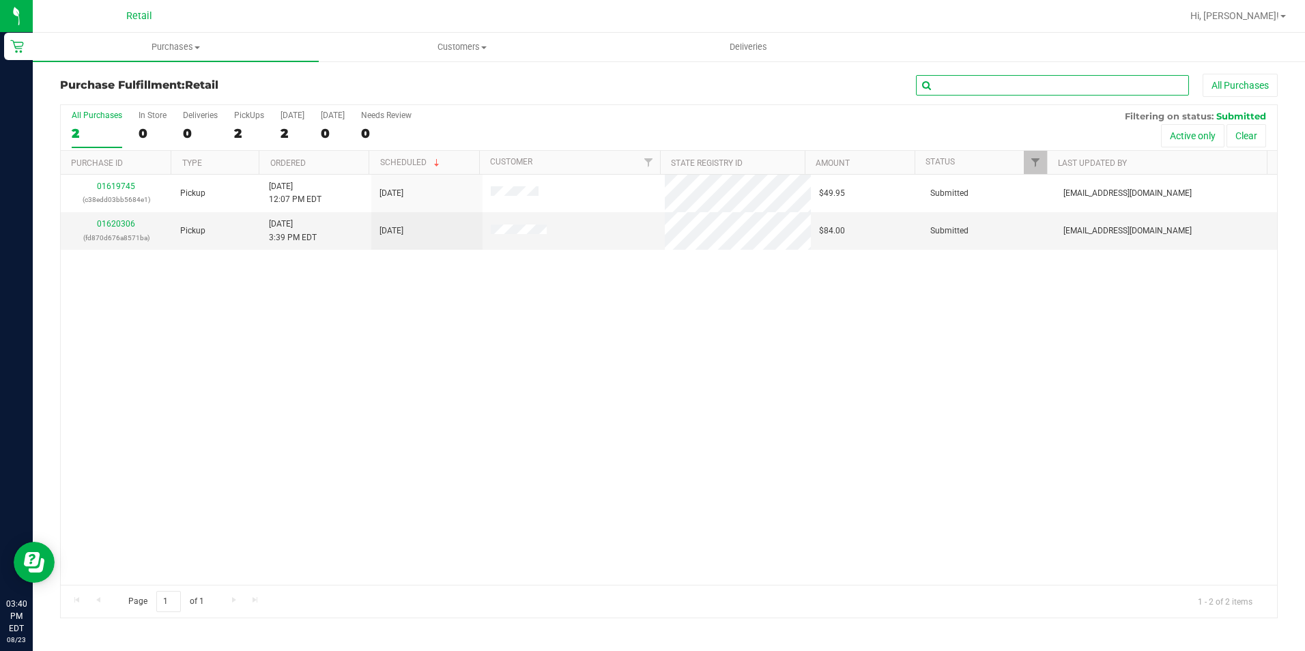
click at [929, 85] on input "text" at bounding box center [1052, 85] width 273 height 20
type input "j"
click at [437, 53] on uib-tab-heading "Customers All customers Add a new customer All physicians" at bounding box center [461, 46] width 285 height 27
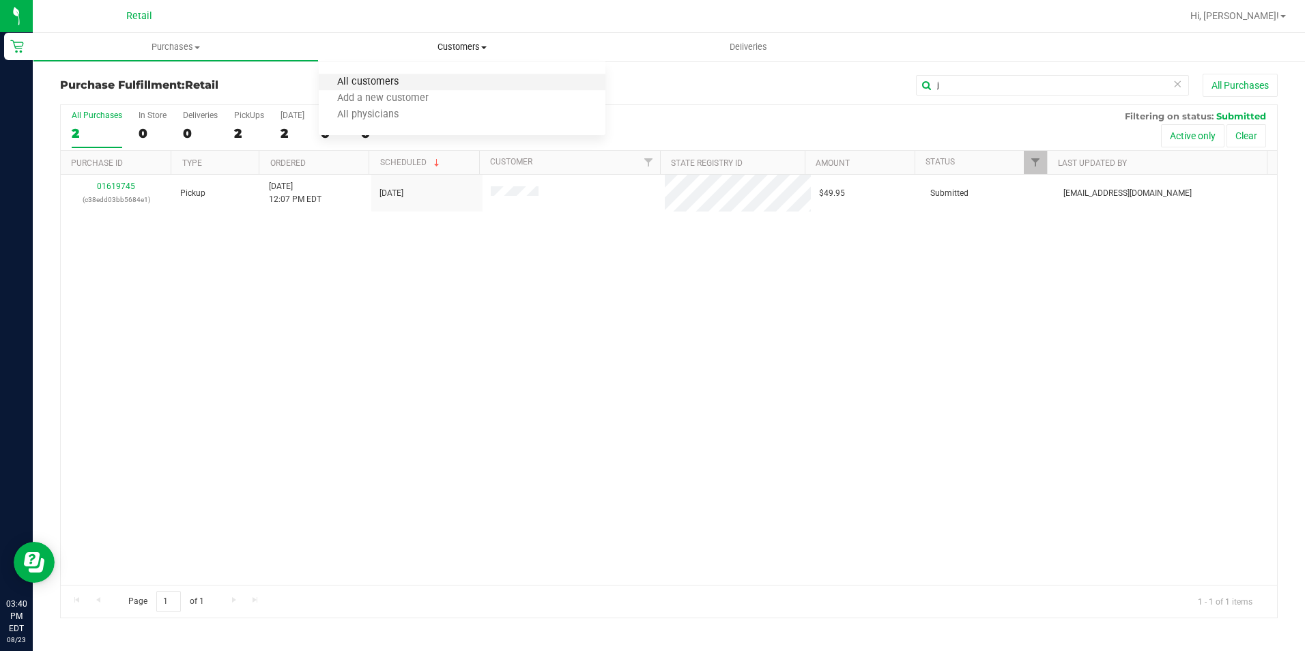
click at [386, 86] on span "All customers" at bounding box center [368, 82] width 98 height 12
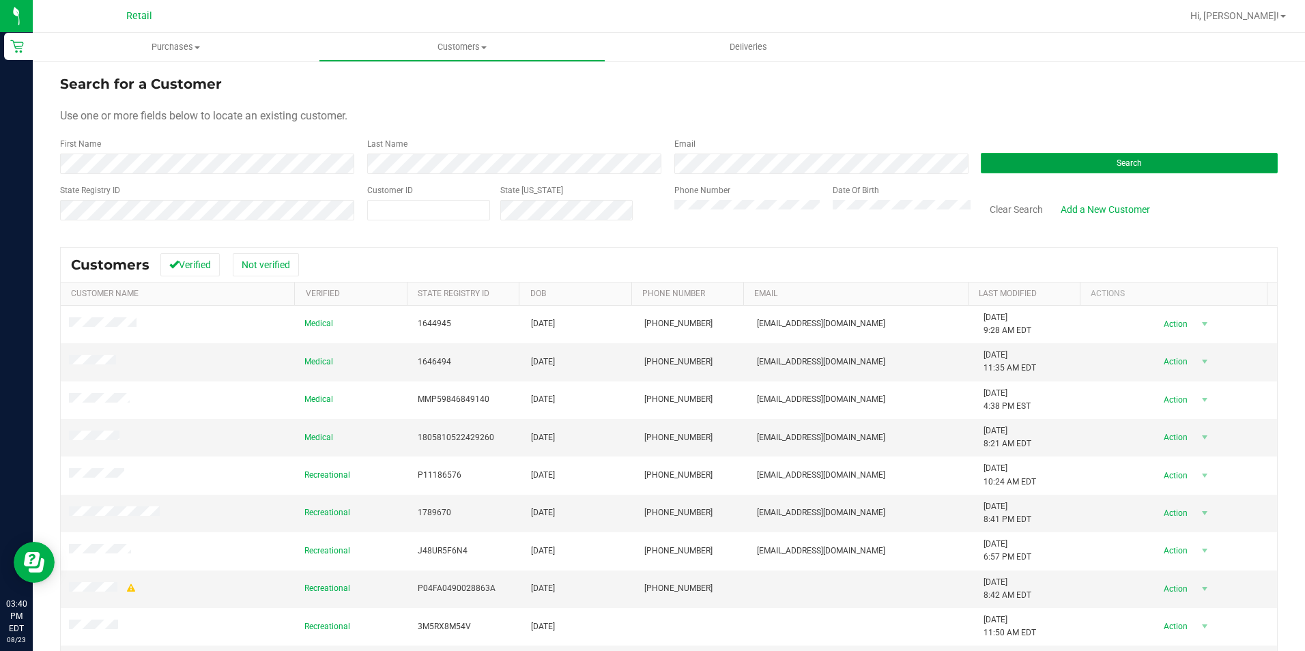
click at [1160, 169] on button "Search" at bounding box center [1129, 163] width 297 height 20
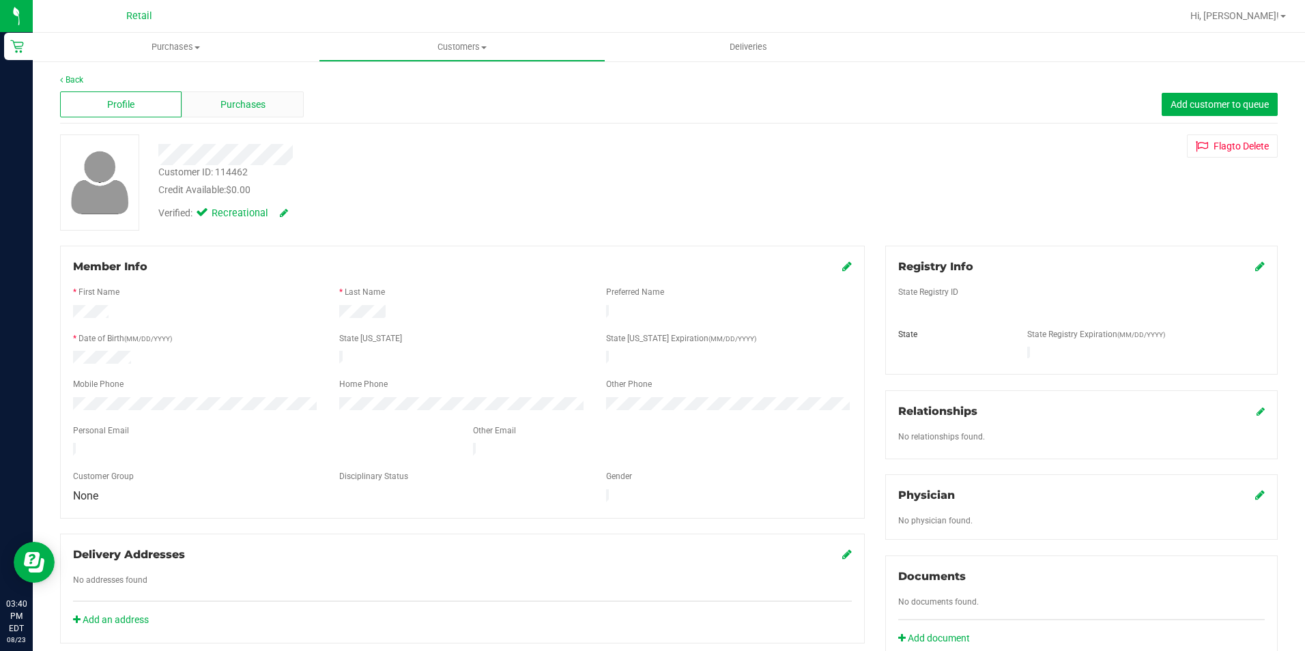
click at [270, 101] on div "Purchases" at bounding box center [242, 104] width 121 height 26
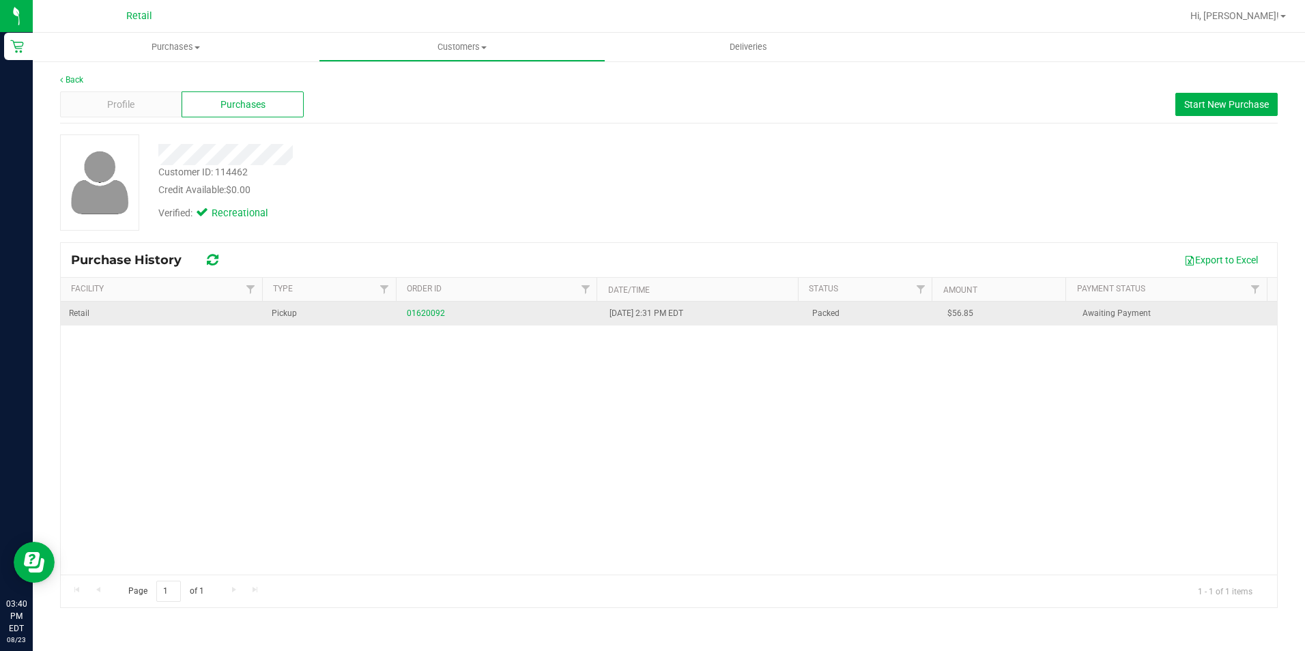
click at [432, 308] on div "01620092" at bounding box center [500, 313] width 186 height 13
click at [428, 316] on link "01620092" at bounding box center [426, 313] width 38 height 10
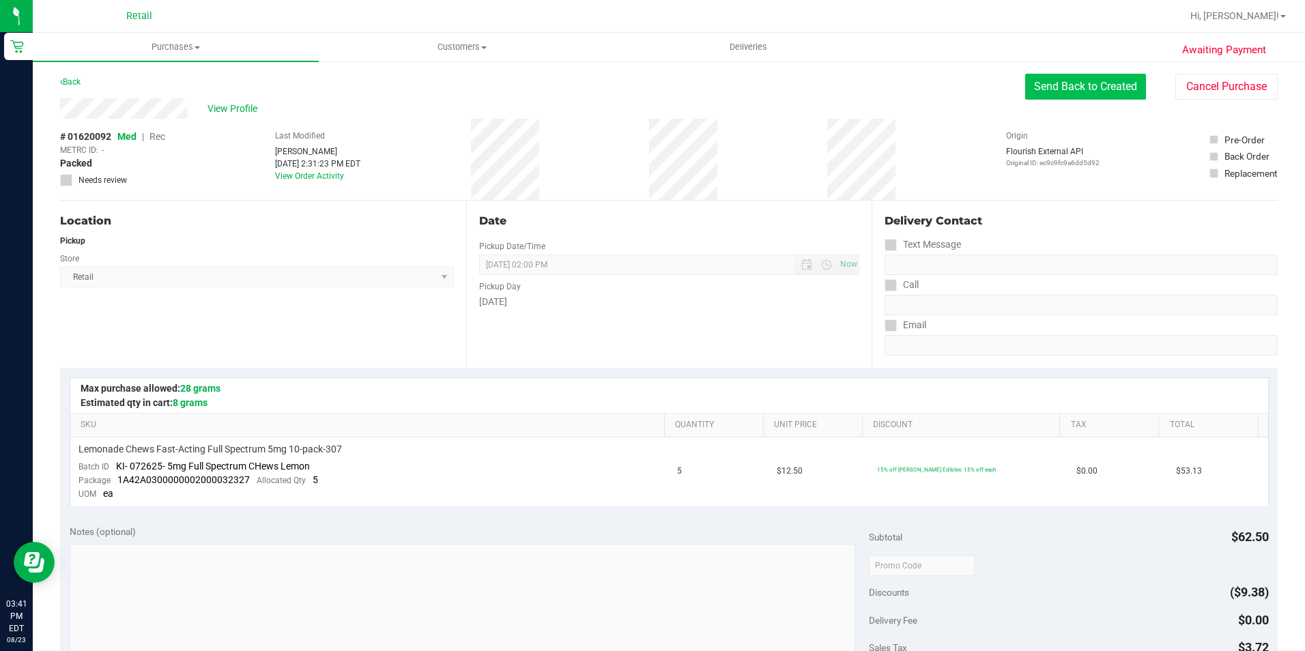
click at [1062, 91] on button "Send Back to Created" at bounding box center [1085, 87] width 121 height 26
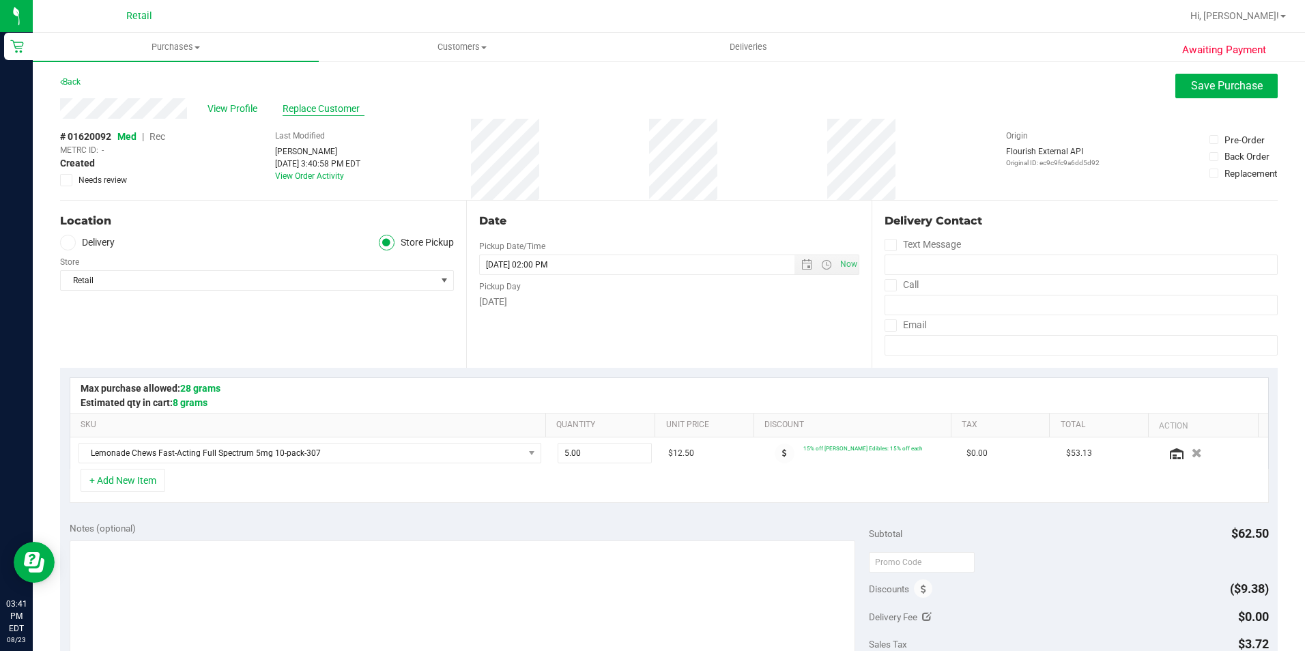
click at [313, 108] on span "Replace Customer" at bounding box center [324, 109] width 82 height 14
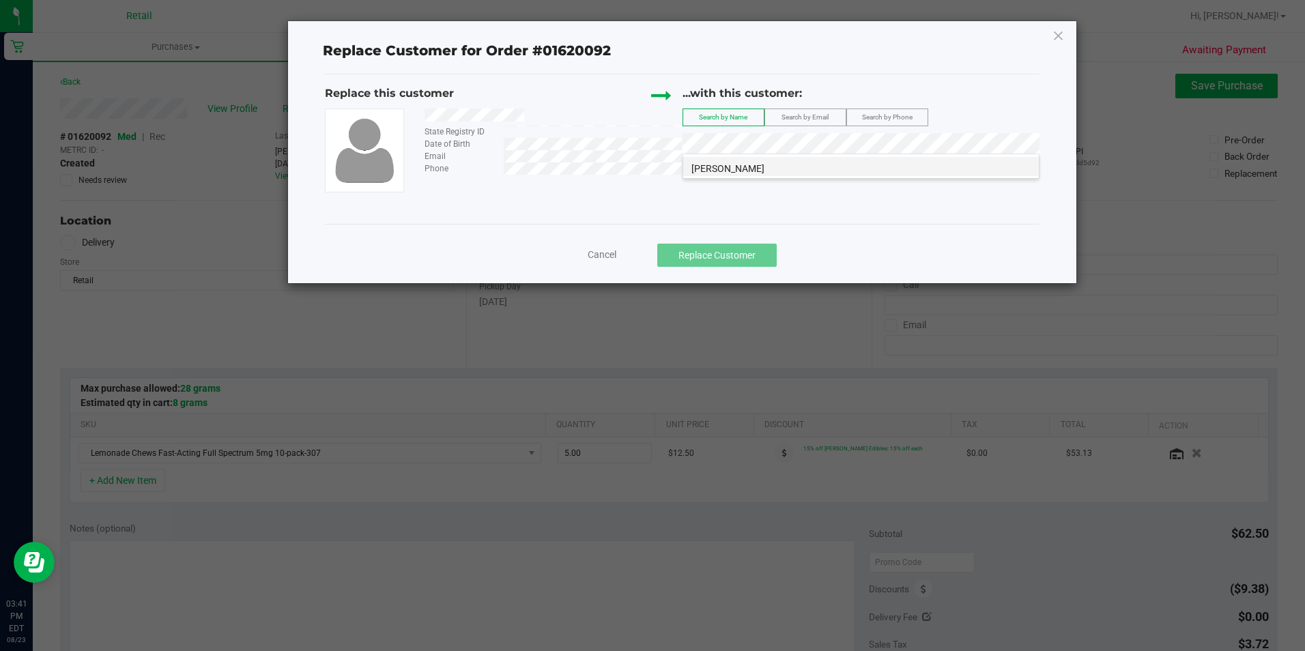
click at [777, 160] on li "[PERSON_NAME]" at bounding box center [861, 166] width 356 height 19
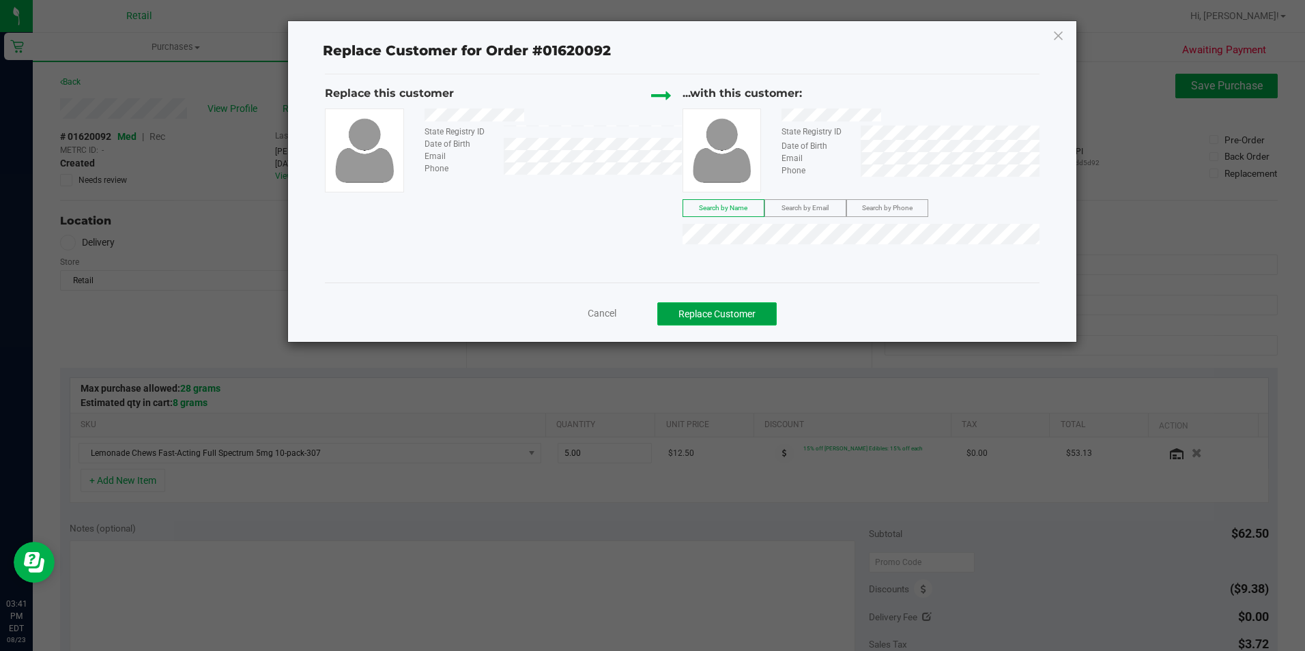
click at [720, 311] on button "Replace Customer" at bounding box center [716, 313] width 119 height 23
click at [735, 317] on button "Replace Customer" at bounding box center [716, 313] width 119 height 23
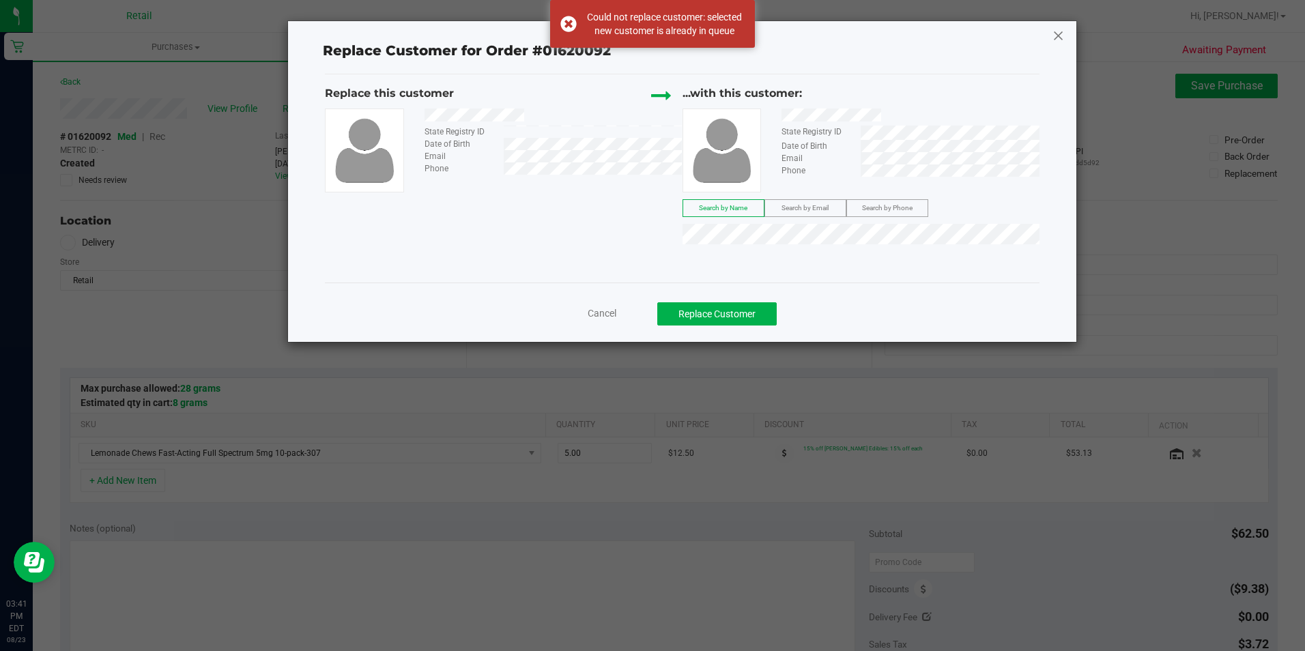
click at [1061, 39] on icon at bounding box center [1058, 36] width 12 height 22
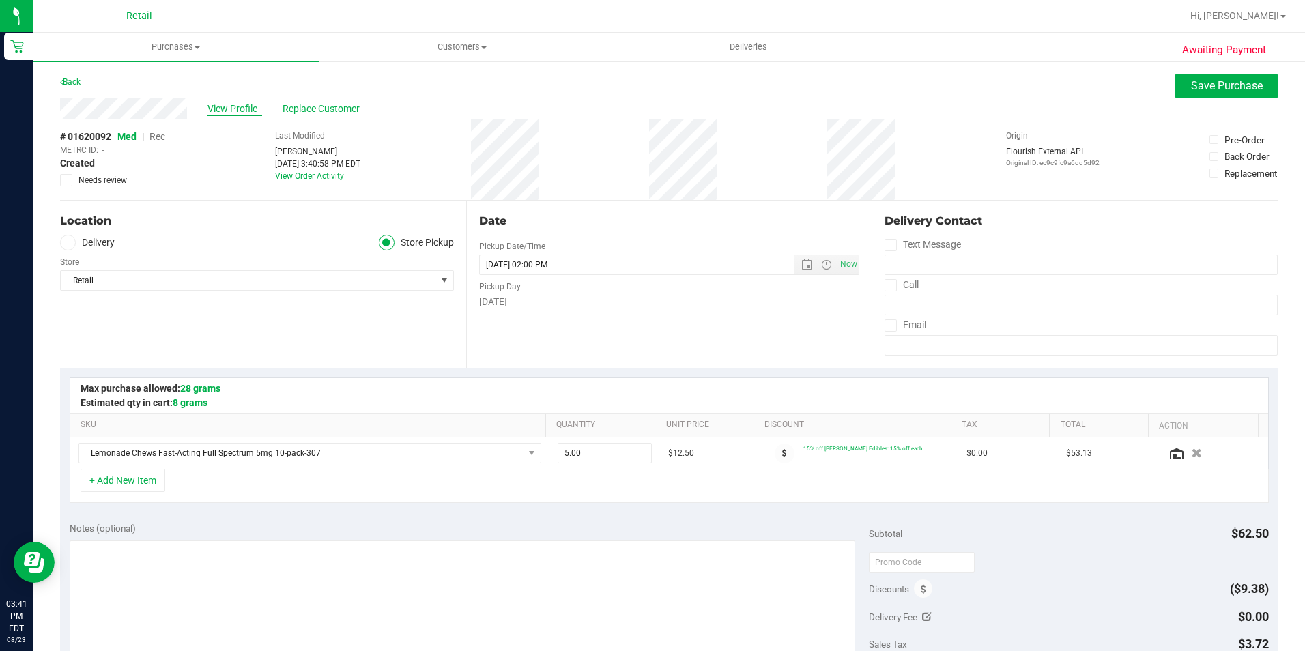
click at [245, 111] on span "View Profile" at bounding box center [234, 109] width 55 height 14
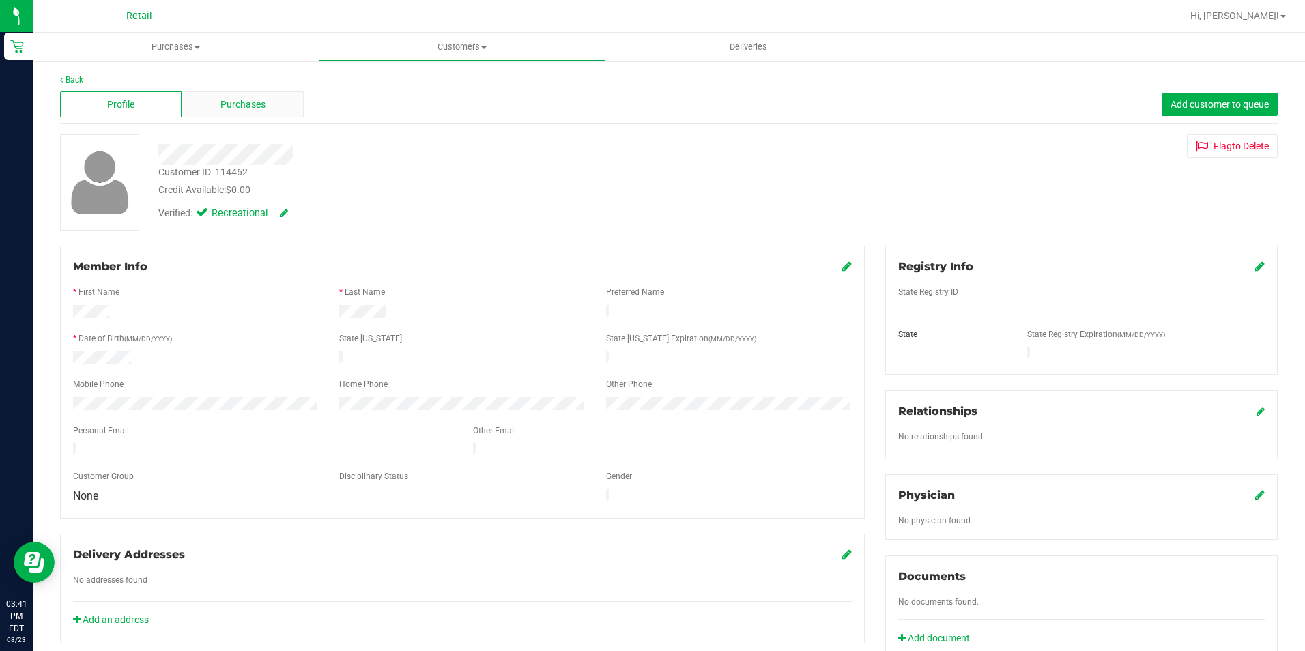
click at [189, 106] on div "Purchases" at bounding box center [242, 104] width 121 height 26
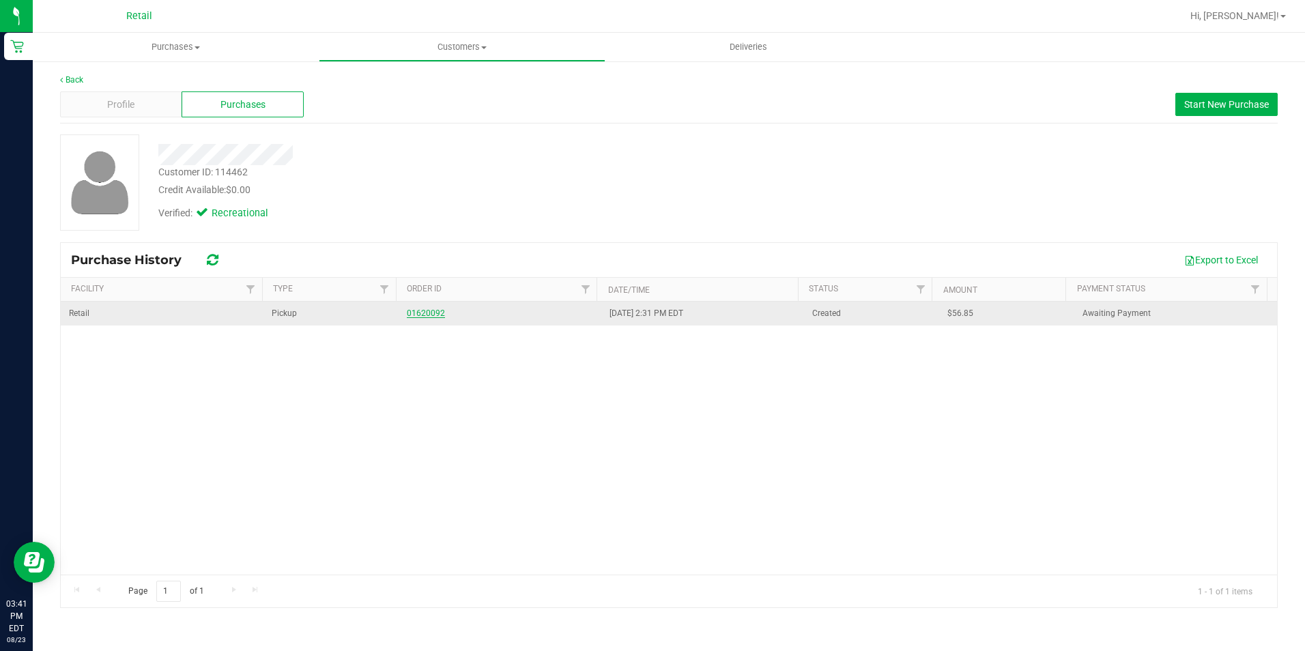
click at [435, 313] on link "01620092" at bounding box center [426, 313] width 38 height 10
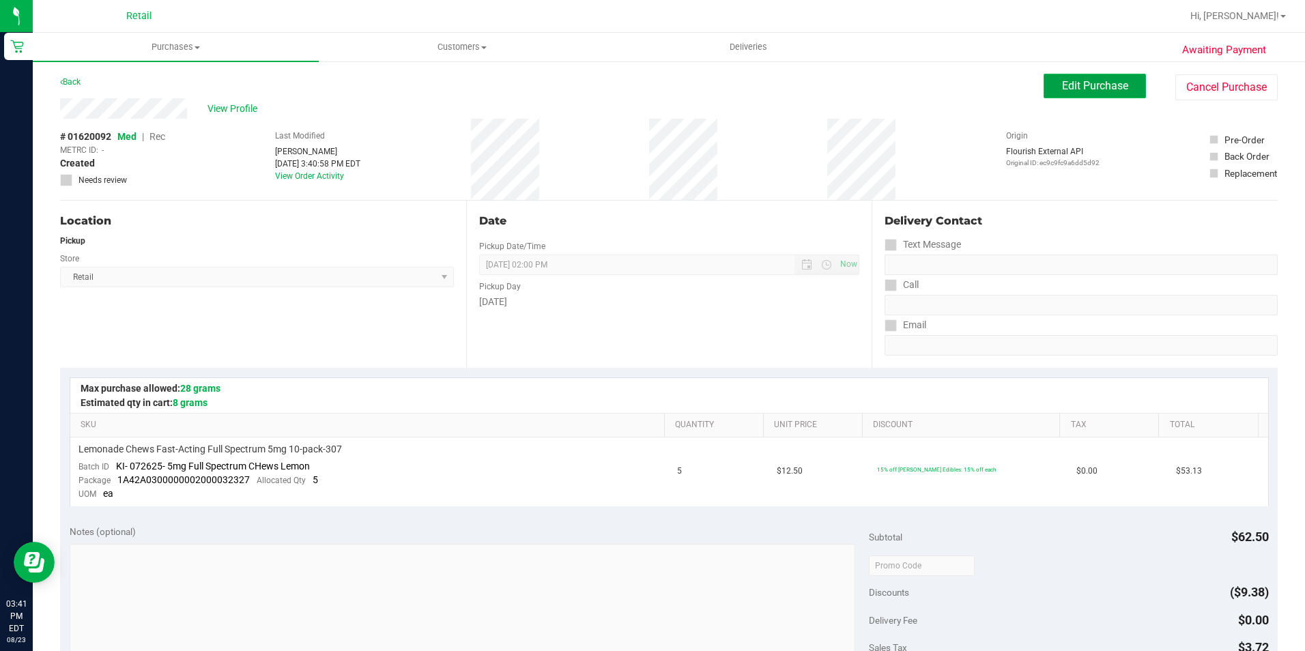
click at [1064, 83] on span "Edit Purchase" at bounding box center [1095, 85] width 66 height 13
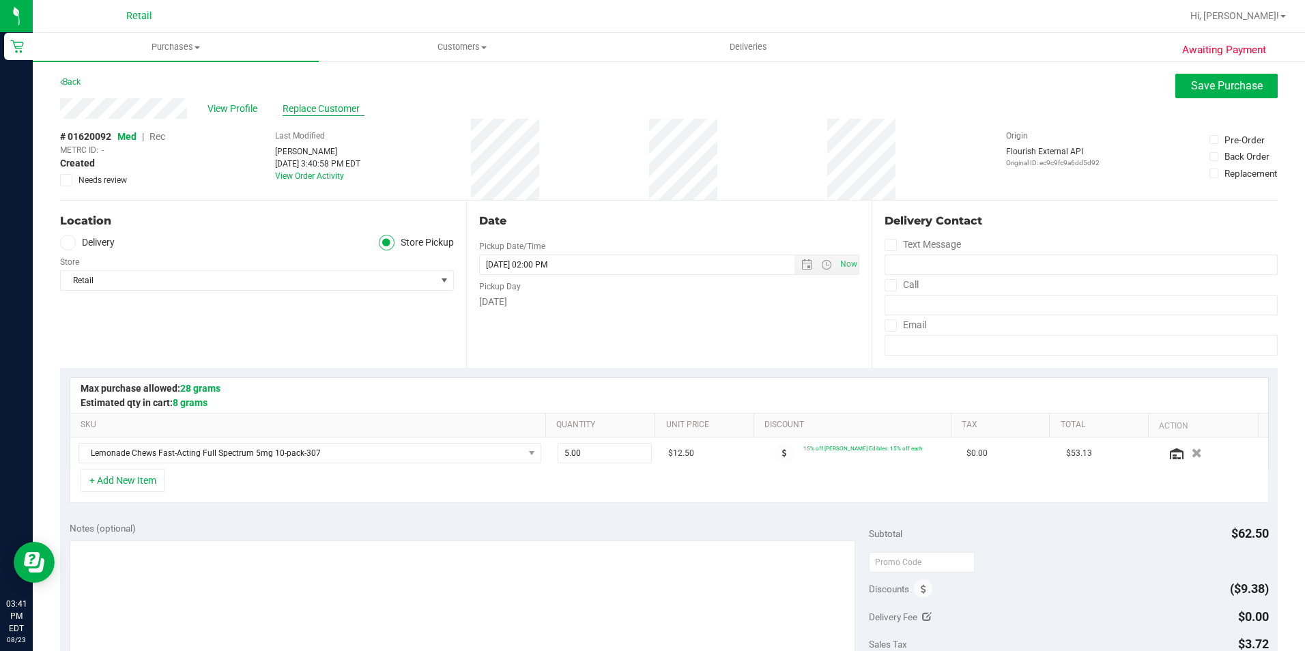
click at [329, 111] on span "Replace Customer" at bounding box center [324, 109] width 82 height 14
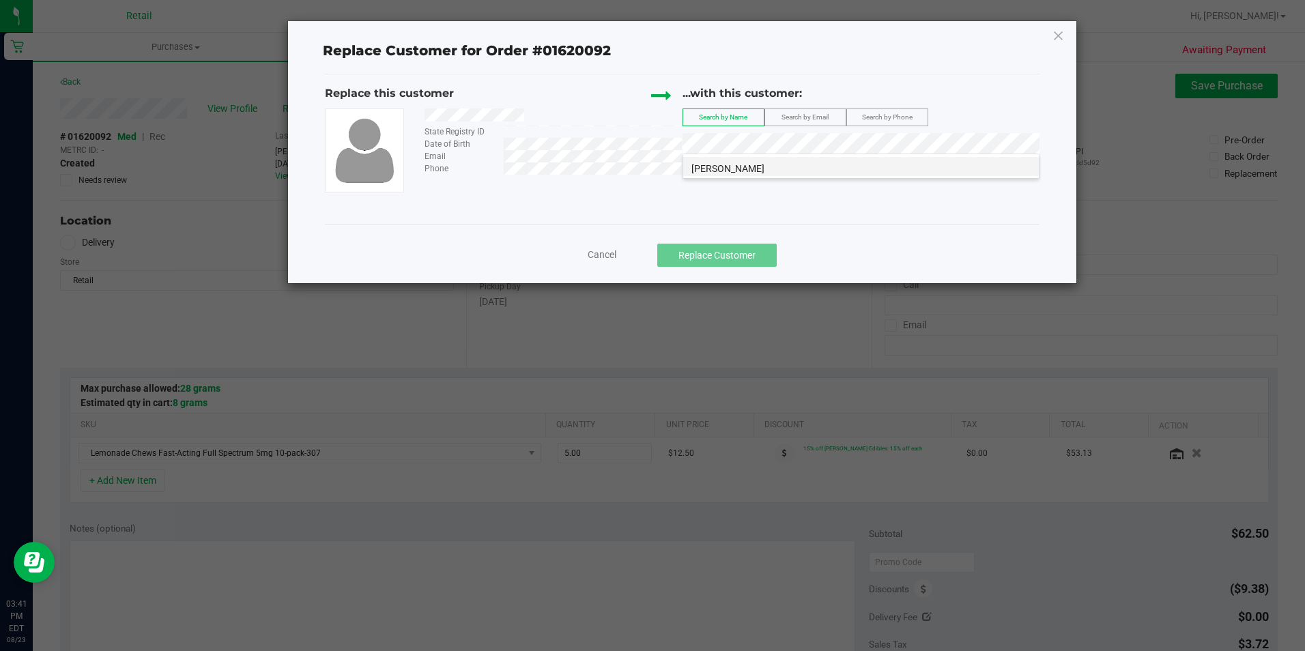
click at [783, 173] on li "[PERSON_NAME]" at bounding box center [861, 166] width 356 height 19
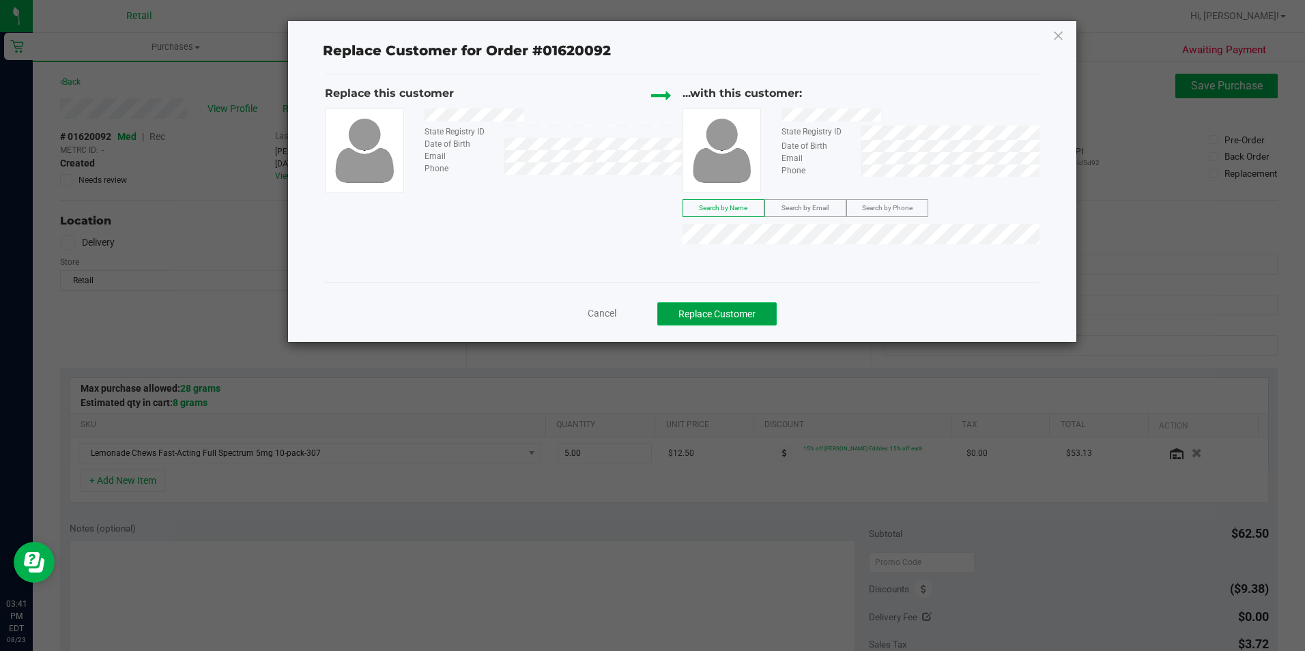
click at [731, 306] on button "Replace Customer" at bounding box center [716, 313] width 119 height 23
click at [734, 317] on button "Replace Customer" at bounding box center [716, 313] width 119 height 23
click at [753, 313] on button "Replace Customer" at bounding box center [716, 313] width 119 height 23
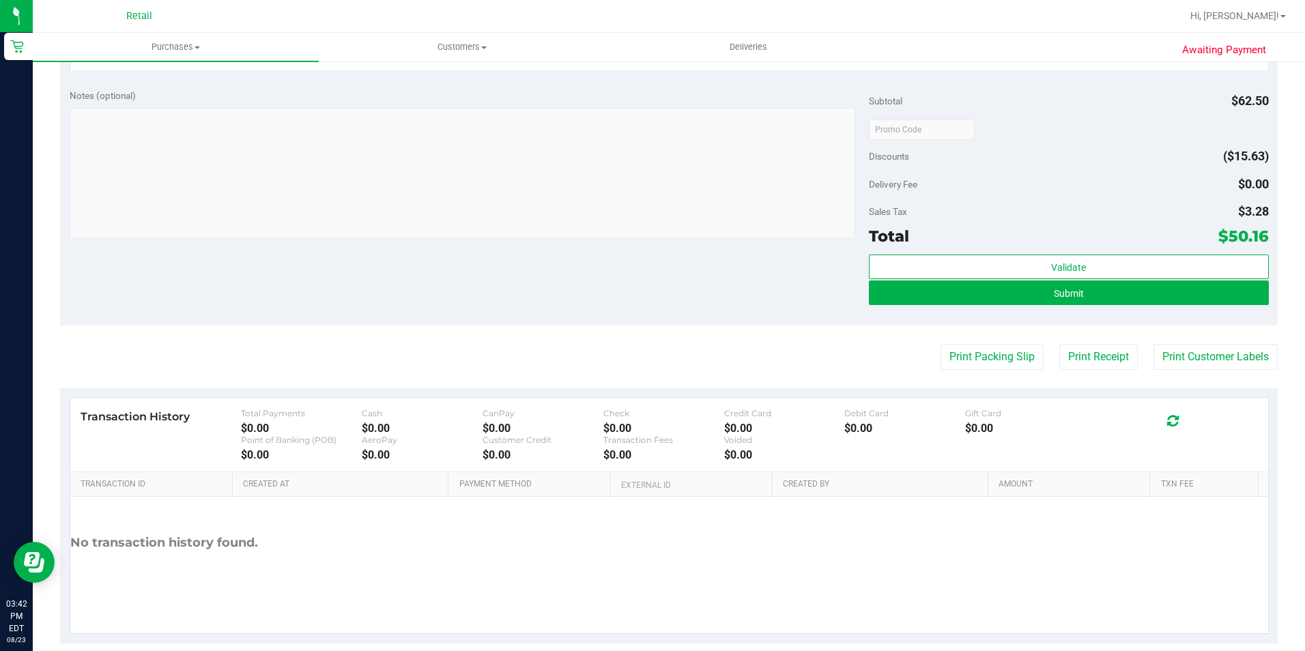
scroll to position [456, 0]
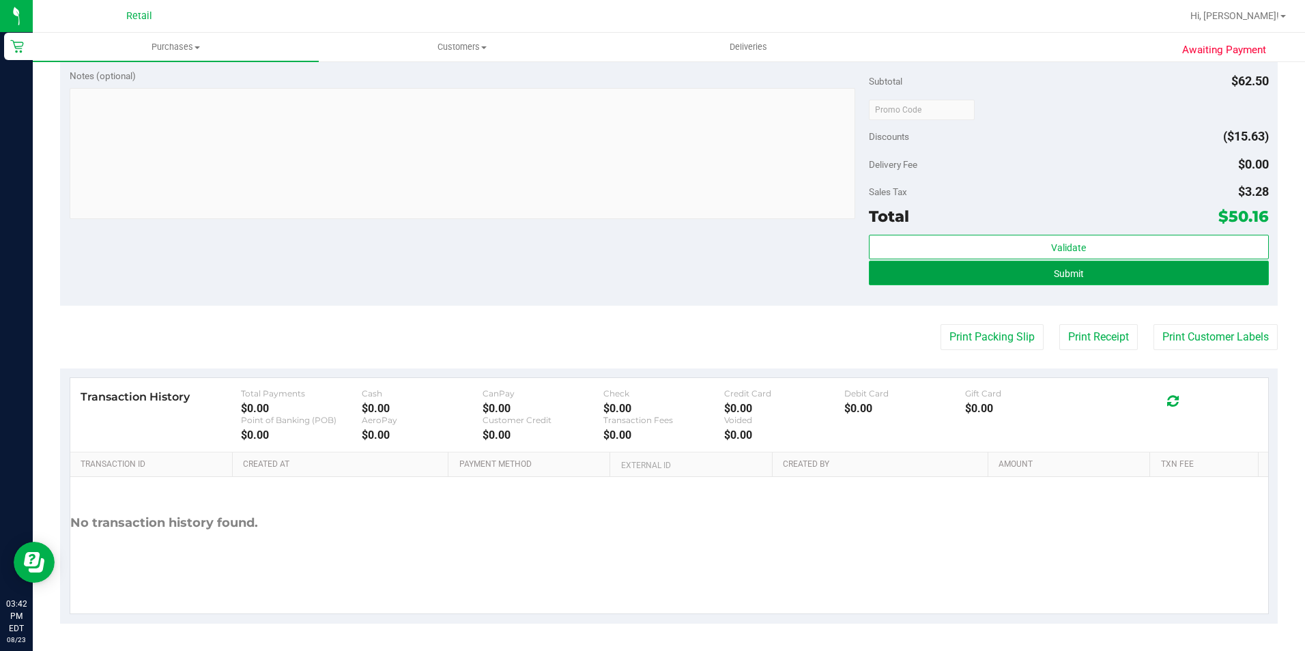
click at [1089, 272] on button "Submit" at bounding box center [1069, 273] width 400 height 25
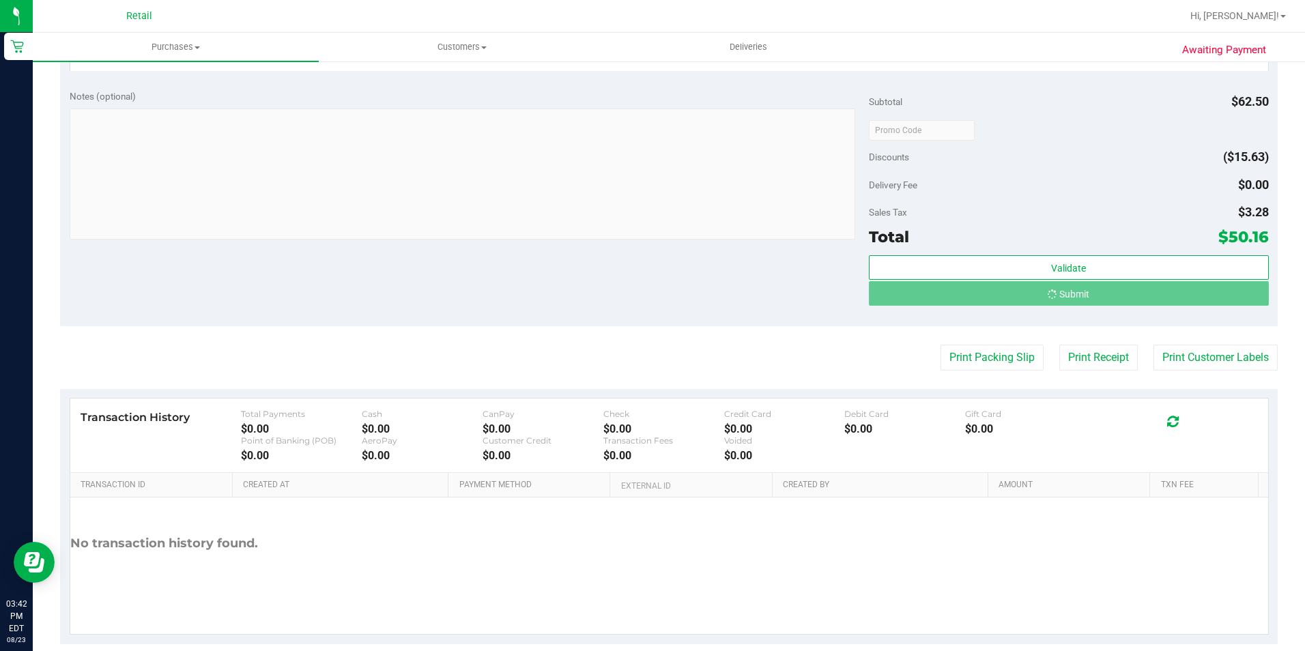
scroll to position [414, 0]
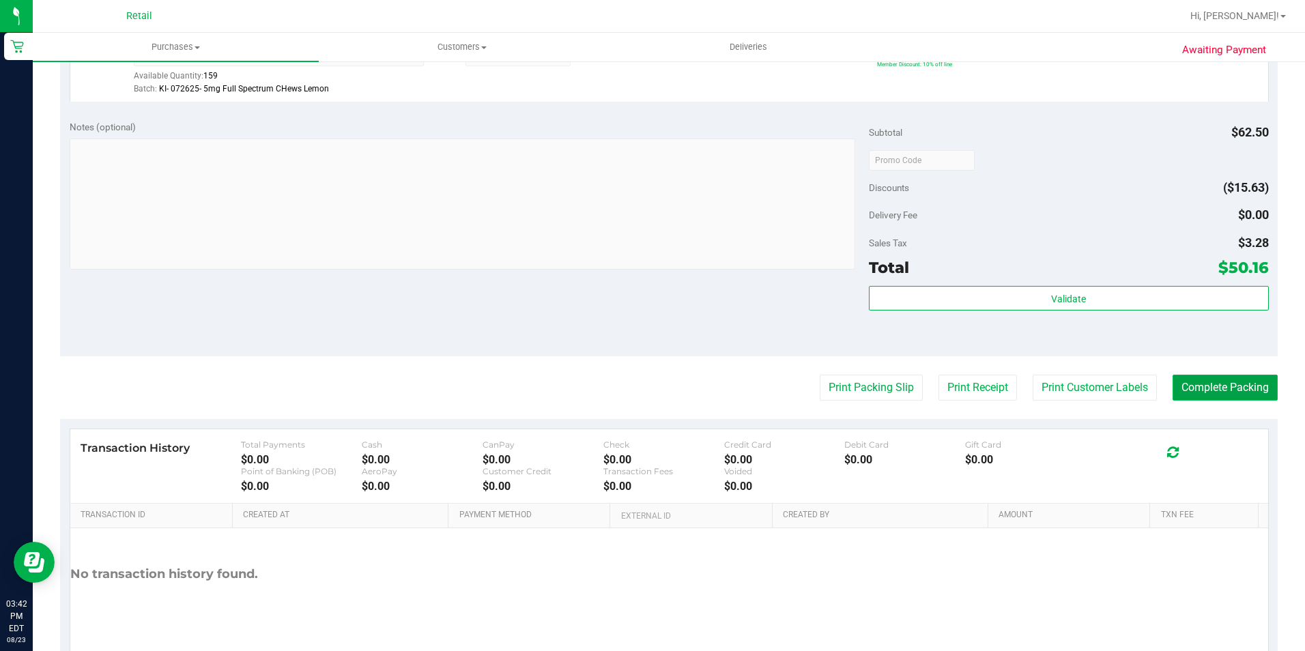
click at [1215, 391] on button "Complete Packing" at bounding box center [1224, 388] width 105 height 26
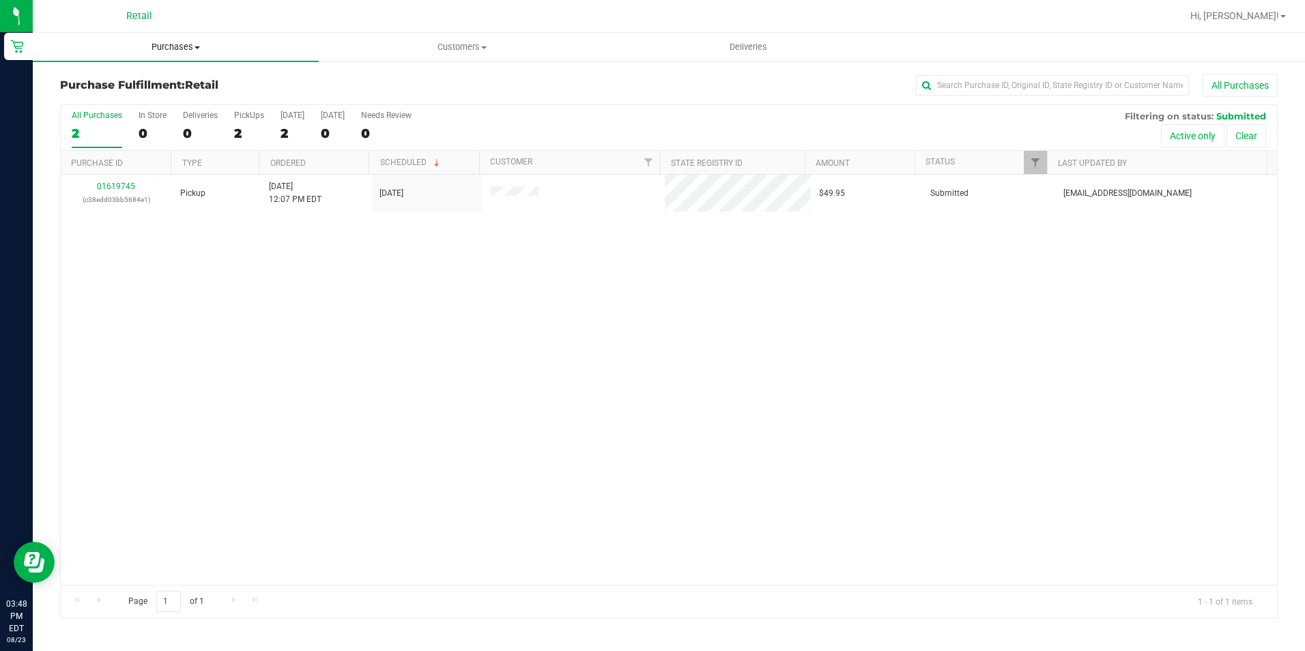
click at [180, 52] on span "Purchases" at bounding box center [176, 47] width 286 height 12
click at [429, 46] on span "Customers" at bounding box center [461, 47] width 285 height 12
click at [414, 86] on span "All customers" at bounding box center [368, 82] width 98 height 12
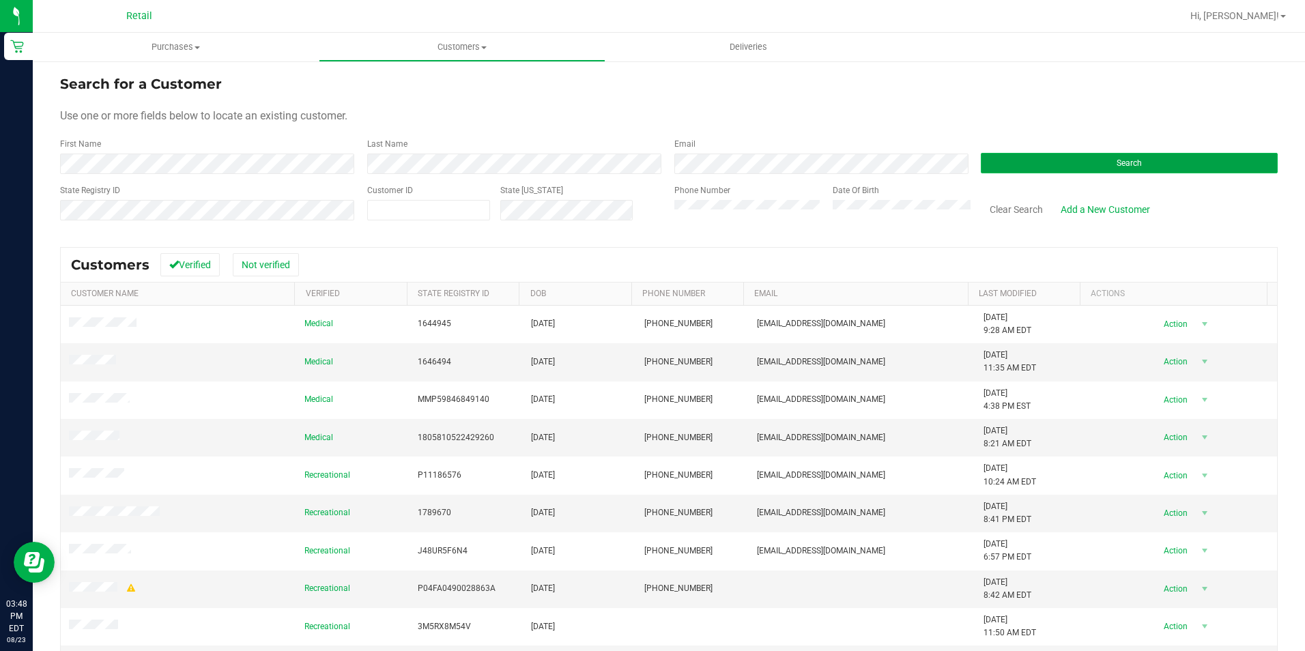
click at [1044, 170] on button "Search" at bounding box center [1129, 163] width 297 height 20
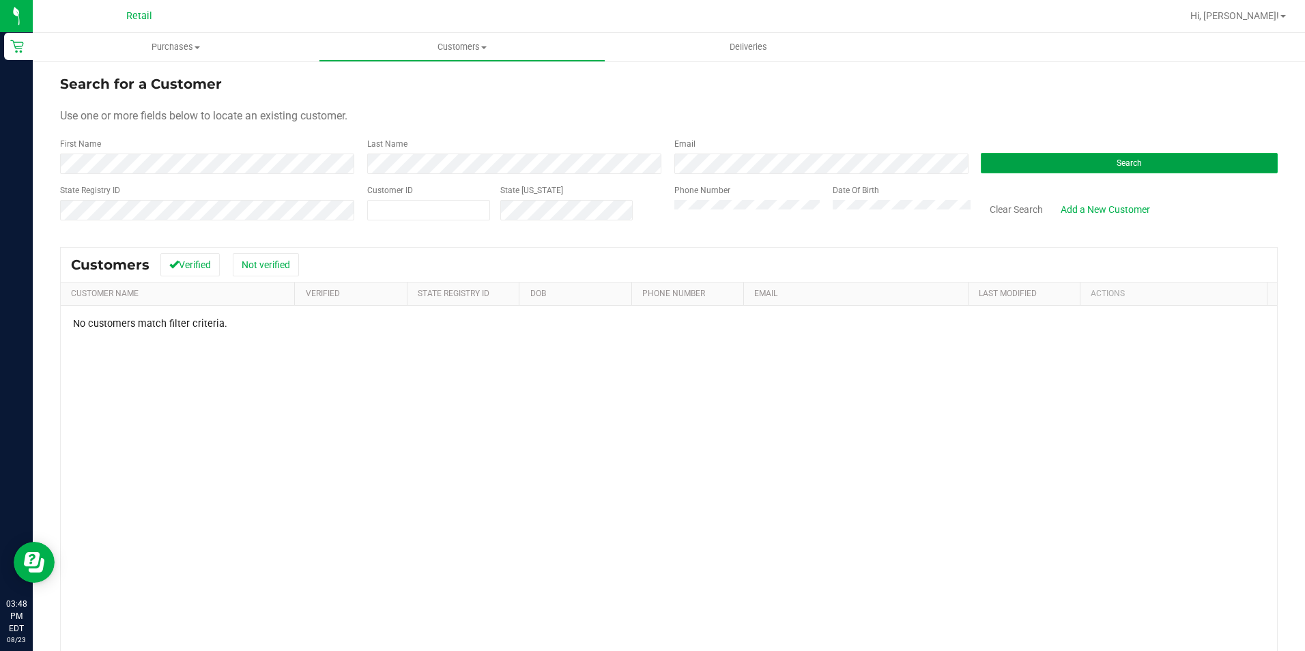
click at [1099, 167] on button "Search" at bounding box center [1129, 163] width 297 height 20
click at [1001, 159] on button "Search" at bounding box center [1129, 163] width 297 height 20
click at [1069, 169] on button "Search" at bounding box center [1129, 163] width 297 height 20
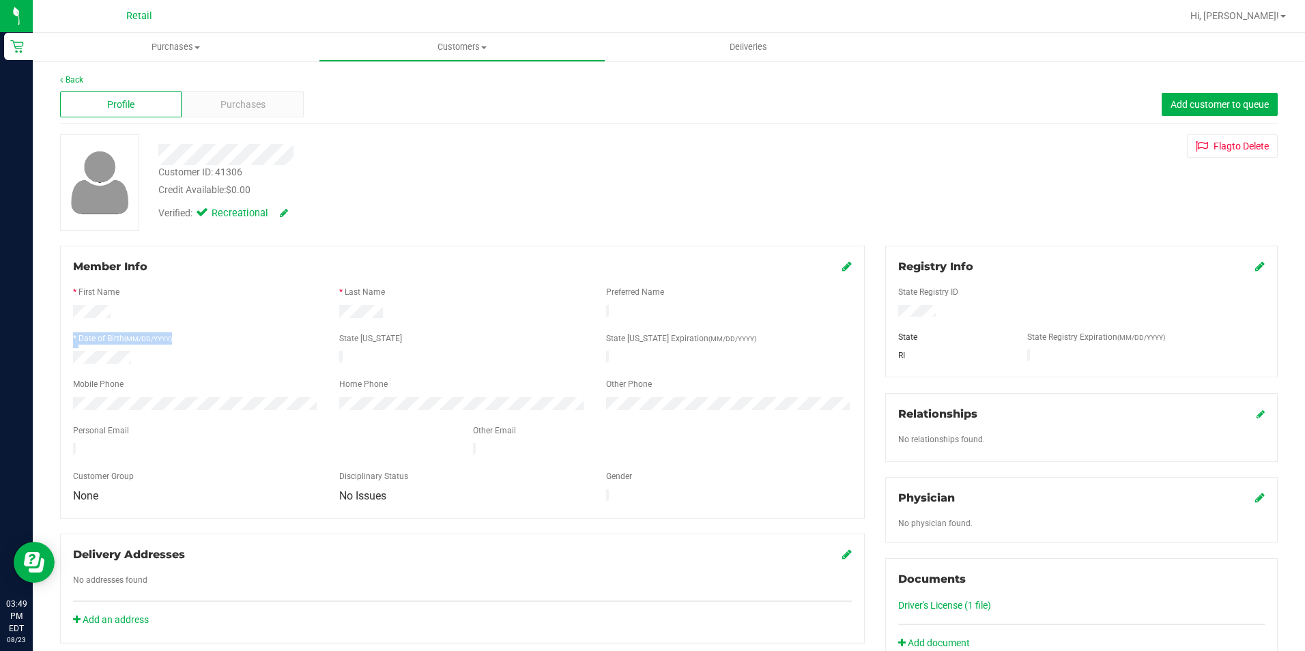
drag, startPoint x: 113, startPoint y: 329, endPoint x: 200, endPoint y: 332, distance: 87.4
click at [197, 333] on form "Member Info * First Name * Last Name Preferred Name * Date of Birth (MM/DD/YYYY…" at bounding box center [462, 382] width 779 height 247
drag, startPoint x: 200, startPoint y: 332, endPoint x: 390, endPoint y: 196, distance: 233.3
click at [397, 196] on div "Credit Available: $0.00" at bounding box center [457, 190] width 599 height 14
click at [220, 103] on span "Purchases" at bounding box center [242, 105] width 45 height 14
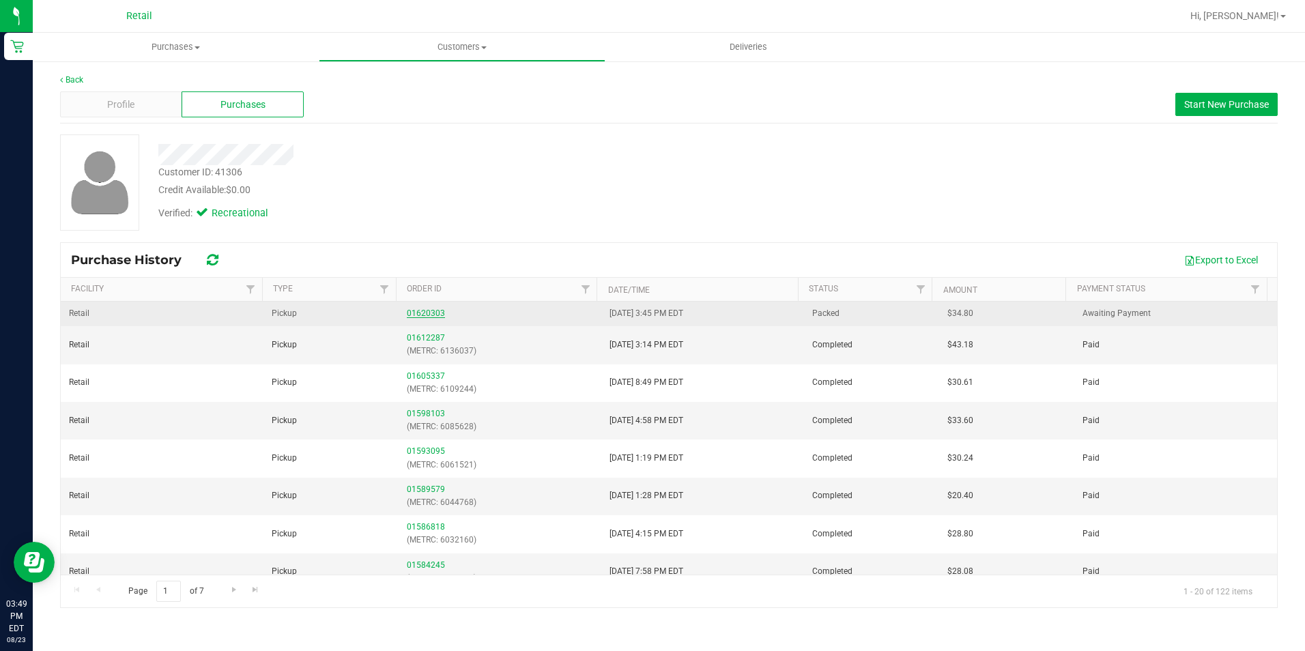
click at [412, 310] on link "01620303" at bounding box center [426, 313] width 38 height 10
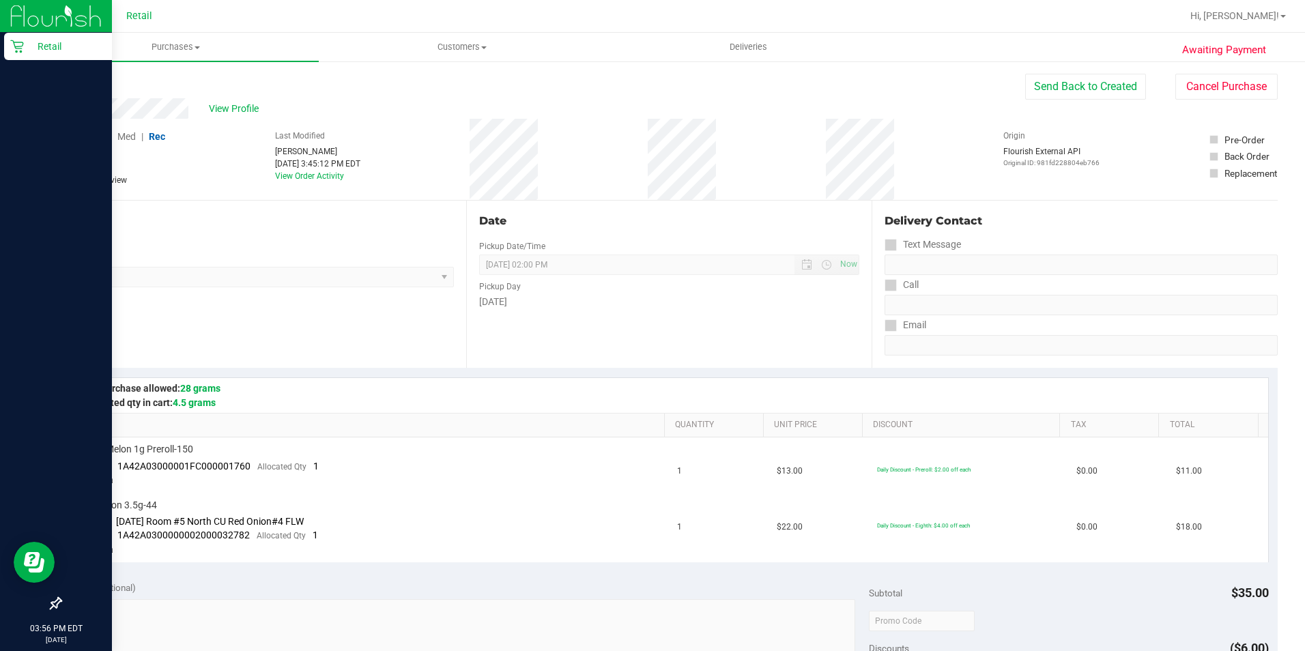
click at [8, 48] on div "Retail" at bounding box center [58, 46] width 108 height 27
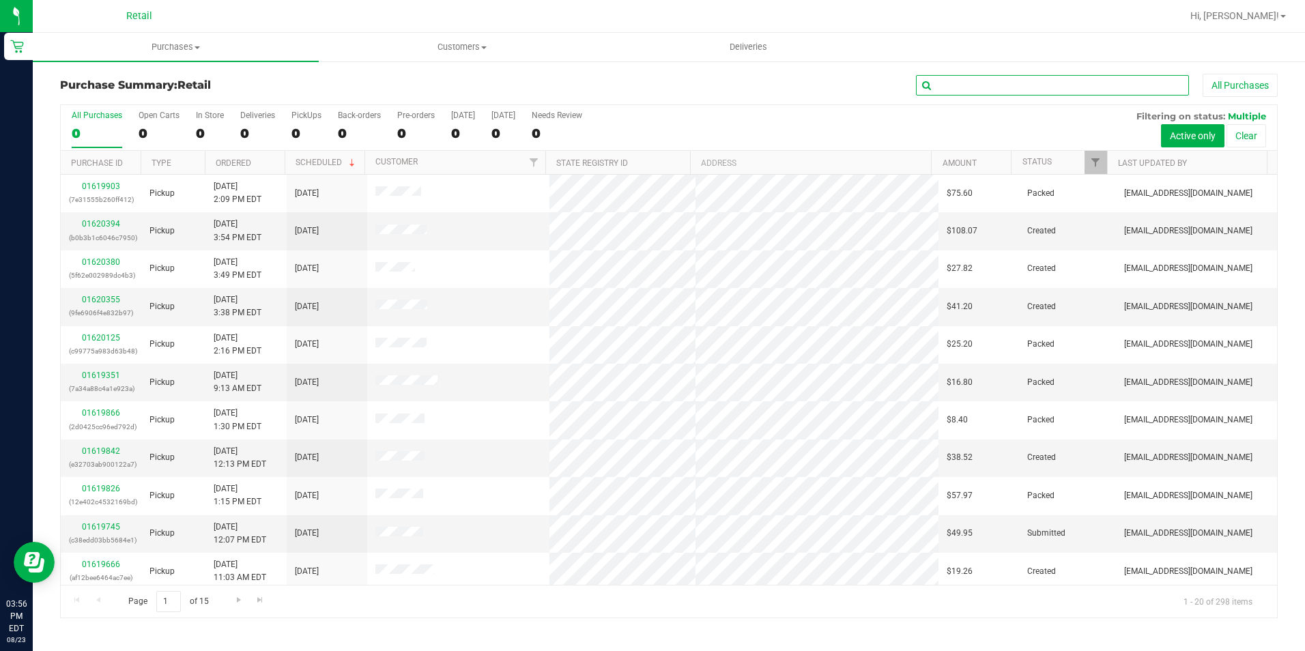
click at [1011, 81] on input "text" at bounding box center [1052, 85] width 273 height 20
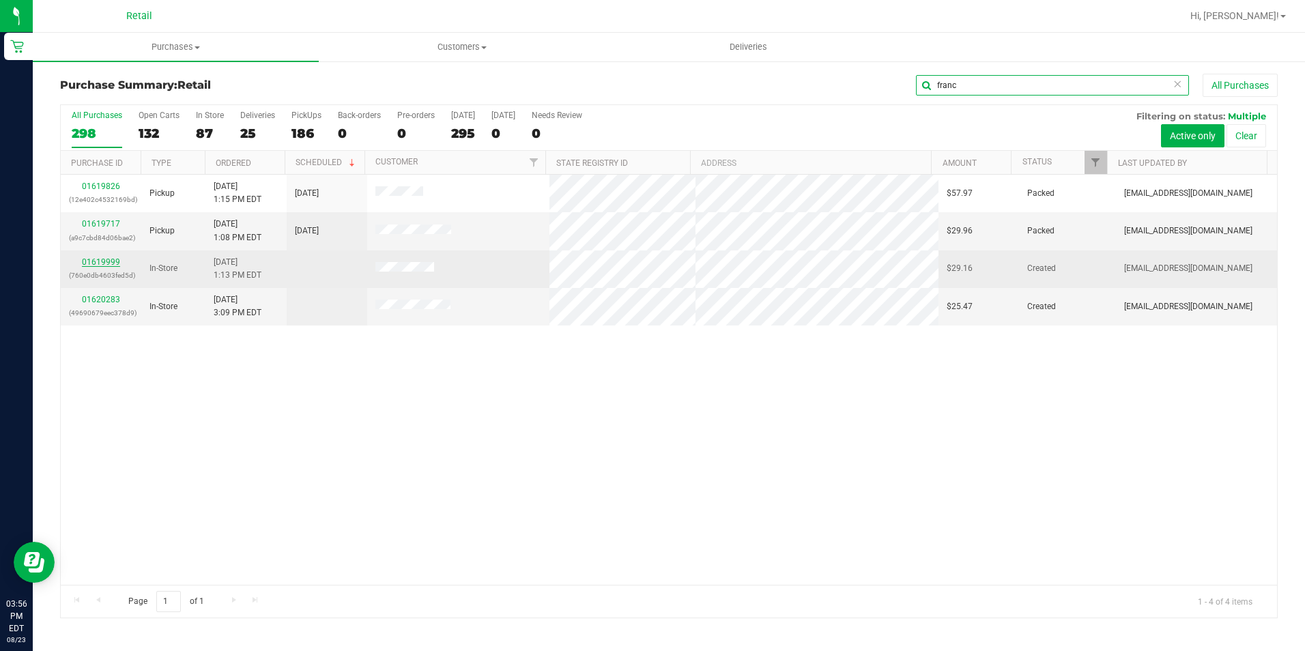
type input "franc"
click at [101, 263] on link "01619999" at bounding box center [101, 262] width 38 height 10
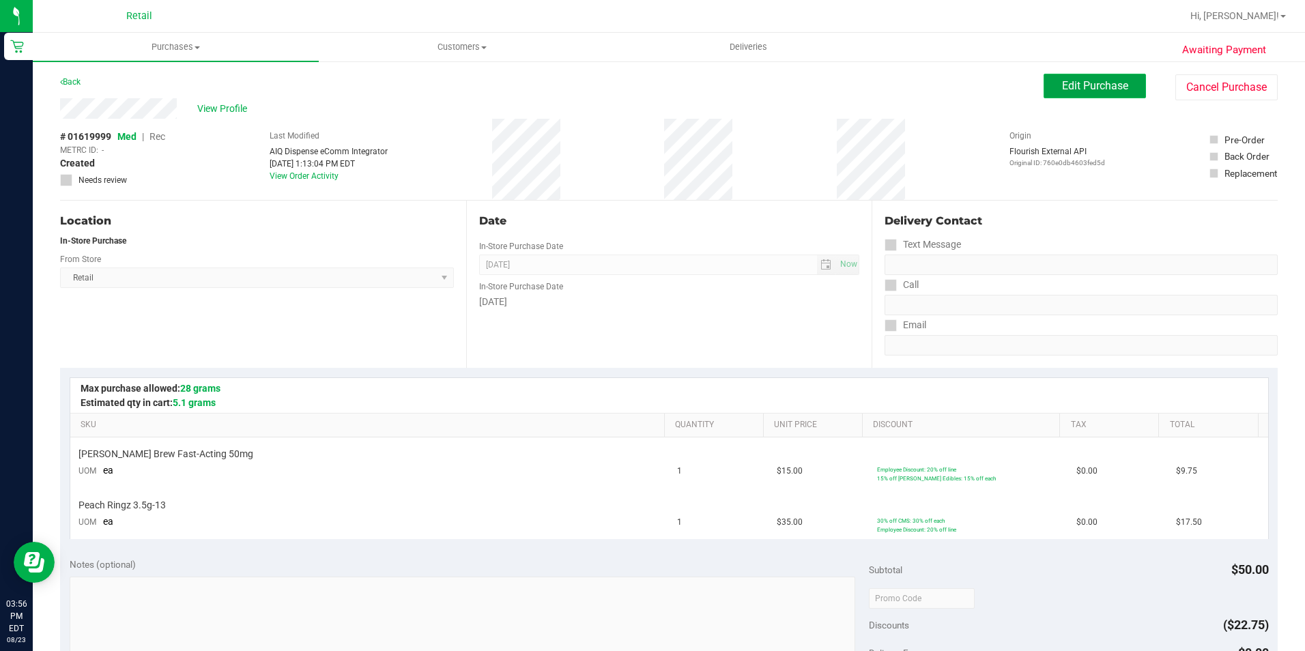
click at [1074, 94] on button "Edit Purchase" at bounding box center [1095, 86] width 102 height 25
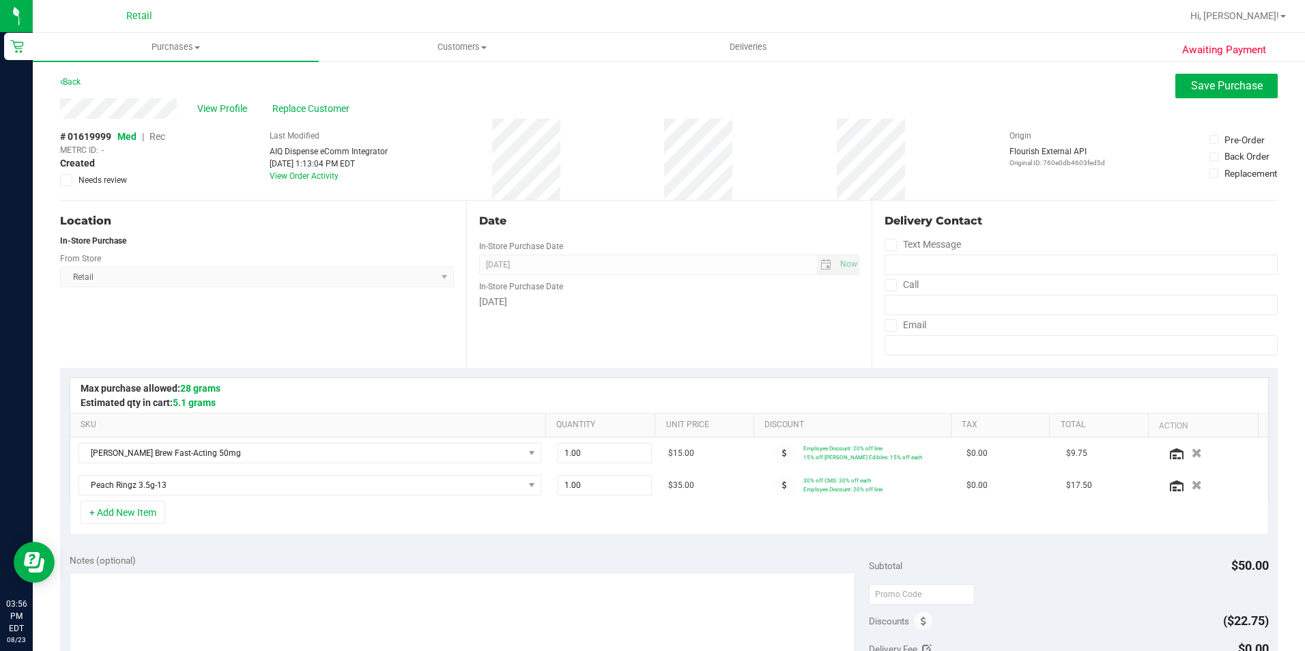
click at [161, 134] on span "Rec" at bounding box center [157, 136] width 16 height 11
click at [1207, 79] on button "Save Purchase" at bounding box center [1226, 86] width 102 height 25
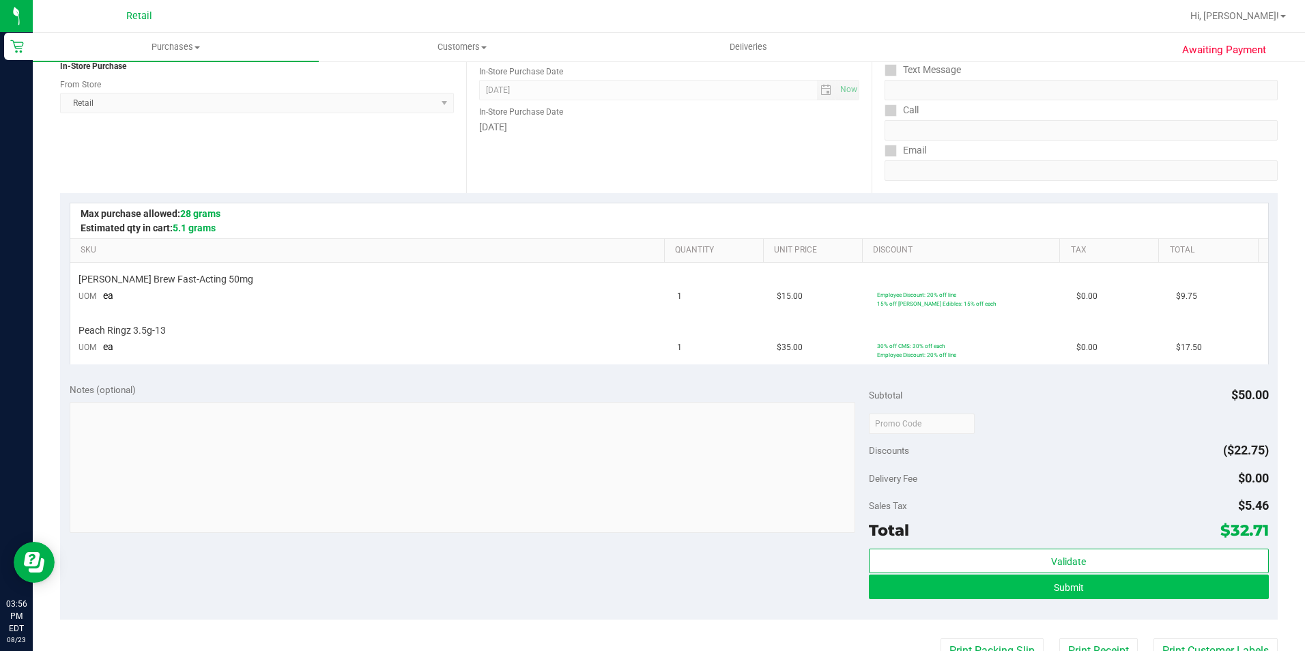
scroll to position [205, 0]
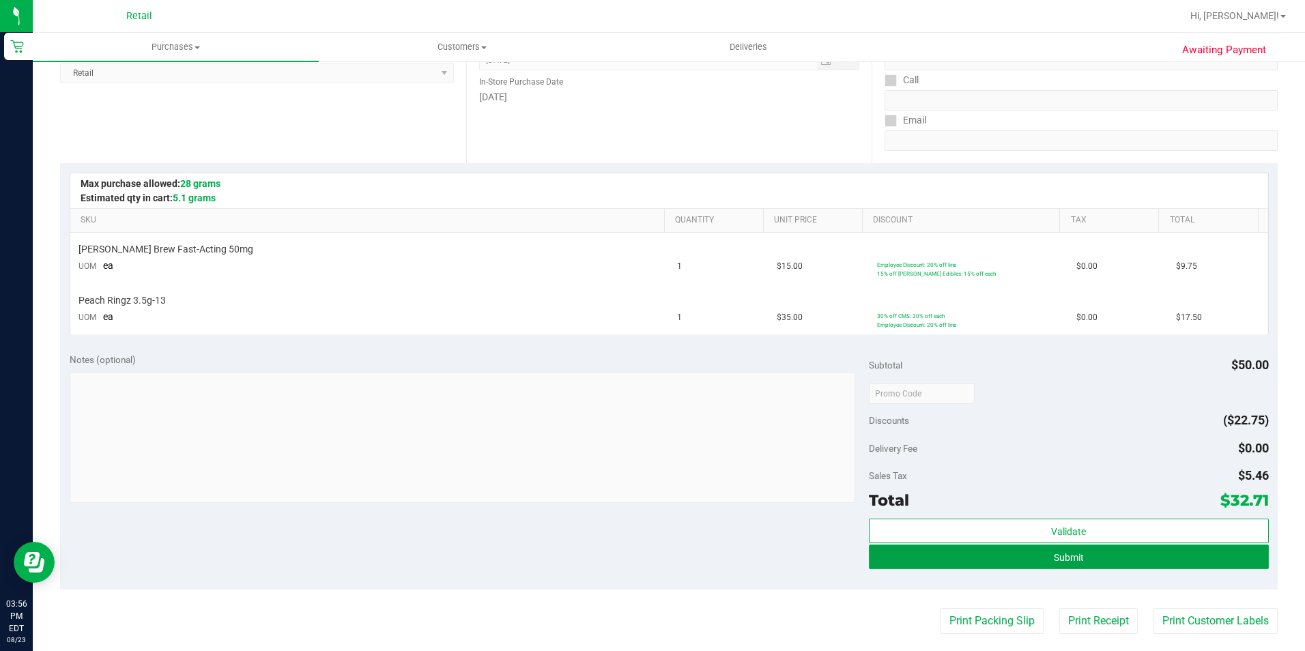
click at [982, 551] on button "Submit" at bounding box center [1069, 557] width 400 height 25
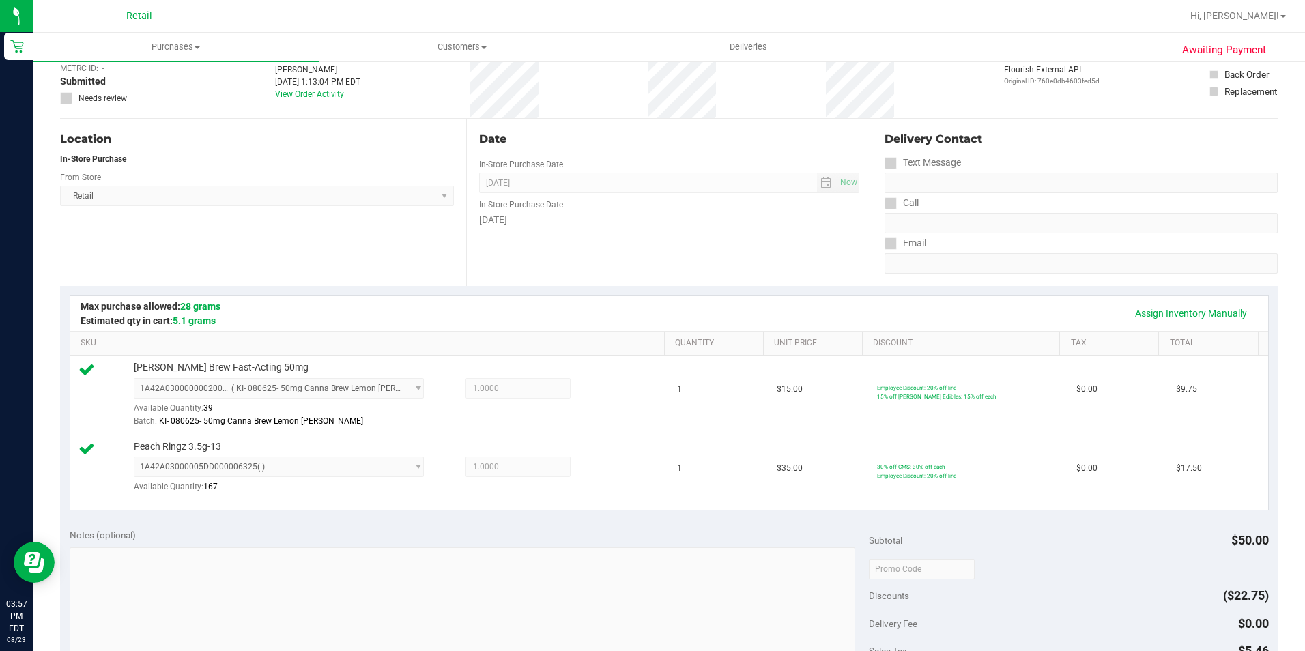
scroll to position [341, 0]
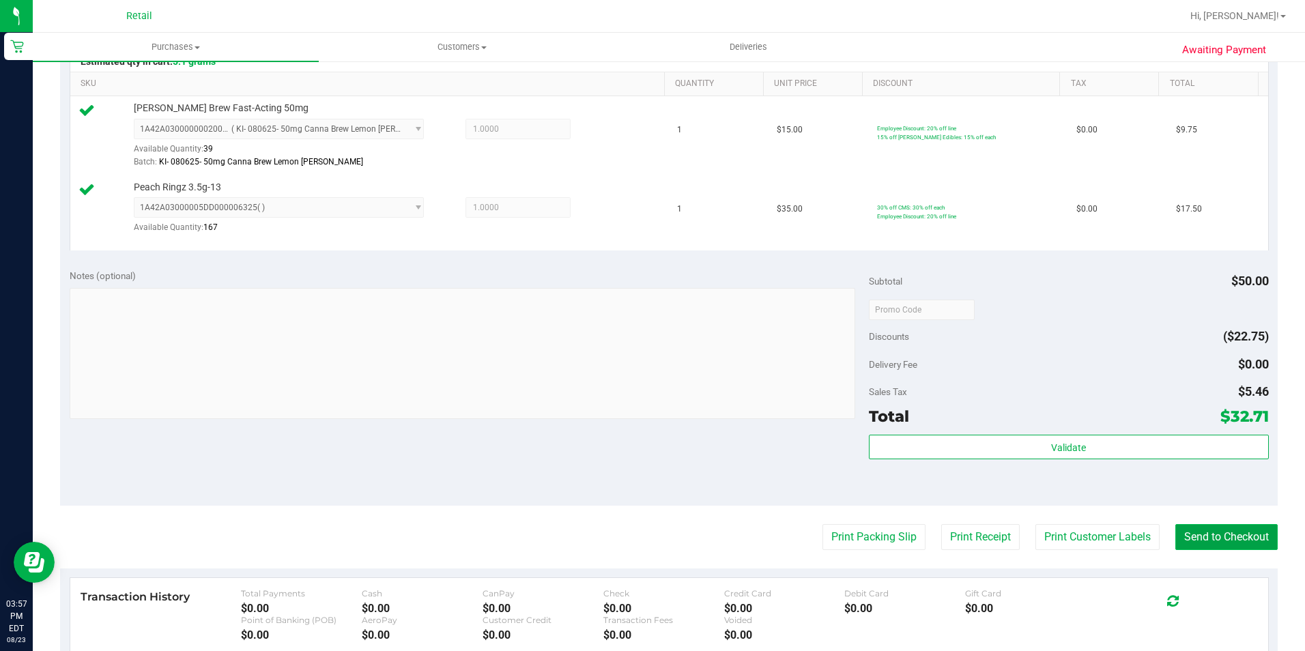
click at [1216, 542] on button "Send to Checkout" at bounding box center [1226, 537] width 102 height 26
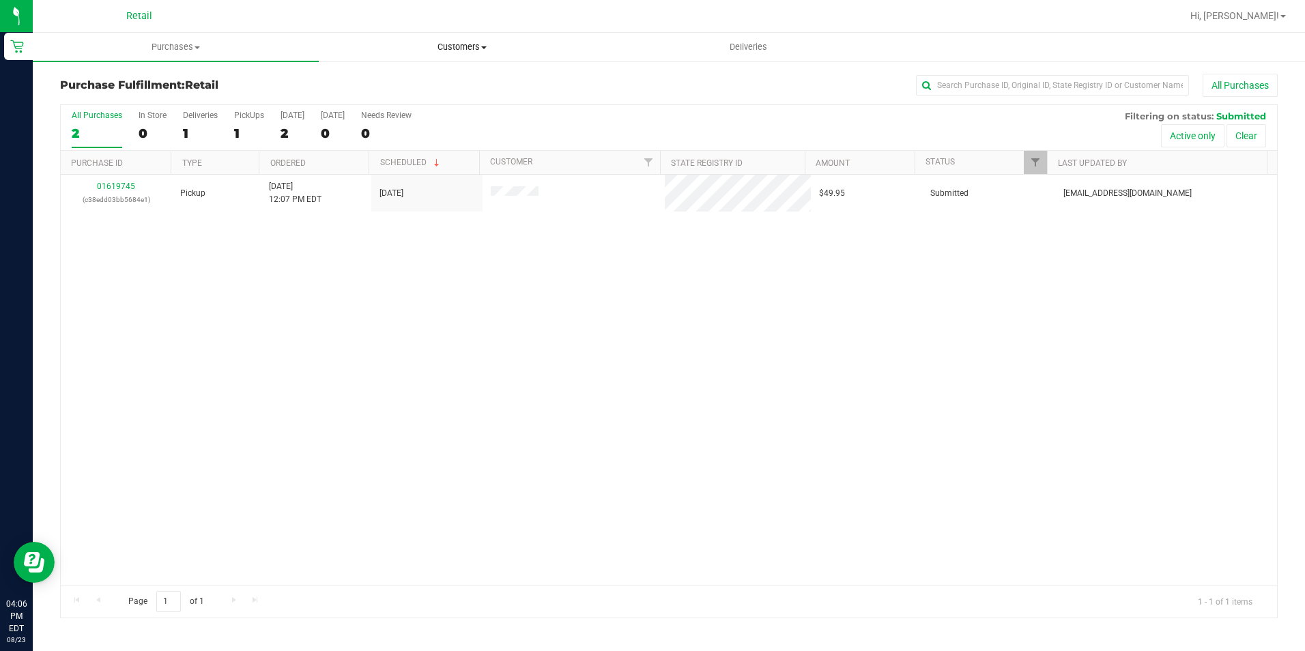
click at [470, 50] on span "Customers" at bounding box center [461, 47] width 285 height 12
click at [386, 85] on span "All customers" at bounding box center [368, 82] width 98 height 12
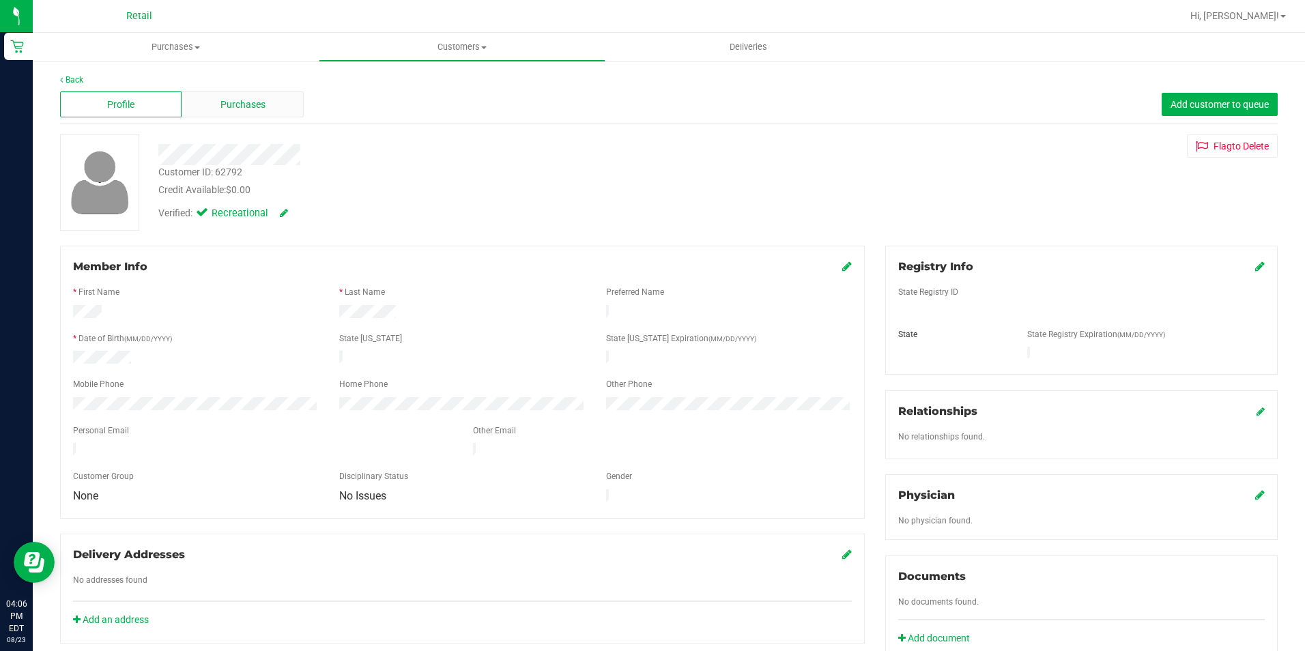
click at [255, 114] on div "Purchases" at bounding box center [242, 104] width 121 height 26
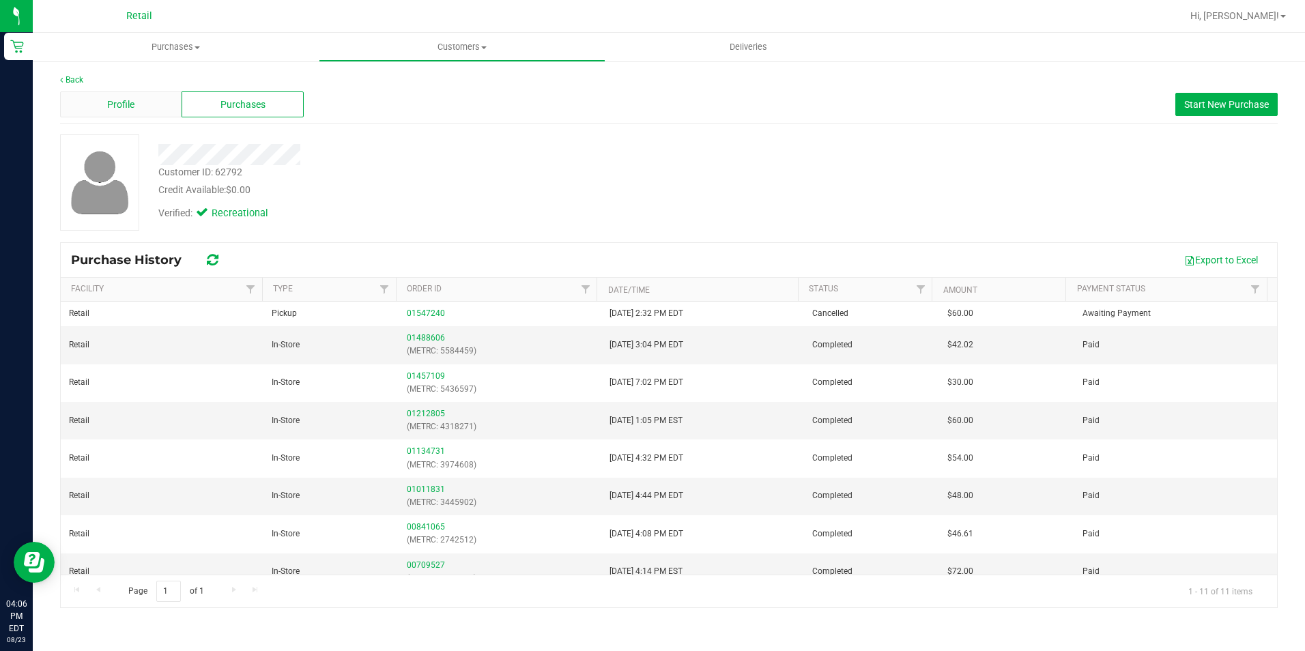
click at [166, 105] on div "Profile" at bounding box center [120, 104] width 121 height 26
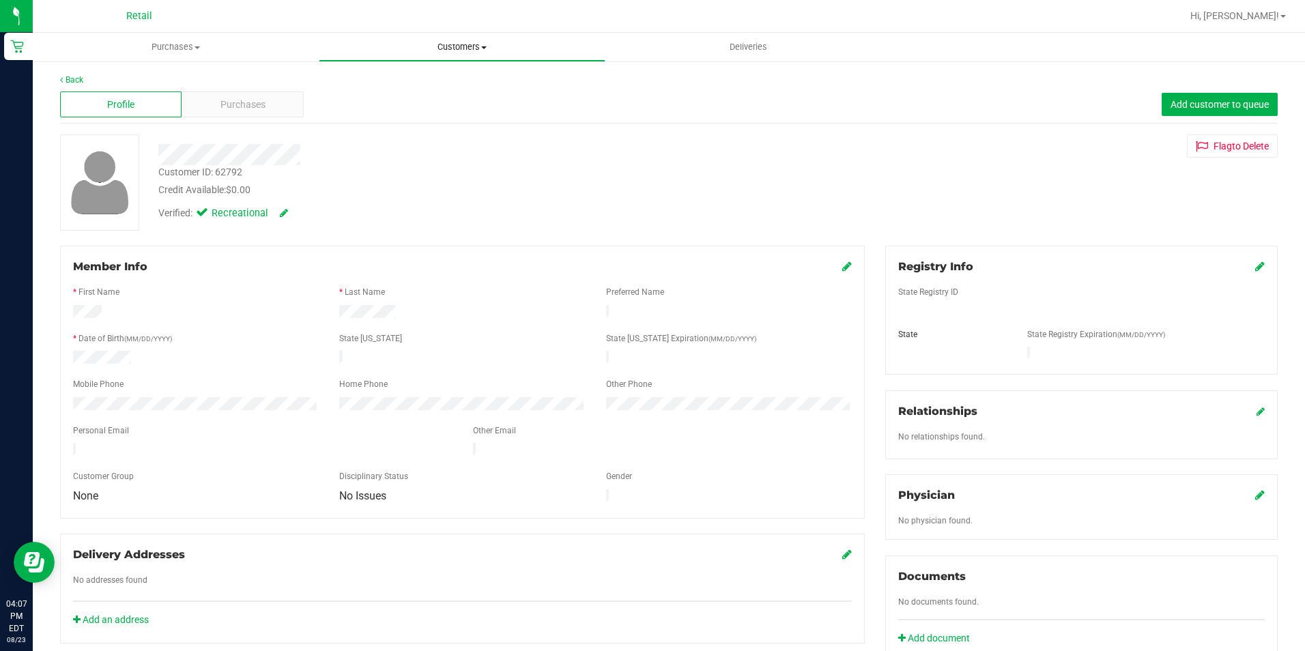
click at [472, 46] on span "Customers" at bounding box center [461, 47] width 285 height 12
click at [358, 86] on span "All customers" at bounding box center [368, 82] width 98 height 12
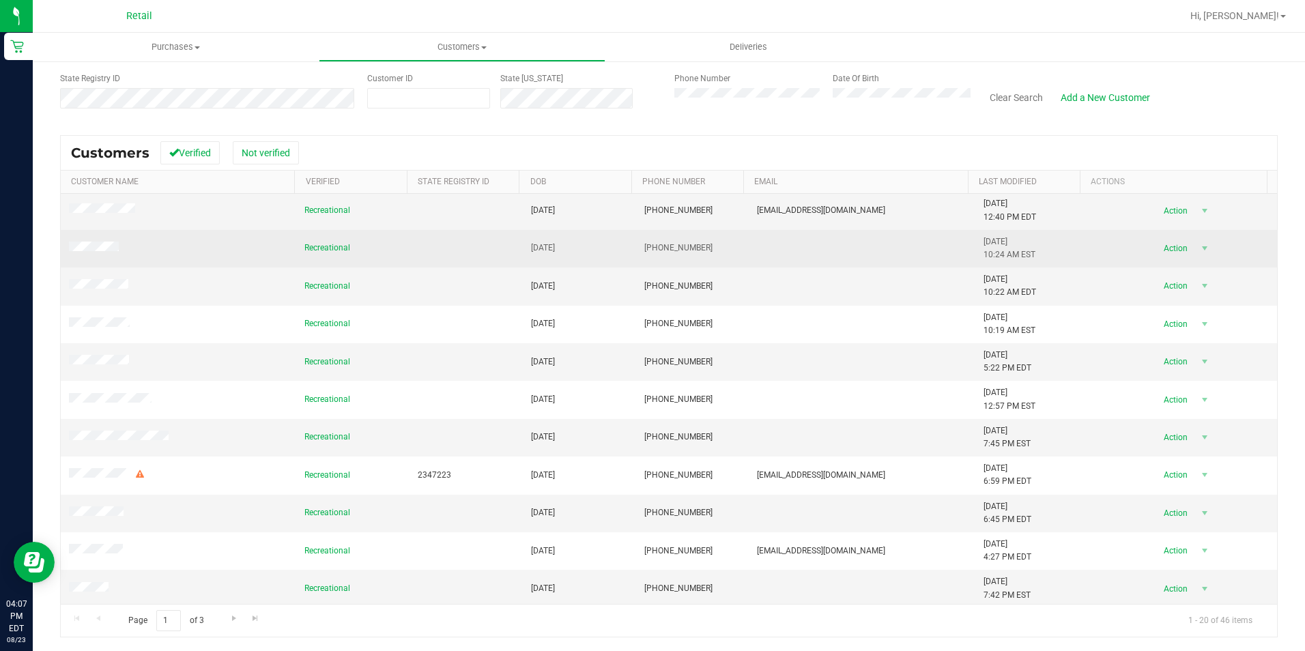
scroll to position [345, 0]
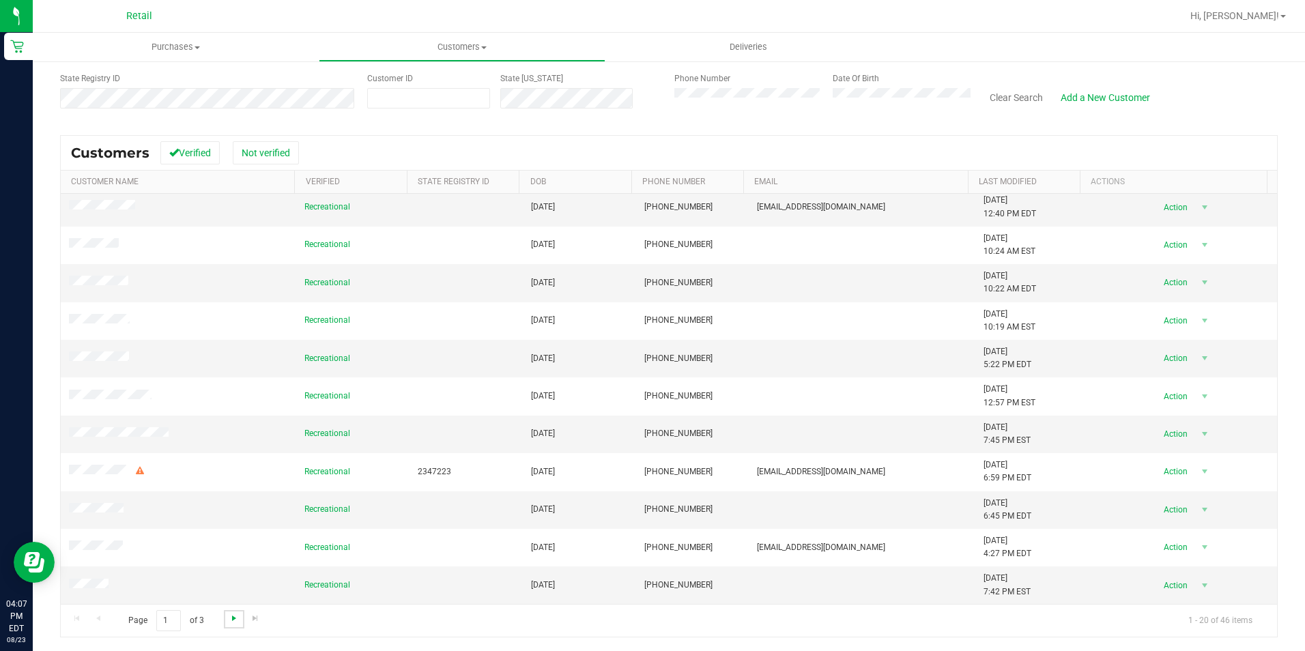
click at [229, 618] on span "Go to the next page" at bounding box center [234, 618] width 11 height 11
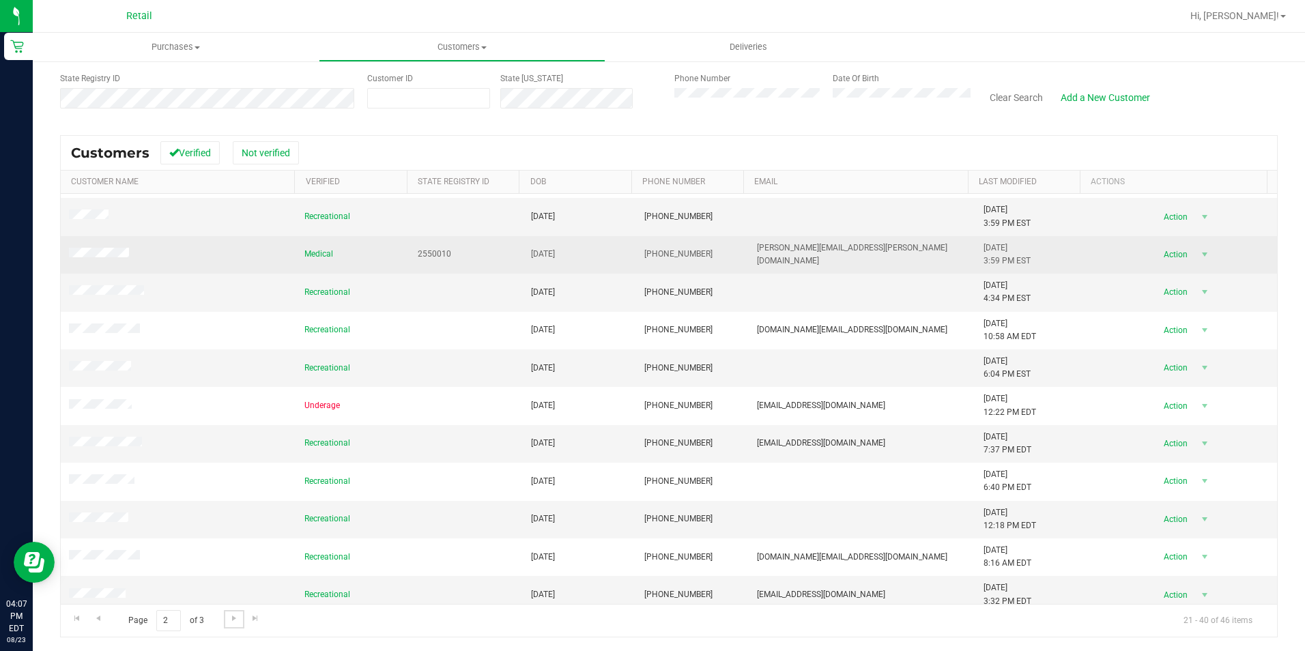
scroll to position [341, 0]
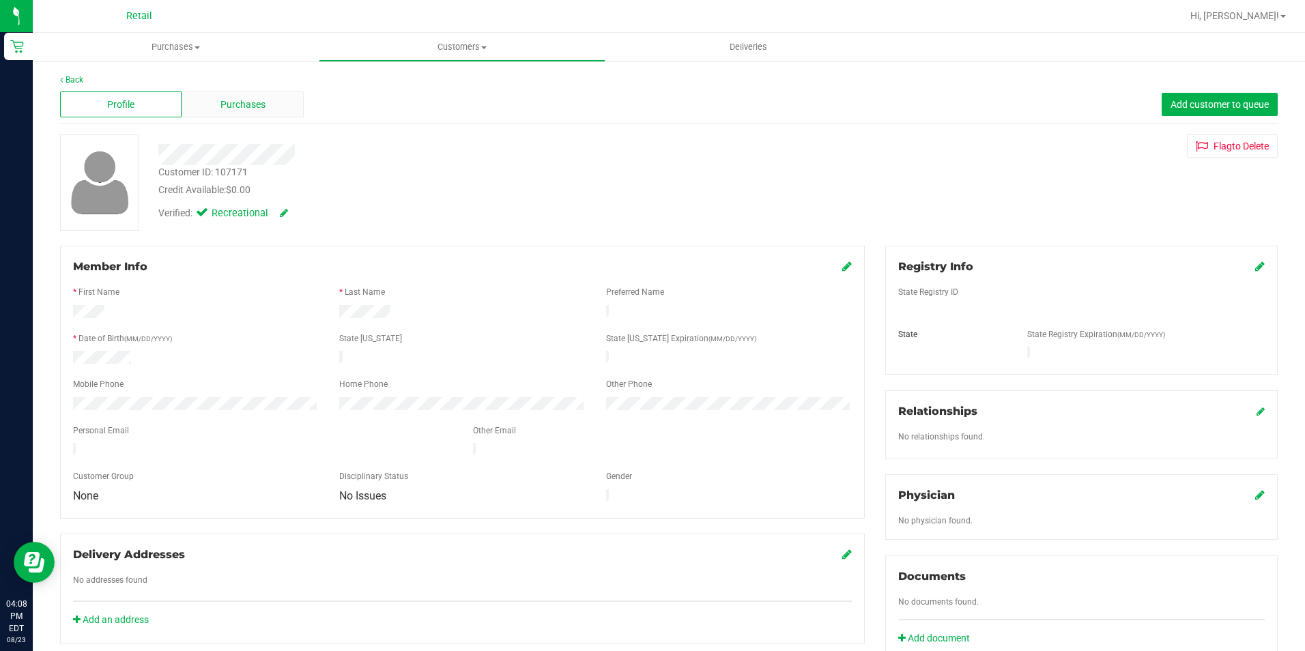
click at [243, 107] on span "Purchases" at bounding box center [242, 105] width 45 height 14
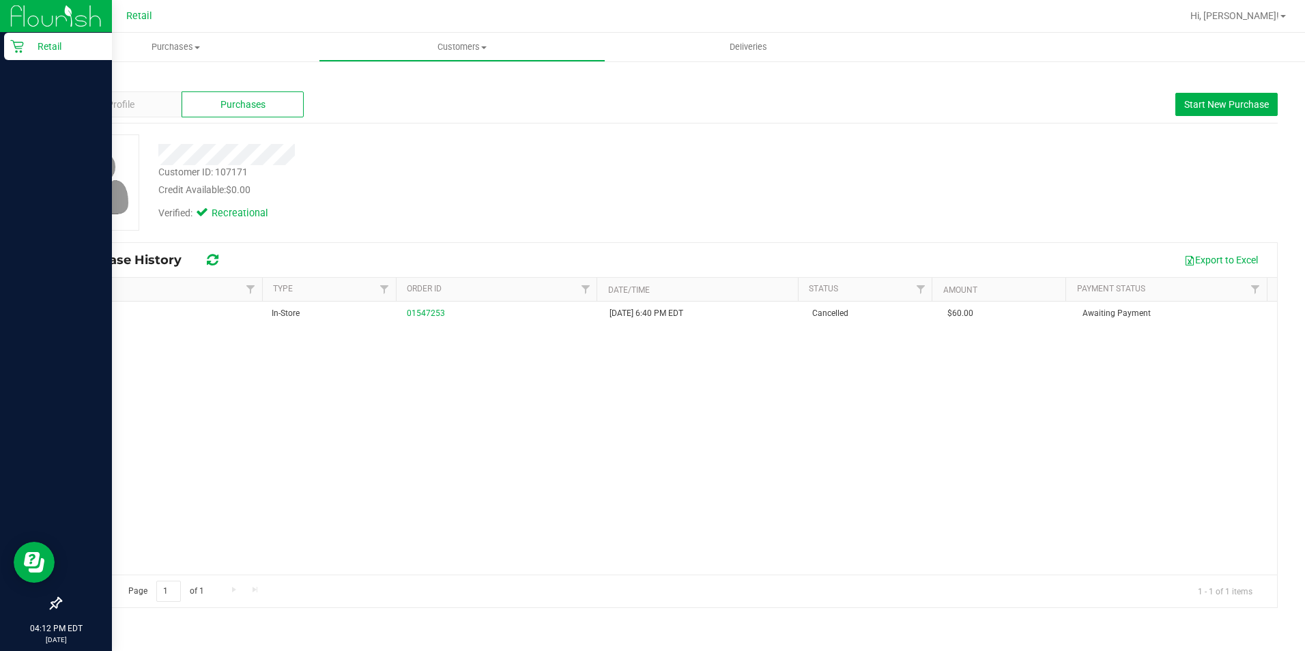
click at [33, 45] on p "Retail" at bounding box center [65, 46] width 82 height 16
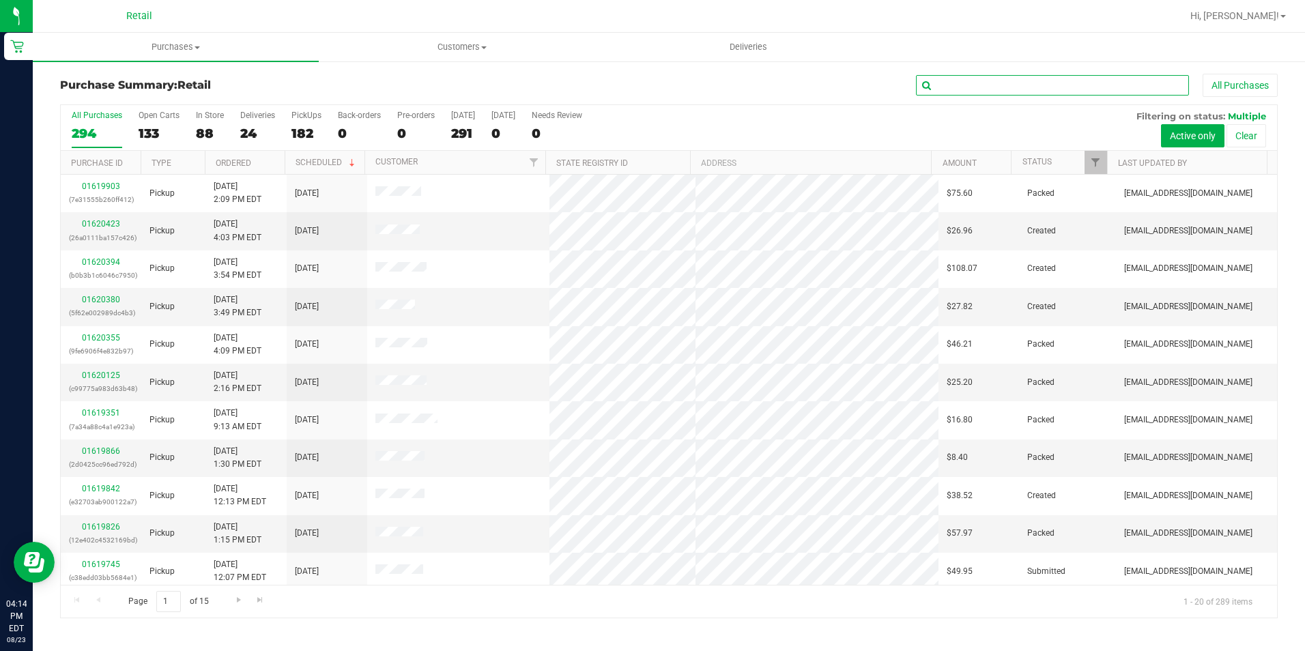
click at [958, 82] on input "text" at bounding box center [1052, 85] width 273 height 20
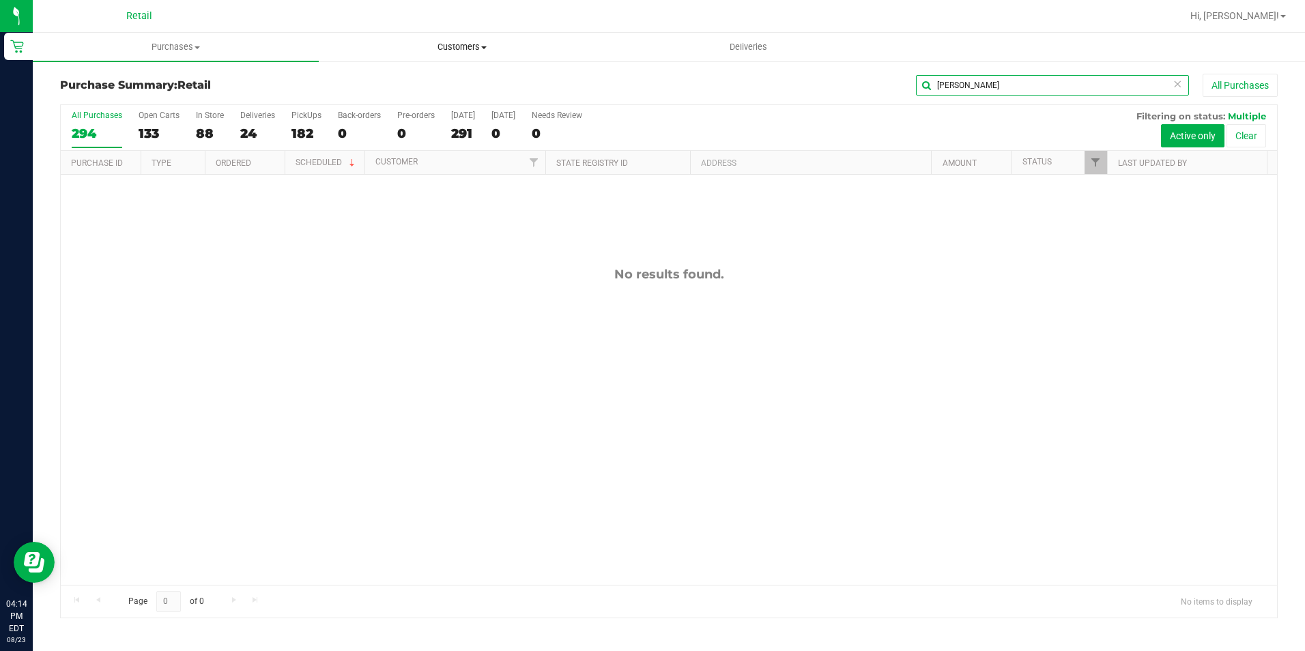
type input "[PERSON_NAME]"
click at [459, 57] on uib-tab-heading "Customers All customers Add a new customer All physicians" at bounding box center [461, 46] width 285 height 27
click at [409, 80] on span "All customers" at bounding box center [368, 82] width 98 height 12
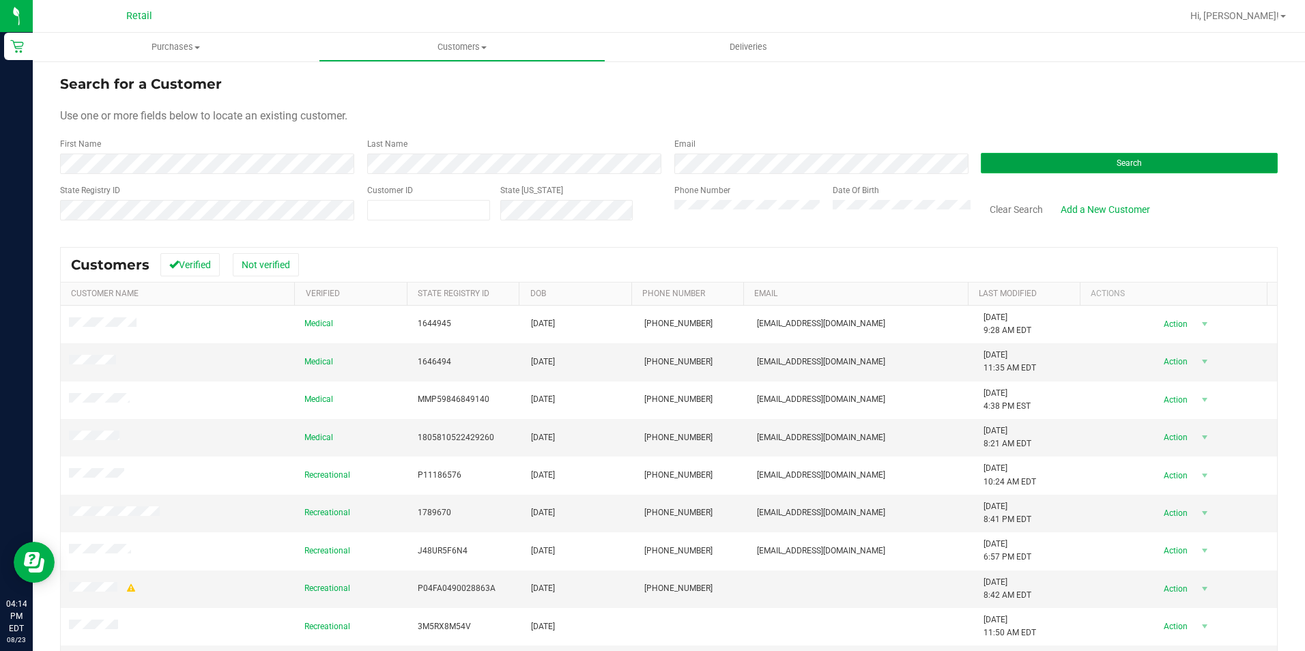
click at [1031, 163] on button "Search" at bounding box center [1129, 163] width 297 height 20
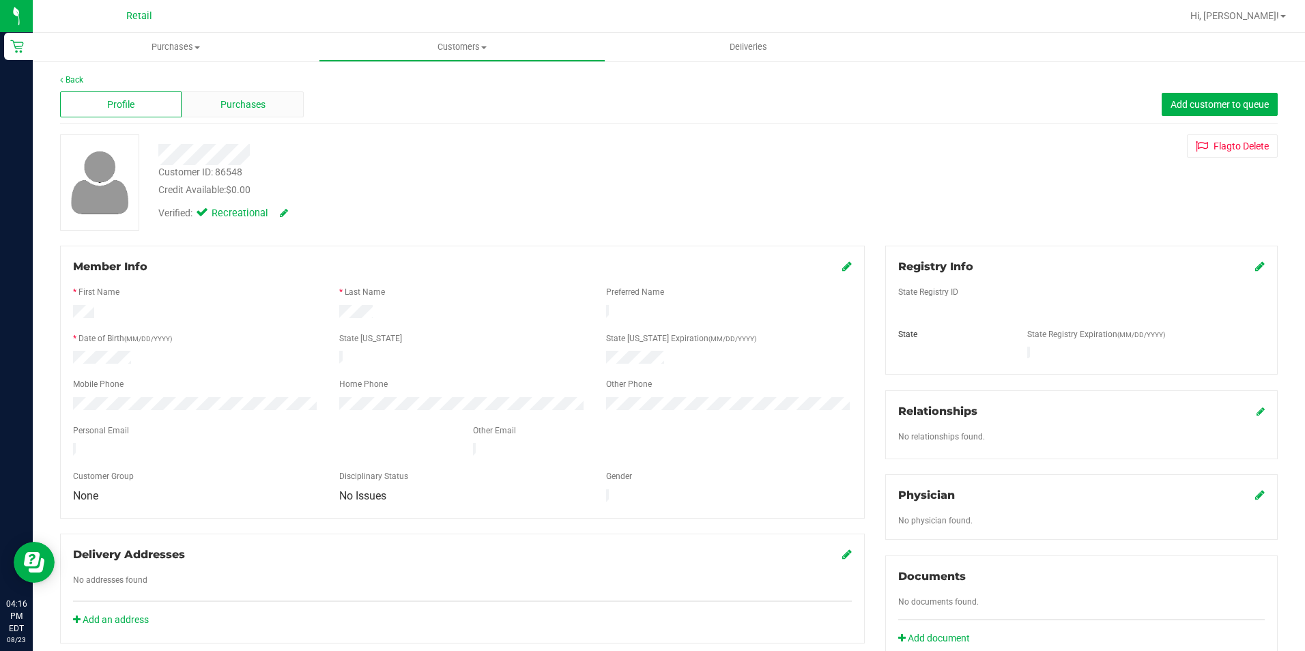
click at [272, 95] on div "Purchases" at bounding box center [242, 104] width 121 height 26
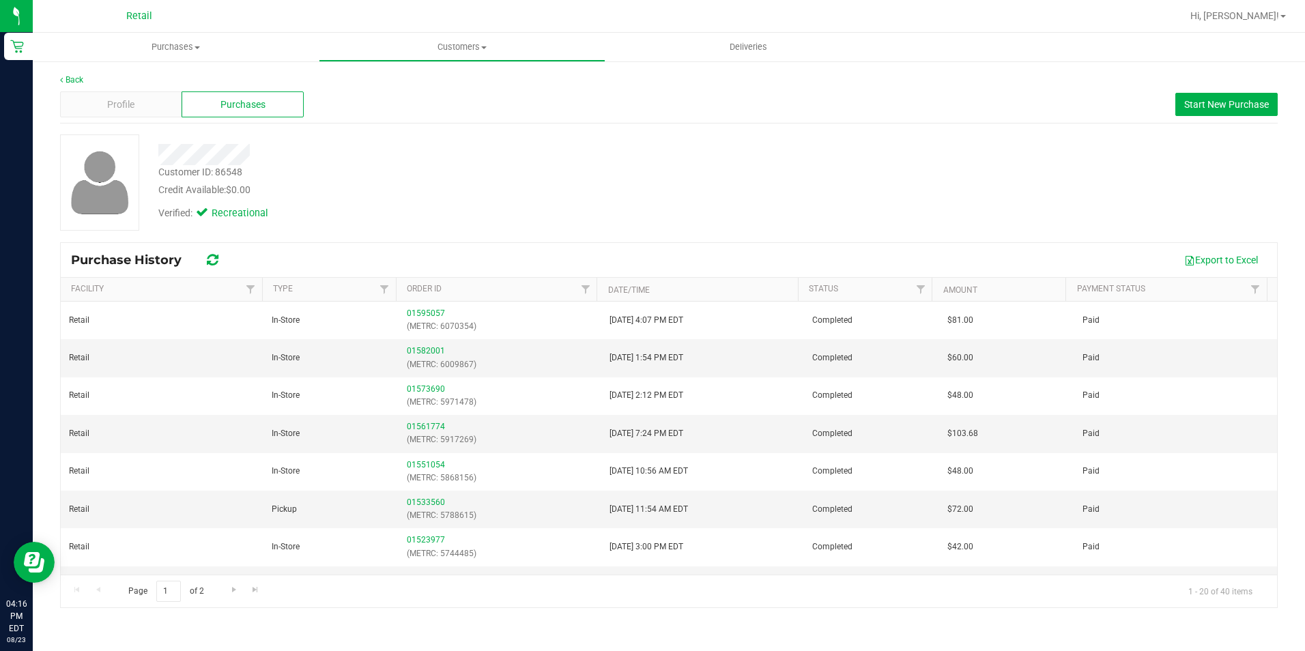
click at [210, 255] on icon at bounding box center [213, 260] width 12 height 14
click at [77, 78] on link "Back" at bounding box center [71, 80] width 23 height 10
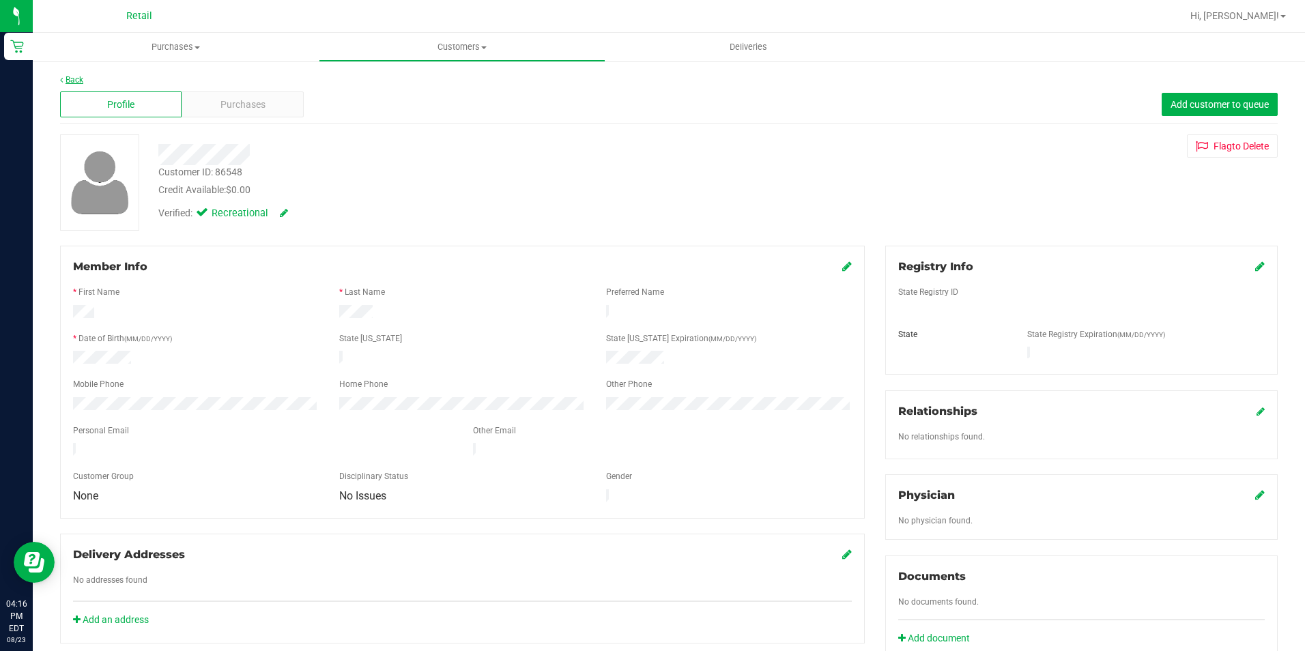
click at [80, 79] on link "Back" at bounding box center [71, 80] width 23 height 10
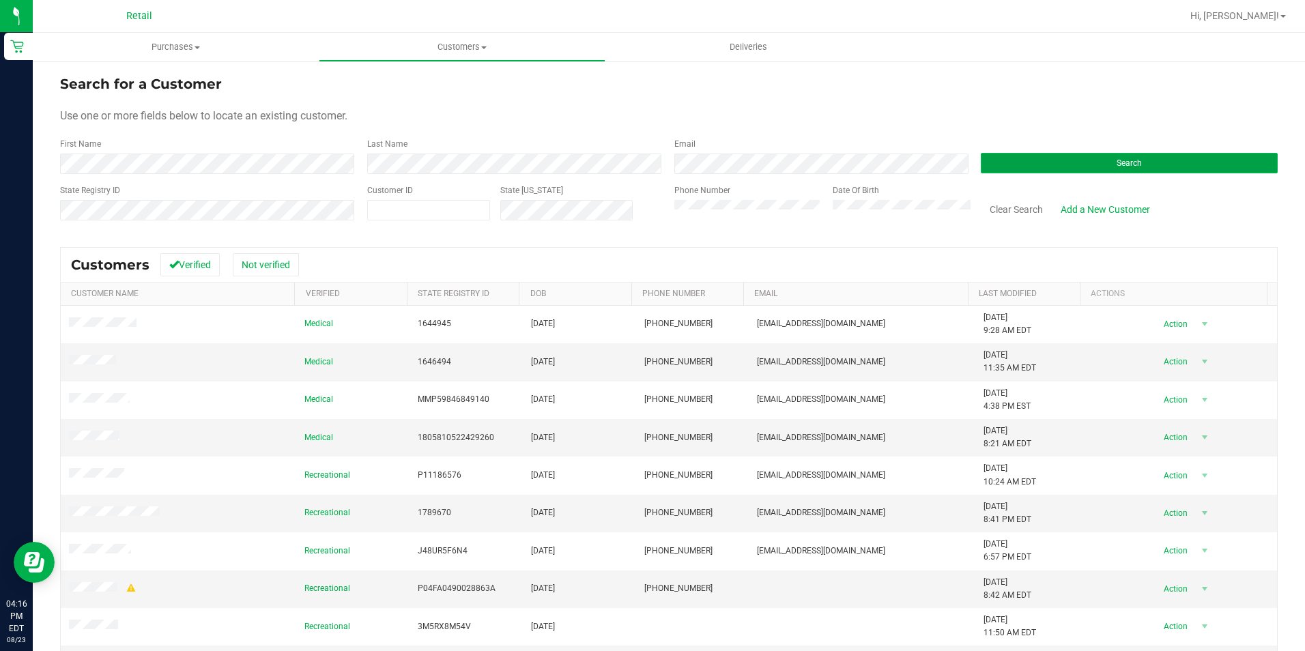
click at [1148, 157] on button "Search" at bounding box center [1129, 163] width 297 height 20
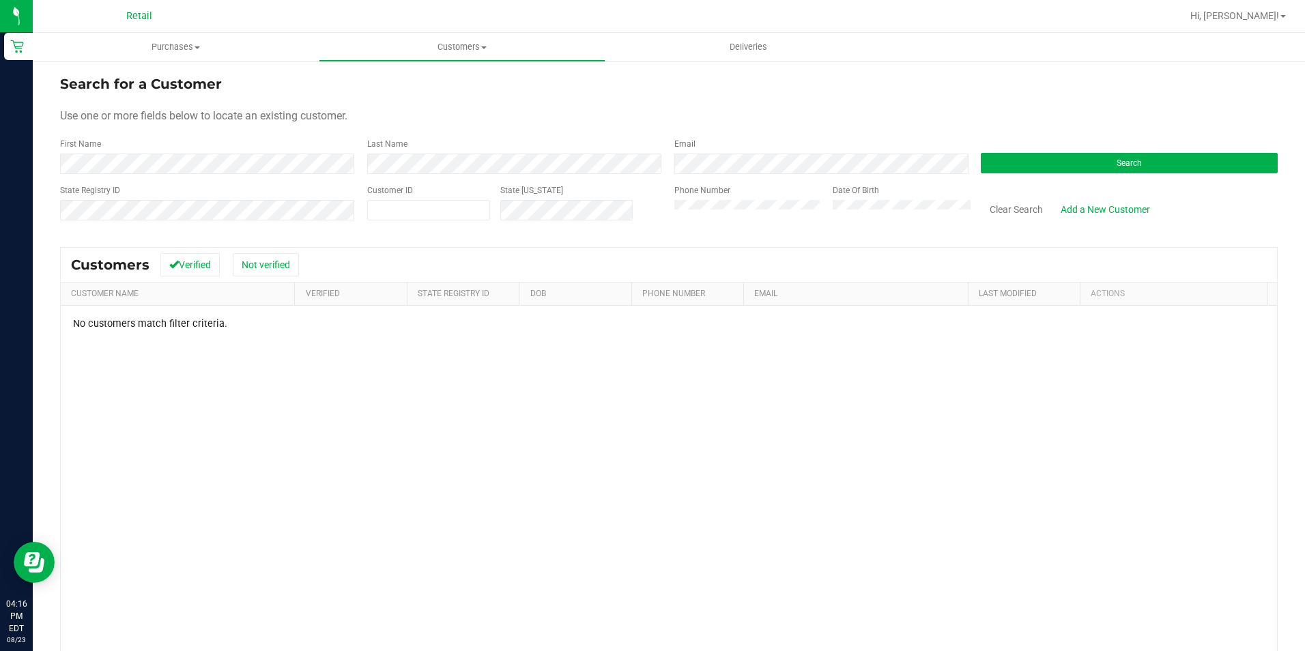
click at [1001, 178] on form "Search for a Customer Use one or more fields below to locate an existing custom…" at bounding box center [669, 153] width 1218 height 159
click at [1009, 158] on button "Search" at bounding box center [1129, 163] width 297 height 20
click at [994, 156] on button "Search" at bounding box center [1129, 163] width 297 height 20
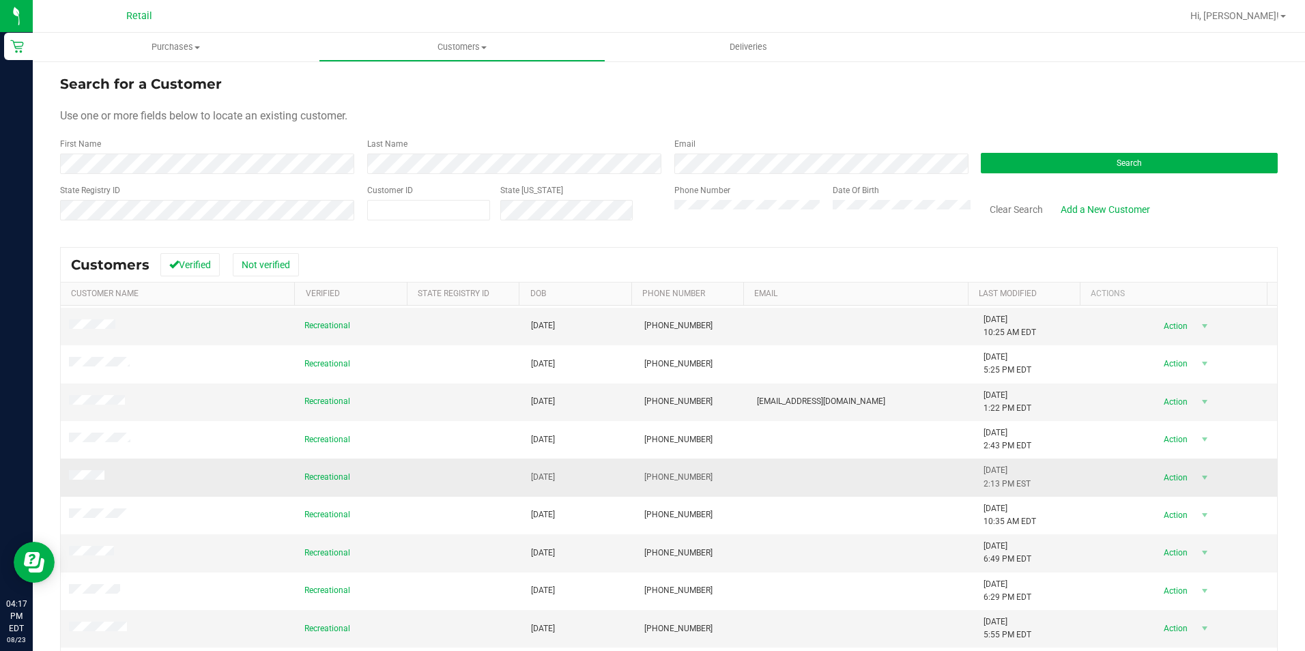
scroll to position [205, 0]
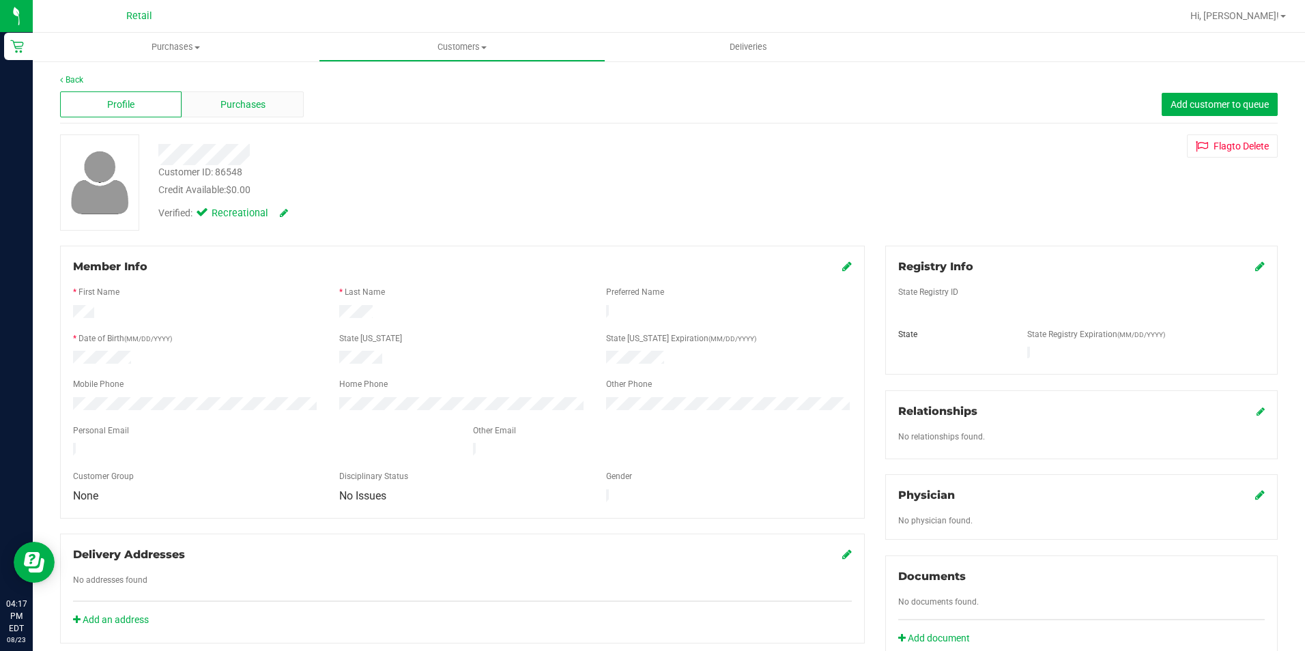
click at [207, 107] on div "Purchases" at bounding box center [242, 104] width 121 height 26
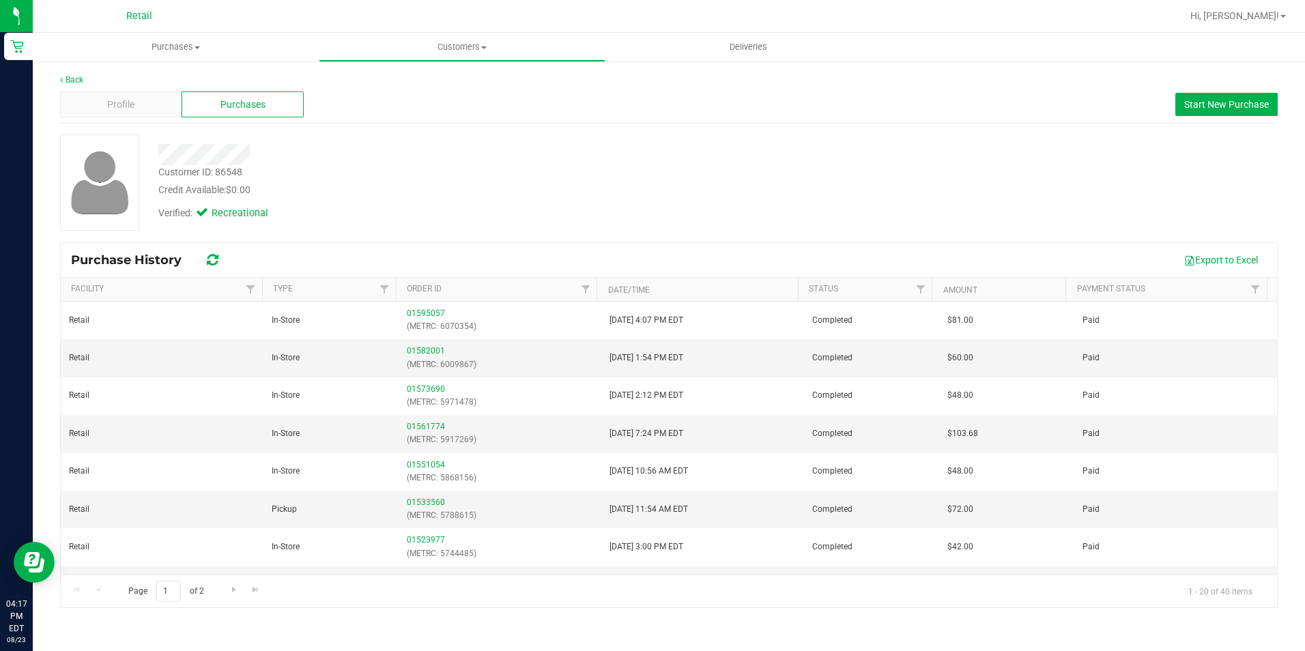
click at [78, 86] on div "Profile Purchases Start New Purchase" at bounding box center [669, 105] width 1218 height 38
click at [79, 86] on div "Profile Purchases Start New Purchase" at bounding box center [669, 105] width 1218 height 38
click at [79, 84] on link "Back" at bounding box center [71, 80] width 23 height 10
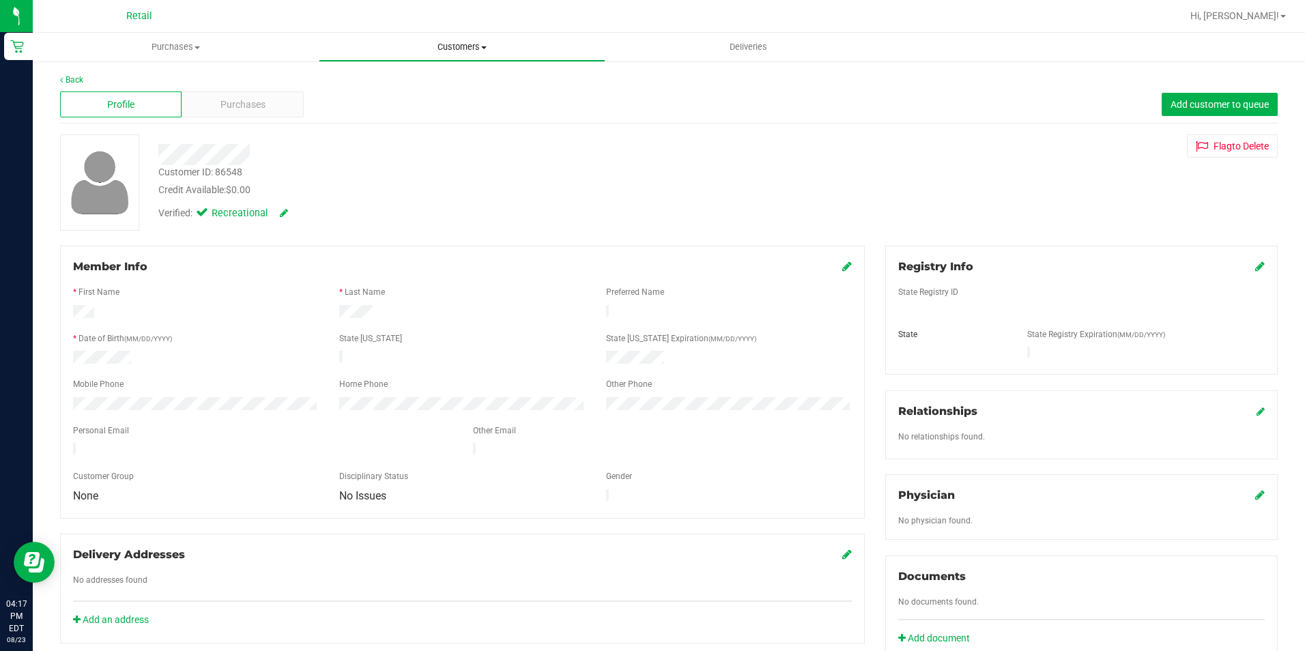
click at [470, 53] on uib-tab-heading "Customers All customers Add a new customer All physicians" at bounding box center [461, 46] width 285 height 27
click at [418, 87] on li "All customers" at bounding box center [462, 82] width 286 height 16
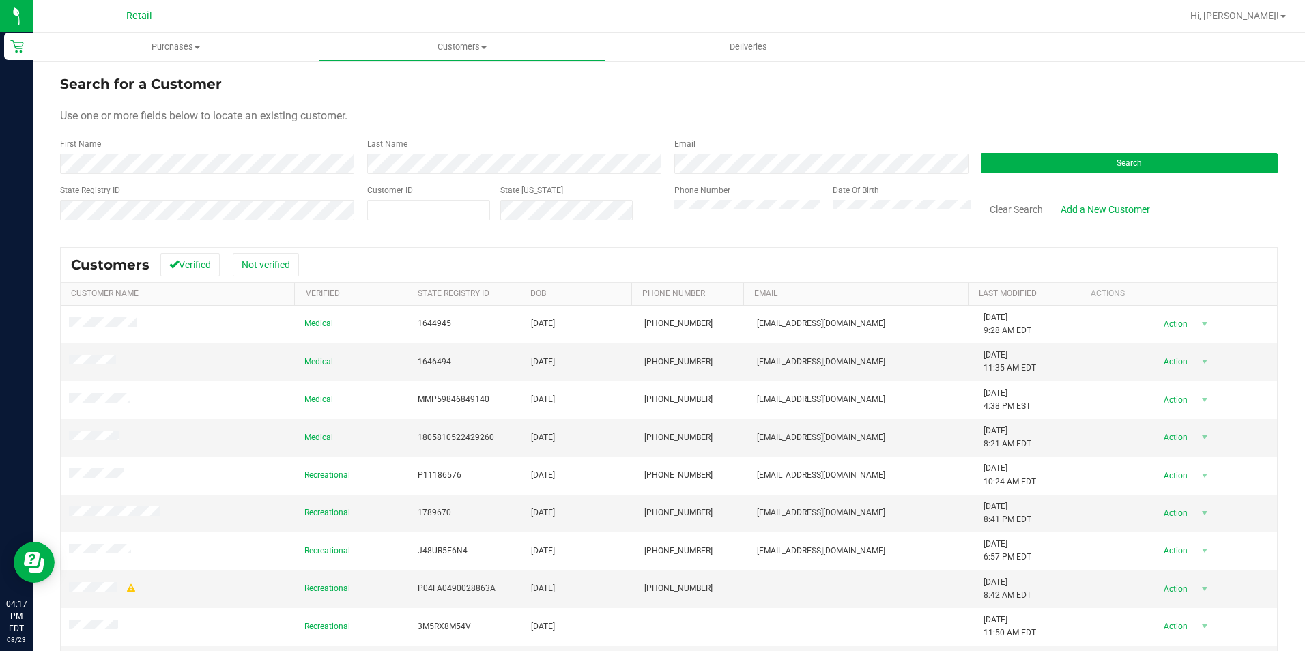
click at [419, 187] on div "Customer ID" at bounding box center [428, 208] width 123 height 48
click at [440, 151] on div "Last Name" at bounding box center [510, 156] width 307 height 36
click at [1020, 144] on div "Search" at bounding box center [1123, 156] width 307 height 36
click at [1019, 153] on button "Search" at bounding box center [1129, 163] width 297 height 20
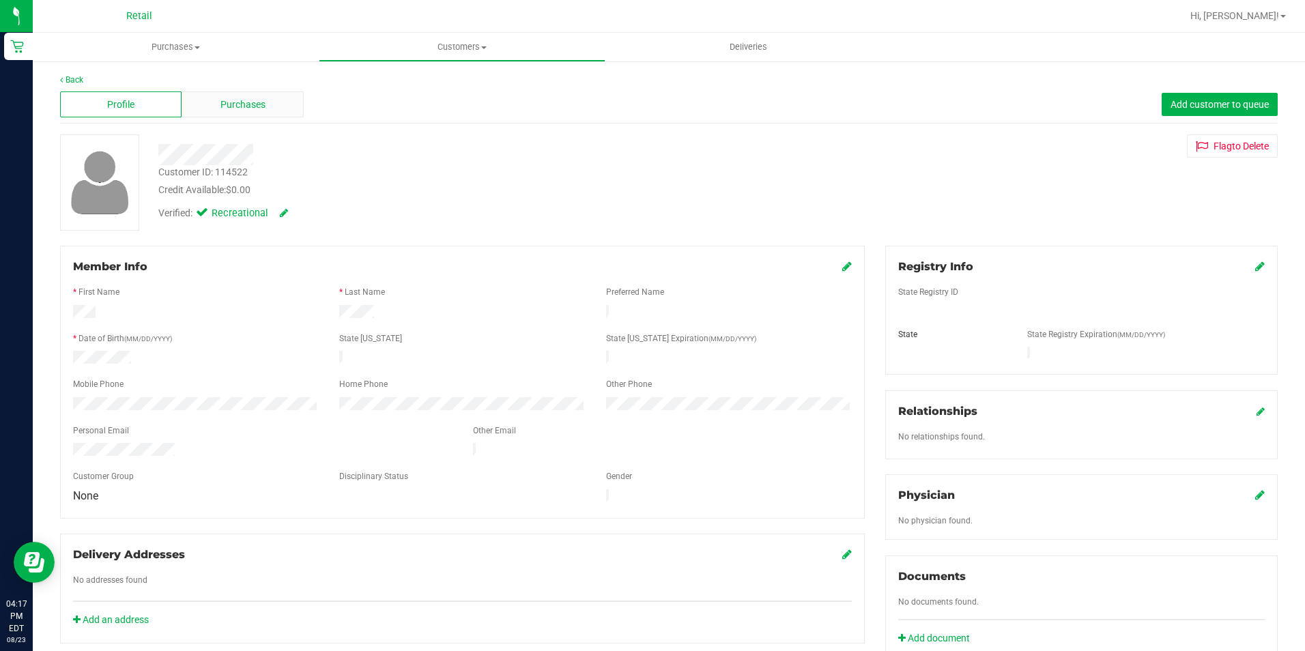
click at [238, 98] on span "Purchases" at bounding box center [242, 105] width 45 height 14
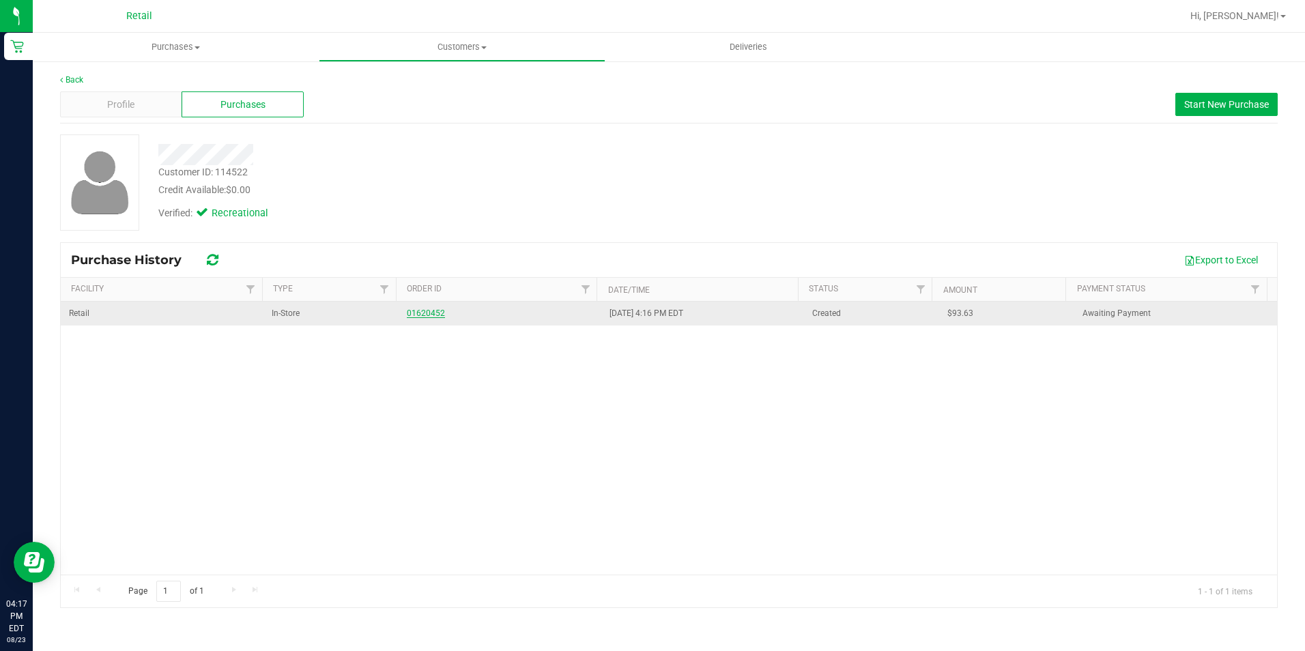
click at [430, 311] on link "01620452" at bounding box center [426, 313] width 38 height 10
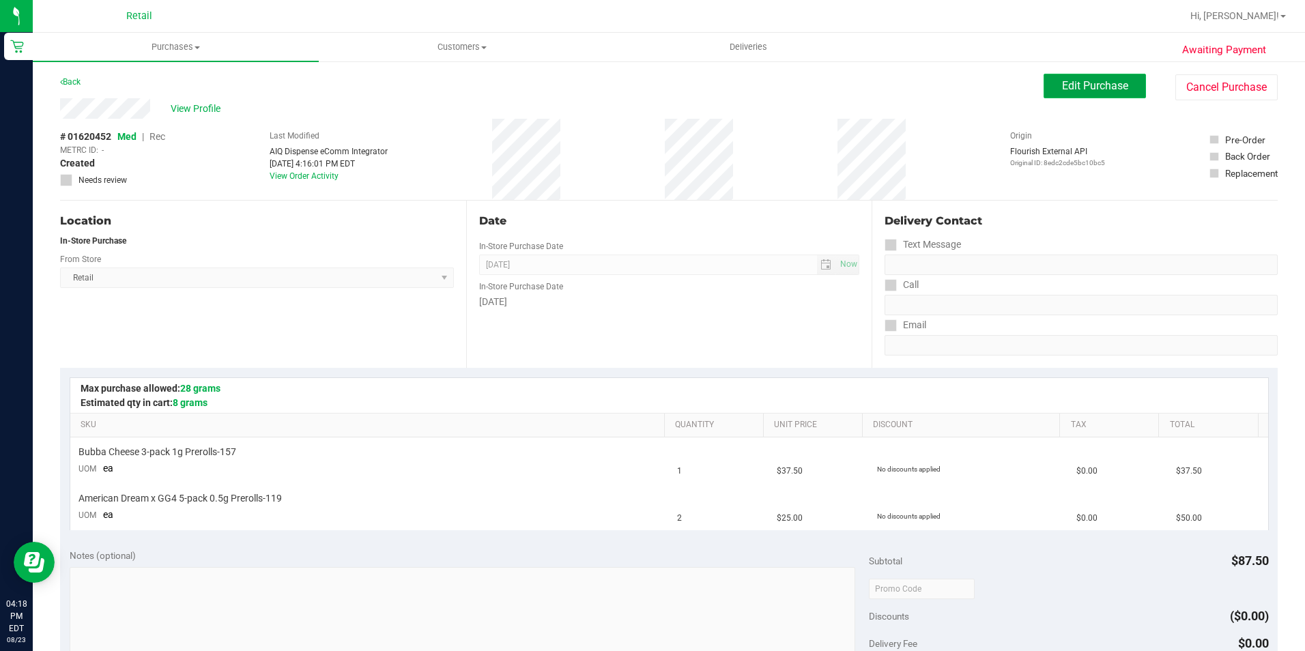
click at [1093, 93] on button "Edit Purchase" at bounding box center [1095, 86] width 102 height 25
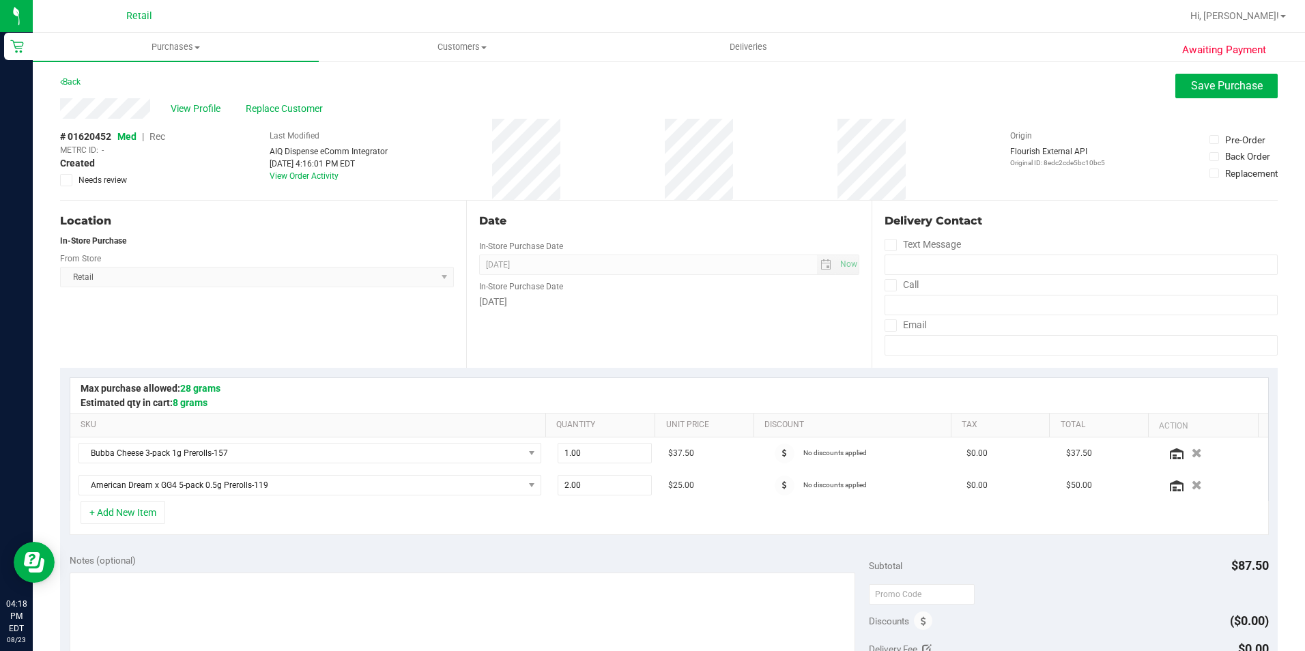
click at [162, 139] on span "Rec" at bounding box center [157, 136] width 16 height 11
click at [274, 109] on span "Replace Customer" at bounding box center [287, 109] width 82 height 14
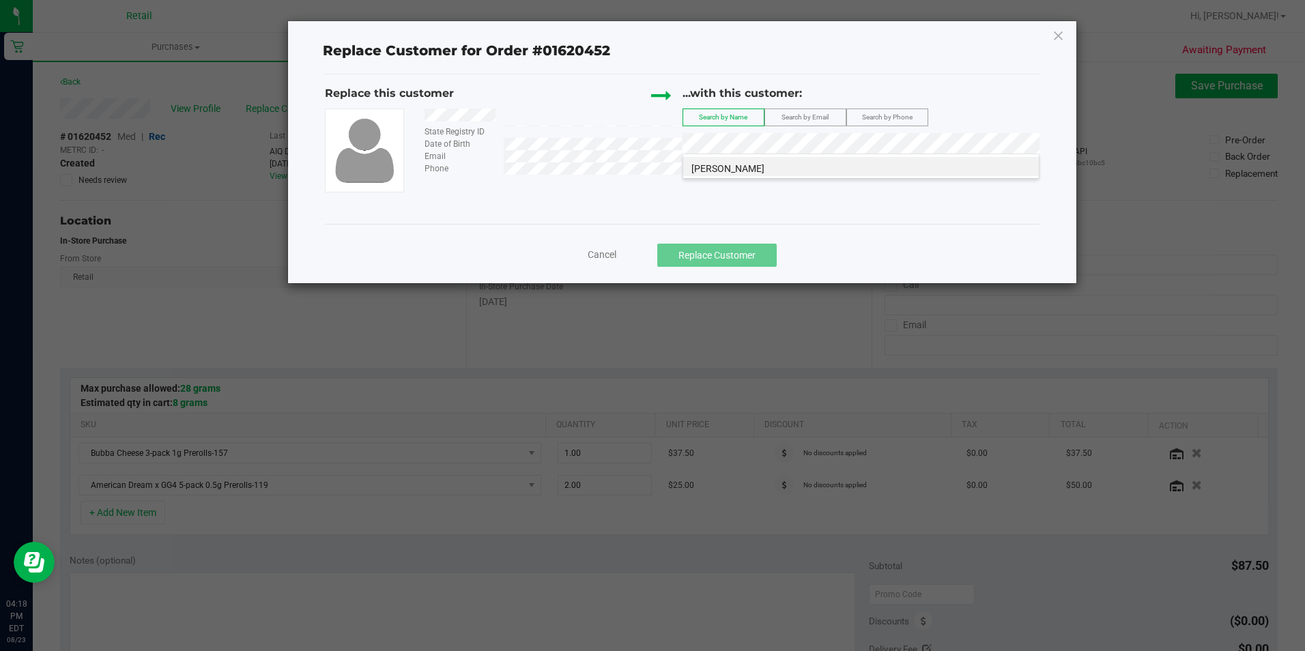
click at [744, 169] on li "olga giraldo" at bounding box center [861, 166] width 356 height 19
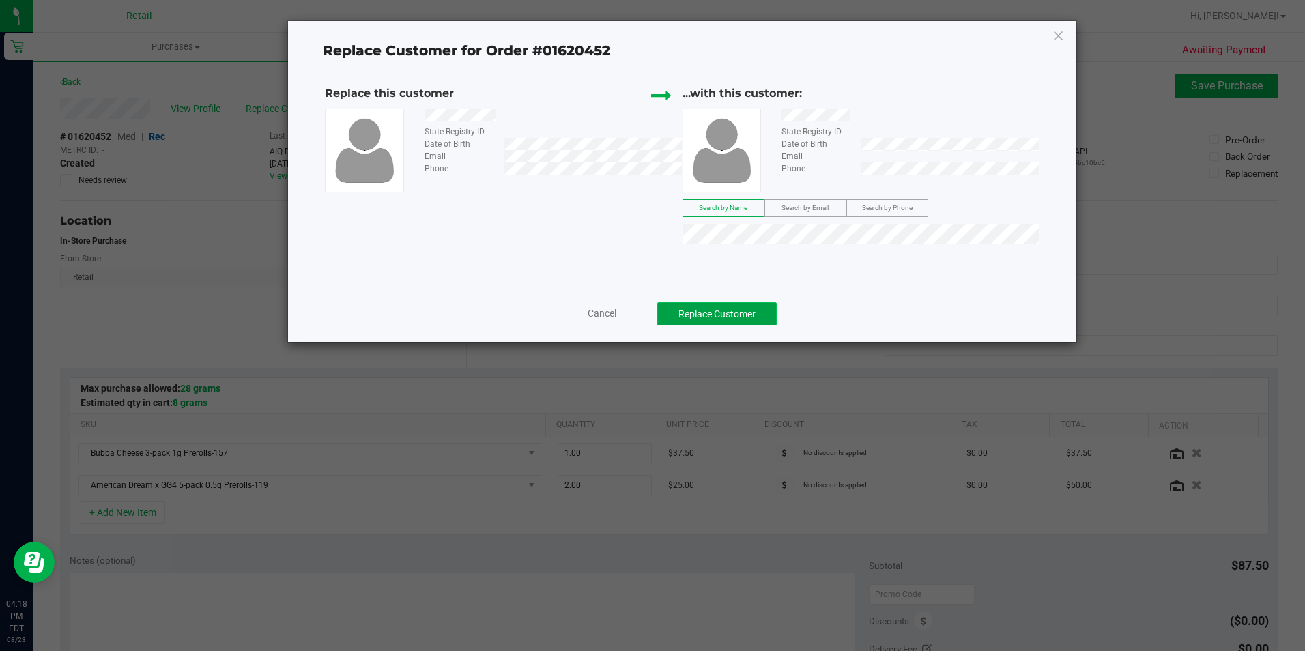
click at [719, 304] on button "Replace Customer" at bounding box center [716, 313] width 119 height 23
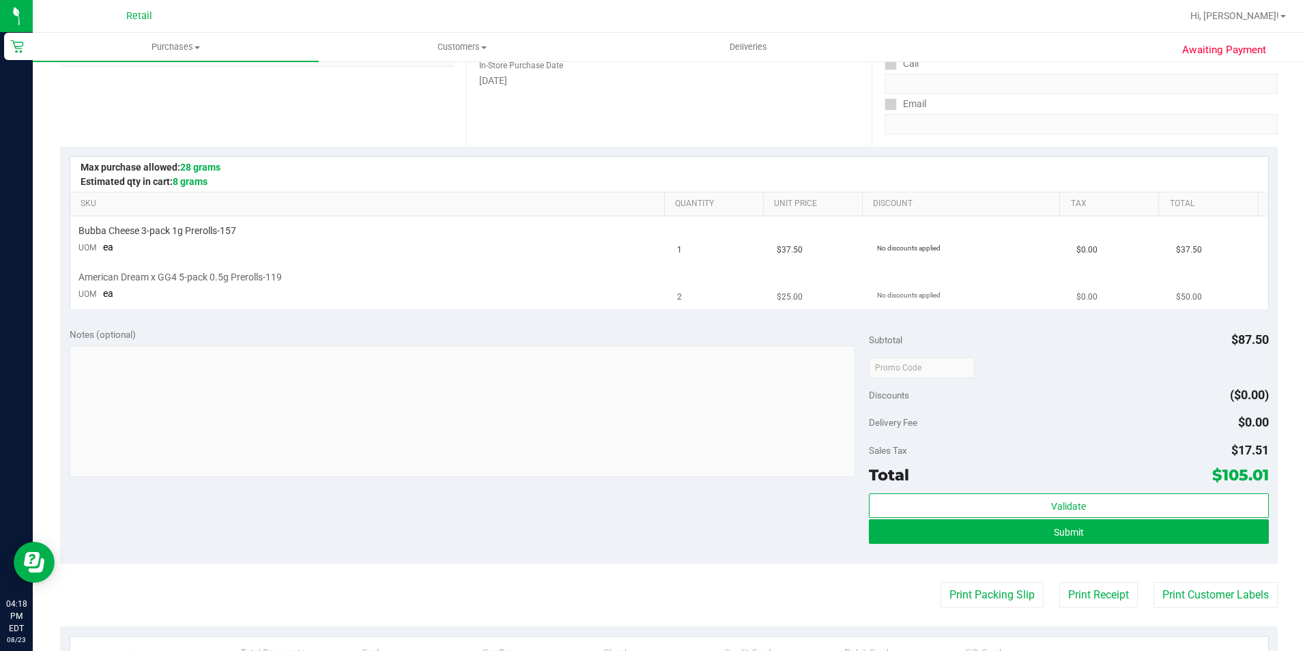
scroll to position [273, 0]
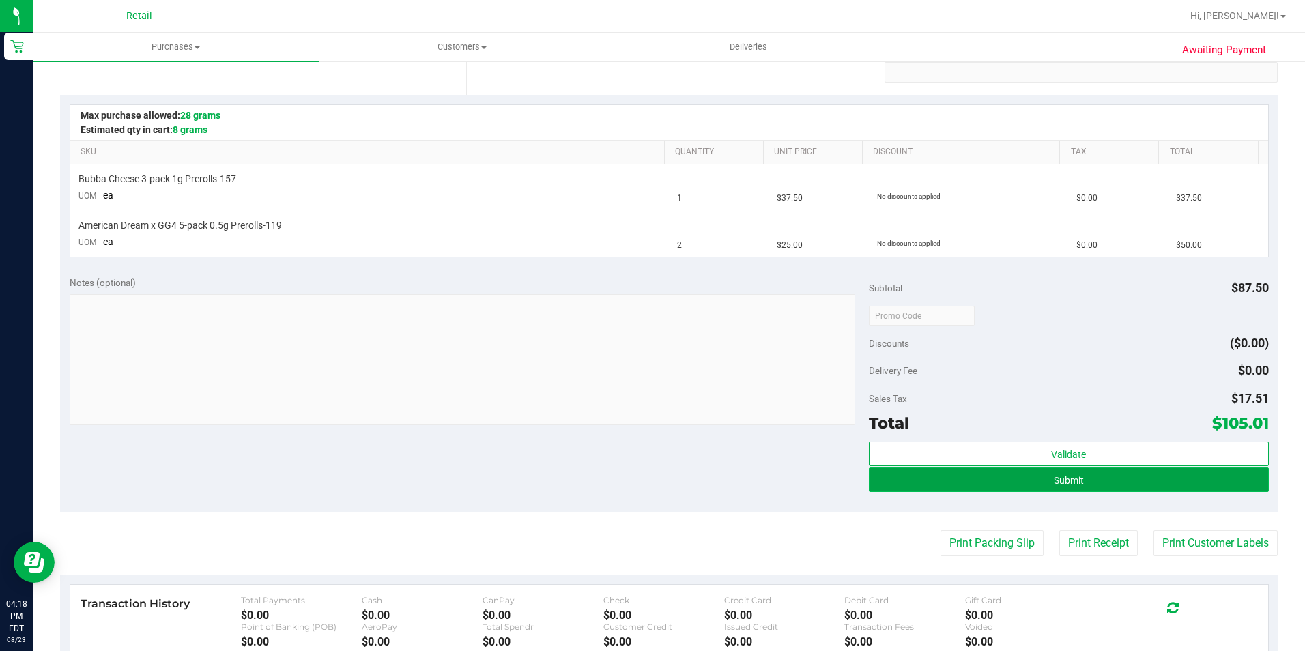
click at [977, 489] on button "Submit" at bounding box center [1069, 479] width 400 height 25
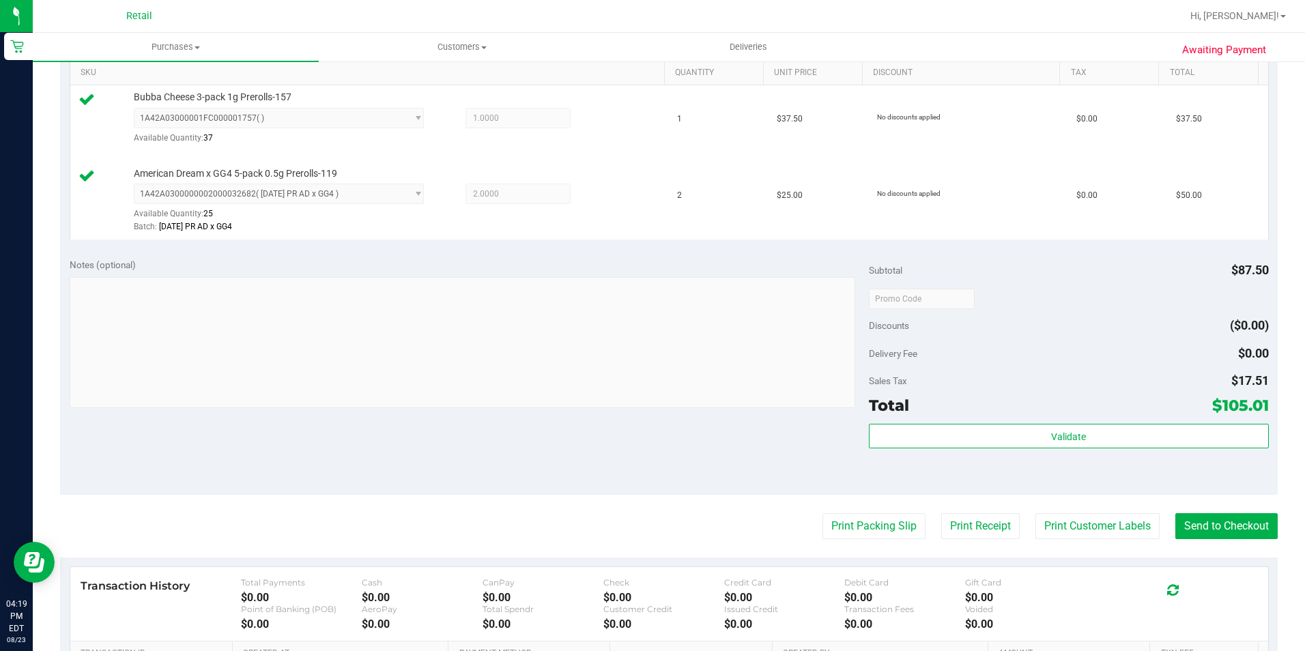
scroll to position [409, 0]
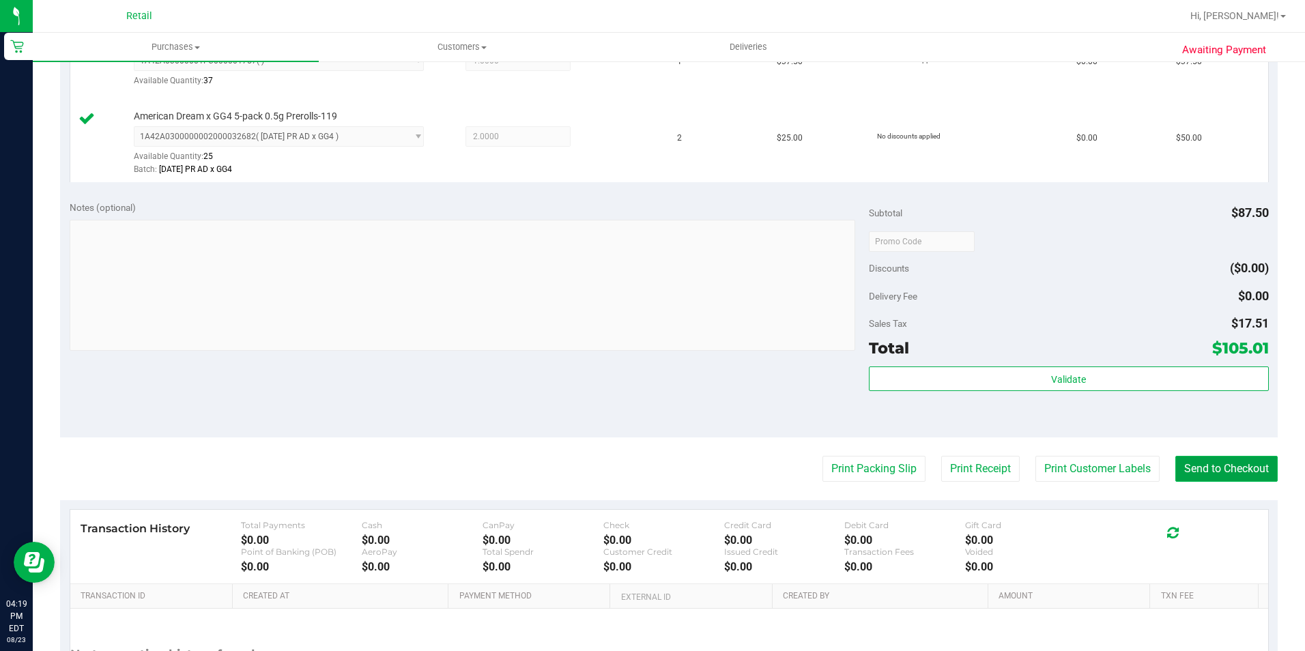
click at [1230, 466] on button "Send to Checkout" at bounding box center [1226, 469] width 102 height 26
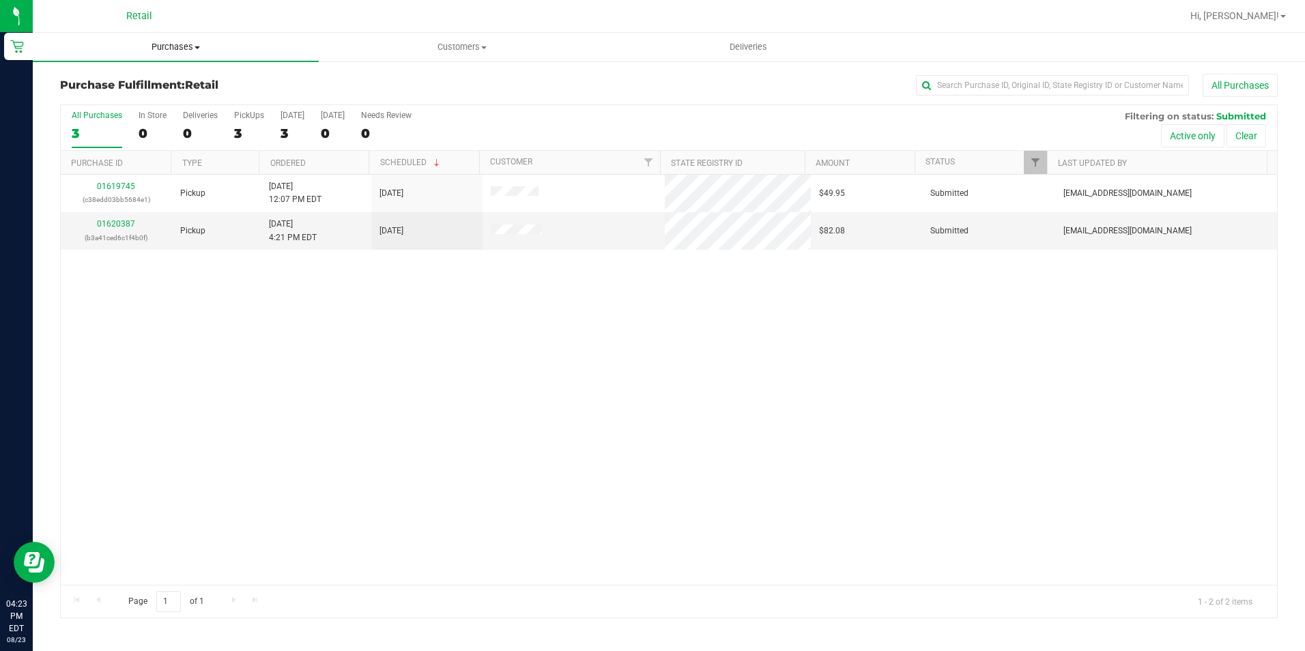
click at [182, 51] on span "Purchases" at bounding box center [176, 47] width 286 height 12
click at [113, 83] on span "Summary of purchases" at bounding box center [103, 82] width 140 height 12
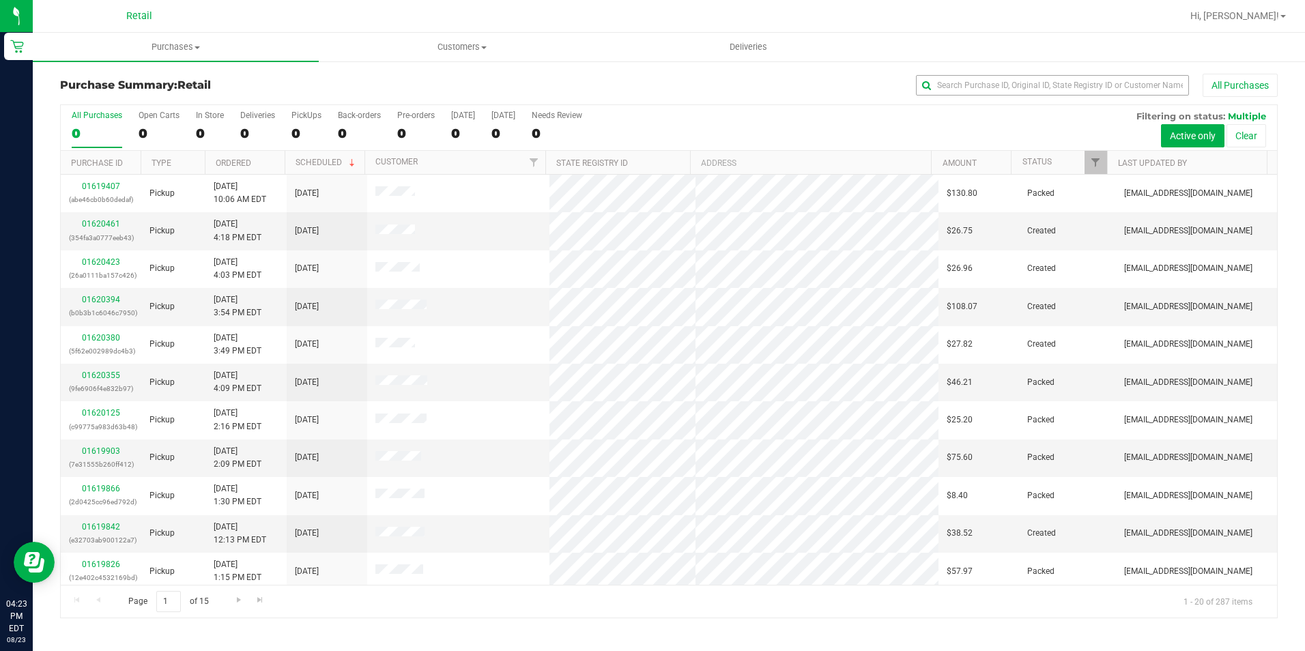
drag, startPoint x: 1028, startPoint y: 96, endPoint x: 1036, endPoint y: 76, distance: 21.2
click at [1028, 95] on div "All Purchases" at bounding box center [871, 85] width 811 height 23
click at [1013, 93] on input "text" at bounding box center [1052, 85] width 273 height 20
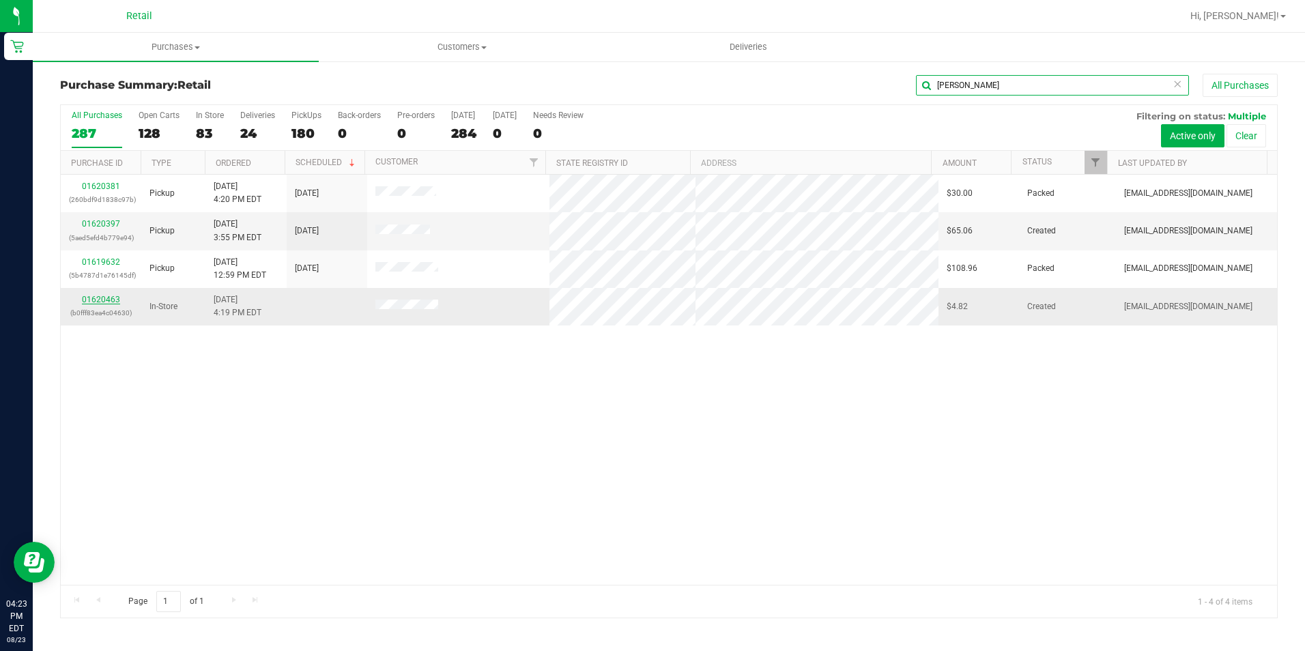
type input "joseph"
click at [92, 299] on link "01620463" at bounding box center [101, 300] width 38 height 10
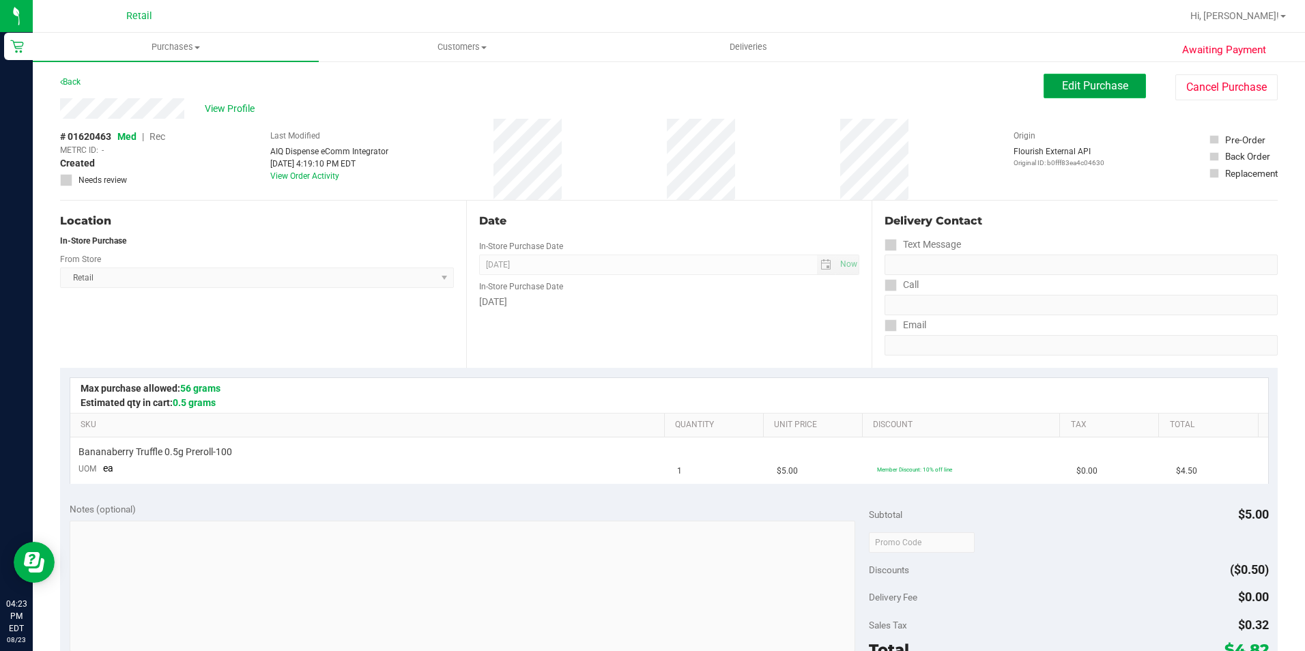
click at [1114, 87] on span "Edit Purchase" at bounding box center [1095, 85] width 66 height 13
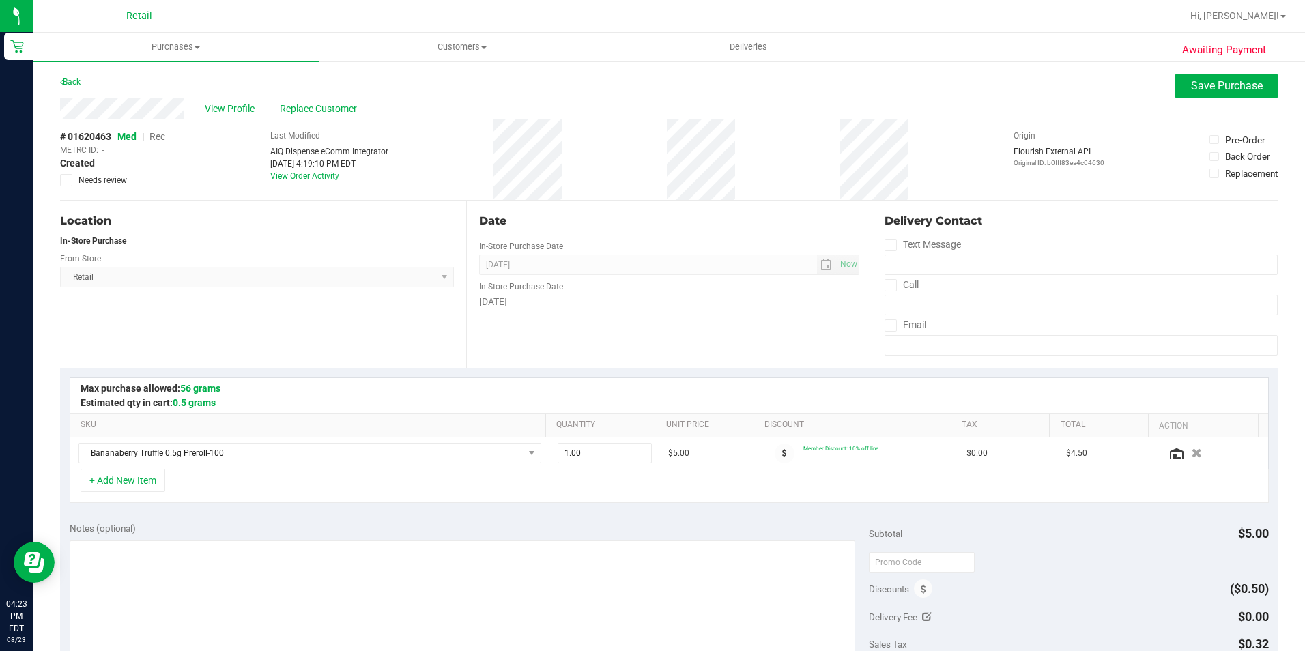
click at [156, 135] on span "Rec" at bounding box center [157, 136] width 16 height 11
click at [118, 134] on span "Med" at bounding box center [126, 136] width 18 height 11
click at [1216, 87] on span "Save Purchase" at bounding box center [1227, 85] width 72 height 13
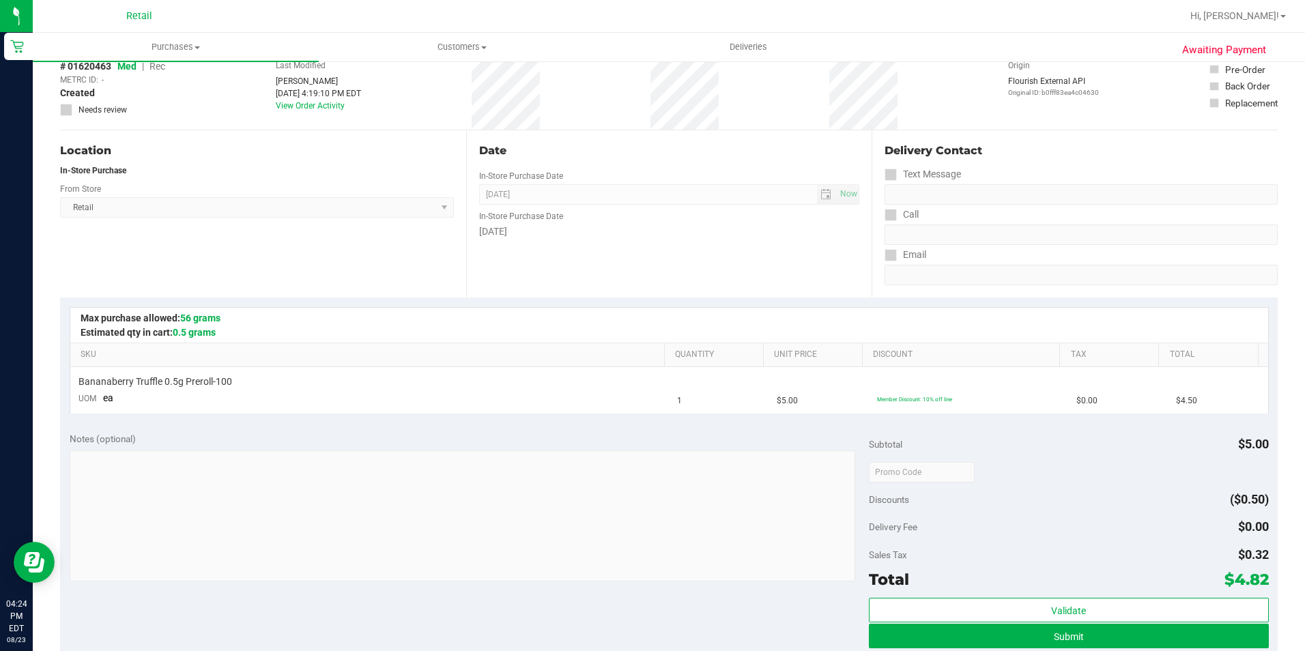
scroll to position [273, 0]
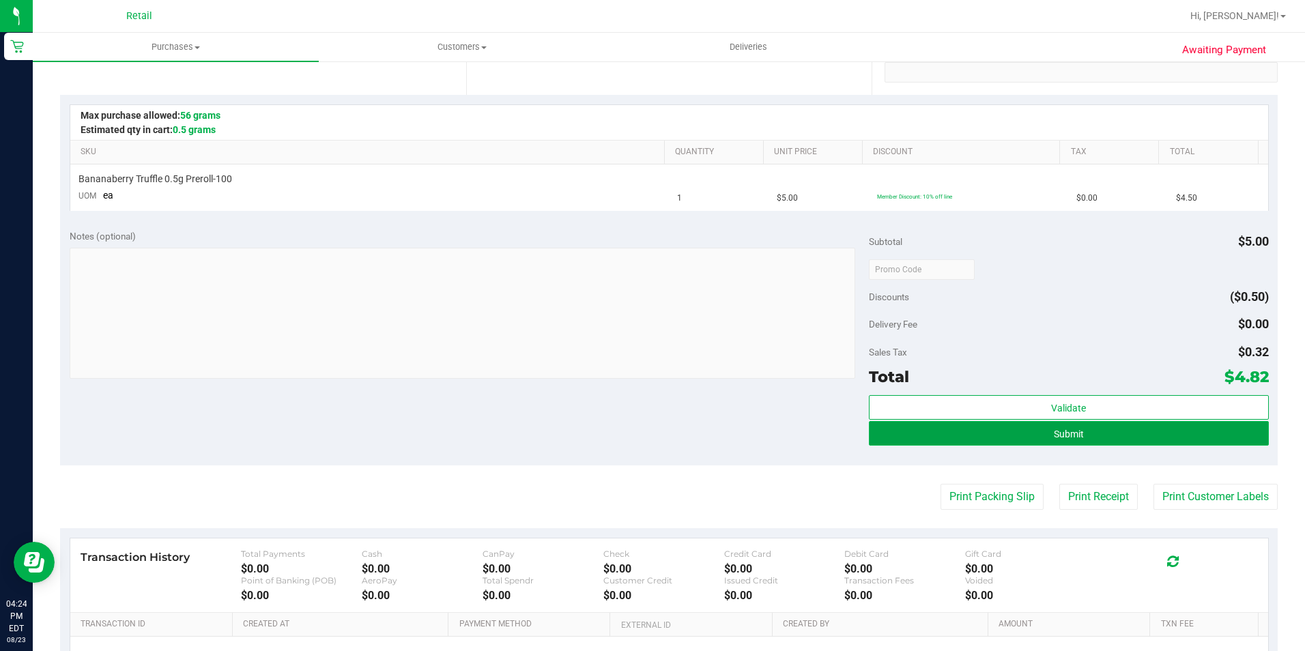
click at [993, 435] on button "Submit" at bounding box center [1069, 433] width 400 height 25
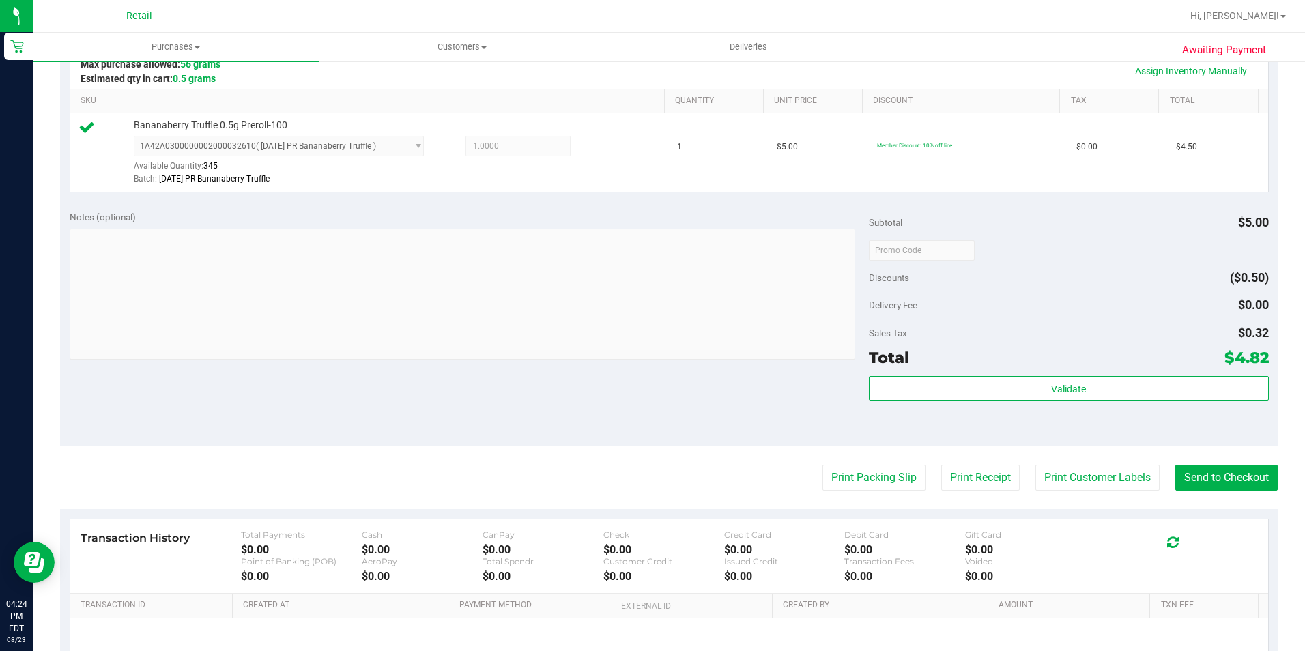
scroll to position [341, 0]
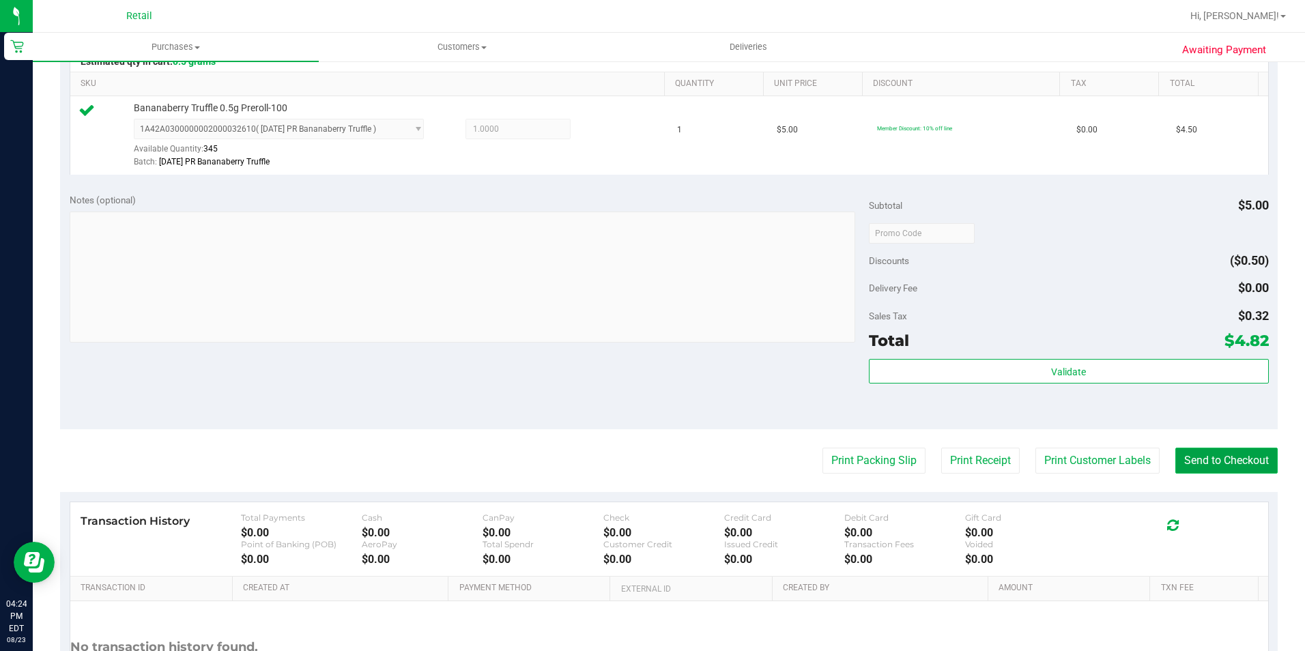
click at [1185, 460] on button "Send to Checkout" at bounding box center [1226, 461] width 102 height 26
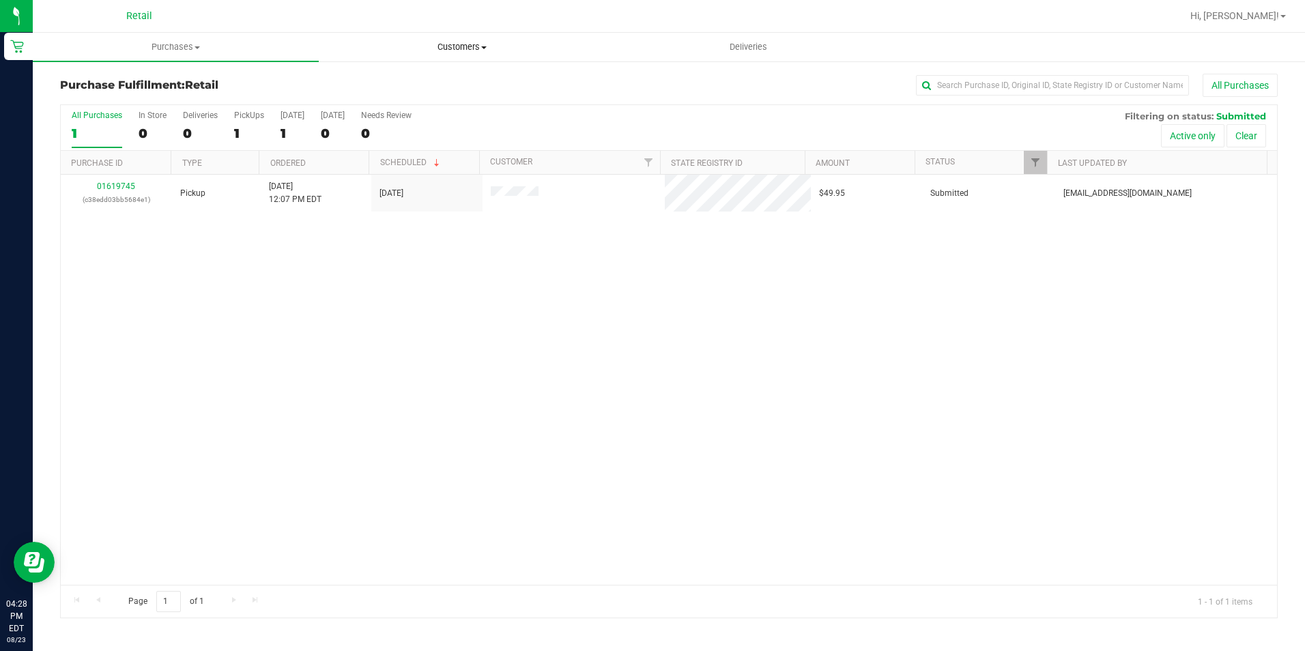
click at [461, 53] on uib-tab-heading "Customers All customers Add a new customer All physicians" at bounding box center [461, 46] width 285 height 27
click at [422, 85] on li "All customers" at bounding box center [462, 82] width 286 height 16
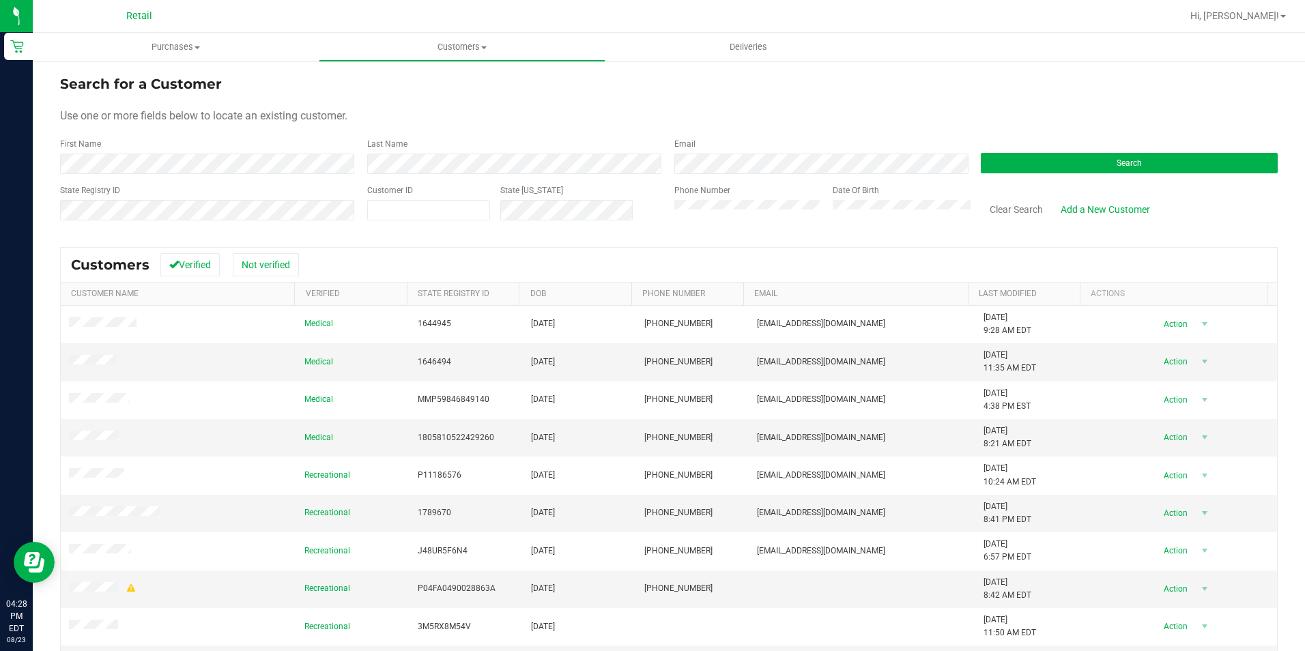
click at [245, 172] on form "Search for a Customer Use one or more fields below to locate an existing custom…" at bounding box center [669, 153] width 1218 height 159
click at [420, 175] on form "Search for a Customer Use one or more fields below to locate an existing custom…" at bounding box center [669, 153] width 1218 height 159
click at [1032, 156] on button "Search" at bounding box center [1129, 163] width 297 height 20
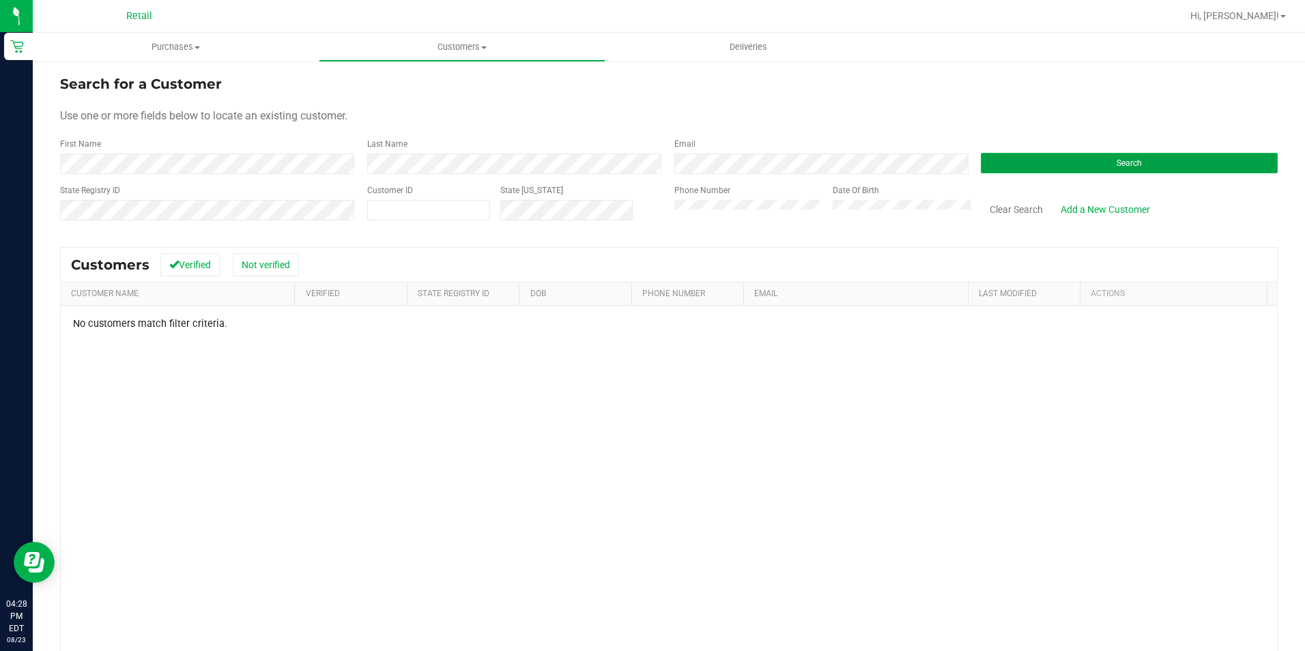
click at [1055, 160] on button "Search" at bounding box center [1129, 163] width 297 height 20
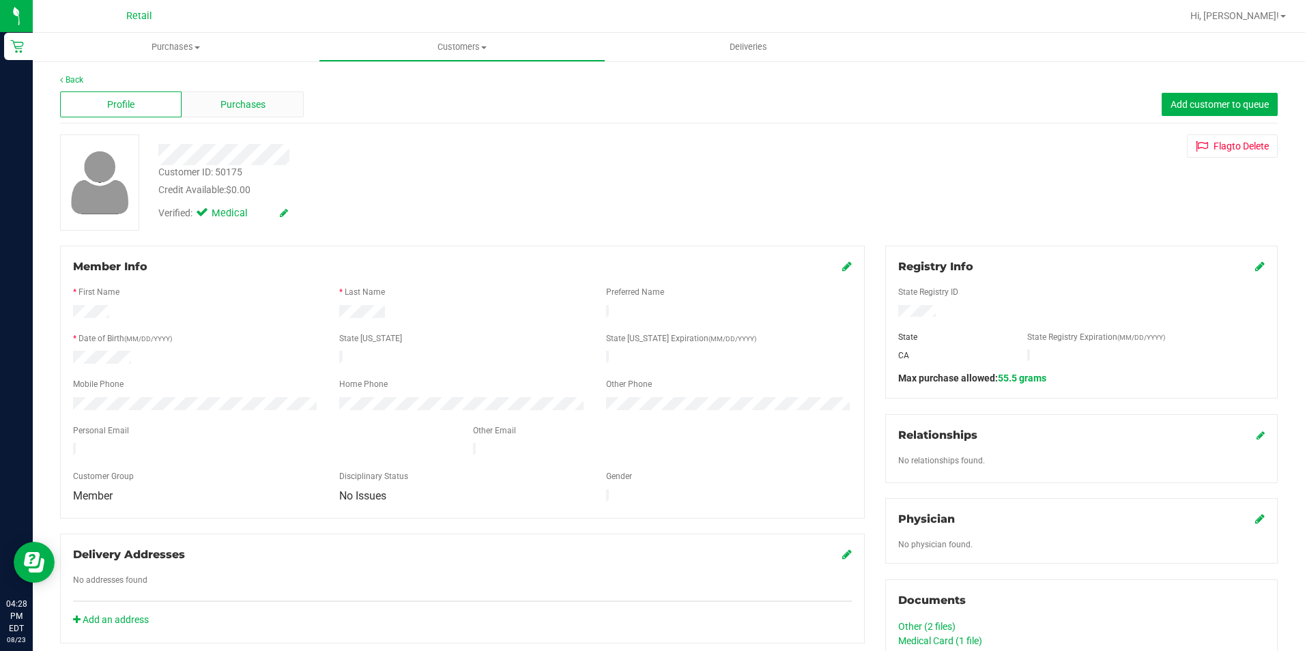
click at [210, 101] on div "Purchases" at bounding box center [242, 104] width 121 height 26
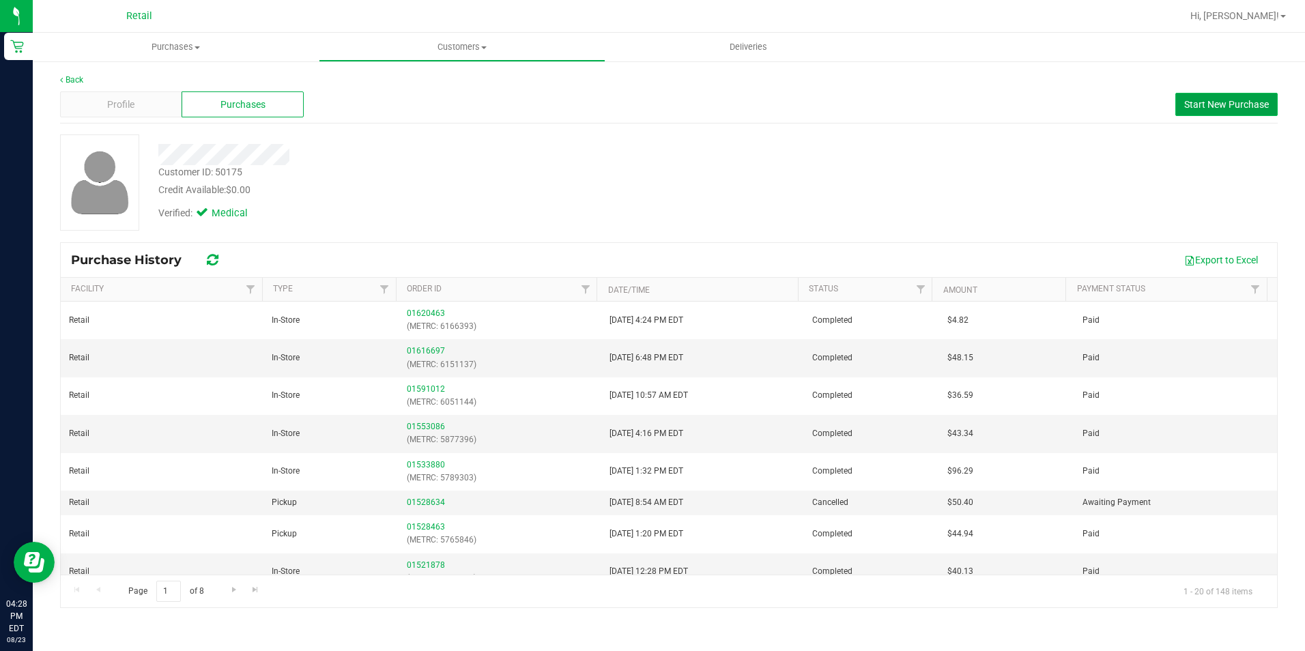
click at [1261, 107] on span "Start New Purchase" at bounding box center [1226, 104] width 85 height 11
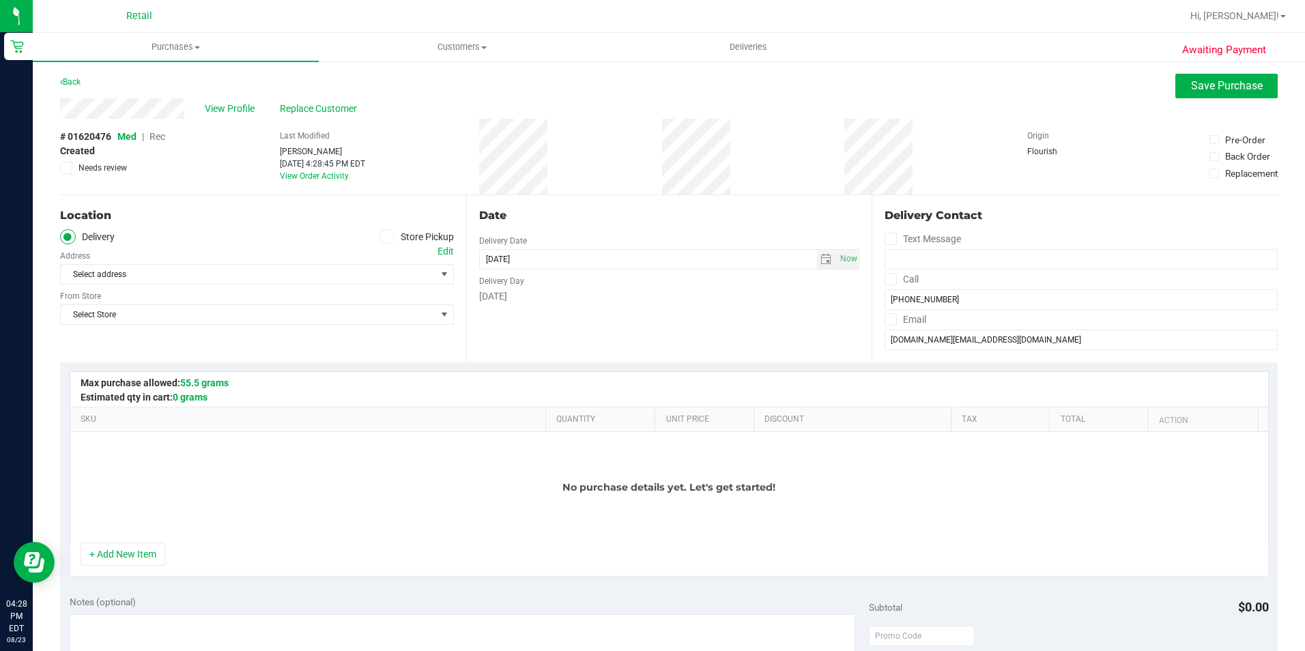
drag, startPoint x: 390, startPoint y: 242, endPoint x: 390, endPoint y: 257, distance: 15.0
click at [390, 246] on div "Location Delivery Store Pickup Address Edit Select address Select address From …" at bounding box center [263, 278] width 406 height 167
drag, startPoint x: 390, startPoint y: 257, endPoint x: 371, endPoint y: 229, distance: 34.8
click at [371, 226] on div "Location Delivery Store Pickup Address Edit Select address Select address From …" at bounding box center [263, 278] width 406 height 167
click at [382, 237] on icon at bounding box center [386, 237] width 8 height 0
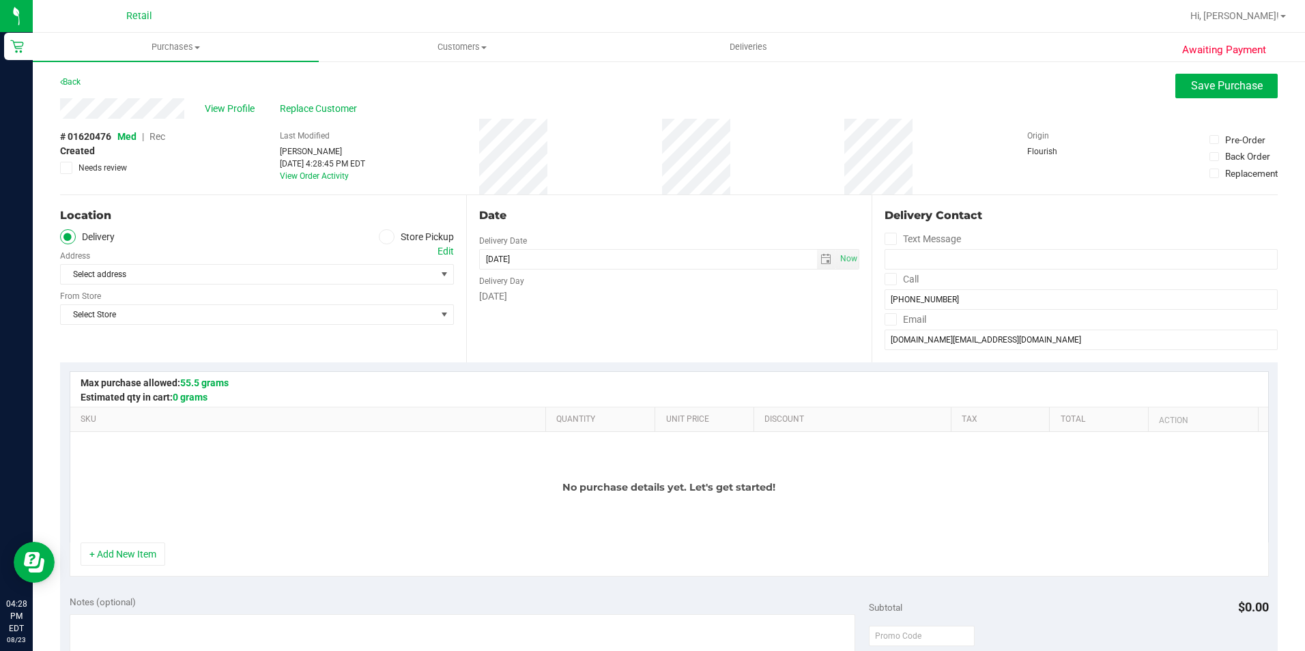
click at [0, 0] on input "Store Pickup" at bounding box center [0, 0] width 0 height 0
click at [376, 269] on span "Select Store" at bounding box center [248, 274] width 375 height 19
click at [313, 315] on div "Location Delivery Store Pickup Store Select Store Select Store Retail" at bounding box center [263, 278] width 406 height 167
click at [326, 288] on div "Location Delivery Store Pickup Store Select Store Select Store Retail" at bounding box center [263, 278] width 406 height 167
click at [326, 286] on div "Location Delivery Store Pickup Store Select Store Select Store Retail" at bounding box center [263, 278] width 406 height 167
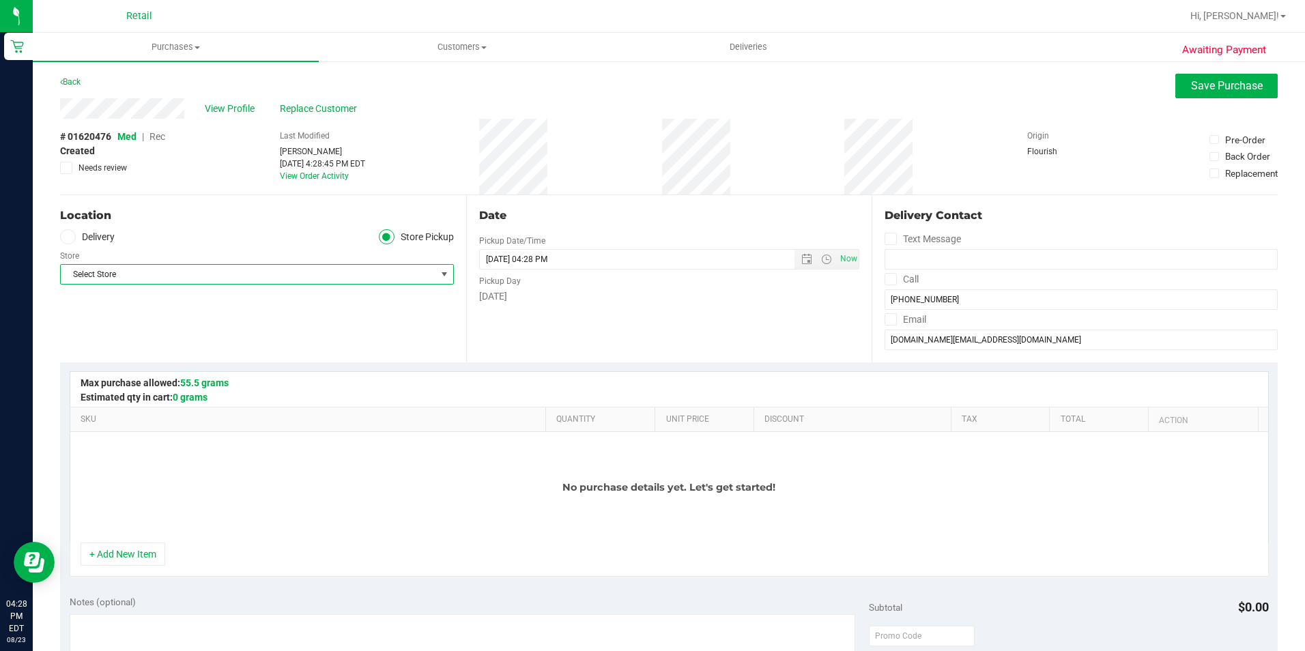
click at [312, 303] on div "Location Delivery Store Pickup Store Select Store Select Store Retail" at bounding box center [263, 278] width 406 height 167
click at [419, 278] on span "Select Store" at bounding box center [248, 274] width 375 height 19
click at [392, 293] on li "Retail" at bounding box center [255, 298] width 389 height 20
click at [847, 262] on span "Now" at bounding box center [848, 259] width 23 height 20
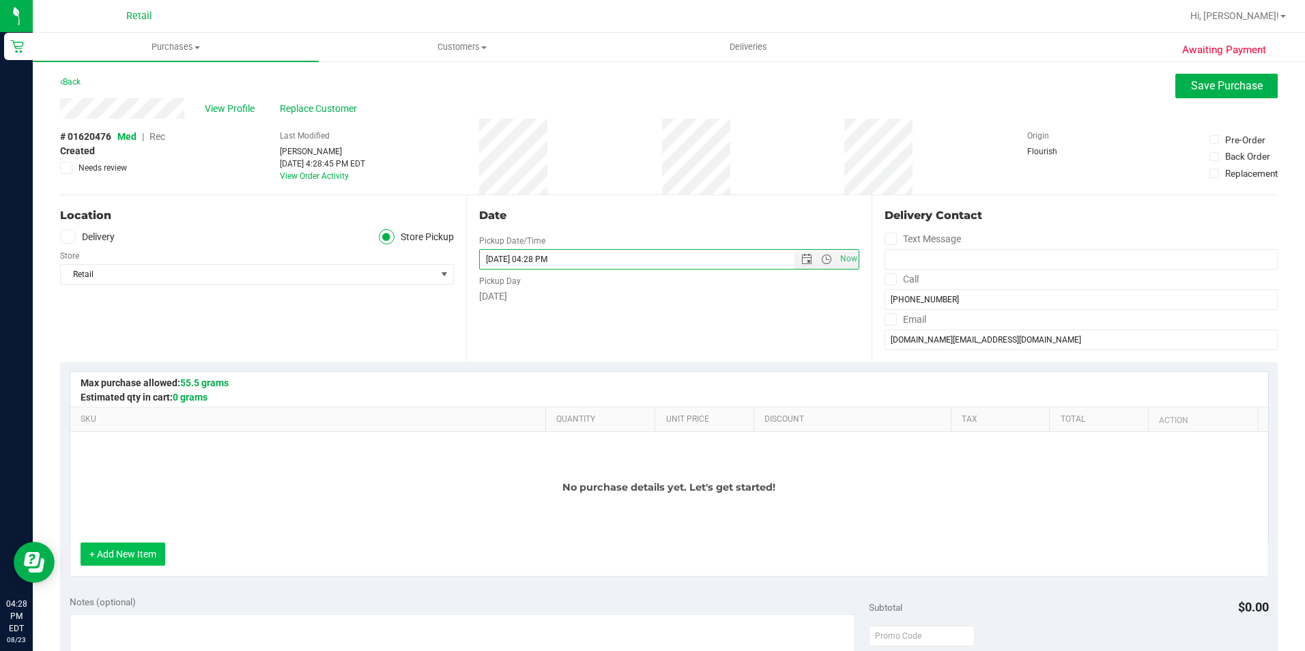
click at [126, 558] on button "+ Add New Item" at bounding box center [123, 554] width 85 height 23
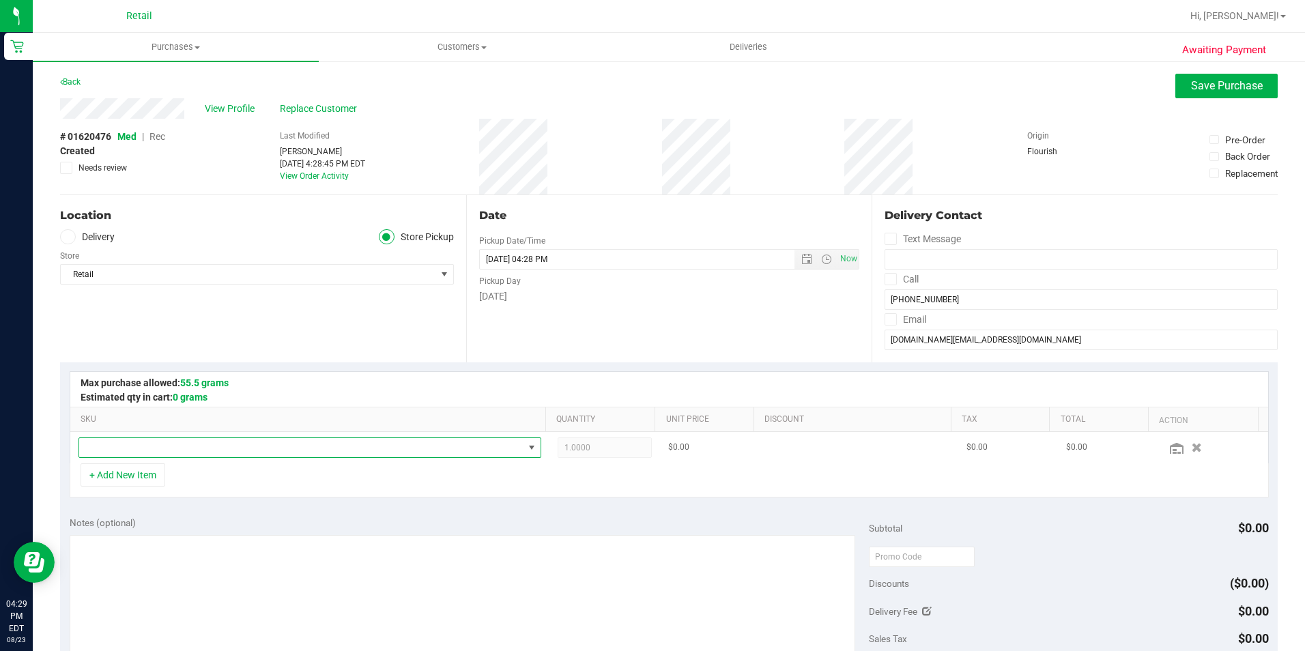
click at [221, 448] on span "NO DATA FOUND" at bounding box center [301, 447] width 444 height 19
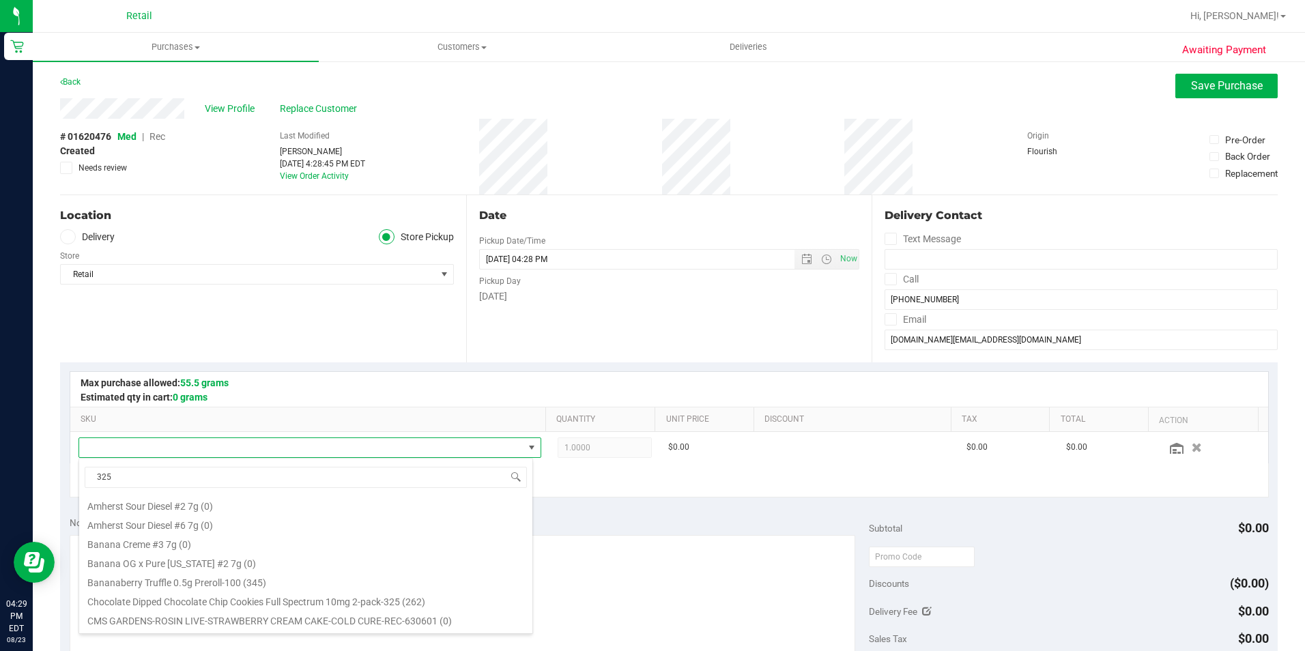
scroll to position [136, 0]
type input "3"
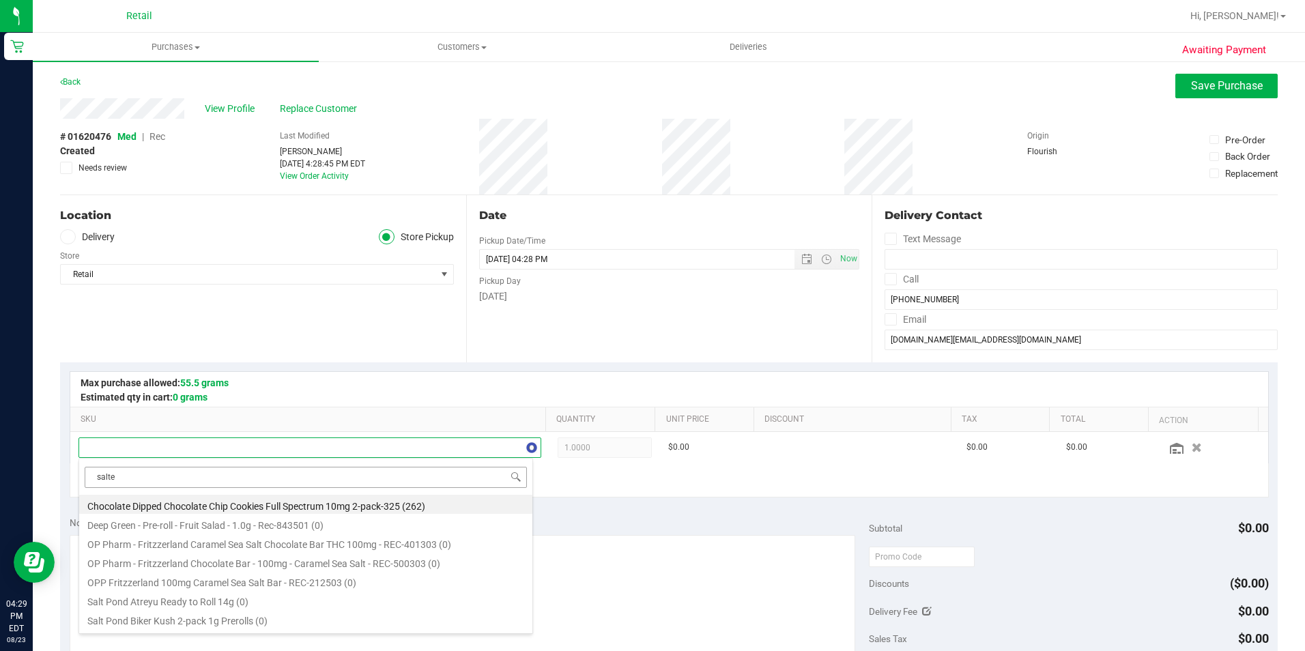
type input "salted"
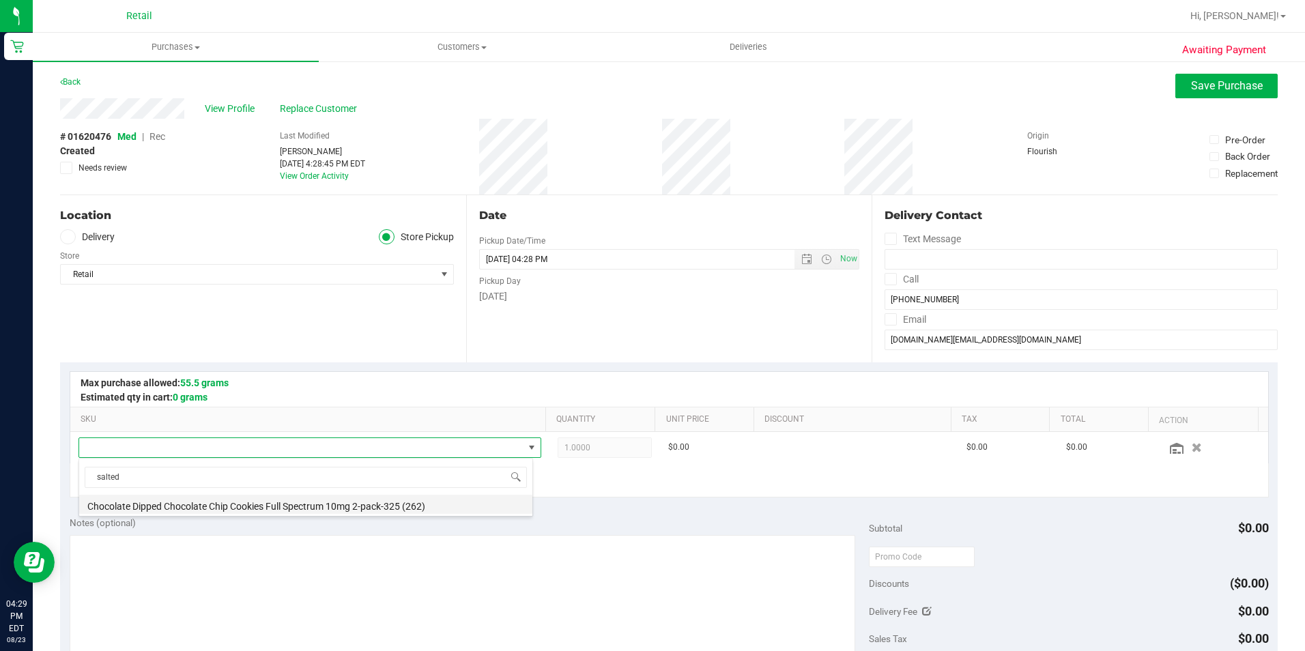
click at [303, 500] on li "Chocolate Dipped Chocolate Chip Cookies Full Spectrum 10mg 2-pack-325 (262)" at bounding box center [305, 504] width 453 height 19
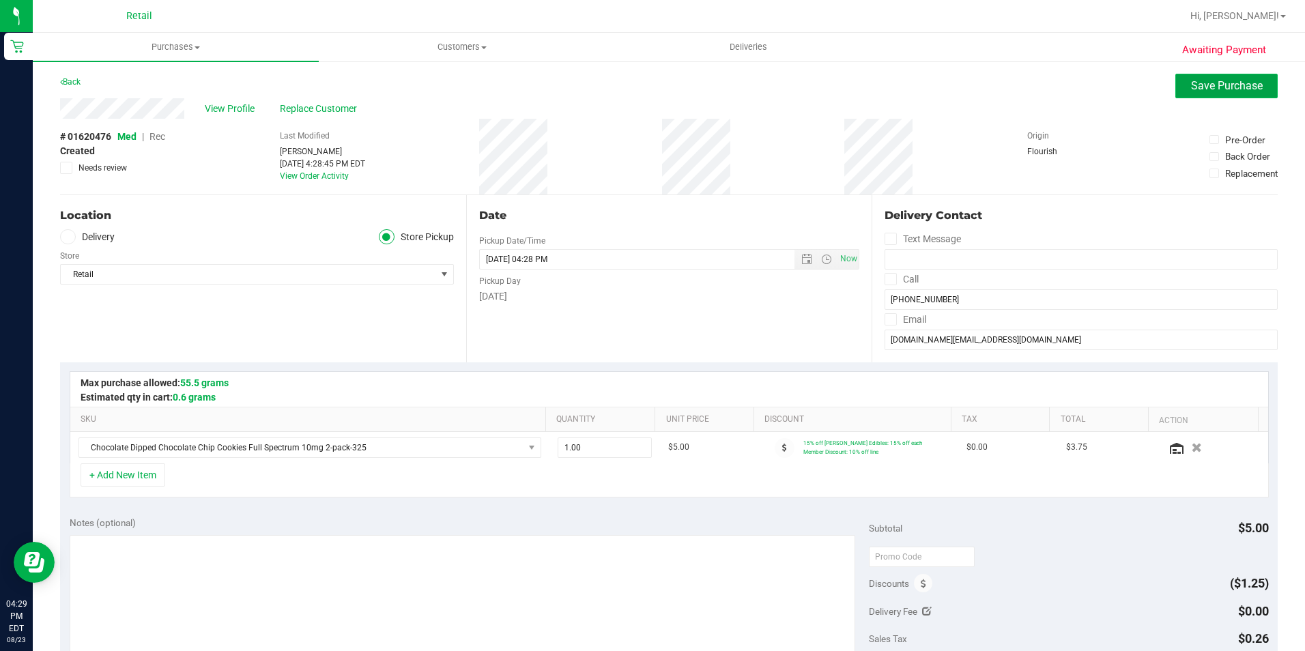
click at [1198, 83] on span "Save Purchase" at bounding box center [1227, 85] width 72 height 13
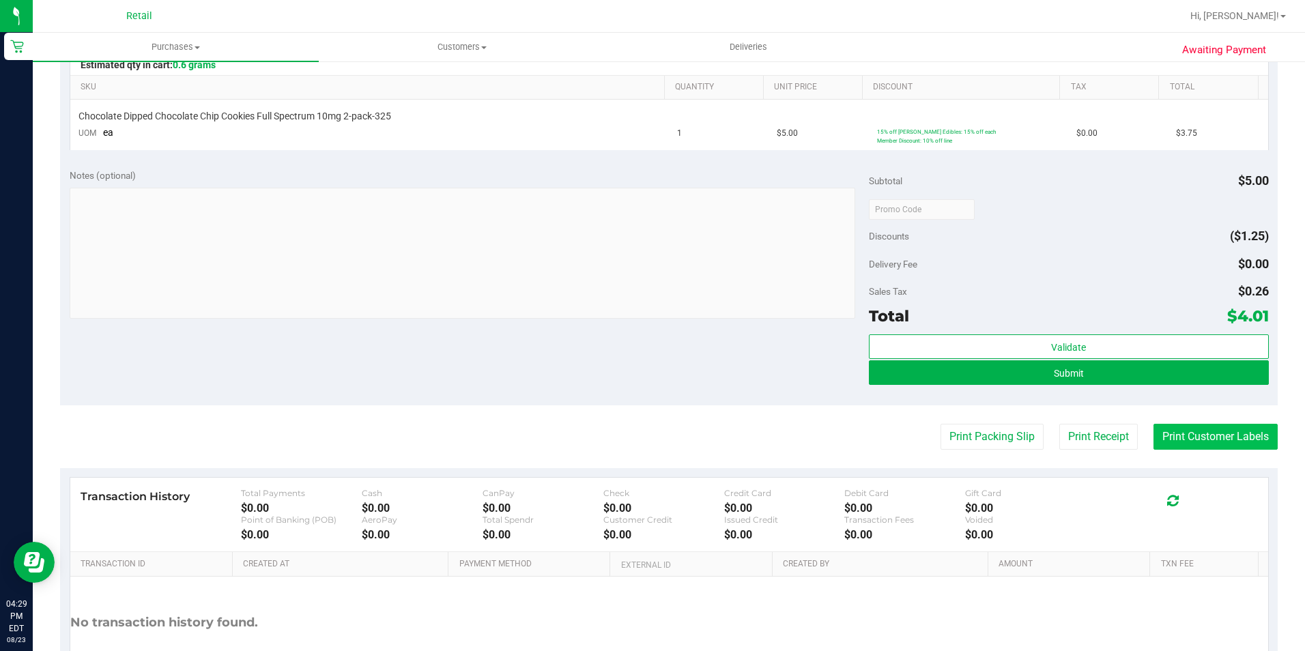
scroll to position [341, 0]
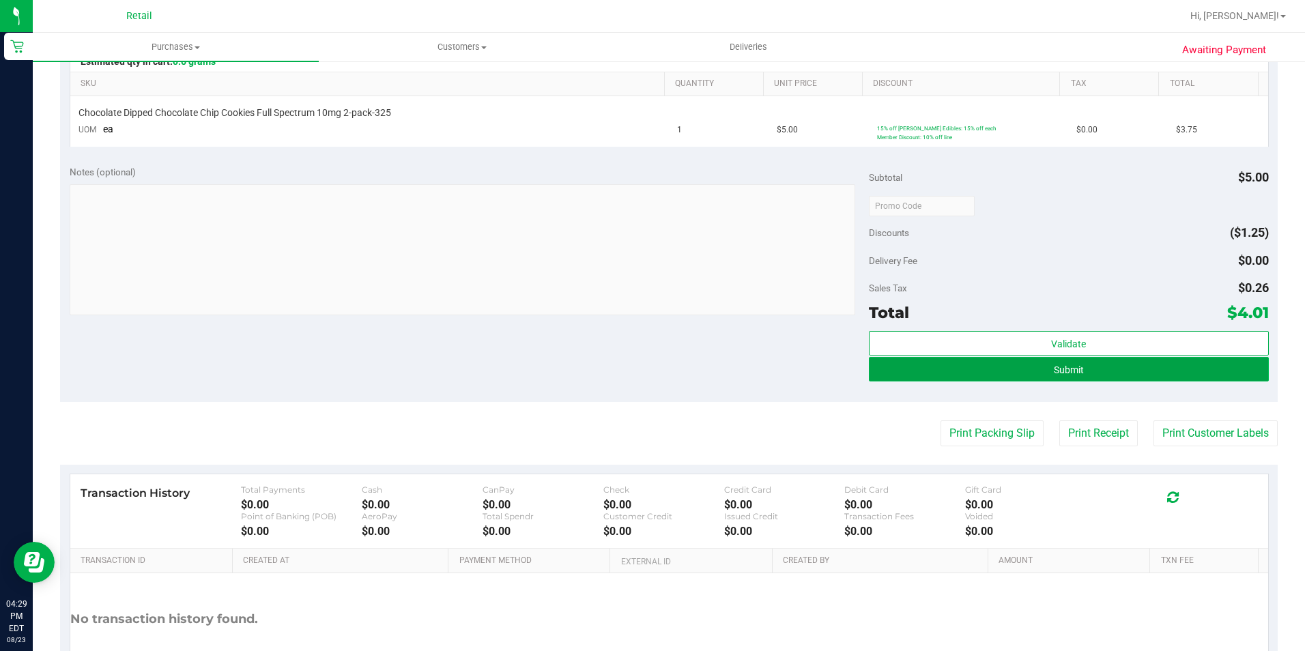
click at [1099, 376] on button "Submit" at bounding box center [1069, 369] width 400 height 25
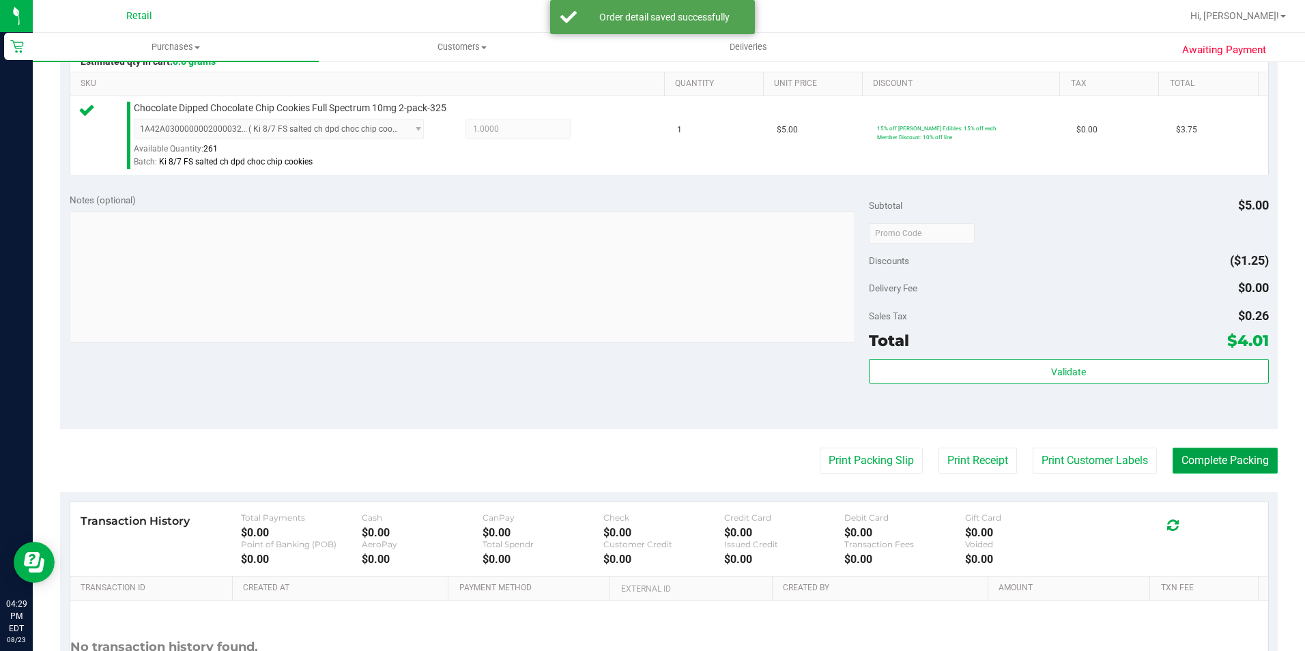
click at [1190, 464] on button "Complete Packing" at bounding box center [1224, 461] width 105 height 26
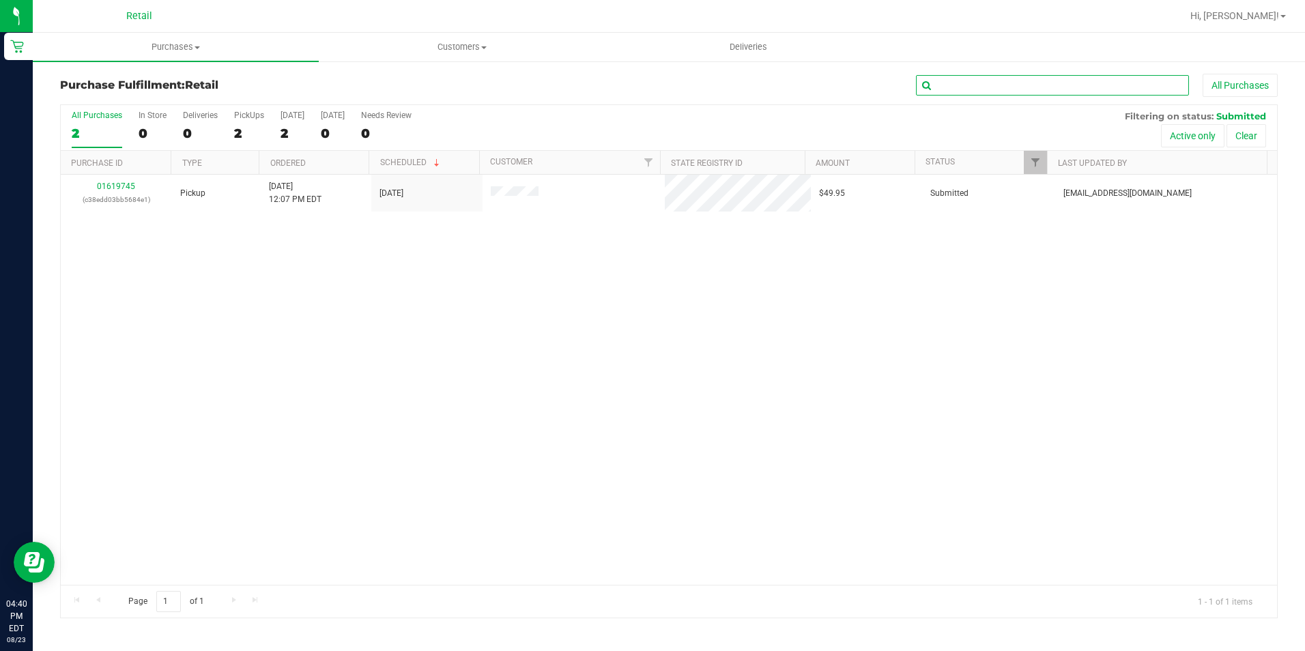
click at [972, 75] on input "text" at bounding box center [1052, 85] width 273 height 20
click at [455, 40] on uib-tab-heading "Customers All customers Add a new customer All physicians" at bounding box center [461, 46] width 285 height 27
click at [371, 84] on span "All customers" at bounding box center [368, 82] width 98 height 12
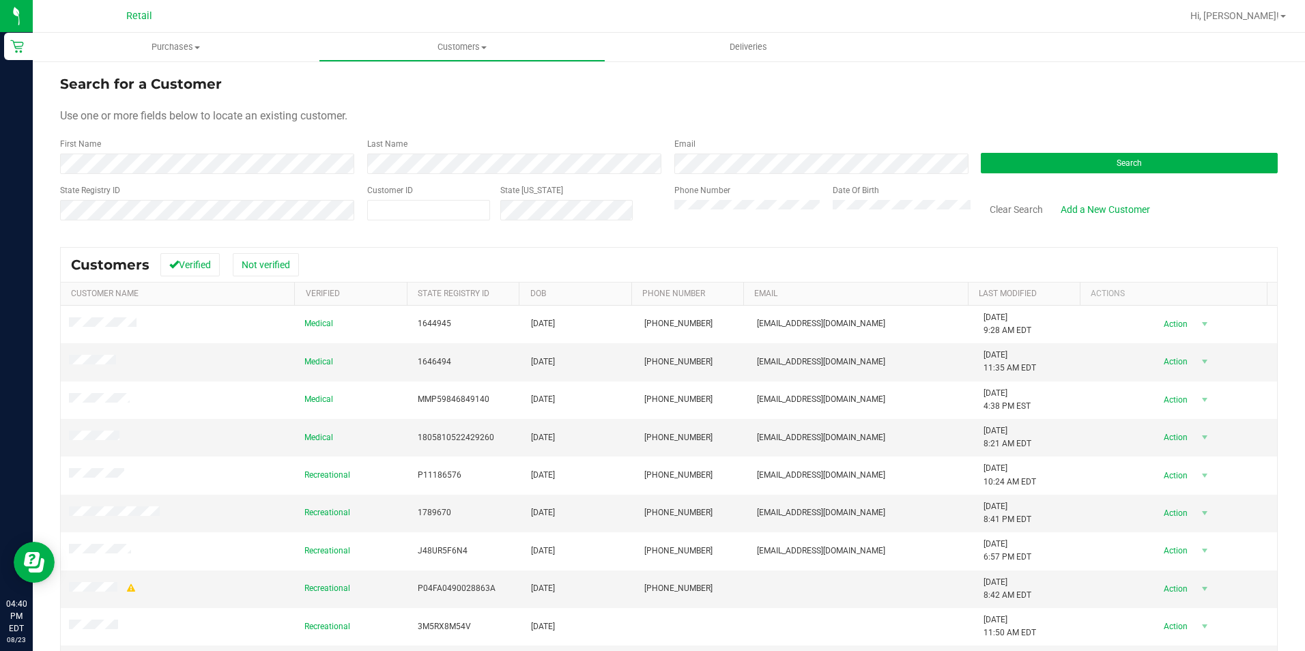
click at [400, 153] on div "Last Name" at bounding box center [510, 156] width 307 height 36
click at [1005, 167] on button "Search" at bounding box center [1129, 163] width 297 height 20
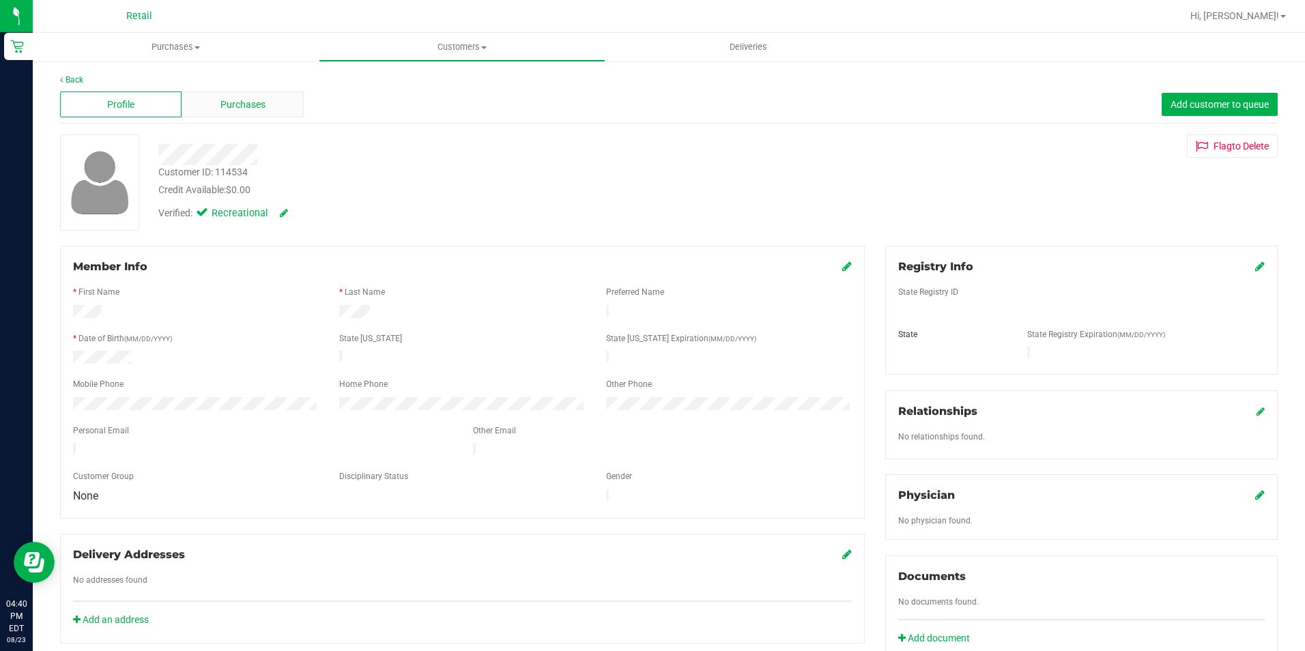
click at [217, 116] on div "Purchases" at bounding box center [242, 104] width 121 height 26
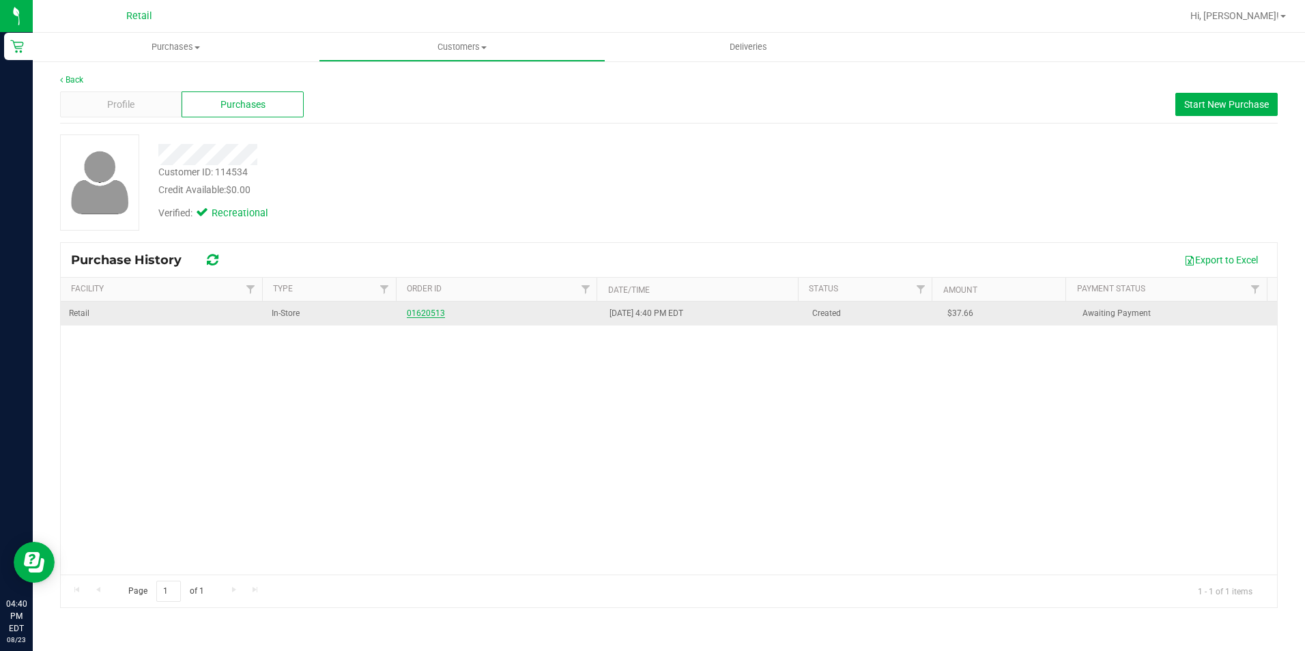
click at [412, 313] on link "01620513" at bounding box center [426, 313] width 38 height 10
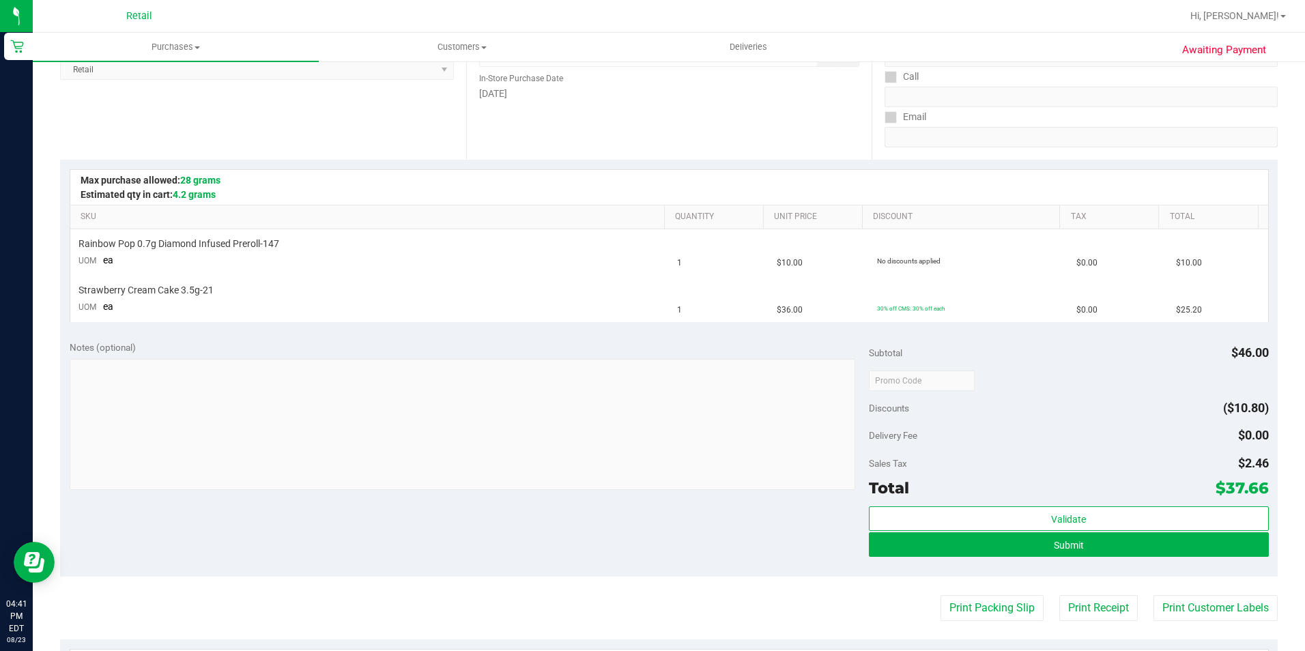
scroll to position [341, 0]
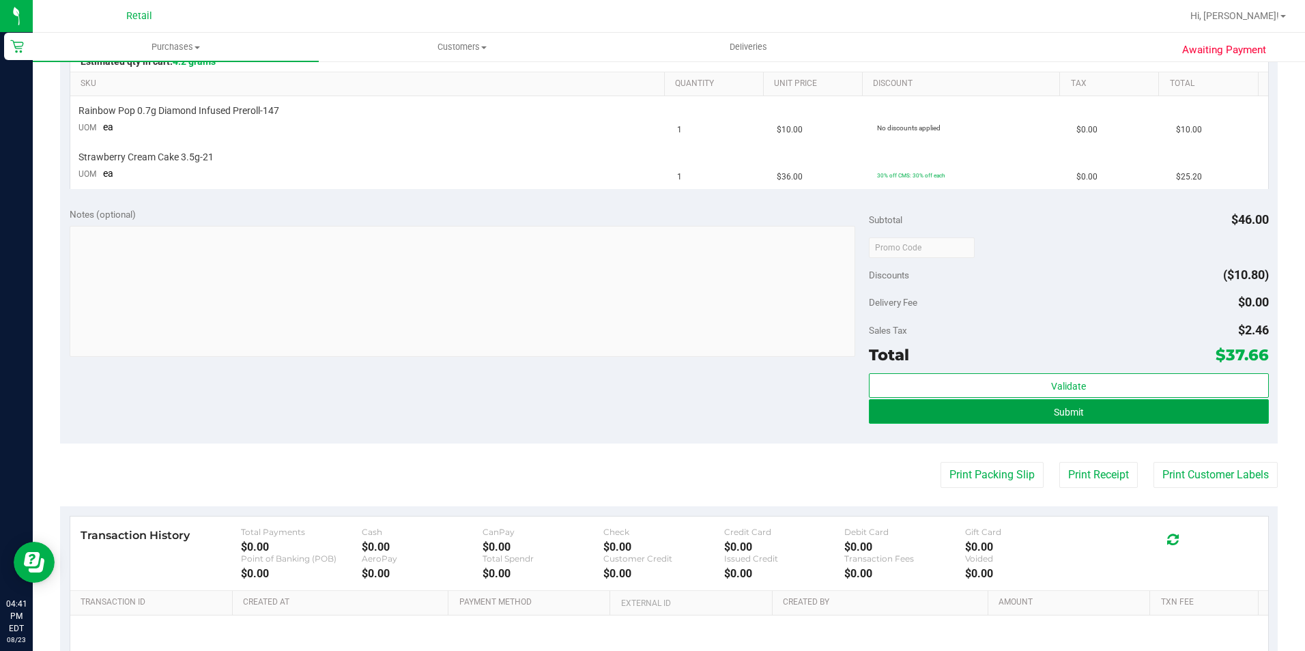
click at [1054, 415] on span "Submit" at bounding box center [1069, 412] width 30 height 11
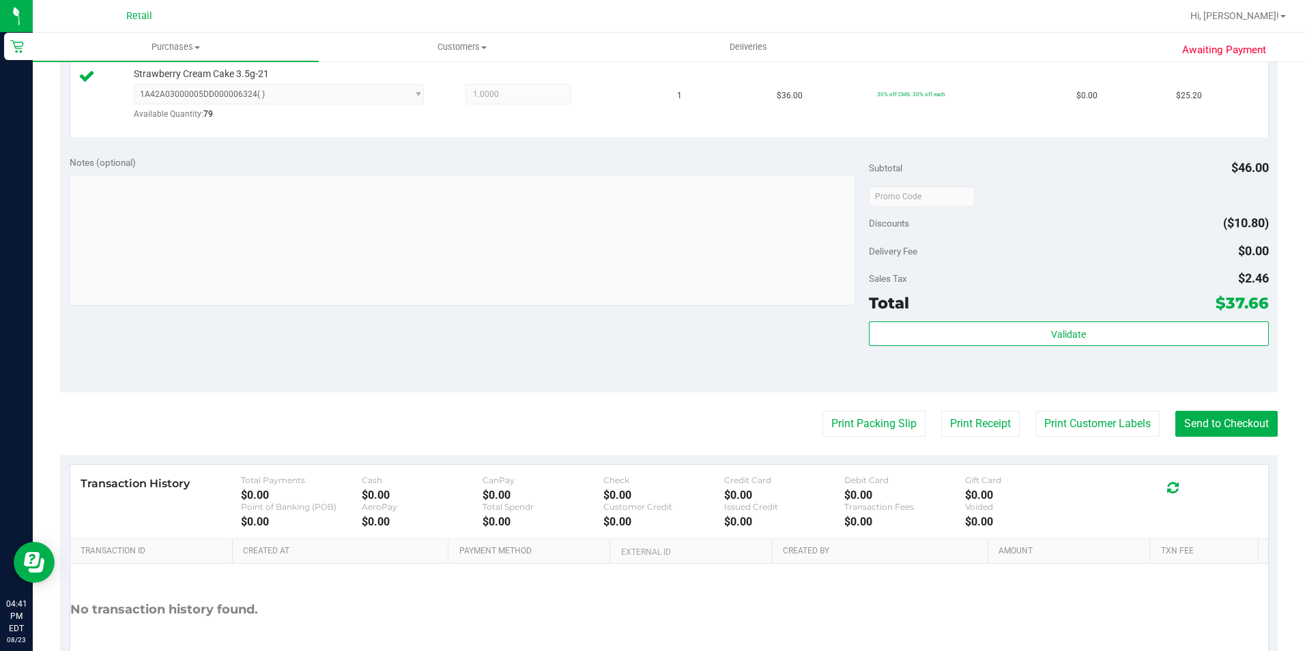
scroll to position [478, 0]
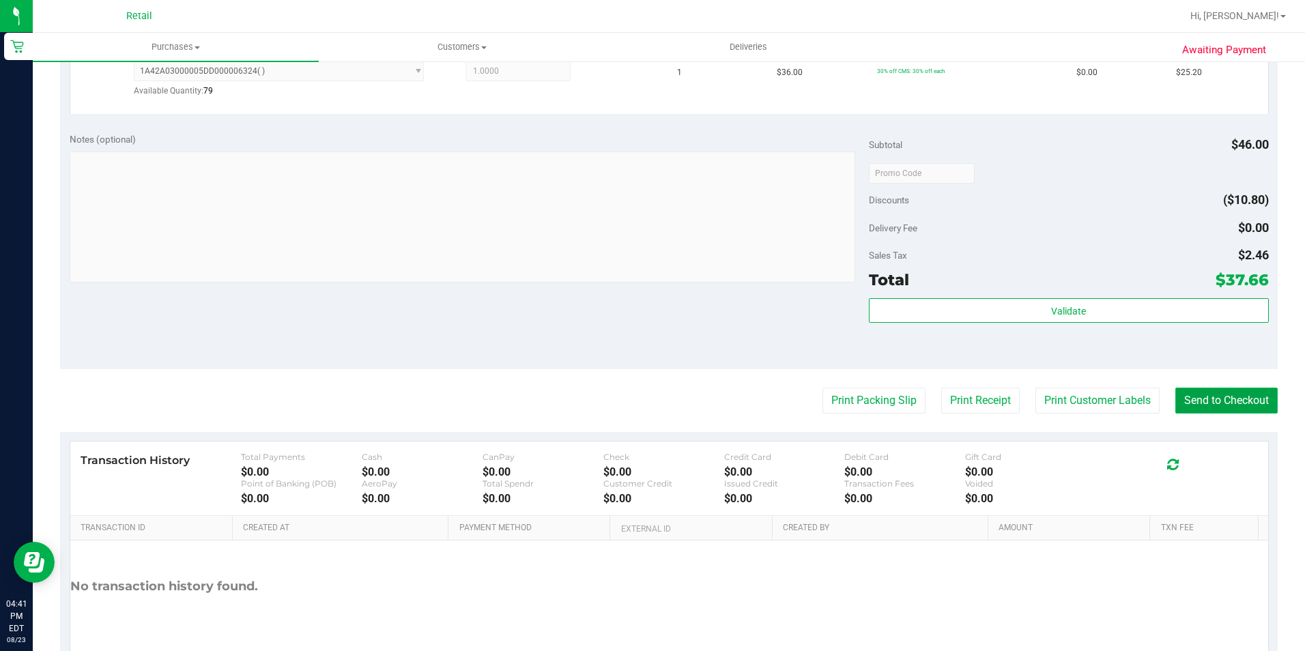
click at [1210, 403] on button "Send to Checkout" at bounding box center [1226, 401] width 102 height 26
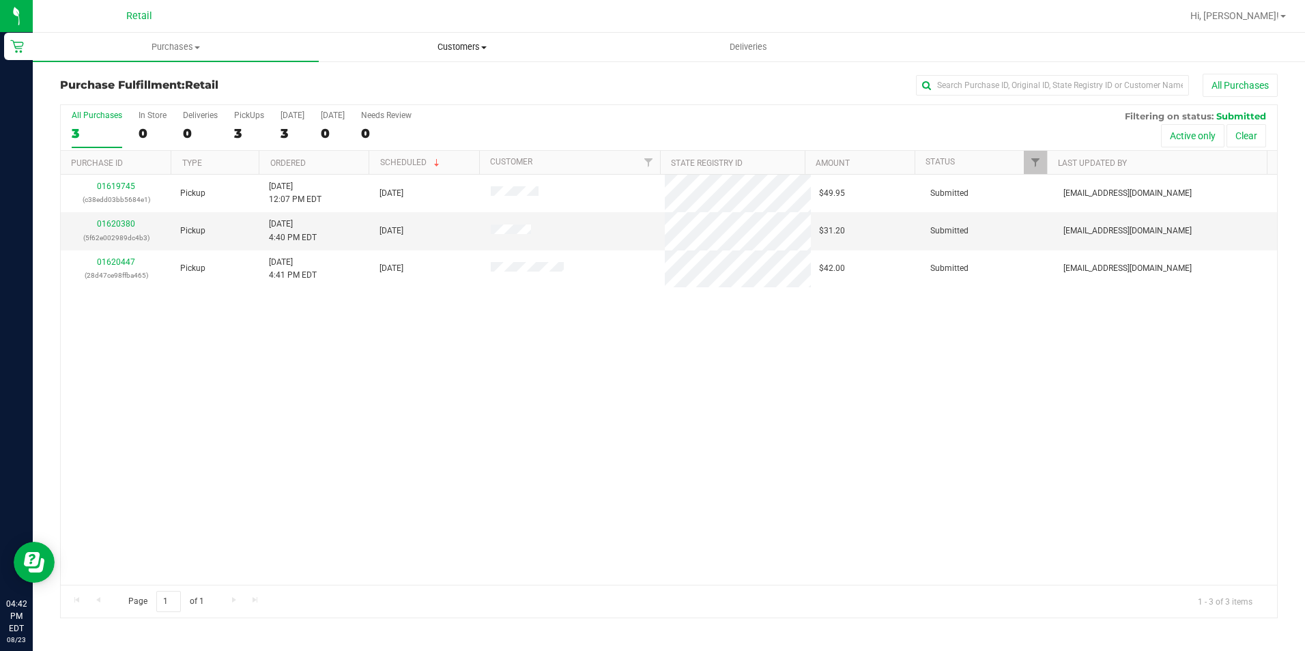
click at [444, 44] on span "Customers" at bounding box center [461, 47] width 285 height 12
click at [431, 75] on li "All customers" at bounding box center [462, 82] width 286 height 16
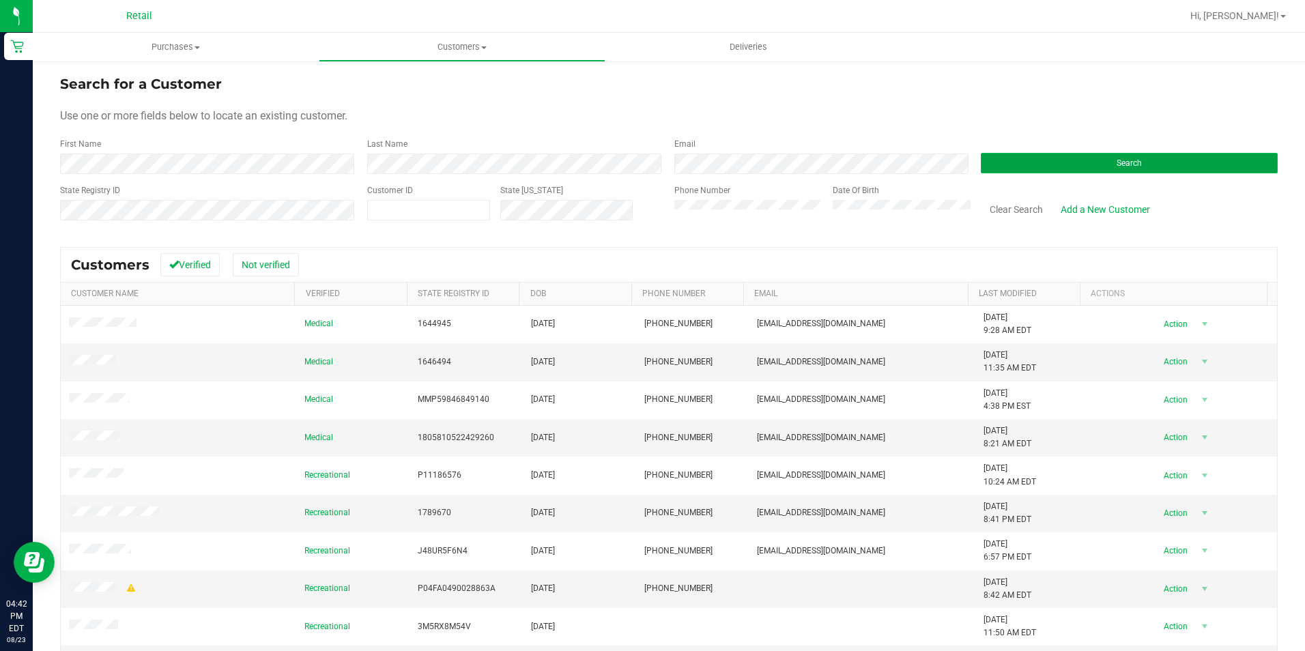
click at [1041, 154] on button "Search" at bounding box center [1129, 163] width 297 height 20
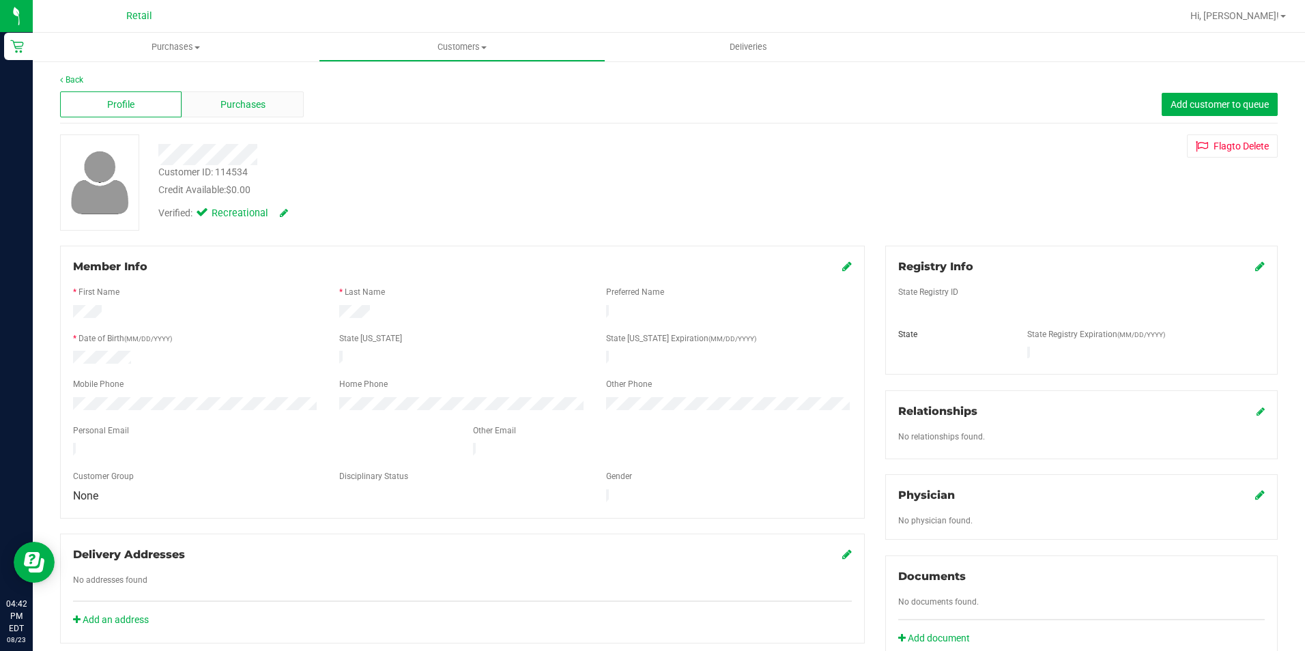
click at [280, 101] on div "Purchases" at bounding box center [242, 104] width 121 height 26
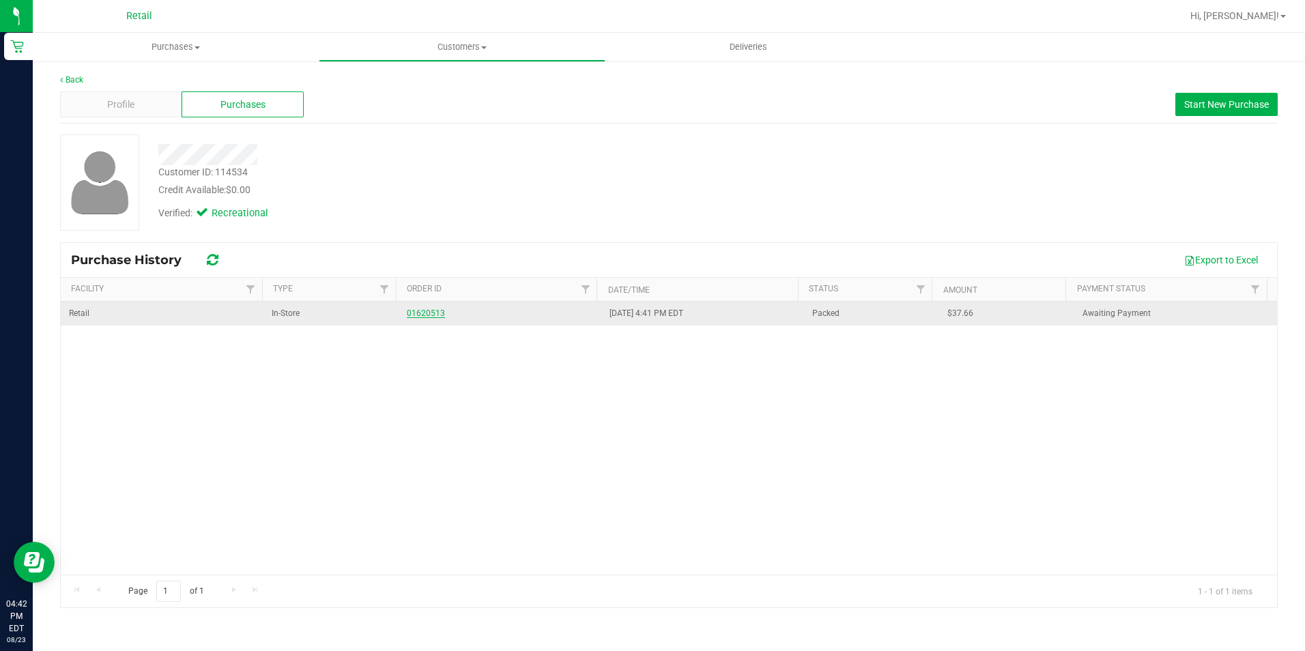
click at [434, 315] on link "01620513" at bounding box center [426, 313] width 38 height 10
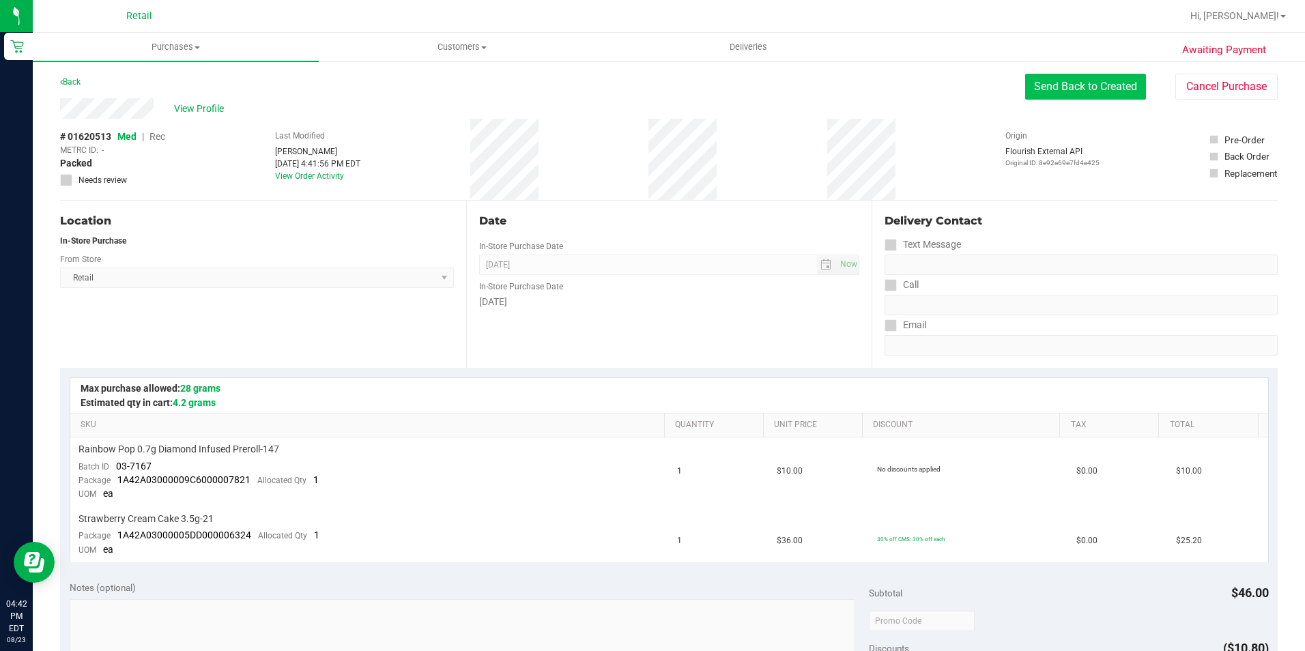
click at [1071, 95] on button "Send Back to Created" at bounding box center [1085, 87] width 121 height 26
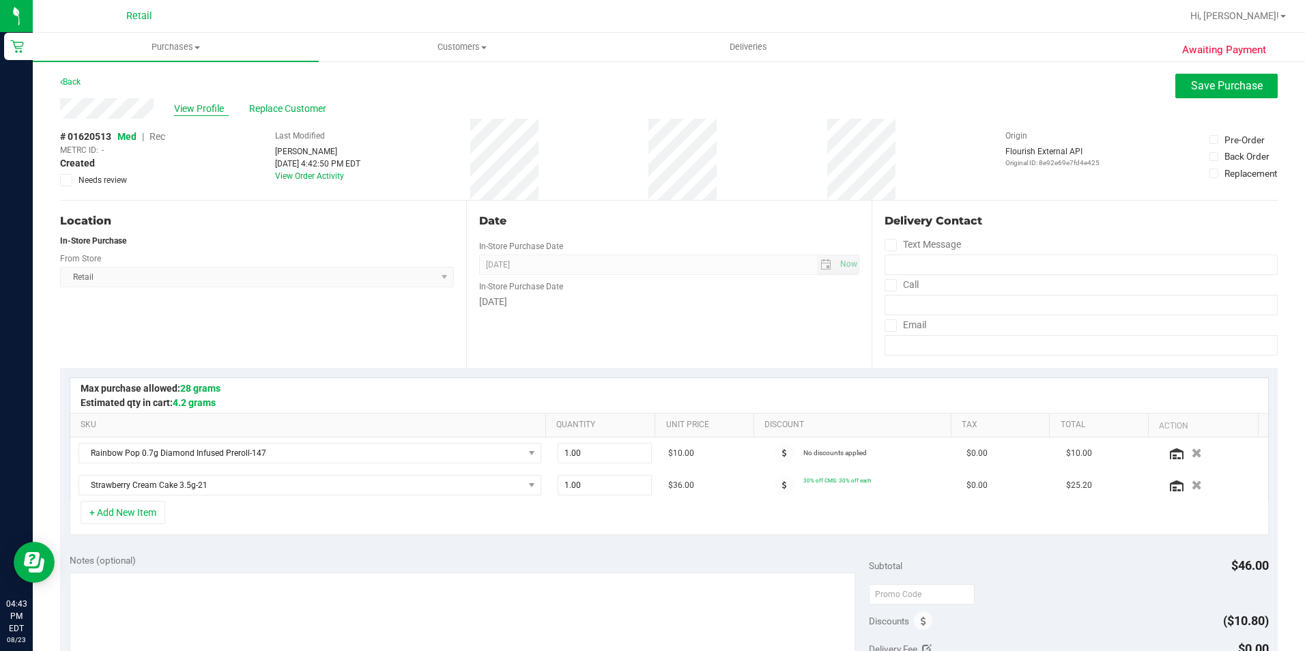
click at [201, 109] on span "View Profile" at bounding box center [201, 109] width 55 height 14
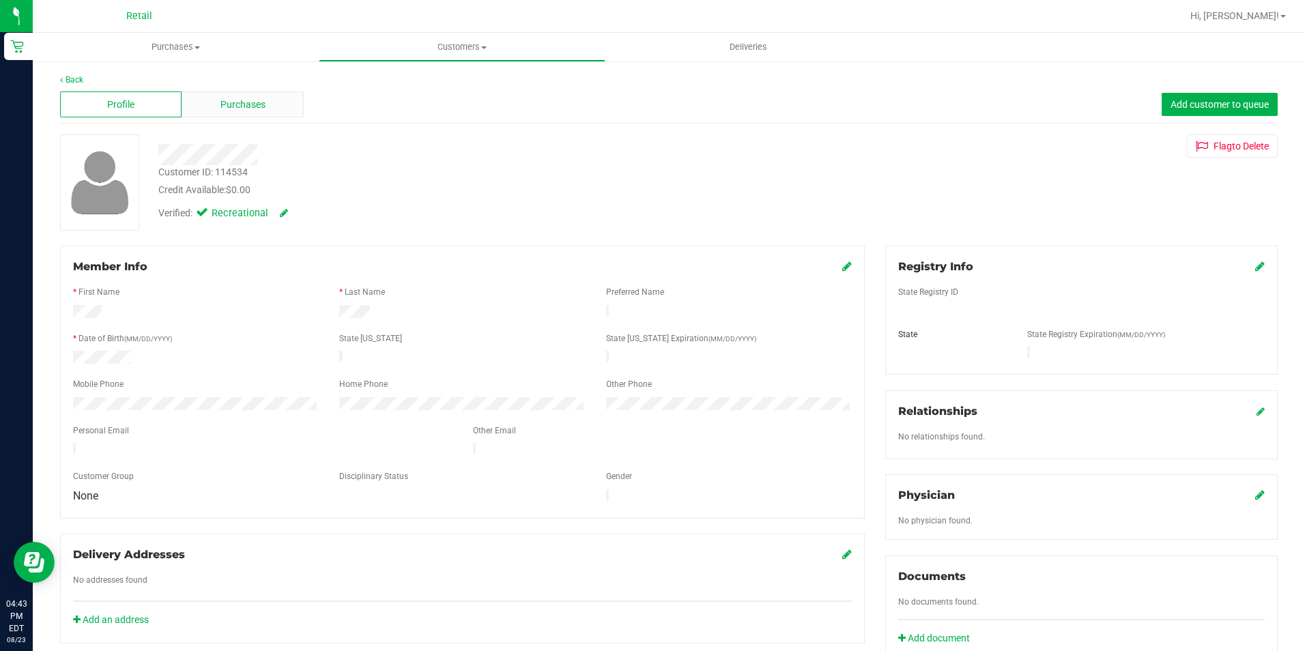
click at [202, 109] on div "Purchases" at bounding box center [242, 104] width 121 height 26
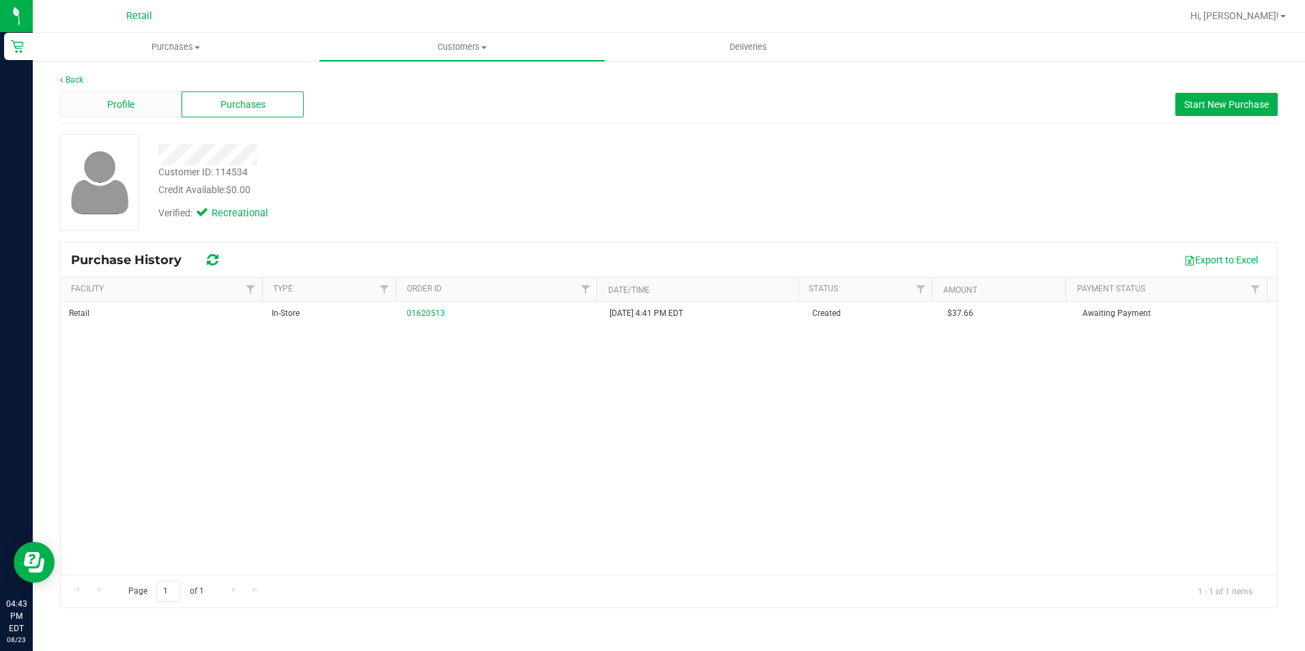
click at [147, 108] on div "Profile" at bounding box center [120, 104] width 121 height 26
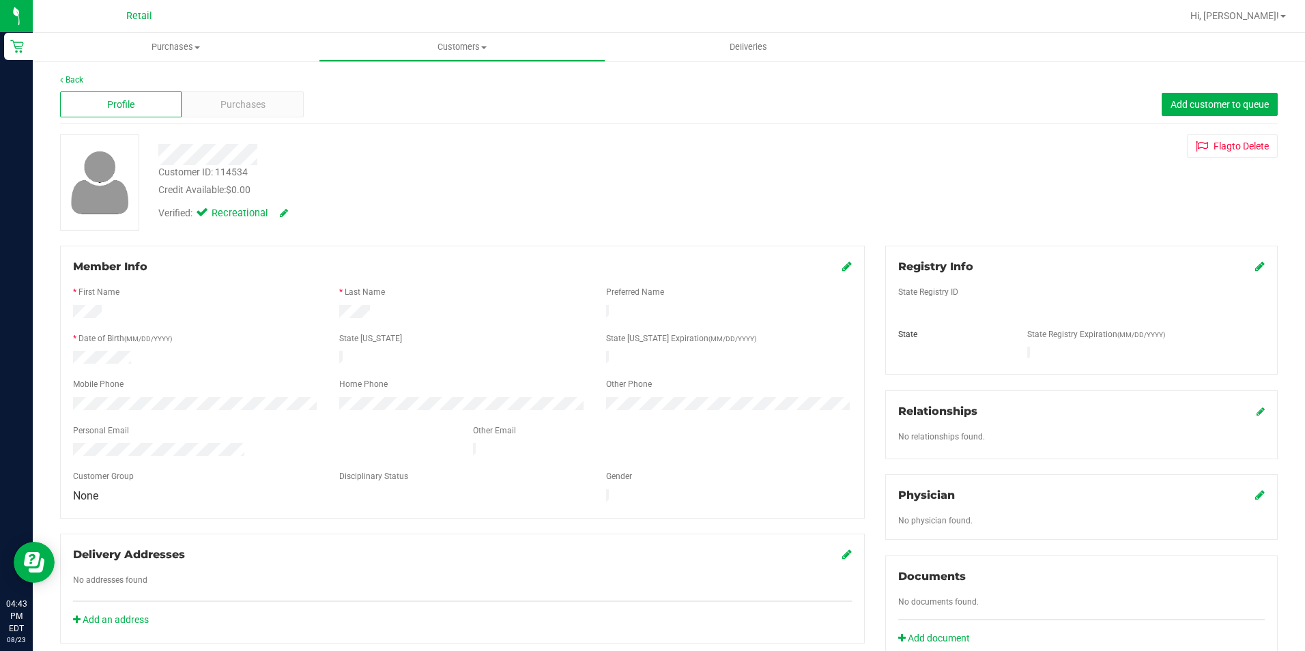
click at [842, 268] on icon at bounding box center [847, 266] width 10 height 11
click at [839, 268] on icon at bounding box center [845, 267] width 12 height 11
click at [1255, 268] on icon at bounding box center [1260, 266] width 10 height 11
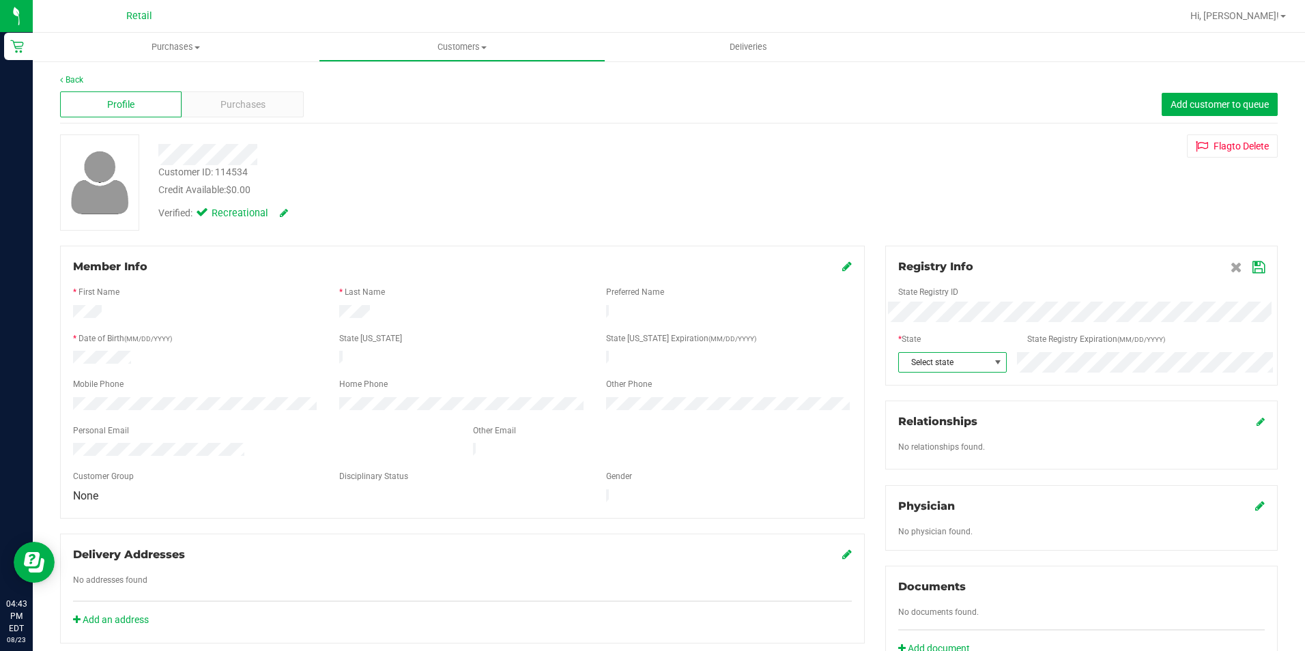
click at [910, 362] on span "Select state" at bounding box center [944, 362] width 90 height 19
click at [915, 551] on li "MA" at bounding box center [945, 554] width 106 height 23
click at [1252, 270] on icon at bounding box center [1258, 267] width 12 height 11
click at [216, 211] on span "Recreational" at bounding box center [239, 213] width 55 height 15
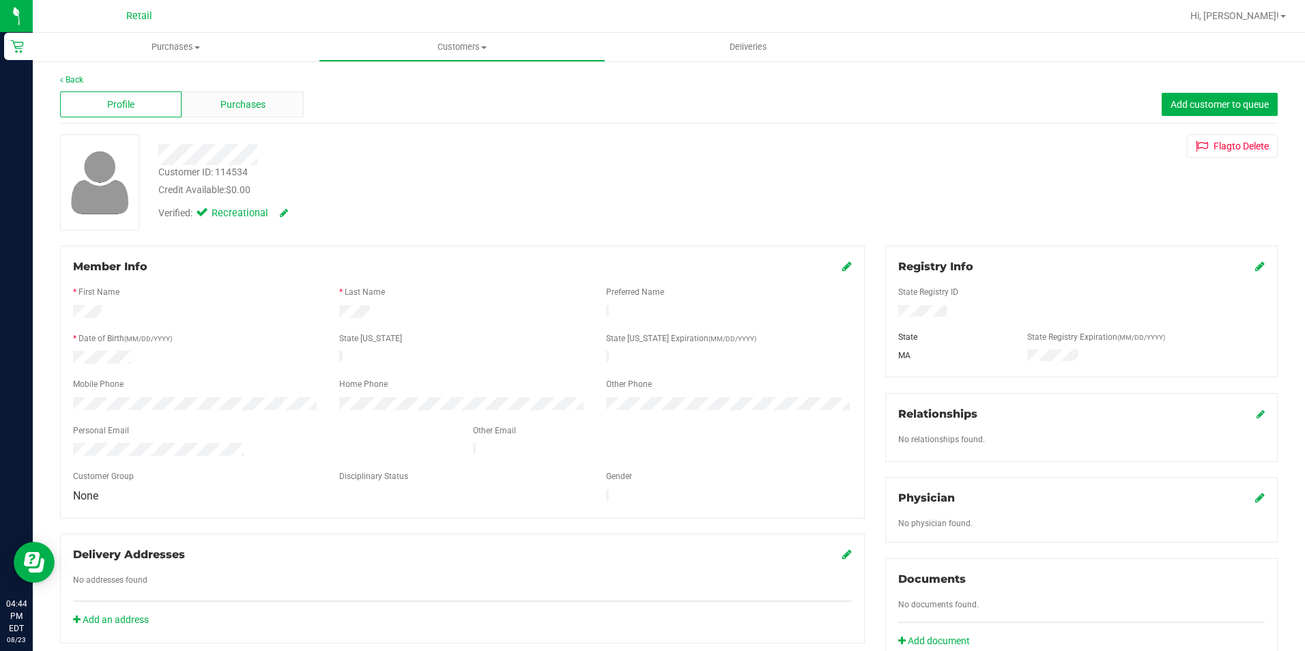
click at [258, 102] on span "Purchases" at bounding box center [242, 105] width 45 height 14
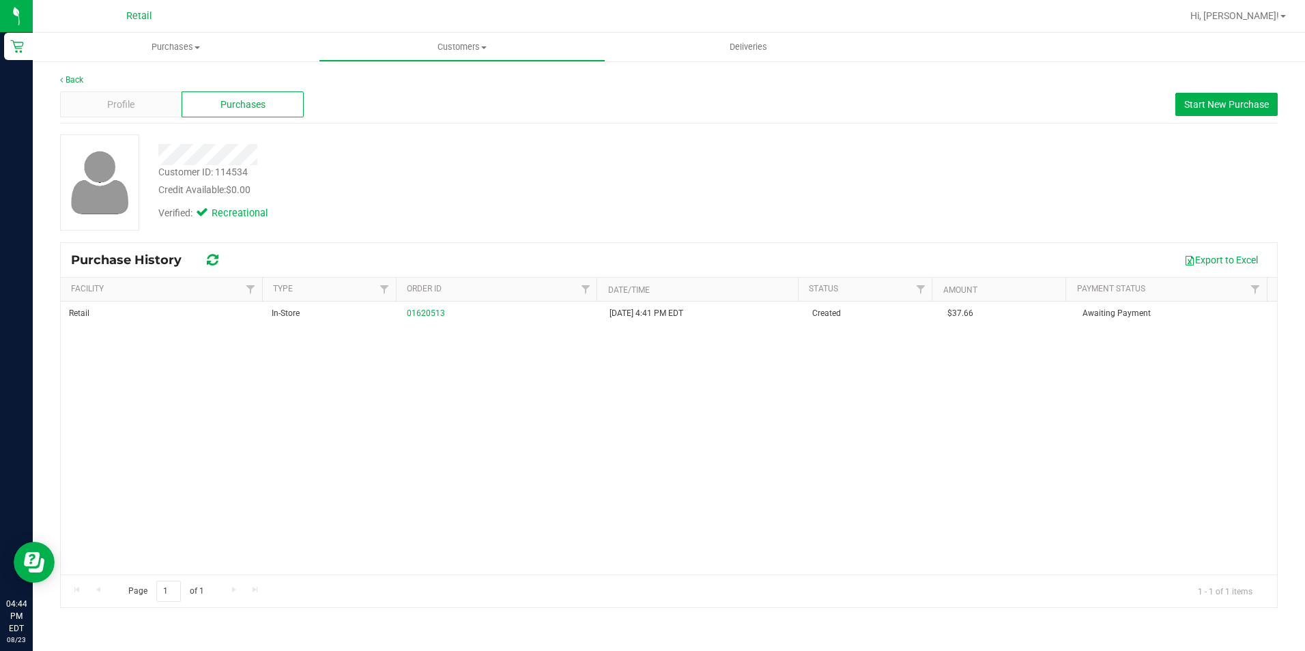
click at [121, 121] on div "Profile Purchases Start New Purchase" at bounding box center [669, 105] width 1218 height 38
click at [146, 103] on div "Profile" at bounding box center [120, 104] width 121 height 26
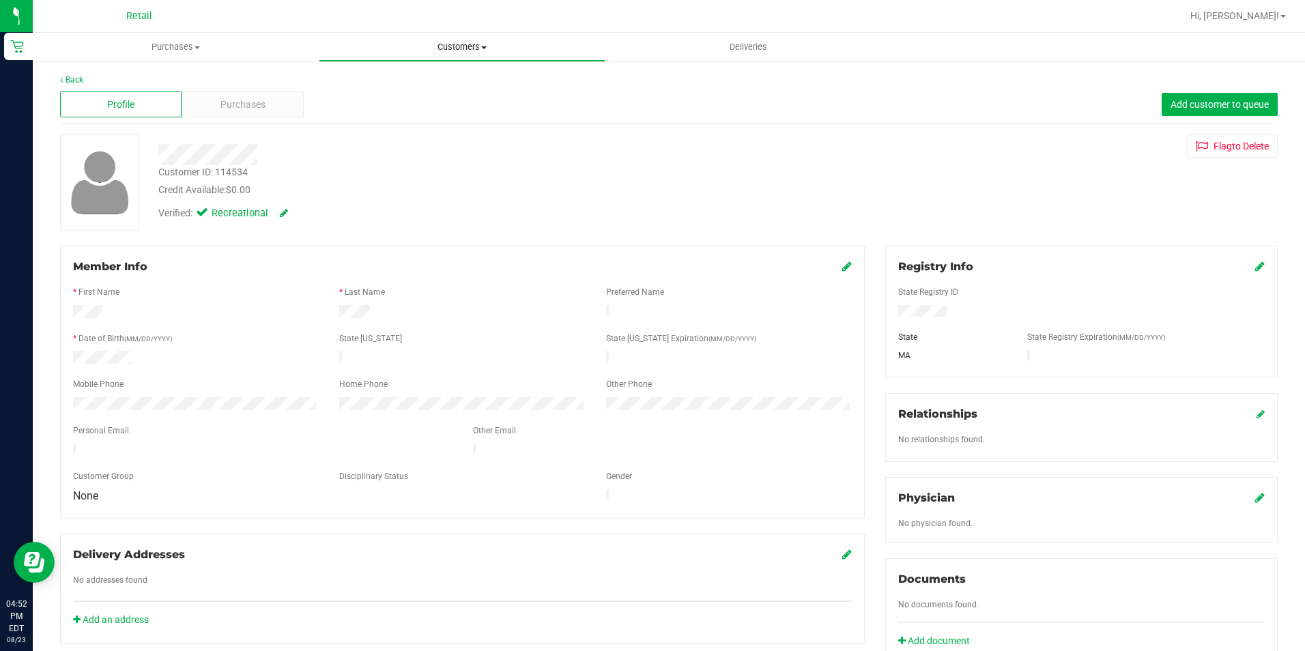
click at [422, 51] on span "Customers" at bounding box center [461, 47] width 285 height 12
click at [342, 80] on span "All customers" at bounding box center [368, 82] width 98 height 12
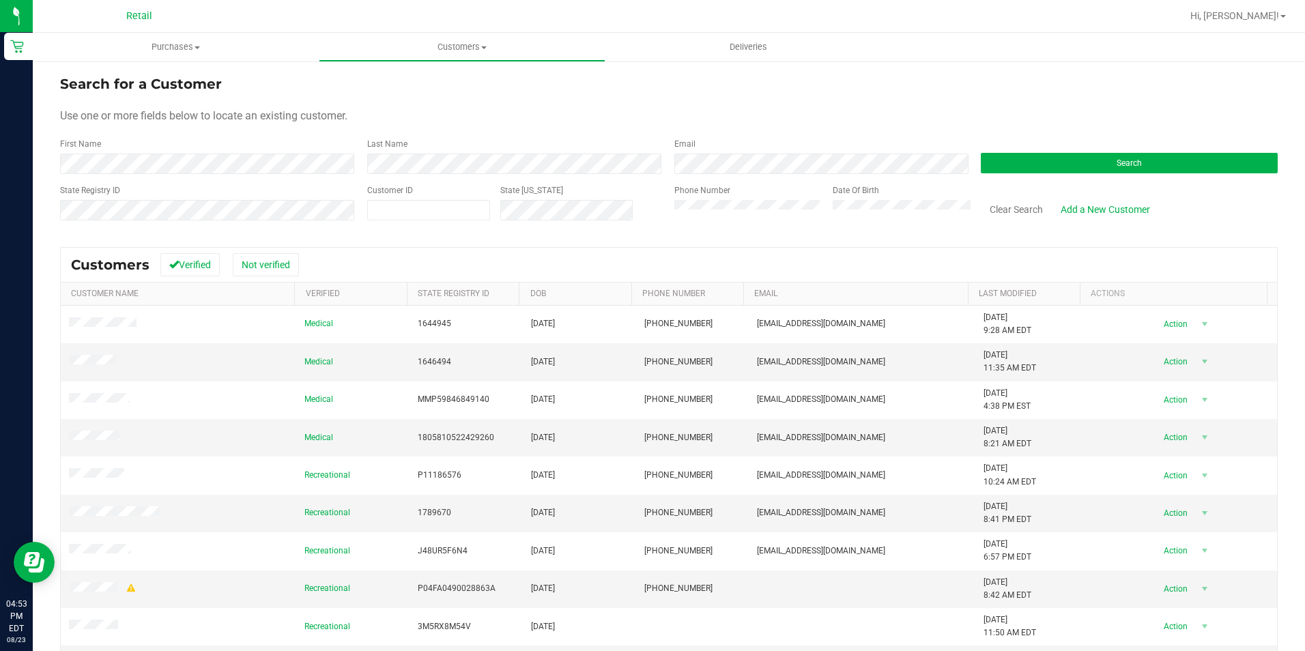
click at [180, 153] on div "First Name" at bounding box center [208, 156] width 297 height 36
click at [1059, 160] on button "Search" at bounding box center [1129, 163] width 297 height 20
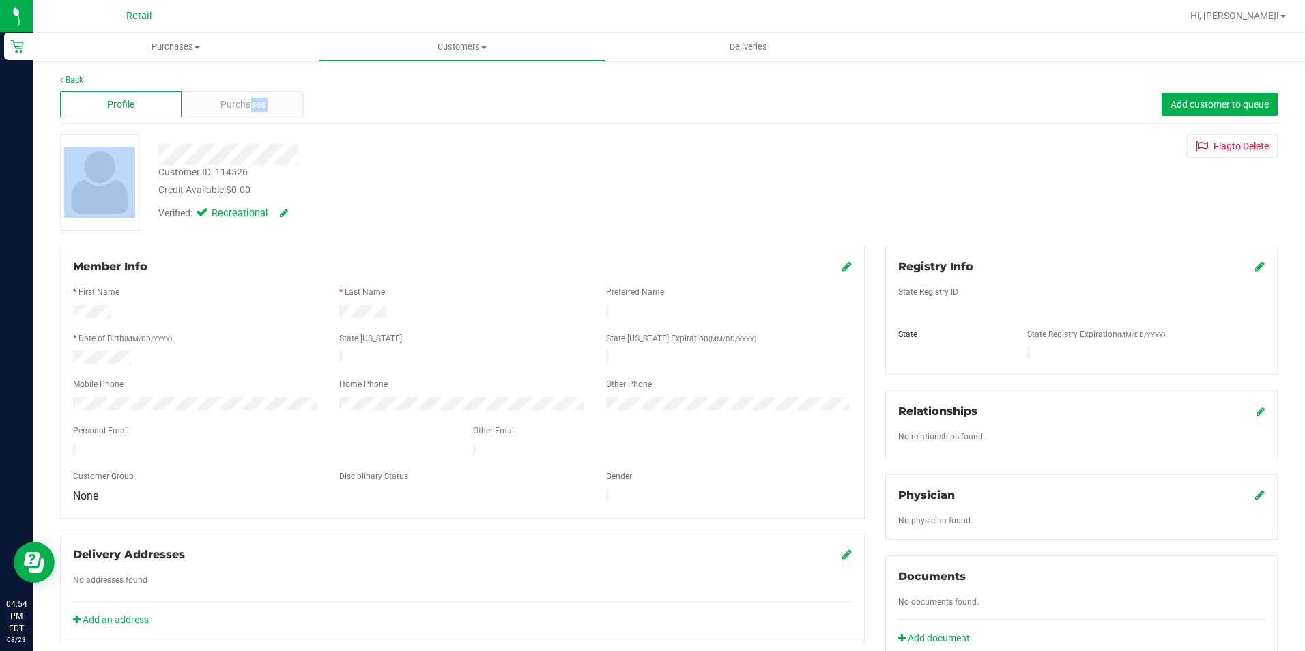
drag, startPoint x: 247, startPoint y: 113, endPoint x: 246, endPoint y: 132, distance: 19.2
click at [246, 132] on div "Back Profile Purchases Add customer to queue Customer ID: 114526 Credit Availab…" at bounding box center [669, 506] width 1218 height 865
drag, startPoint x: 246, startPoint y: 132, endPoint x: 195, endPoint y: 111, distance: 54.5
click at [195, 111] on div "Purchases" at bounding box center [242, 104] width 121 height 26
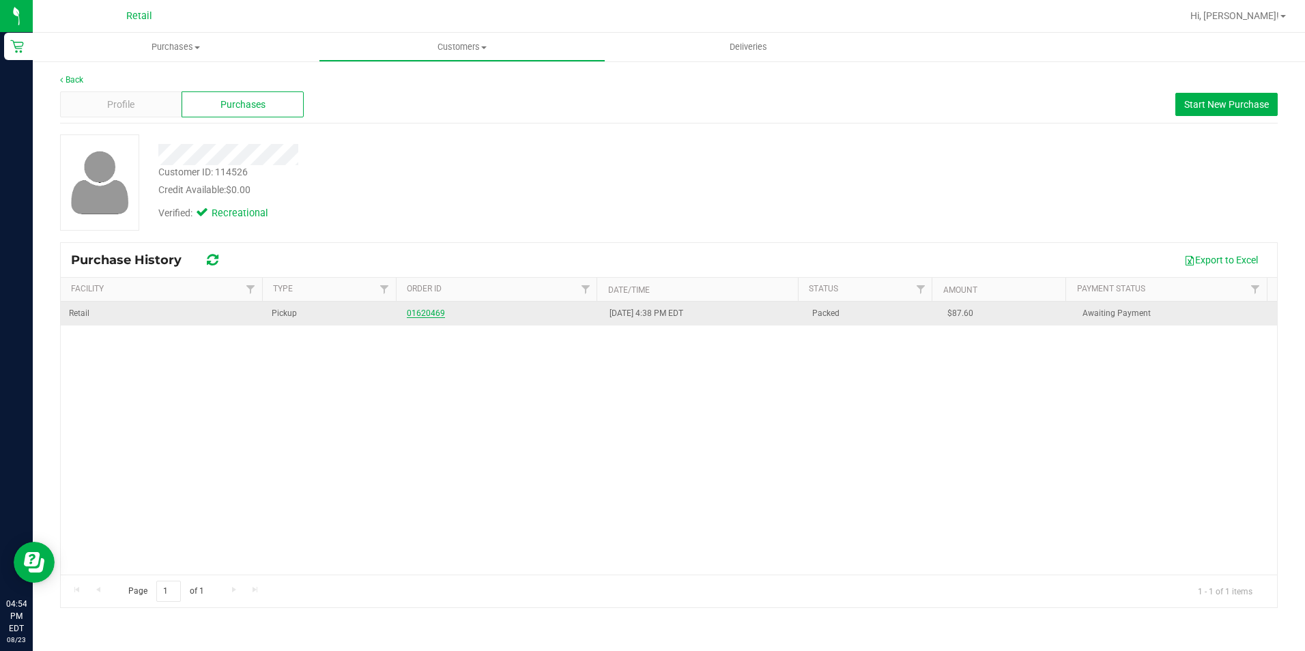
click at [416, 311] on link "01620469" at bounding box center [426, 313] width 38 height 10
